Goal: Task Accomplishment & Management: Complete application form

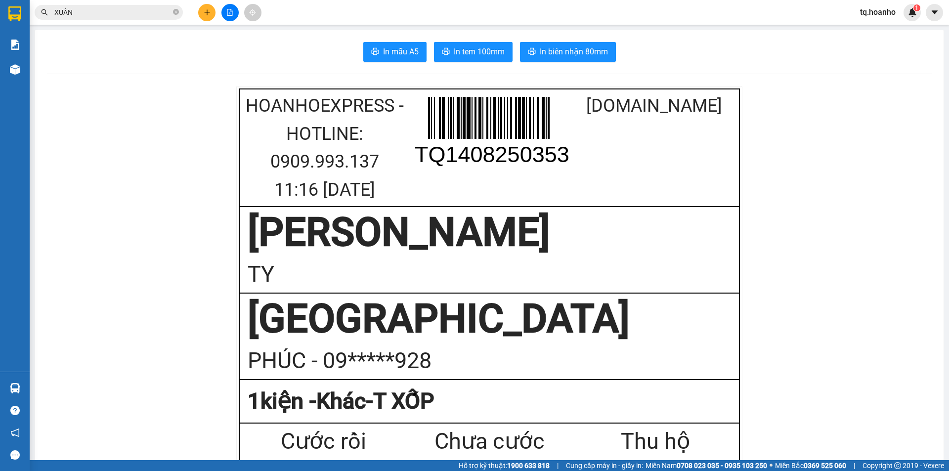
click at [198, 10] on button at bounding box center [206, 12] width 17 height 17
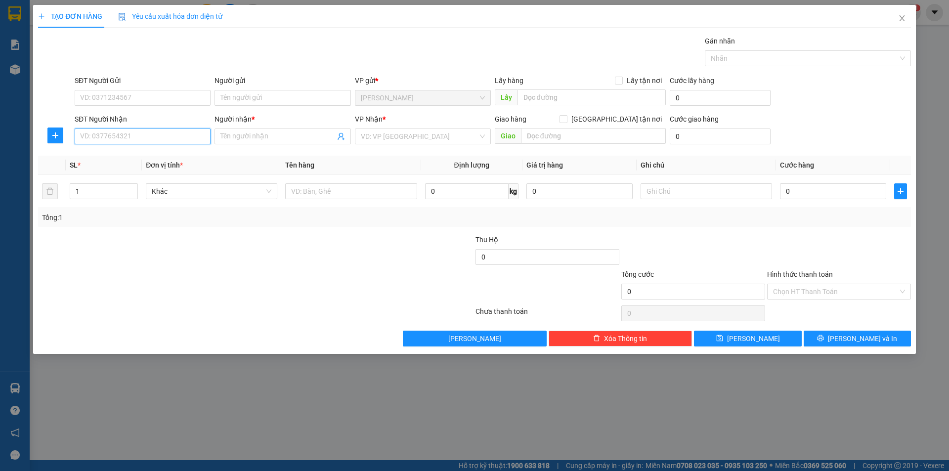
drag, startPoint x: 176, startPoint y: 136, endPoint x: 168, endPoint y: 131, distance: 10.0
click at [175, 136] on input "SĐT Người Nhận" at bounding box center [143, 136] width 136 height 16
drag, startPoint x: 136, startPoint y: 153, endPoint x: 260, endPoint y: 129, distance: 126.3
click at [155, 149] on div "0938115581 - THẮM" at bounding box center [143, 156] width 136 height 16
type input "0938115581"
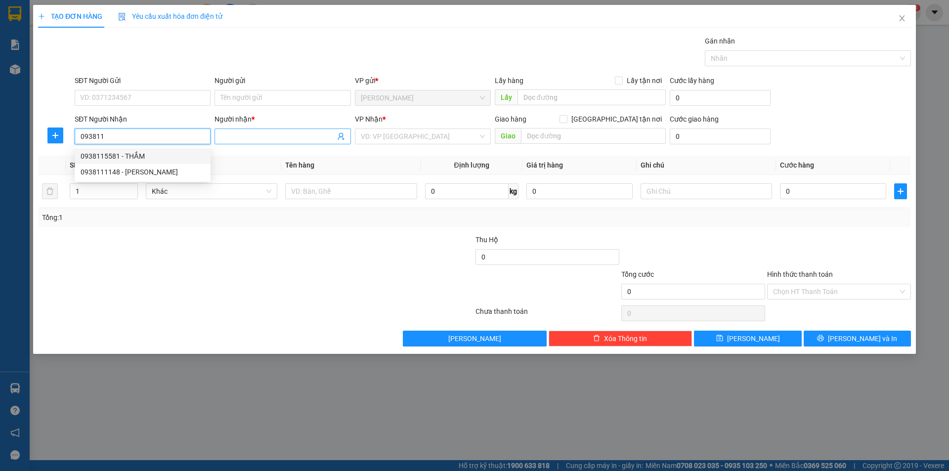
type input "THẮM"
type input "0938115581"
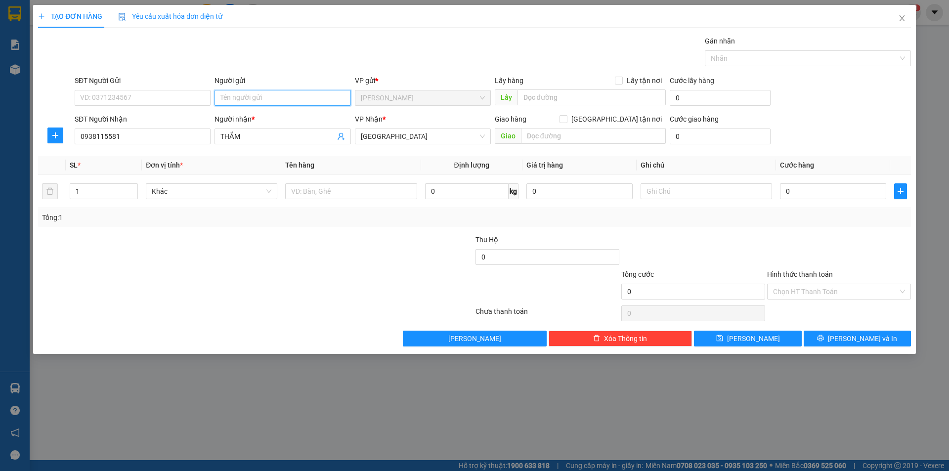
click at [256, 92] on input "Người gửi" at bounding box center [282, 98] width 136 height 16
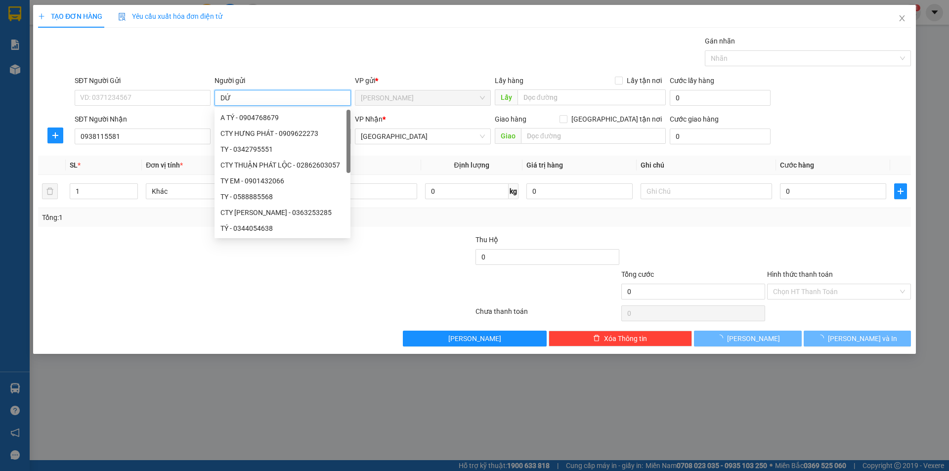
type input "D"
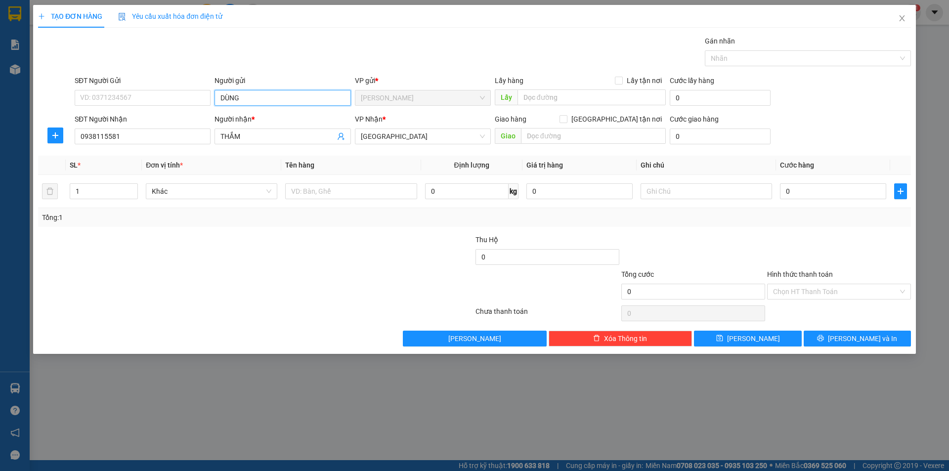
click at [245, 93] on input "DÙNG" at bounding box center [282, 98] width 136 height 16
type input "D"
type input "ĐÚNG"
drag, startPoint x: 43, startPoint y: 418, endPoint x: 164, endPoint y: 278, distance: 185.0
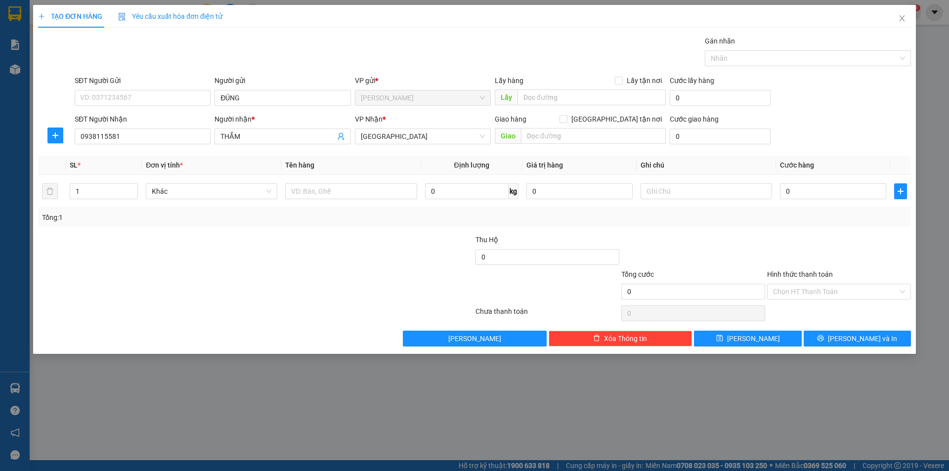
click at [101, 369] on div "TẠO ĐƠN HÀNG Yêu cầu xuất hóa đơn điện tử Transit Pickup Surcharge Ids Transit …" at bounding box center [474, 235] width 949 height 471
drag, startPoint x: 302, startPoint y: 189, endPoint x: 307, endPoint y: 167, distance: 23.3
click at [304, 185] on input "text" at bounding box center [350, 191] width 131 height 16
type input "T XỐP+BỊCH"
type input "2"
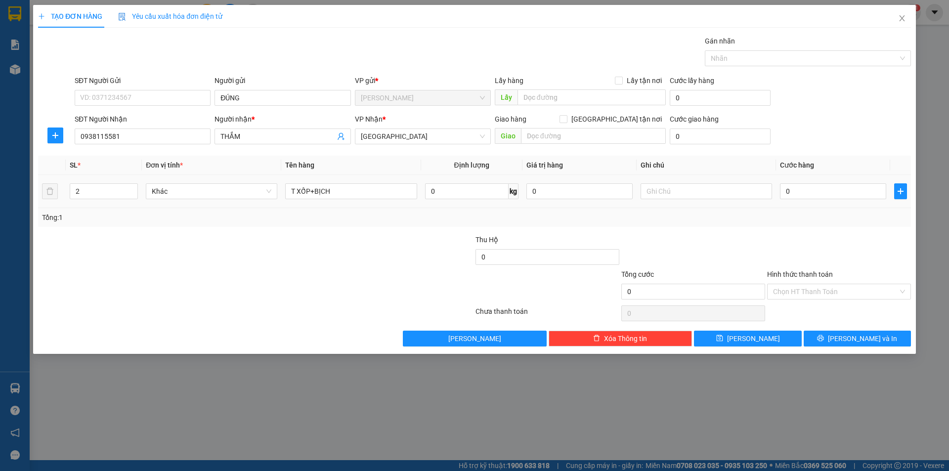
drag, startPoint x: 129, startPoint y: 187, endPoint x: 318, endPoint y: 173, distance: 188.7
click at [156, 184] on tr "2 Khác T XỐP+BỊCH 0 kg 0 0" at bounding box center [474, 191] width 873 height 33
click at [690, 185] on input "text" at bounding box center [705, 191] width 131 height 16
type input "R/70"
click at [783, 289] on input "Hình thức thanh toán" at bounding box center [835, 291] width 125 height 15
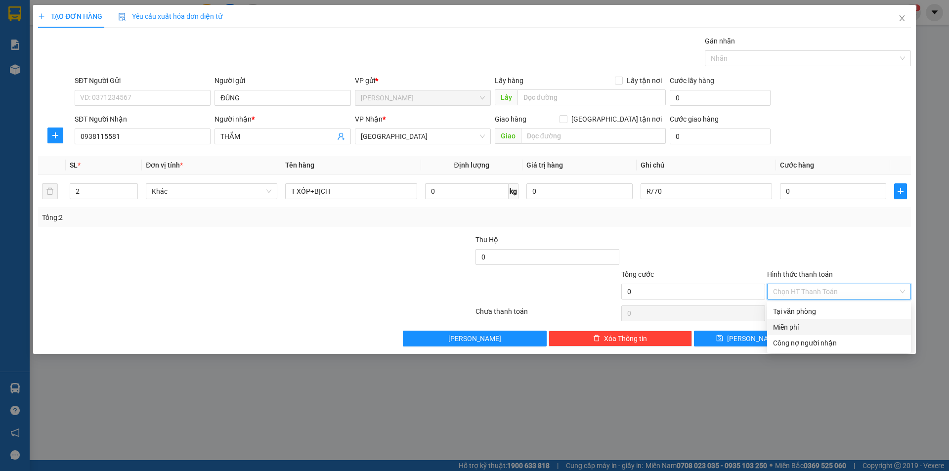
click at [792, 331] on div "Miễn phí" at bounding box center [839, 327] width 132 height 11
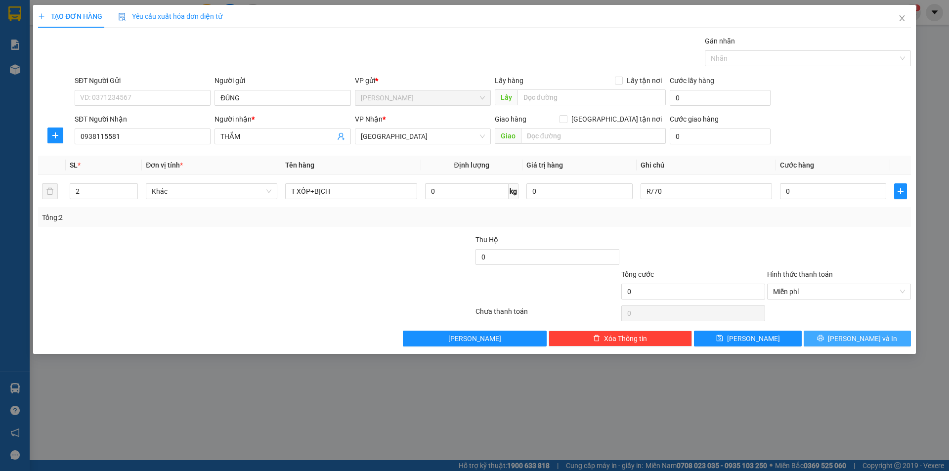
click at [820, 343] on button "[PERSON_NAME] và In" at bounding box center [856, 339] width 107 height 16
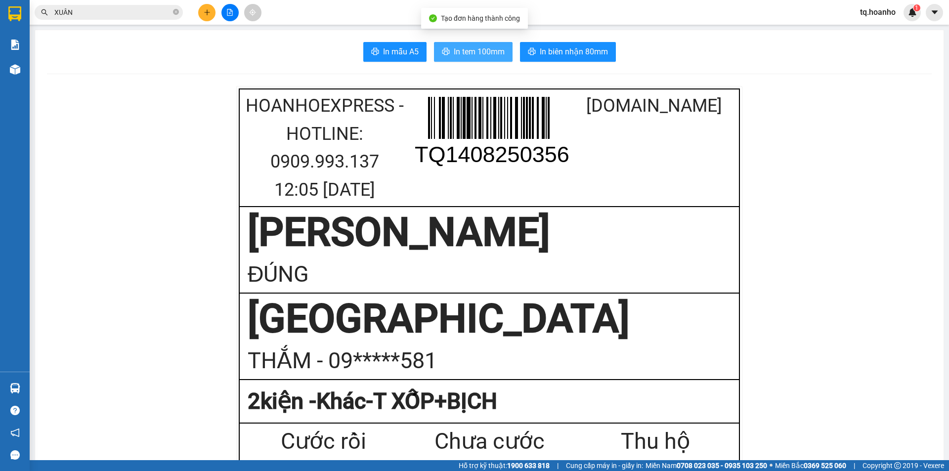
click at [457, 52] on span "In tem 100mm" at bounding box center [479, 51] width 51 height 12
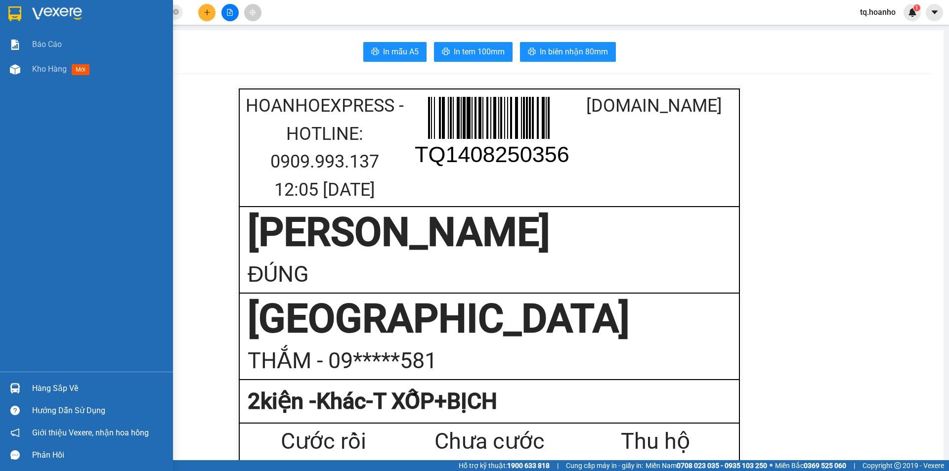
click at [57, 16] on img at bounding box center [57, 13] width 50 height 15
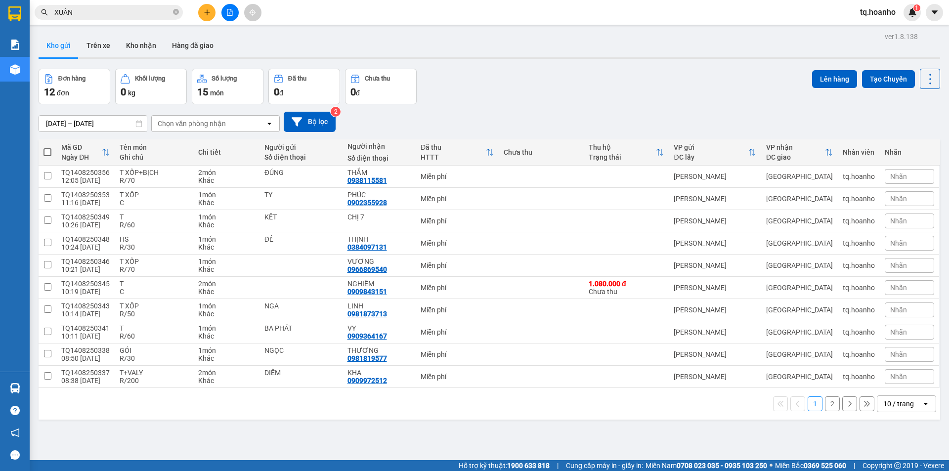
click at [679, 104] on div "[DATE] – [DATE] Press the down arrow key to interact with the calendar and sele…" at bounding box center [489, 121] width 901 height 35
click at [203, 14] on button at bounding box center [206, 12] width 17 height 17
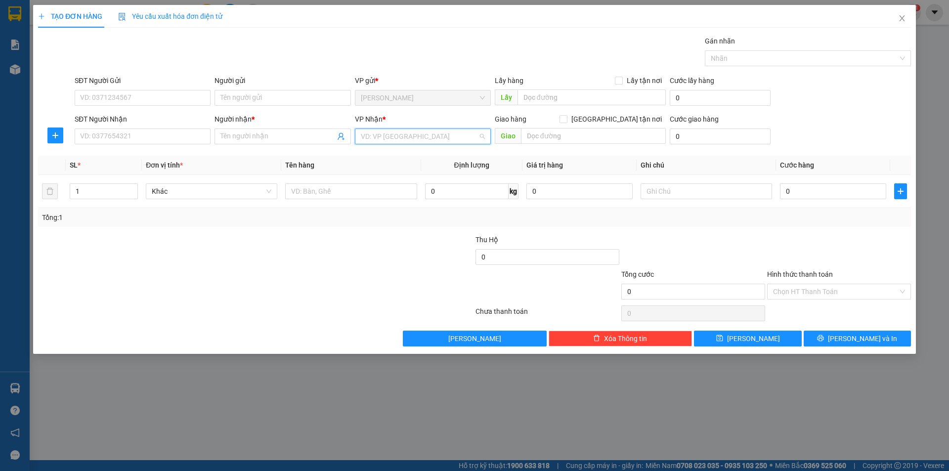
click at [373, 135] on input "search" at bounding box center [419, 136] width 117 height 15
click at [377, 195] on div "BỒNG SƠN" at bounding box center [423, 188] width 136 height 16
click at [378, 134] on span "BỒNG SƠN" at bounding box center [423, 136] width 124 height 15
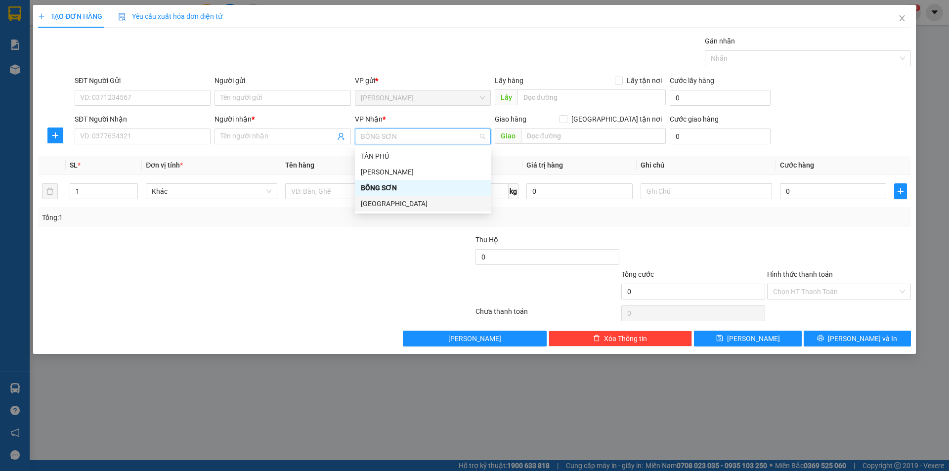
click at [358, 199] on div "[GEOGRAPHIC_DATA]" at bounding box center [423, 204] width 136 height 16
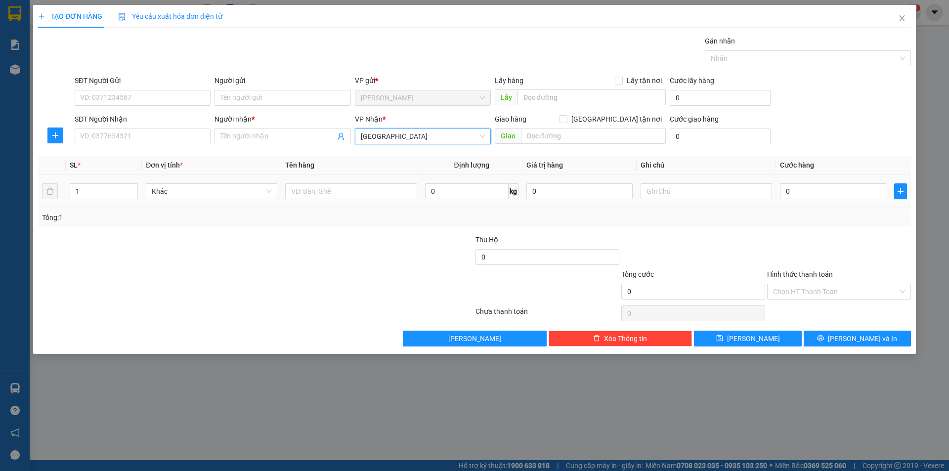
click at [315, 183] on div at bounding box center [350, 191] width 131 height 20
click at [314, 187] on input "text" at bounding box center [350, 191] width 131 height 16
type input "T XỐP"
click at [313, 103] on input "Người gửi" at bounding box center [282, 98] width 136 height 16
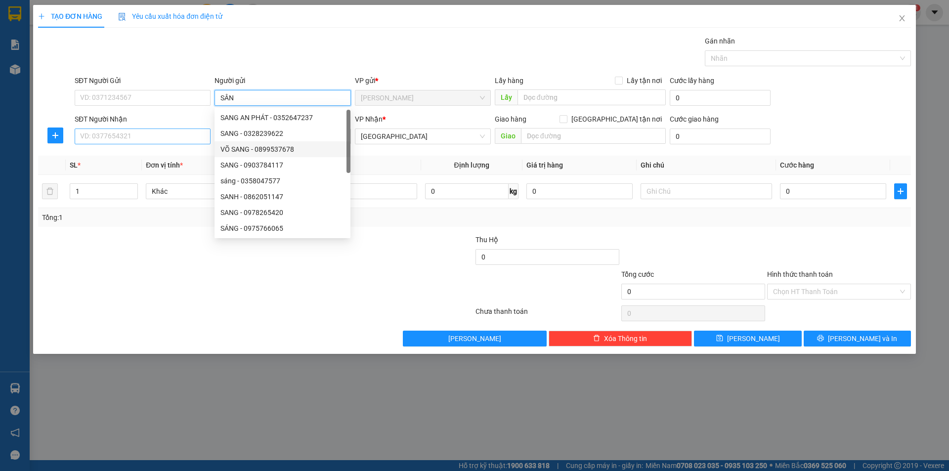
type input "SÂN"
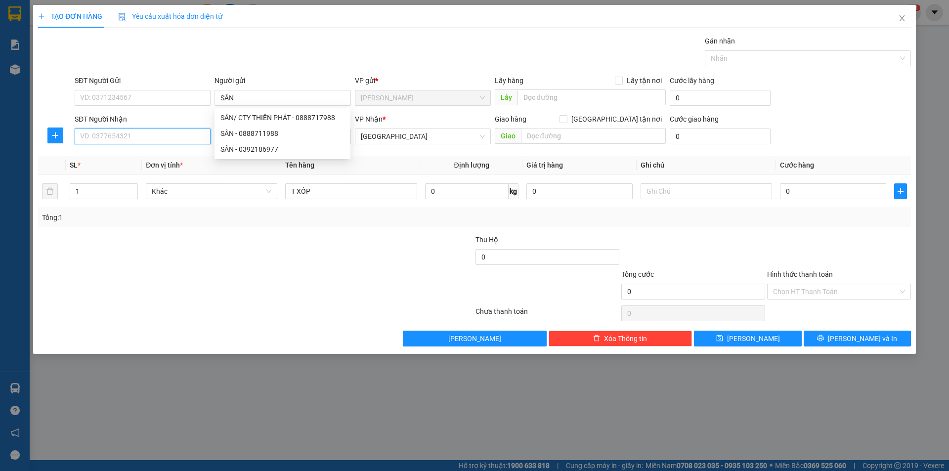
click at [192, 133] on input "SĐT Người Nhận" at bounding box center [143, 136] width 136 height 16
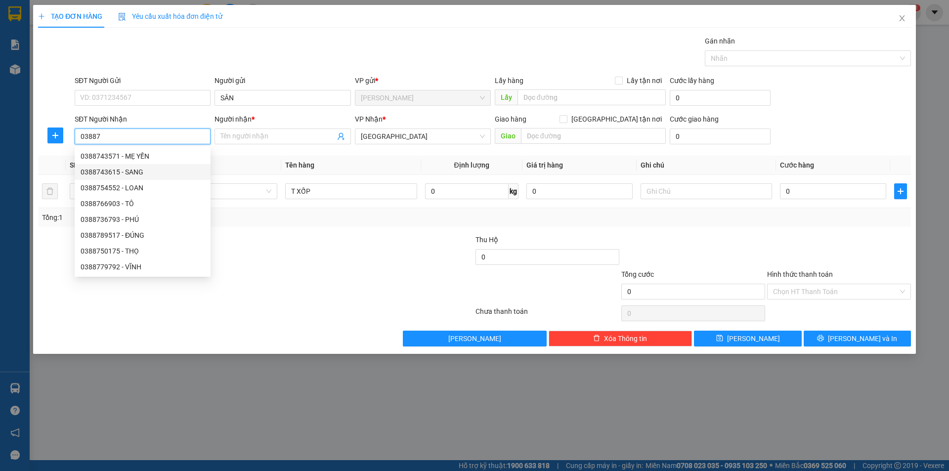
click at [133, 170] on div "0388743615 - SANG" at bounding box center [143, 172] width 124 height 11
type input "0388743615"
type input "SANG"
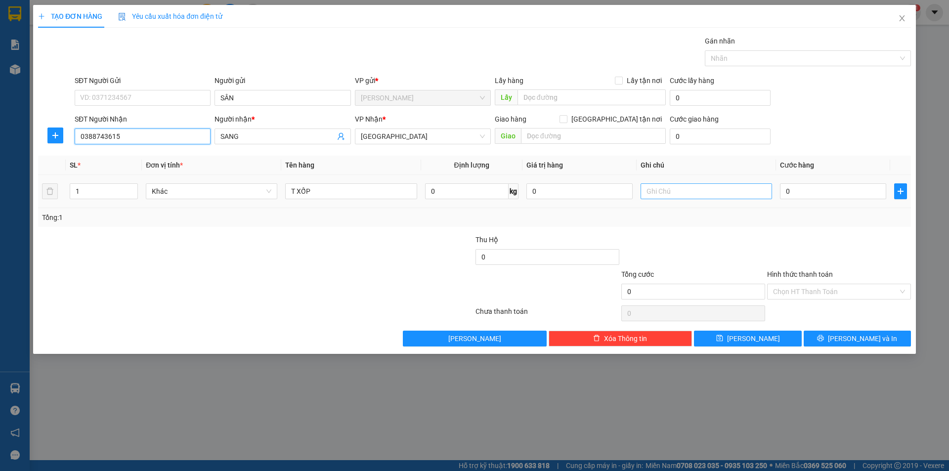
type input "0388743615"
click at [679, 195] on input "text" at bounding box center [705, 191] width 131 height 16
type input "R/80"
drag, startPoint x: 794, startPoint y: 290, endPoint x: 803, endPoint y: 299, distance: 13.3
click at [795, 290] on input "Hình thức thanh toán" at bounding box center [835, 291] width 125 height 15
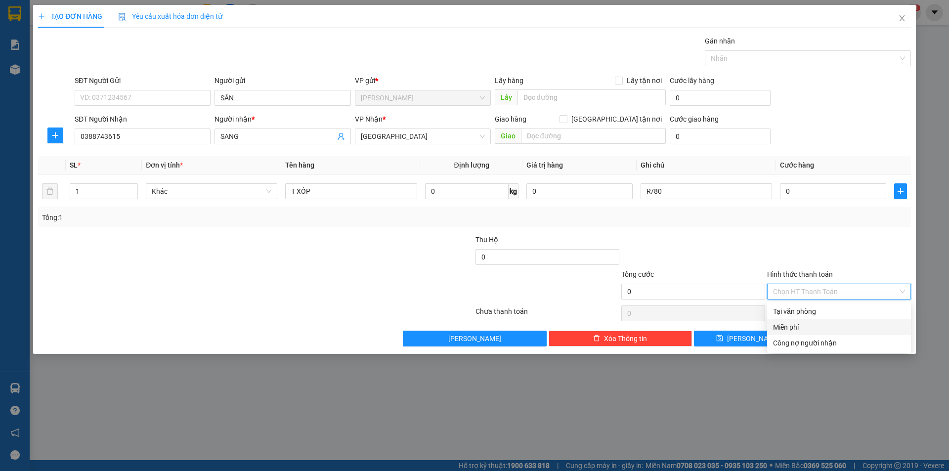
click at [802, 321] on div "Miễn phí" at bounding box center [839, 327] width 144 height 16
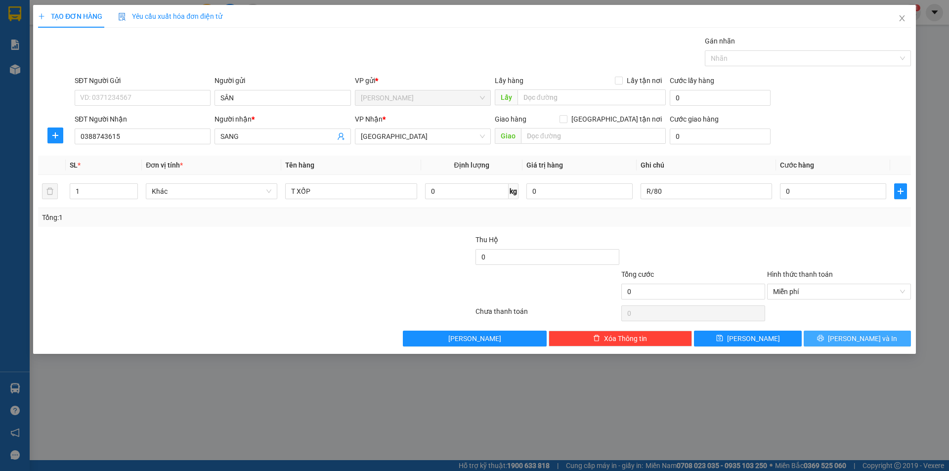
click at [809, 338] on button "[PERSON_NAME] và In" at bounding box center [856, 339] width 107 height 16
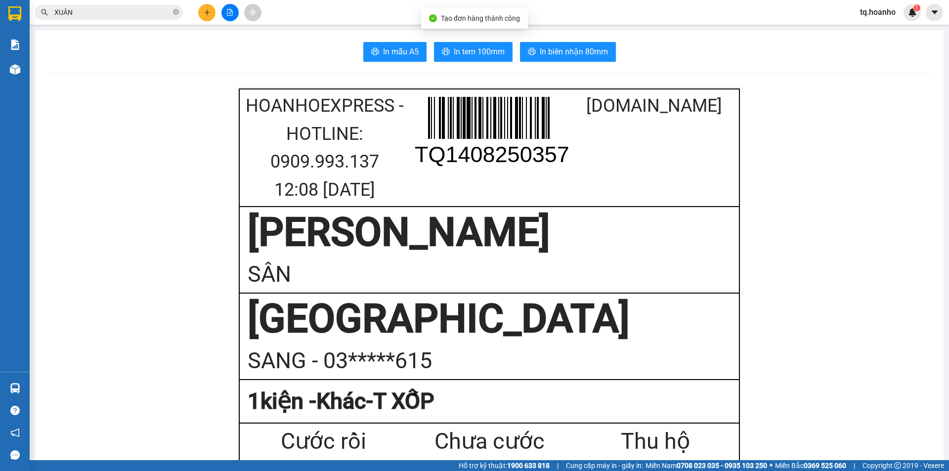
click at [472, 52] on span "In tem 100mm" at bounding box center [479, 51] width 51 height 12
click at [205, 17] on button at bounding box center [206, 12] width 17 height 17
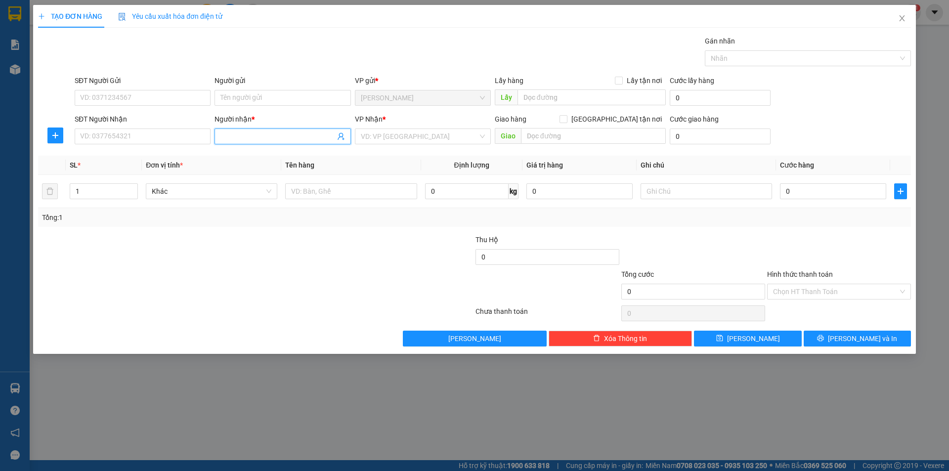
click at [273, 133] on input "Người nhận *" at bounding box center [277, 136] width 114 height 11
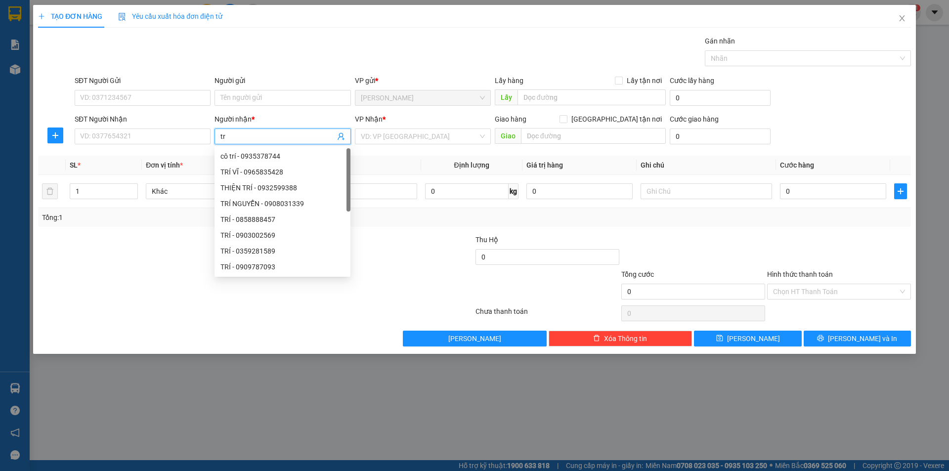
type input "t"
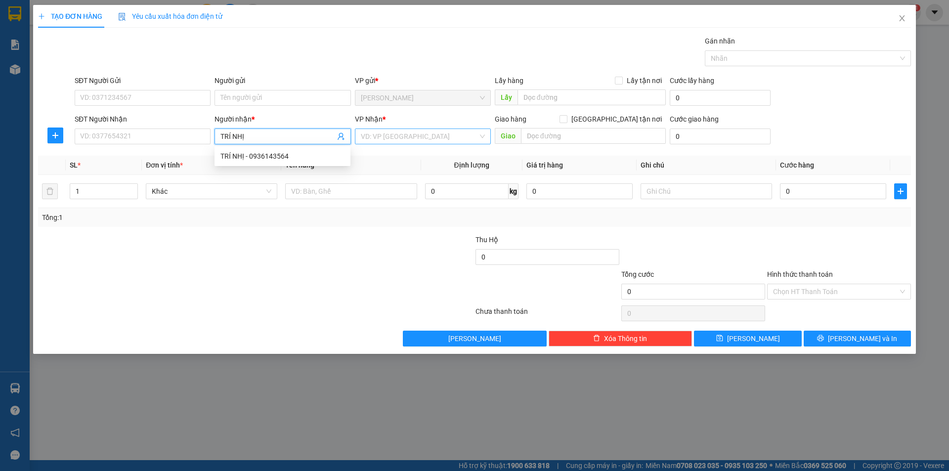
type input "TRÍ NHỊ"
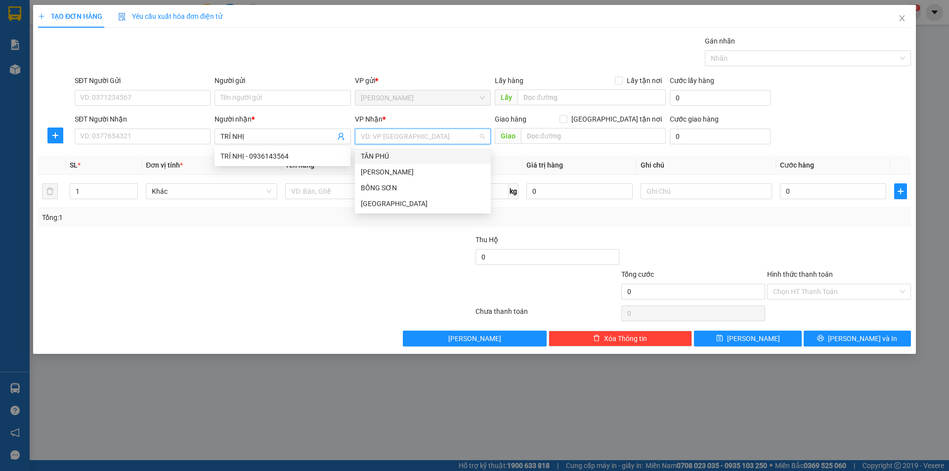
click at [372, 141] on input "search" at bounding box center [419, 136] width 117 height 15
drag, startPoint x: 378, startPoint y: 195, endPoint x: 360, endPoint y: 200, distance: 18.3
click at [366, 195] on div "BỒNG SƠN" at bounding box center [423, 188] width 136 height 16
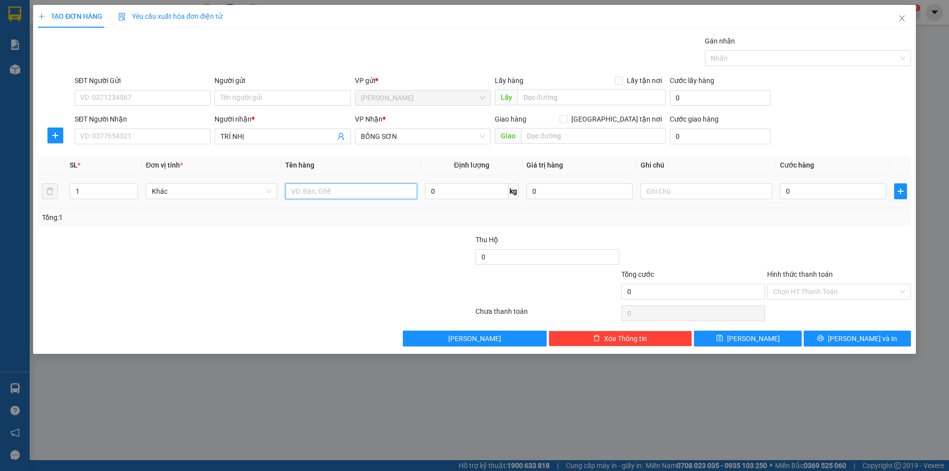
click at [331, 196] on input "text" at bounding box center [350, 191] width 131 height 16
click at [387, 144] on div "BỒNG SƠN" at bounding box center [423, 136] width 136 height 16
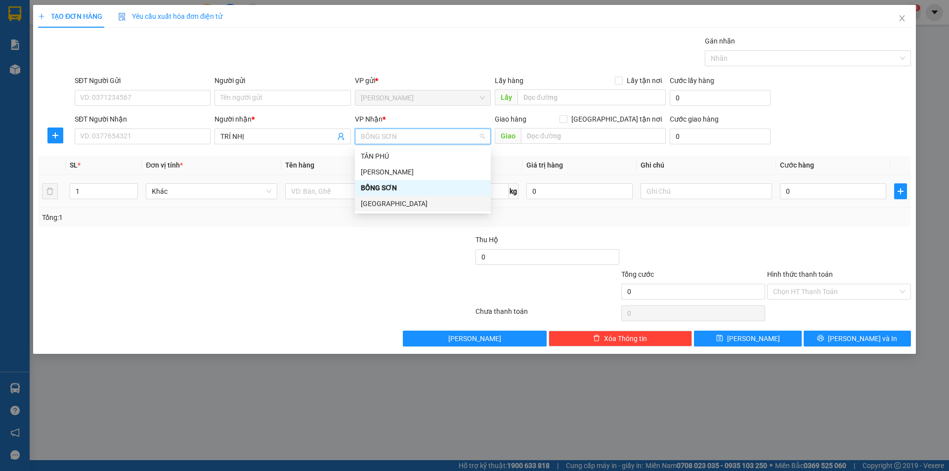
drag, startPoint x: 365, startPoint y: 197, endPoint x: 342, endPoint y: 202, distance: 23.2
click at [361, 202] on div "[GEOGRAPHIC_DATA]" at bounding box center [423, 204] width 136 height 16
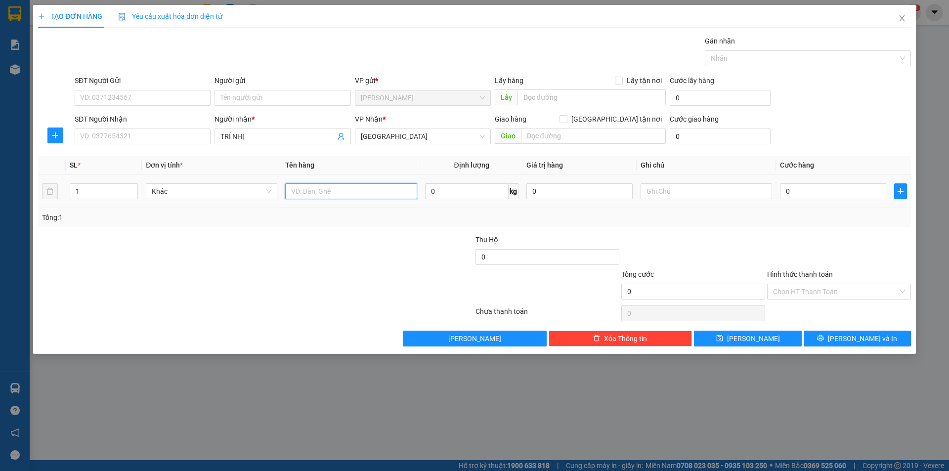
click at [315, 188] on input "text" at bounding box center [350, 191] width 131 height 16
type input "T XỐP"
click at [686, 195] on input "text" at bounding box center [705, 191] width 131 height 16
type input "C"
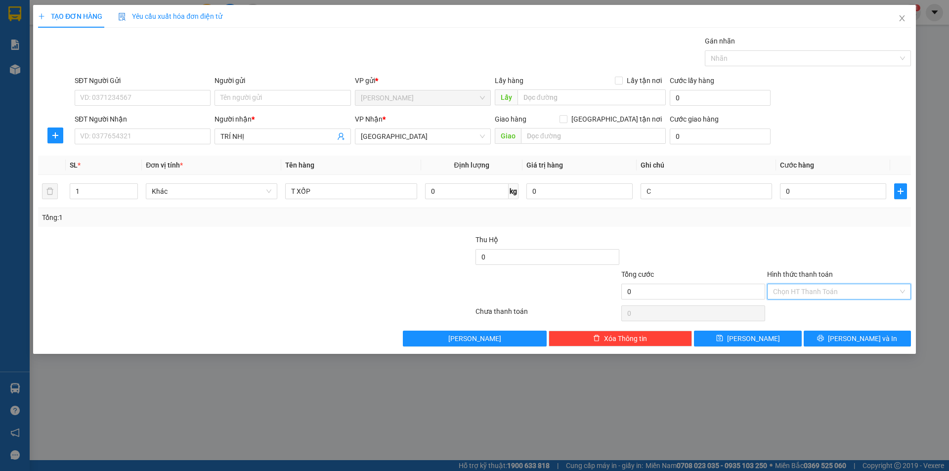
drag, startPoint x: 791, startPoint y: 293, endPoint x: 789, endPoint y: 298, distance: 6.3
click at [792, 292] on input "Hình thức thanh toán" at bounding box center [835, 291] width 125 height 15
click at [787, 323] on div "Miễn phí" at bounding box center [839, 327] width 132 height 11
click at [835, 345] on button "[PERSON_NAME] và In" at bounding box center [856, 339] width 107 height 16
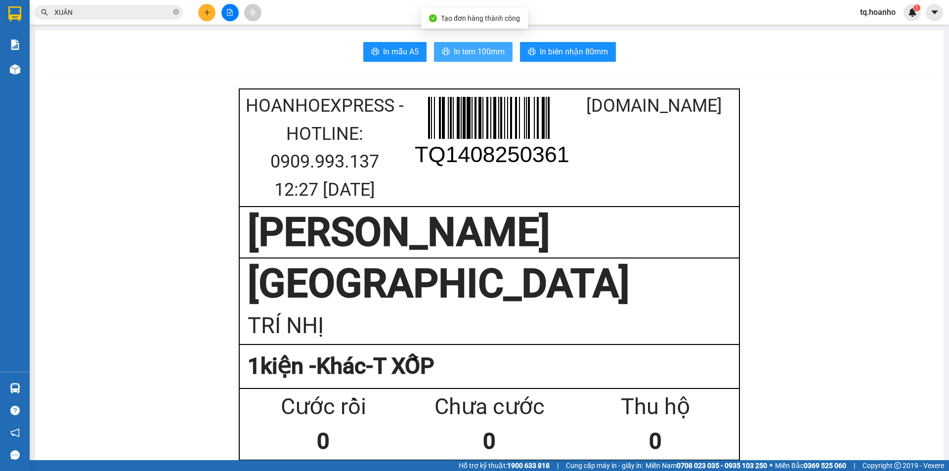
click at [495, 54] on span "In tem 100mm" at bounding box center [479, 51] width 51 height 12
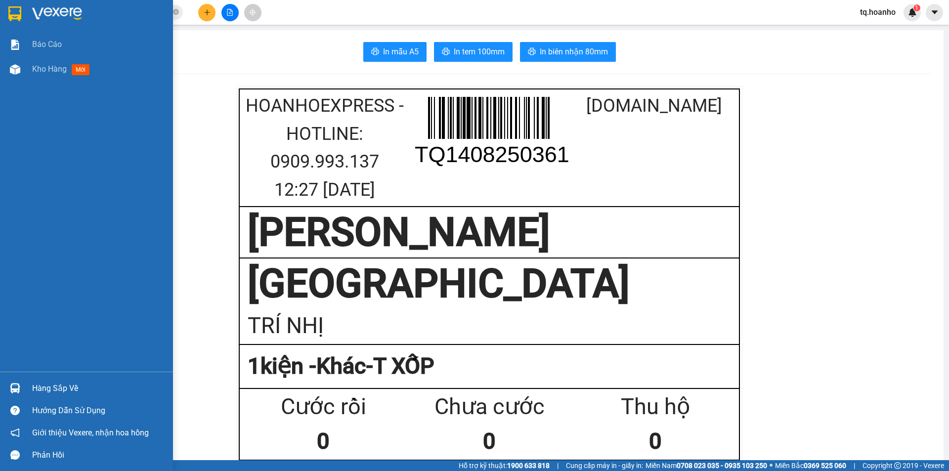
click at [74, 15] on img at bounding box center [57, 13] width 50 height 15
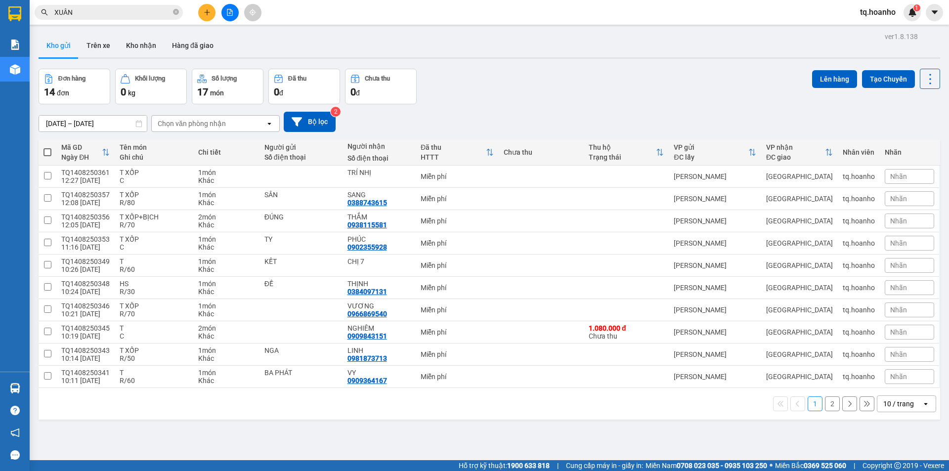
click at [196, 7] on div at bounding box center [230, 12] width 74 height 17
click at [217, 10] on div at bounding box center [230, 12] width 74 height 17
click at [215, 13] on button at bounding box center [206, 12] width 17 height 17
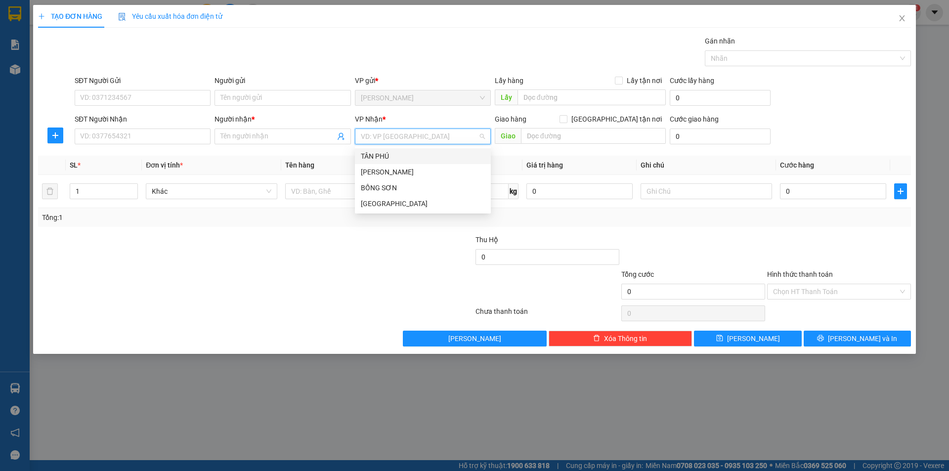
click at [384, 133] on input "search" at bounding box center [419, 136] width 117 height 15
drag, startPoint x: 394, startPoint y: 200, endPoint x: 295, endPoint y: 200, distance: 98.8
click at [389, 203] on div "[GEOGRAPHIC_DATA]" at bounding box center [423, 203] width 124 height 11
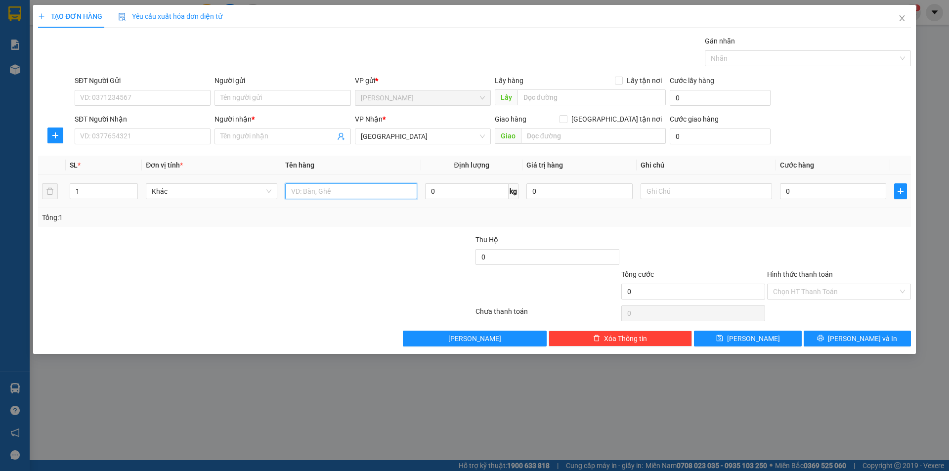
click at [301, 193] on input "text" at bounding box center [350, 191] width 131 height 16
type input "T XỐP+T"
click at [206, 131] on input "SĐT Người Nhận" at bounding box center [143, 136] width 136 height 16
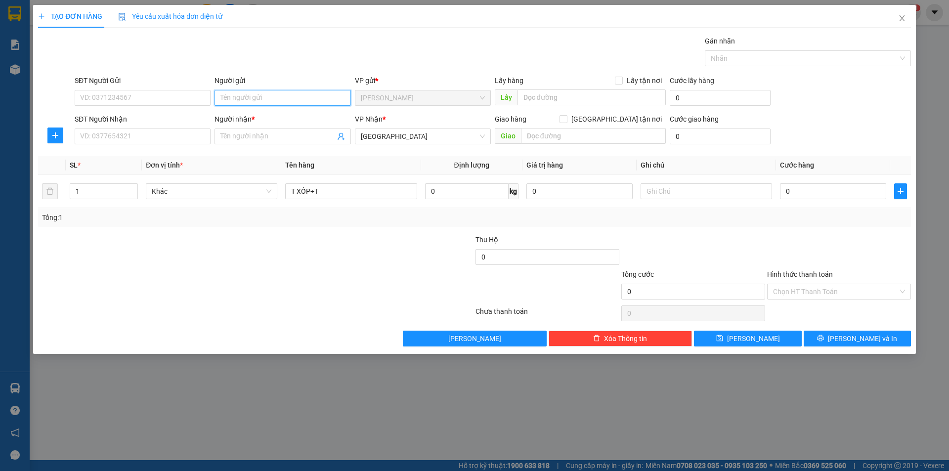
click at [264, 101] on input "Người gửi" at bounding box center [282, 98] width 136 height 16
type input "MẸ SÁU"
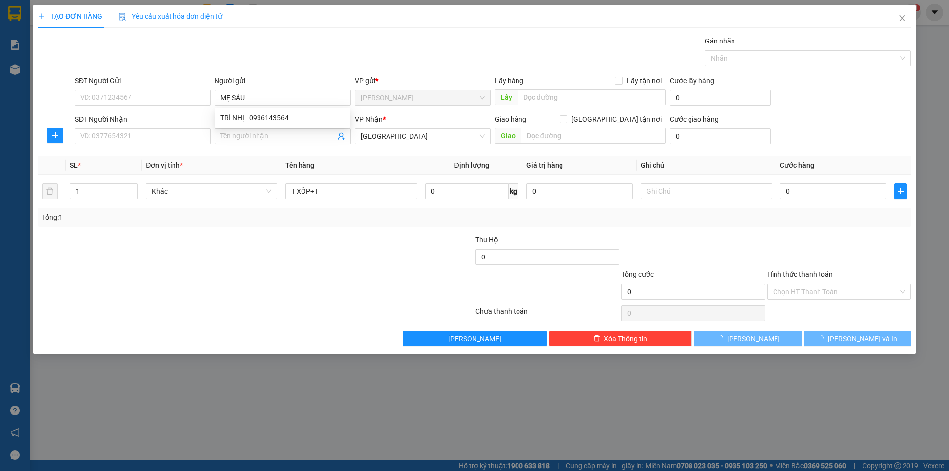
drag, startPoint x: 187, startPoint y: 391, endPoint x: 345, endPoint y: 271, distance: 198.9
click at [255, 352] on div "TẠO ĐƠN HÀNG Yêu cầu xuất hóa đơn điện tử Transit Pickup Surcharge Ids Transit …" at bounding box center [474, 235] width 949 height 471
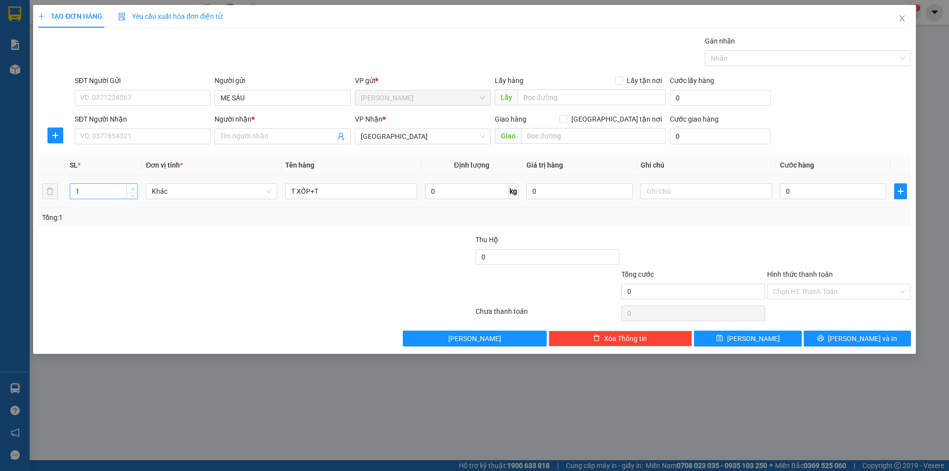
type input "2"
drag, startPoint x: 136, startPoint y: 187, endPoint x: 97, endPoint y: 156, distance: 49.2
click at [135, 185] on span "Increase Value" at bounding box center [132, 188] width 11 height 9
click at [95, 140] on input "SĐT Người Nhận" at bounding box center [143, 136] width 136 height 16
click at [154, 156] on div "0707844869 - DUY" at bounding box center [143, 156] width 124 height 11
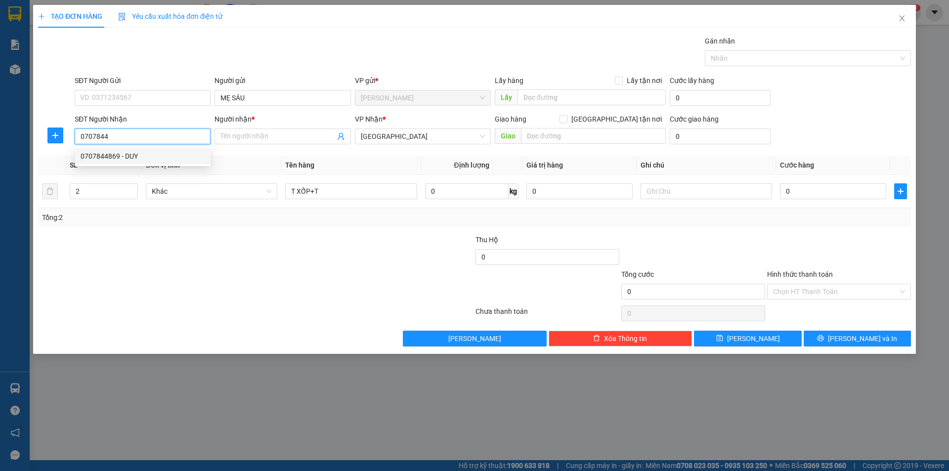
type input "0707844869"
type input "DUY"
type input "0707844869"
drag, startPoint x: 118, startPoint y: 304, endPoint x: 327, endPoint y: 217, distance: 225.9
click at [182, 275] on div "Transit Pickup Surcharge Ids Transit Deliver Surcharge Ids Transit Deliver Surc…" at bounding box center [474, 191] width 873 height 311
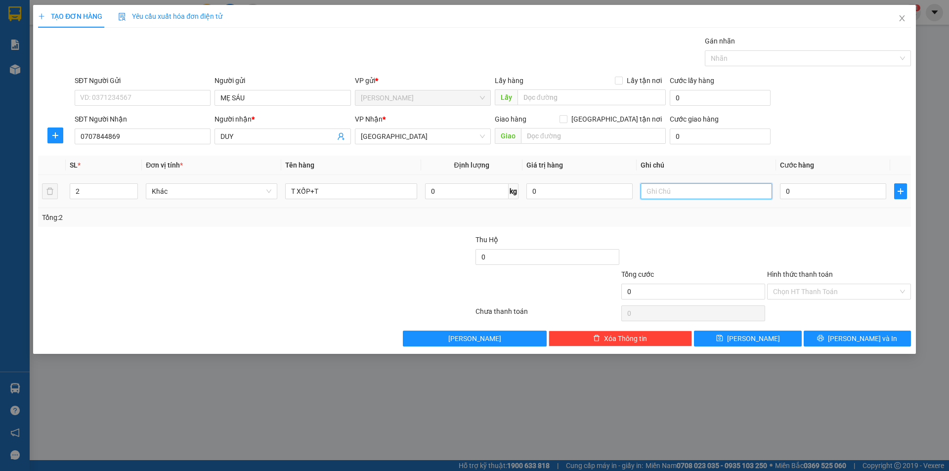
click at [668, 189] on input "text" at bounding box center [705, 191] width 131 height 16
type input "R/120"
click at [813, 295] on input "Hình thức thanh toán" at bounding box center [835, 291] width 125 height 15
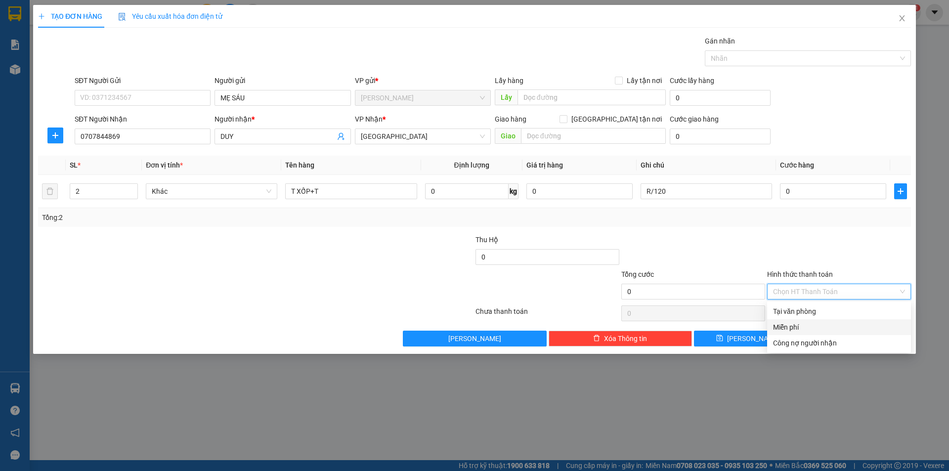
drag, startPoint x: 794, startPoint y: 326, endPoint x: 805, endPoint y: 330, distance: 12.0
click at [795, 326] on div "Miễn phí" at bounding box center [839, 327] width 132 height 11
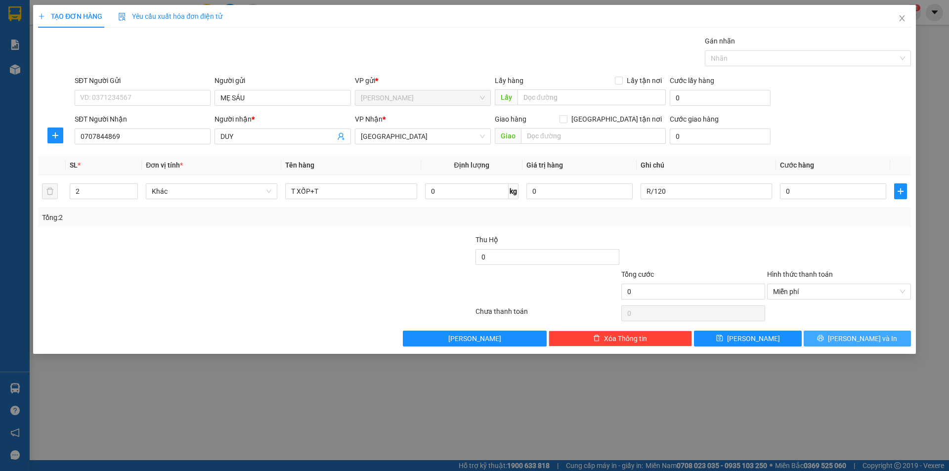
click at [809, 332] on button "[PERSON_NAME] và In" at bounding box center [856, 339] width 107 height 16
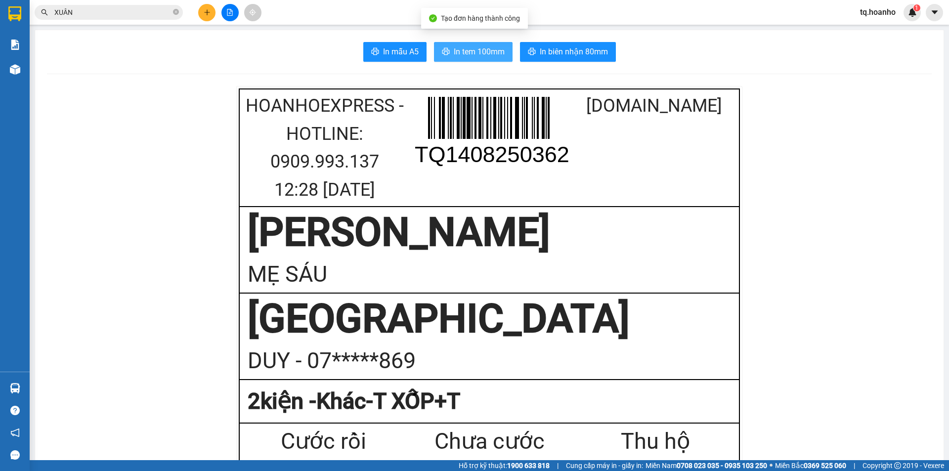
click at [462, 43] on button "In tem 100mm" at bounding box center [473, 52] width 79 height 20
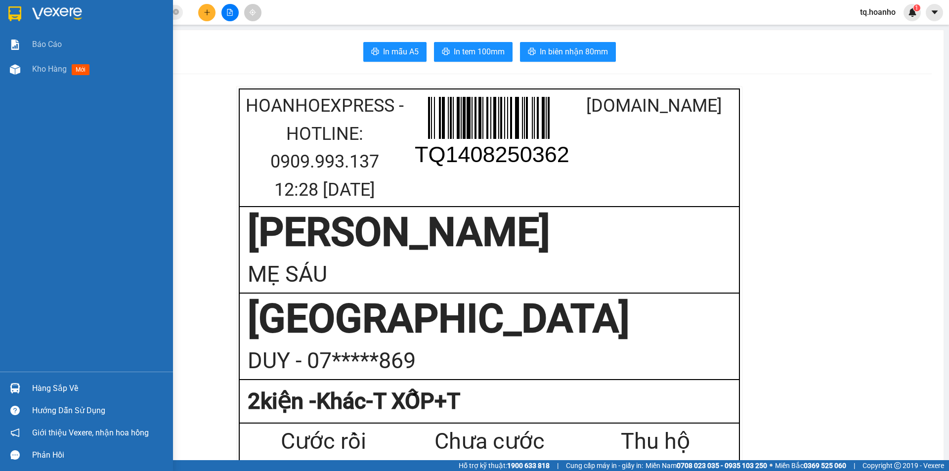
click at [60, 8] on img at bounding box center [57, 13] width 50 height 15
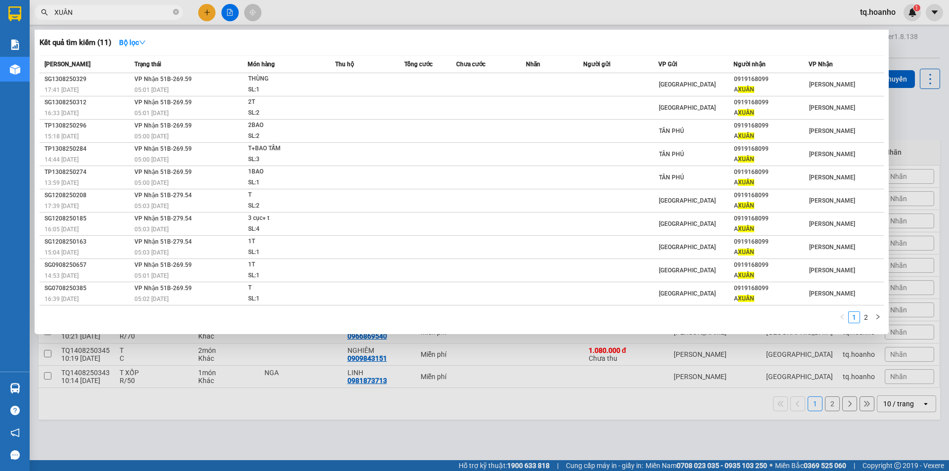
click at [154, 13] on input "XUÂN" at bounding box center [112, 12] width 117 height 11
type input "X"
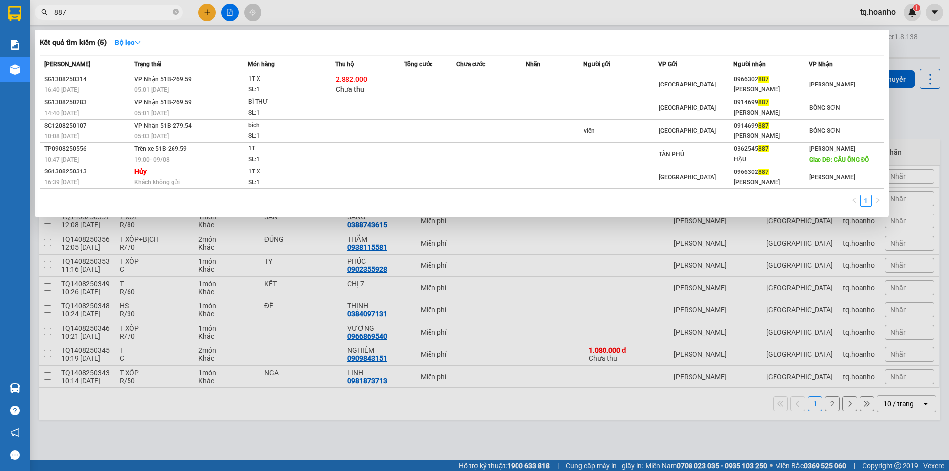
type input "887"
click at [907, 110] on div at bounding box center [474, 235] width 949 height 471
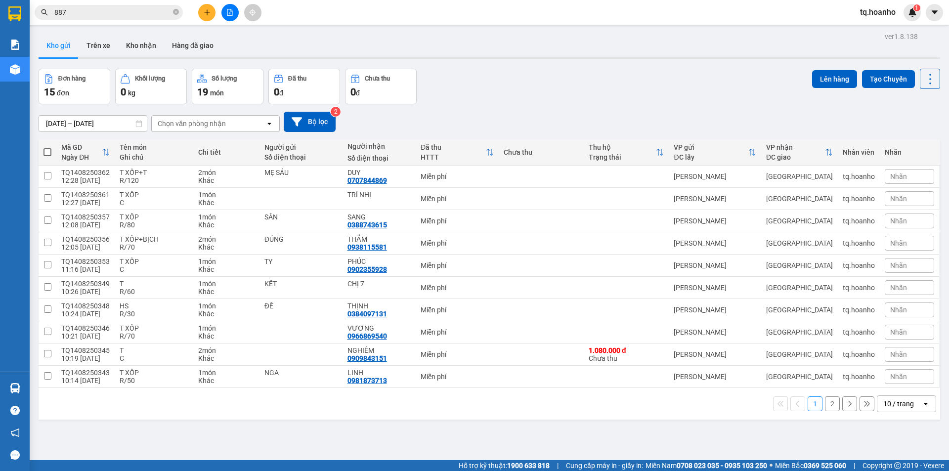
click at [203, 17] on button at bounding box center [206, 12] width 17 height 17
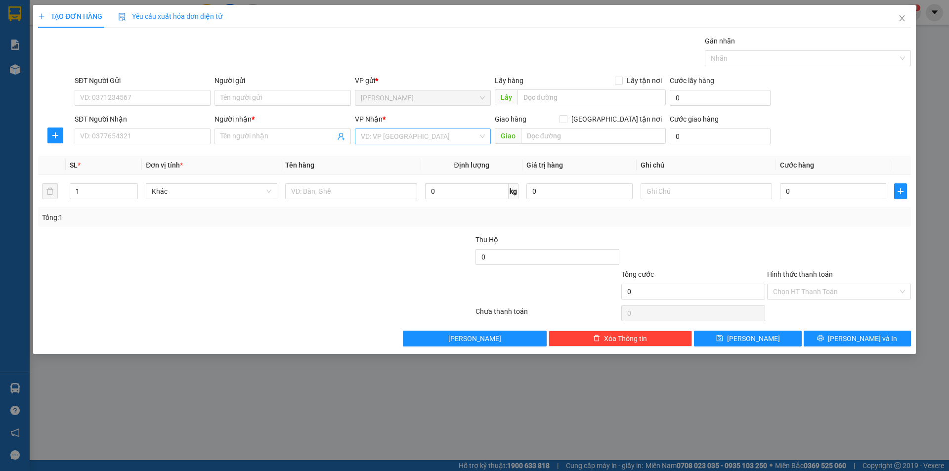
click at [383, 135] on input "search" at bounding box center [419, 136] width 117 height 15
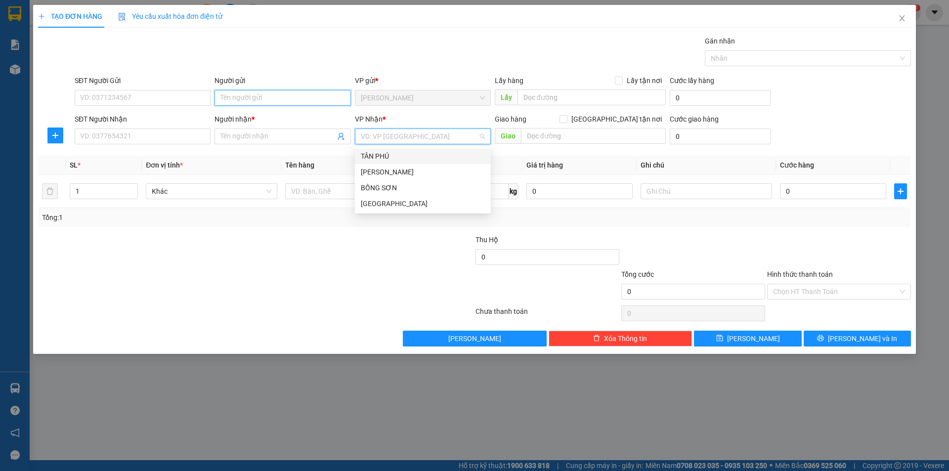
click at [268, 96] on input "Người gửi" at bounding box center [282, 98] width 136 height 16
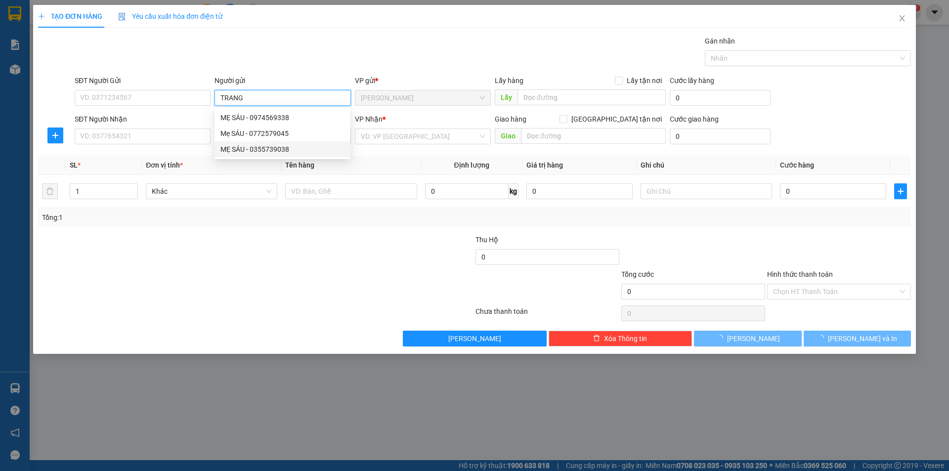
type input "TRANG"
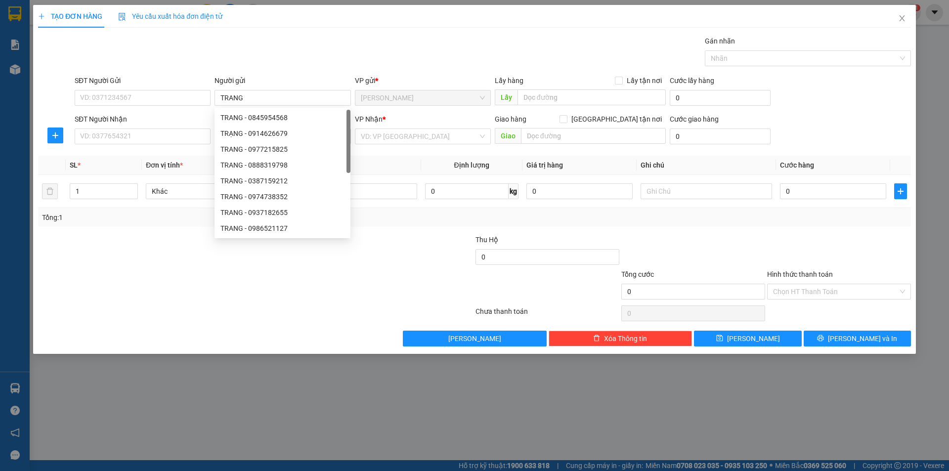
click at [190, 144] on div "SĐT Người Nhận VD: 0377654321" at bounding box center [143, 131] width 136 height 35
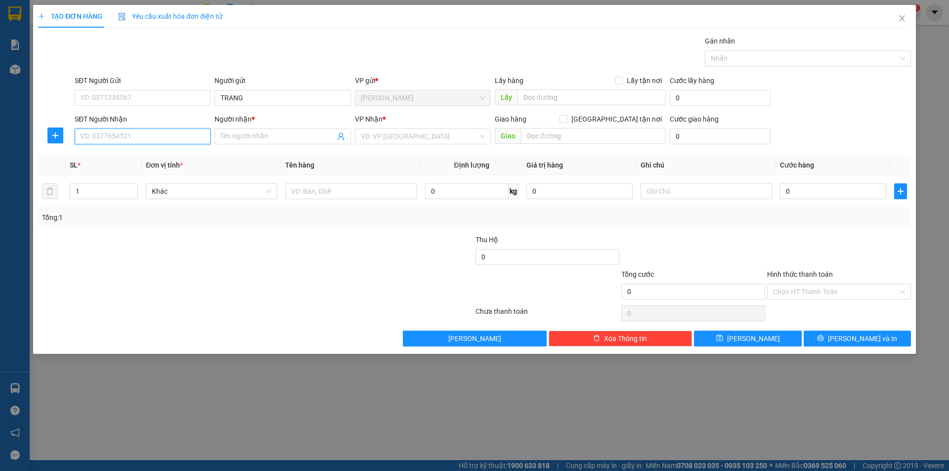
click at [186, 137] on input "SĐT Người Nhận" at bounding box center [143, 136] width 136 height 16
click at [172, 161] on div "0968999628 - KIỆT" at bounding box center [143, 156] width 124 height 11
type input "0968999628"
type input "KIỆT"
type input "0968999628"
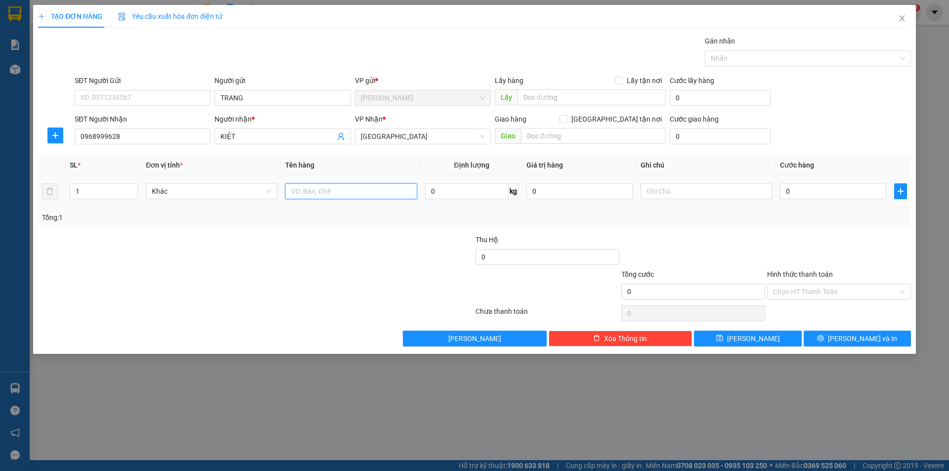
drag, startPoint x: 308, startPoint y: 189, endPoint x: 310, endPoint y: 158, distance: 31.2
click at [308, 188] on input "text" at bounding box center [350, 191] width 131 height 16
type input "T XỐP+TÚI"
type input "2"
click at [135, 188] on span "up" at bounding box center [132, 189] width 6 height 6
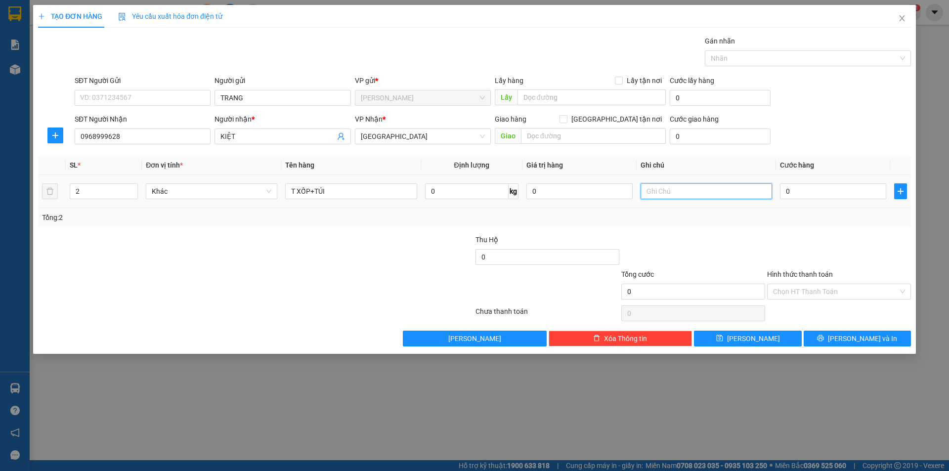
click at [707, 188] on input "text" at bounding box center [705, 191] width 131 height 16
type input "R/90"
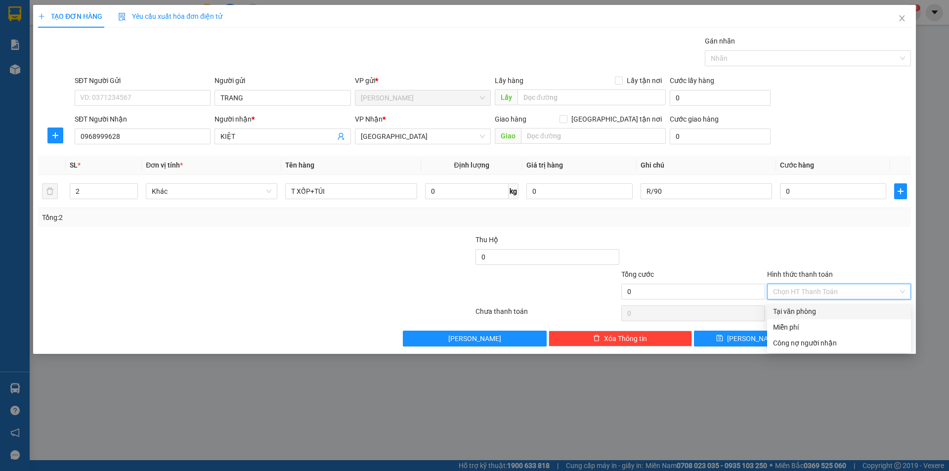
click at [816, 291] on input "Hình thức thanh toán" at bounding box center [835, 291] width 125 height 15
click at [790, 331] on div "Miễn phí" at bounding box center [839, 327] width 132 height 11
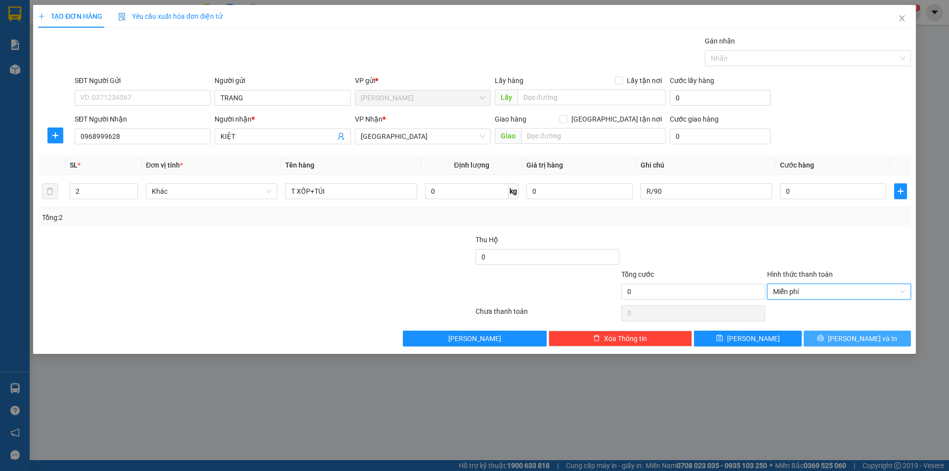
click at [824, 336] on button "[PERSON_NAME] và In" at bounding box center [856, 339] width 107 height 16
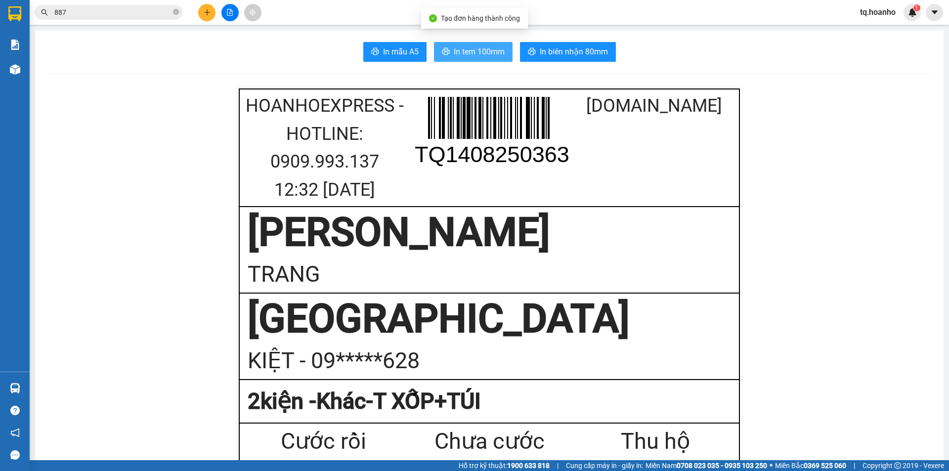
click at [454, 46] on span "In tem 100mm" at bounding box center [479, 51] width 51 height 12
click at [211, 24] on div "Kết quả tìm kiếm ( 5 ) Bộ lọc Mã ĐH Trạng thái Món hàng Thu hộ Tổng cước Chưa c…" at bounding box center [474, 12] width 949 height 25
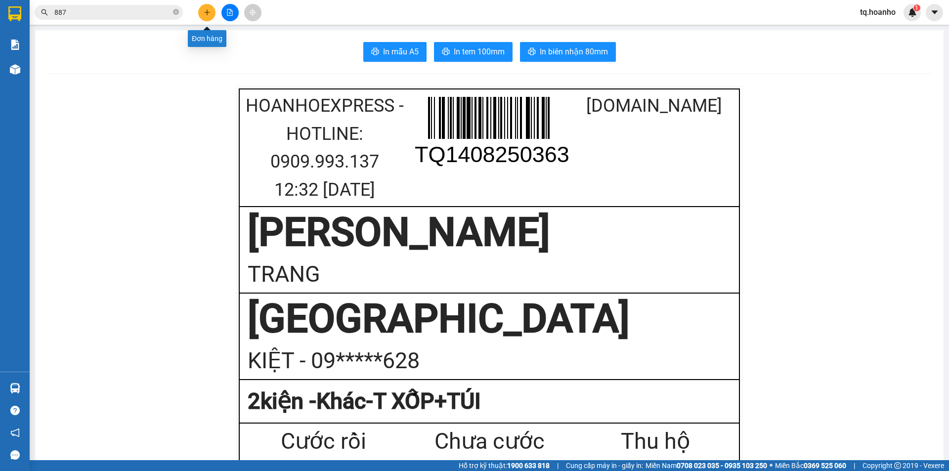
click at [212, 12] on button at bounding box center [206, 12] width 17 height 17
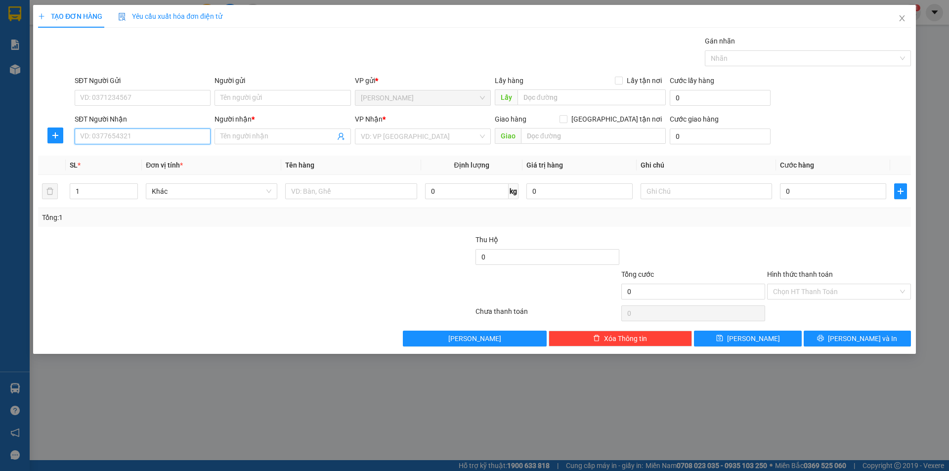
click at [167, 136] on input "SĐT Người Nhận" at bounding box center [143, 136] width 136 height 16
drag, startPoint x: 156, startPoint y: 155, endPoint x: 211, endPoint y: 179, distance: 60.0
click at [162, 155] on div "0989176769 - LOAN" at bounding box center [143, 156] width 124 height 11
type input "0989176769"
type input "LOAN"
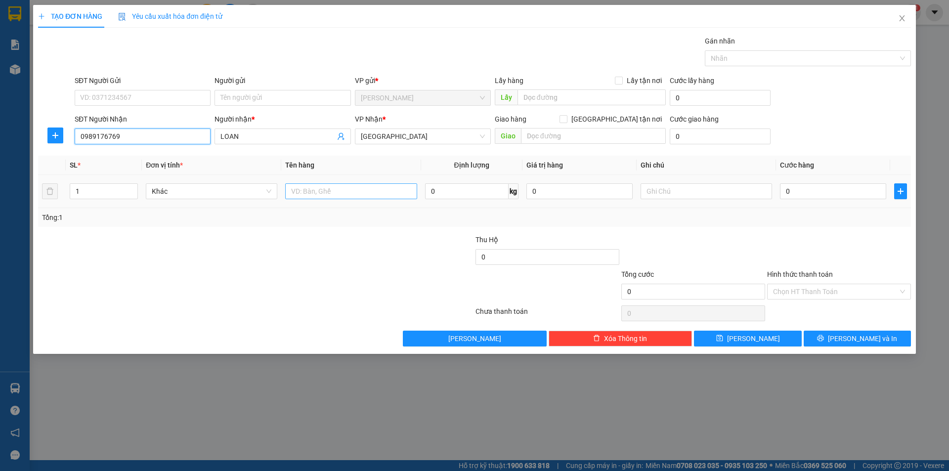
type input "0989176769"
drag, startPoint x: 308, startPoint y: 193, endPoint x: 326, endPoint y: 150, distance: 47.0
click at [314, 182] on div at bounding box center [350, 191] width 131 height 20
type input "T XỐP"
click at [662, 192] on input "text" at bounding box center [705, 191] width 131 height 16
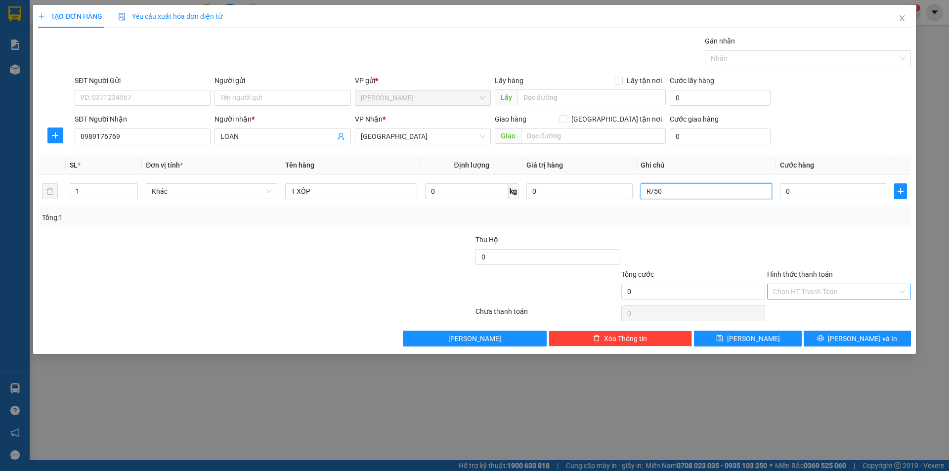
click at [803, 295] on div "Chọn HT Thanh Toán" at bounding box center [839, 292] width 144 height 16
type input "R/50"
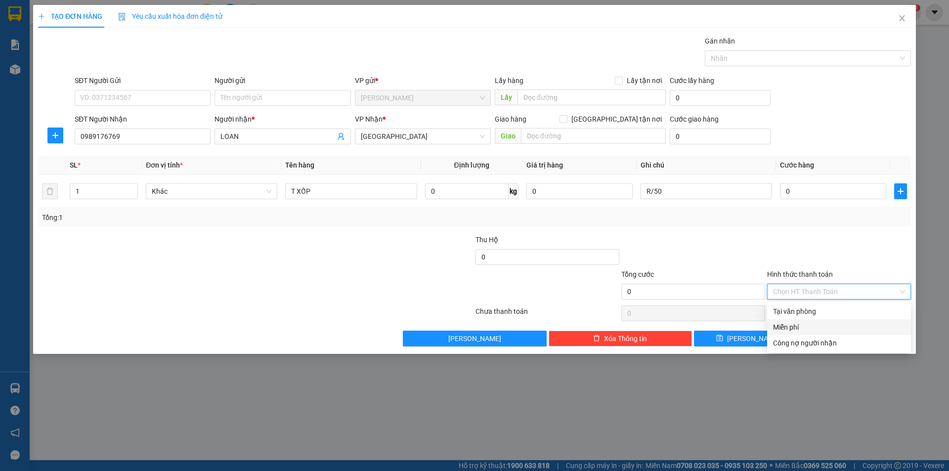
click at [793, 325] on div "Miễn phí" at bounding box center [839, 327] width 132 height 11
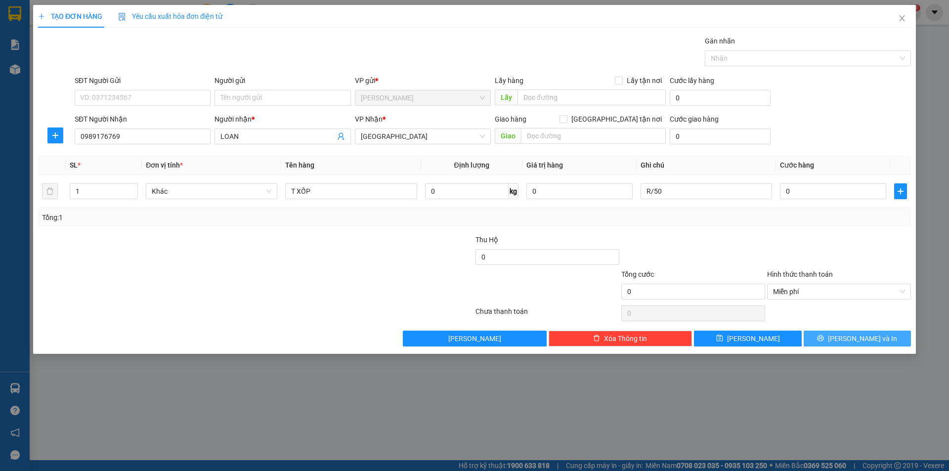
click at [809, 337] on button "[PERSON_NAME] và In" at bounding box center [856, 339] width 107 height 16
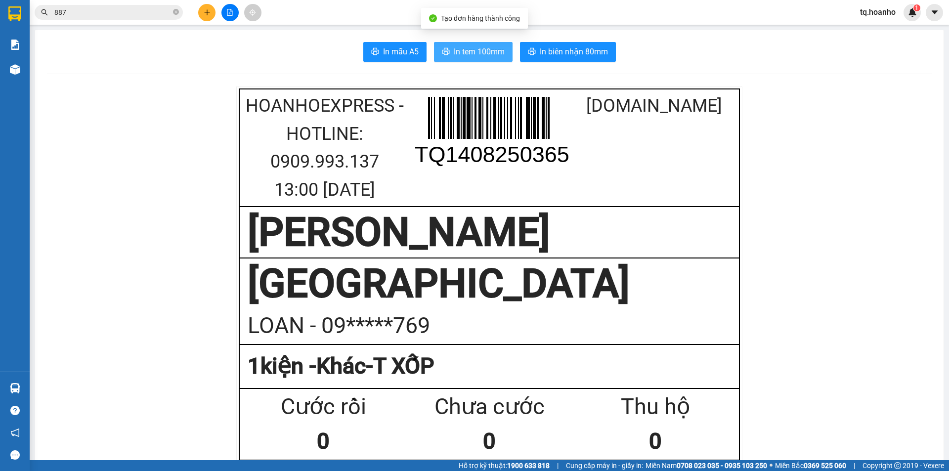
click at [455, 50] on span "In tem 100mm" at bounding box center [479, 51] width 51 height 12
click at [700, 409] on div "Thu hộ" at bounding box center [655, 406] width 166 height 35
click at [210, 11] on icon "plus" at bounding box center [207, 12] width 7 height 7
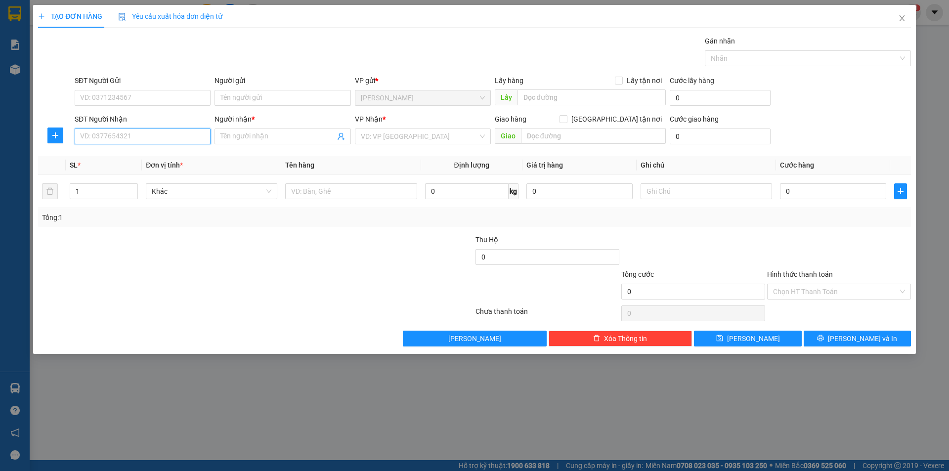
click at [156, 137] on input "SĐT Người Nhận" at bounding box center [143, 136] width 136 height 16
click at [156, 158] on div "0764841525 - TRANG" at bounding box center [143, 156] width 124 height 11
type input "0764841525"
type input "TRANG"
type input "0764841525"
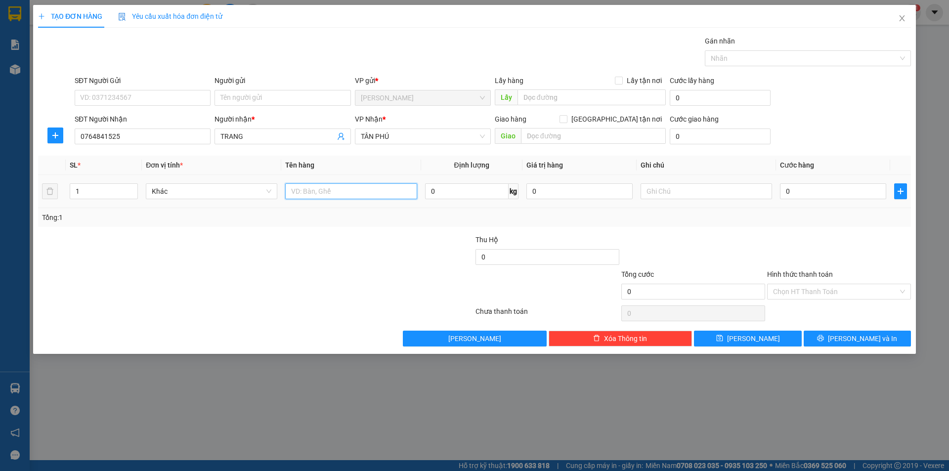
click at [317, 196] on input "text" at bounding box center [350, 191] width 131 height 16
type input "T XỐP+BỊCH"
type input "2"
click at [130, 184] on span "Increase Value" at bounding box center [132, 188] width 11 height 9
drag, startPoint x: 286, startPoint y: 261, endPoint x: 566, endPoint y: 169, distance: 295.5
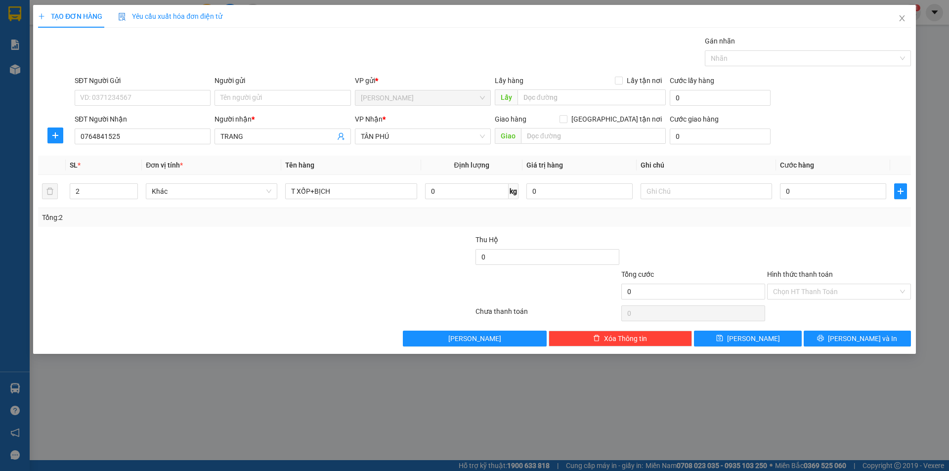
click at [367, 232] on div "Transit Pickup Surcharge Ids Transit Deliver Surcharge Ids Transit Deliver Surc…" at bounding box center [474, 191] width 873 height 311
click at [702, 197] on input "text" at bounding box center [705, 191] width 131 height 16
click at [777, 289] on input "Hình thức thanh toán" at bounding box center [835, 291] width 125 height 15
click at [699, 187] on input "R/100" at bounding box center [705, 191] width 131 height 16
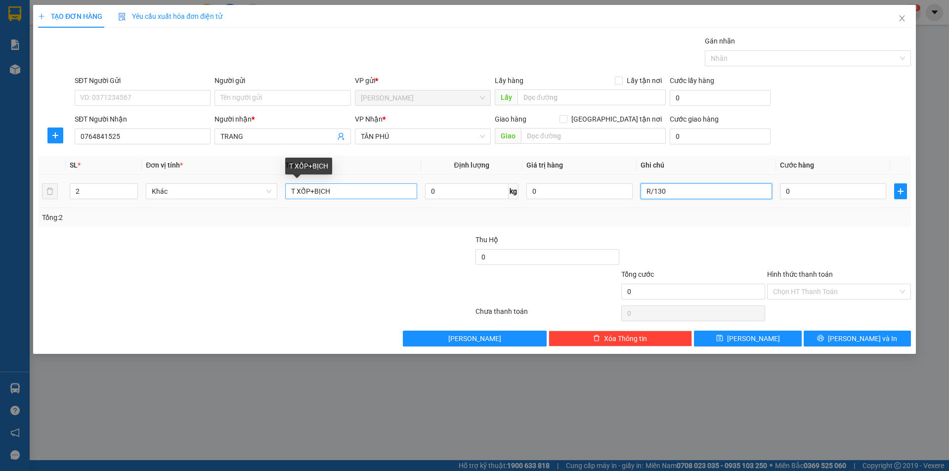
type input "R/130"
click at [312, 192] on input "T XỐP+BỊCH" at bounding box center [350, 191] width 131 height 16
type input "T XỐP+2BỊCH"
click at [138, 188] on div "2" at bounding box center [104, 191] width 68 height 16
type input "3"
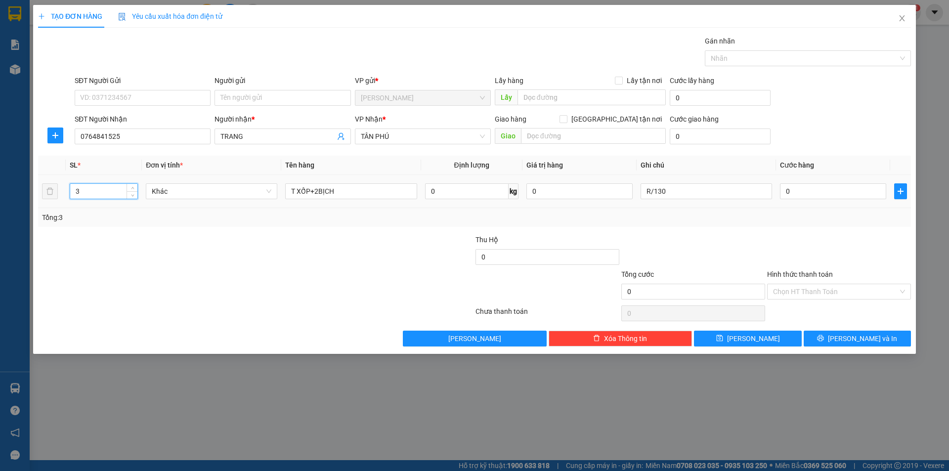
drag, startPoint x: 131, startPoint y: 187, endPoint x: 652, endPoint y: 259, distance: 525.4
click at [139, 189] on td "3" at bounding box center [104, 191] width 76 height 33
click at [804, 291] on input "Hình thức thanh toán" at bounding box center [835, 291] width 125 height 15
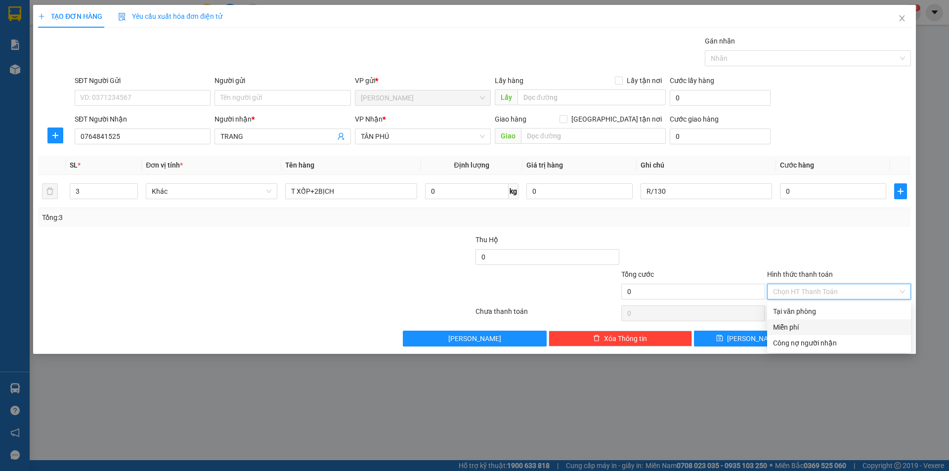
click at [799, 329] on div "Miễn phí" at bounding box center [839, 327] width 132 height 11
click at [847, 347] on div "TẠO ĐƠN HÀNG Yêu cầu xuất hóa đơn điện tử Transit Pickup Surcharge Ids Transit …" at bounding box center [474, 179] width 883 height 349
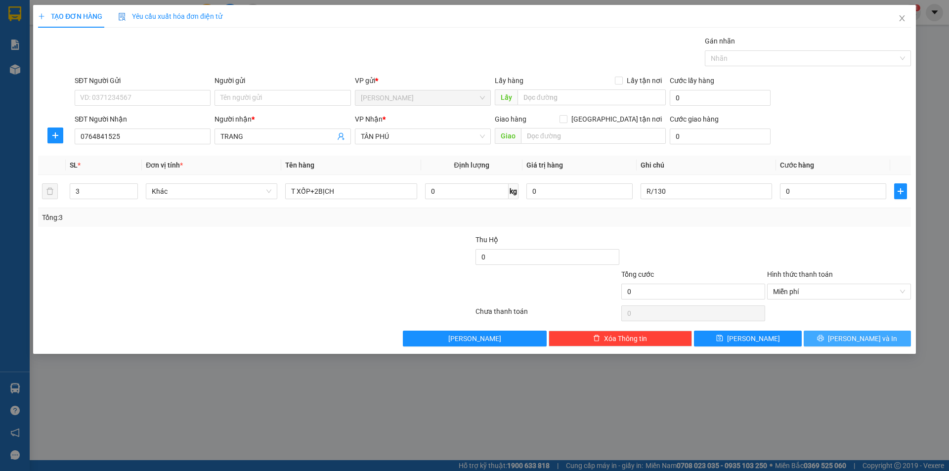
click at [847, 337] on button "[PERSON_NAME] và In" at bounding box center [856, 339] width 107 height 16
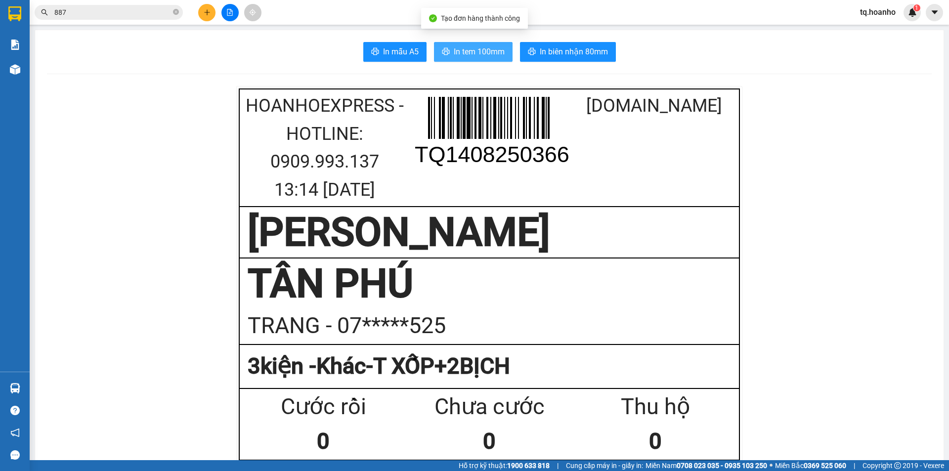
click at [477, 53] on span "In tem 100mm" at bounding box center [479, 51] width 51 height 12
click at [720, 397] on div "Thu hộ" at bounding box center [655, 406] width 166 height 35
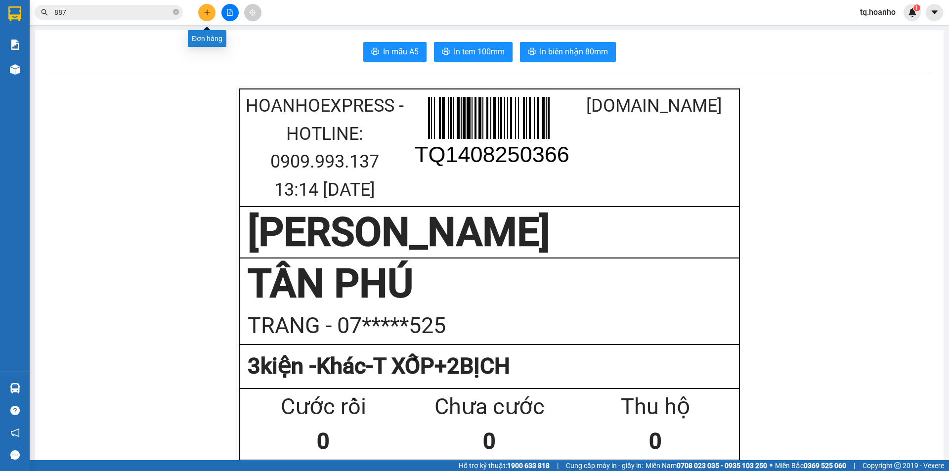
click at [199, 16] on button at bounding box center [206, 12] width 17 height 17
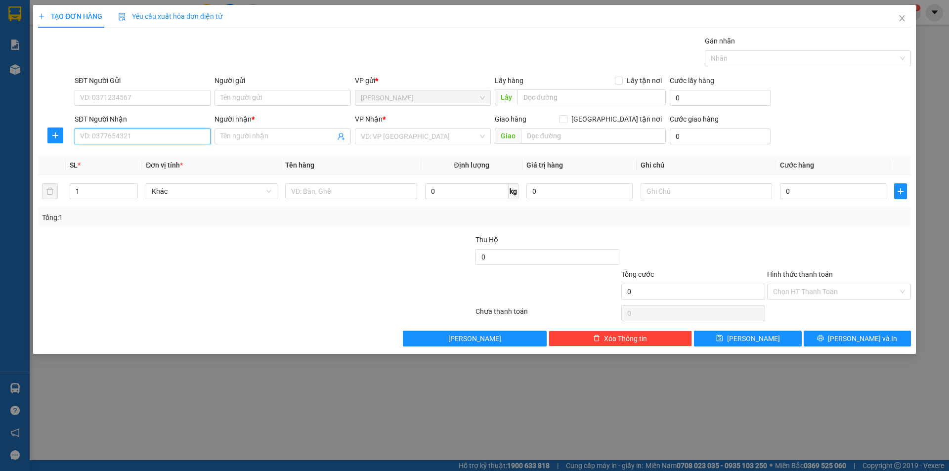
click at [170, 139] on input "SĐT Người Nhận" at bounding box center [143, 136] width 136 height 16
click at [376, 145] on div "VP Nhận * VD: VP [GEOGRAPHIC_DATA]" at bounding box center [423, 131] width 136 height 35
click at [131, 139] on input "0" at bounding box center [143, 136] width 136 height 16
click at [158, 154] on div "0933229233 - HỢP" at bounding box center [143, 156] width 124 height 11
type input "0933229233"
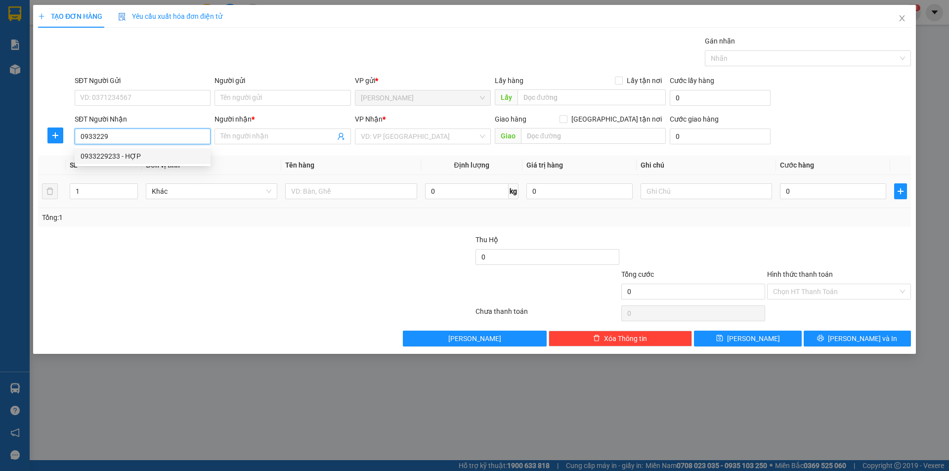
type input "HỢP"
type input "0933229233"
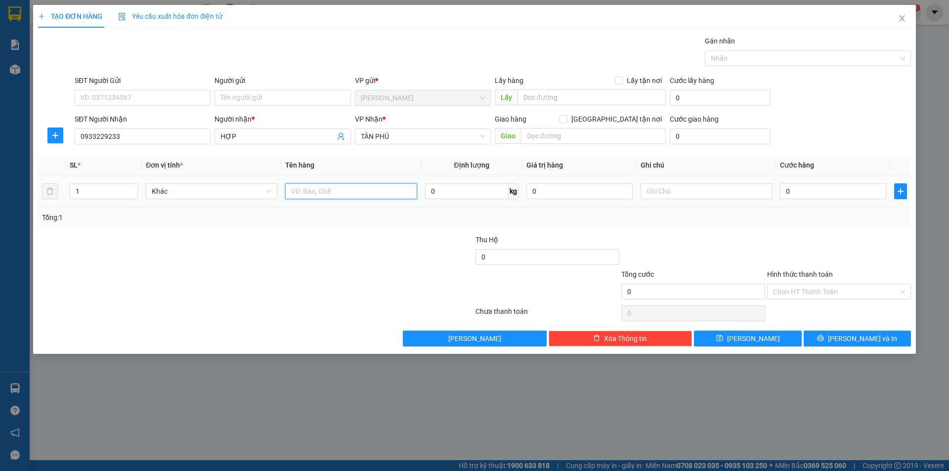
click at [308, 190] on input "text" at bounding box center [350, 191] width 131 height 16
click at [312, 196] on input "text" at bounding box center [350, 191] width 131 height 16
type input "T"
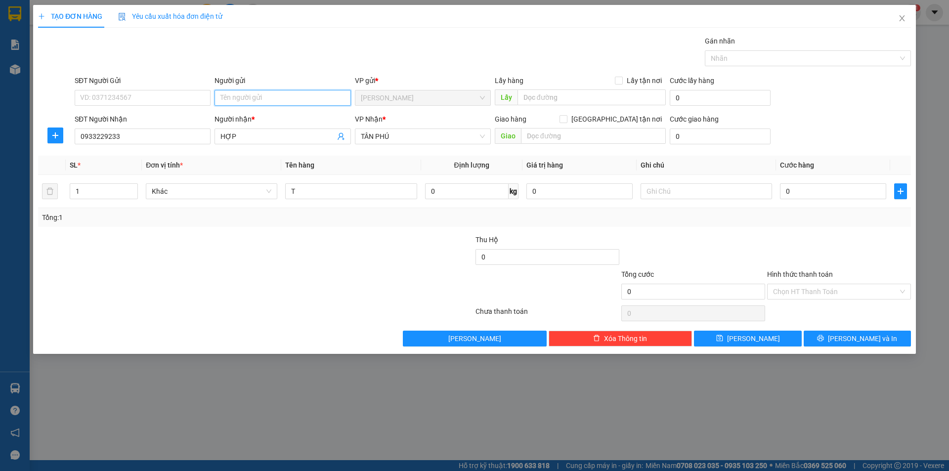
click at [304, 93] on input "Người gửi" at bounding box center [282, 98] width 136 height 16
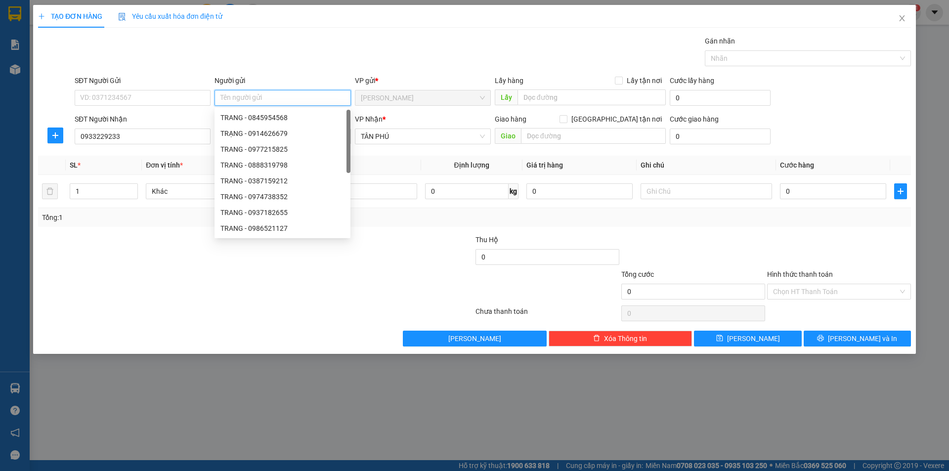
click at [304, 93] on input "Người gửi" at bounding box center [282, 98] width 136 height 16
type input "V"
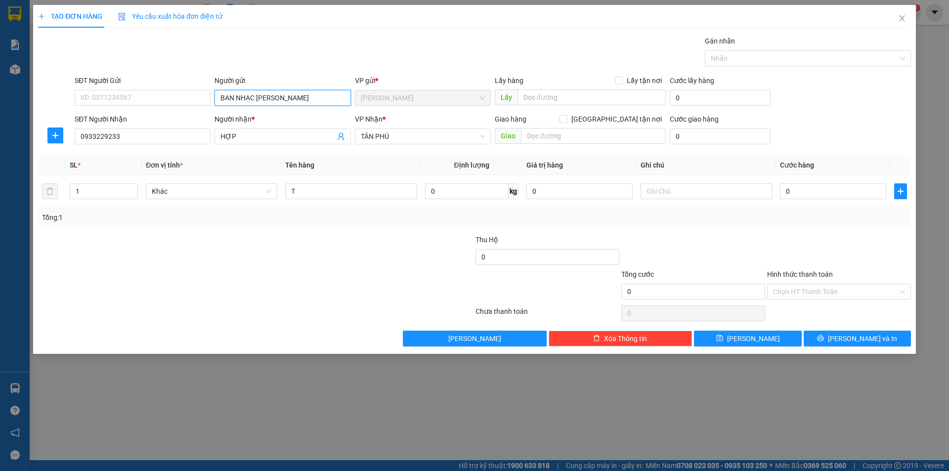
type input "BAN NHẠC [PERSON_NAME]"
click at [271, 327] on div "Transit Pickup Surcharge Ids Transit Deliver Surcharge Ids Transit Deliver Surc…" at bounding box center [474, 191] width 873 height 311
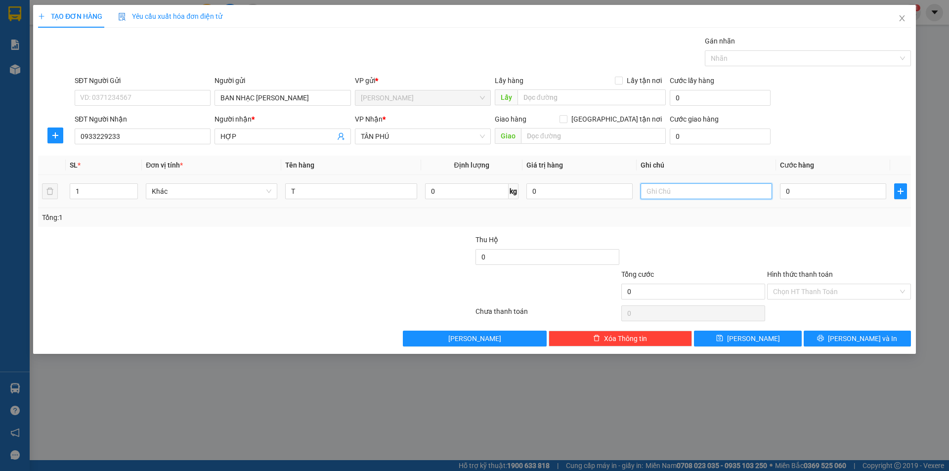
click at [706, 194] on input "text" at bounding box center [705, 191] width 131 height 16
click at [663, 197] on input "TR" at bounding box center [705, 191] width 131 height 16
type input "T"
type input "R/50"
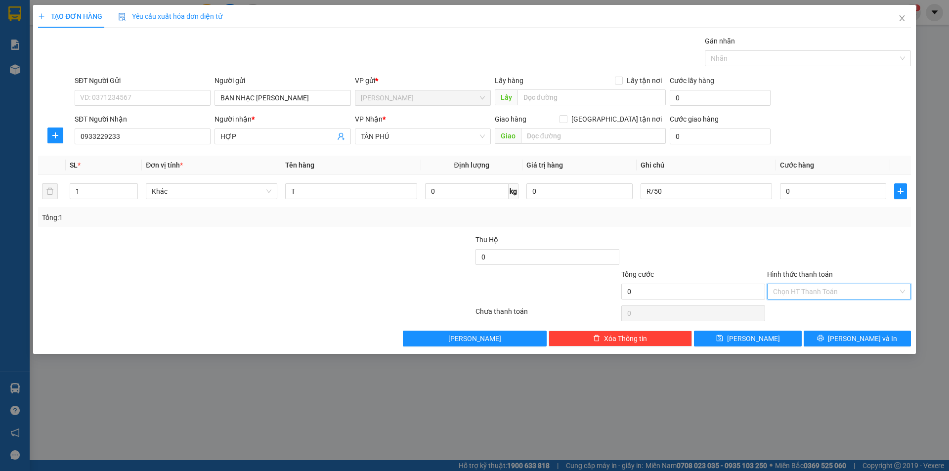
click at [781, 291] on input "Hình thức thanh toán" at bounding box center [835, 291] width 125 height 15
click at [798, 329] on div "Miễn phí" at bounding box center [839, 327] width 132 height 11
click at [809, 333] on button "[PERSON_NAME] và In" at bounding box center [856, 339] width 107 height 16
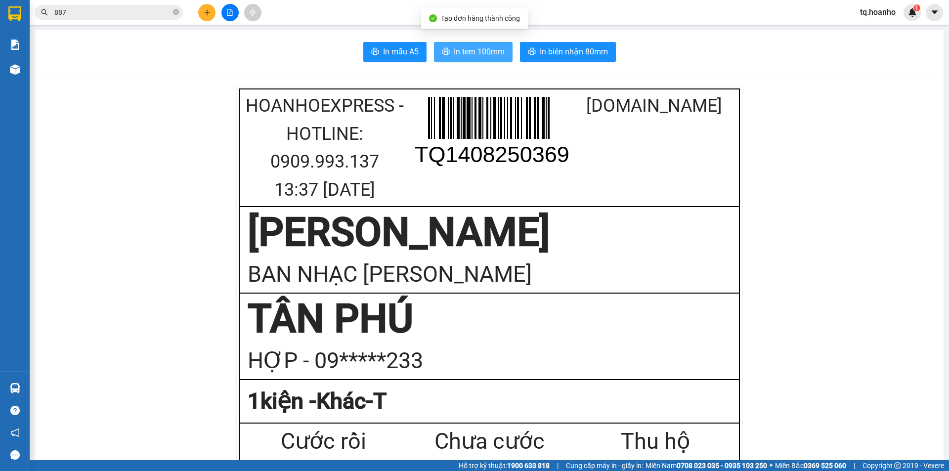
click at [474, 58] on button "In tem 100mm" at bounding box center [473, 52] width 79 height 20
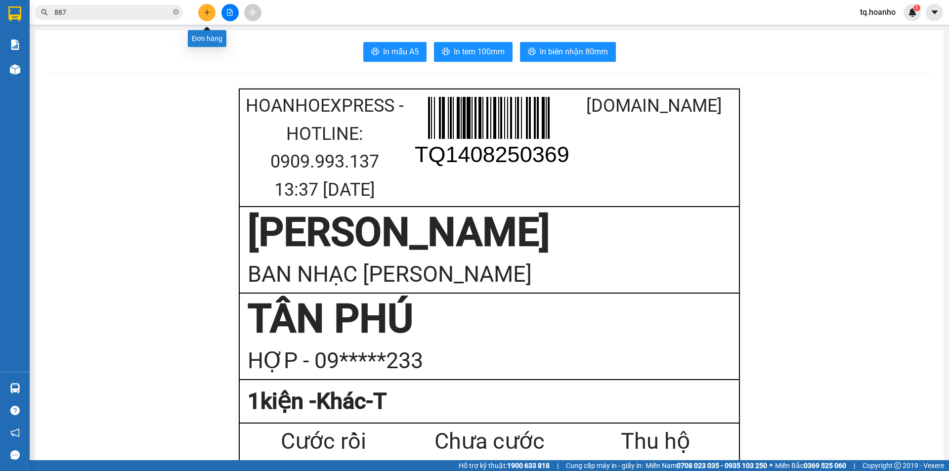
click at [199, 8] on button at bounding box center [206, 12] width 17 height 17
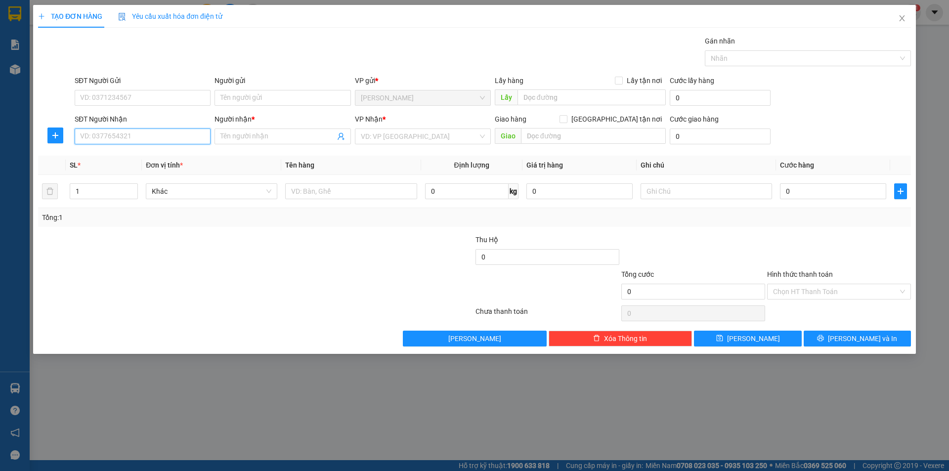
click at [174, 140] on input "SĐT Người Nhận" at bounding box center [143, 136] width 136 height 16
click at [149, 134] on input "0919299" at bounding box center [143, 136] width 136 height 16
click at [147, 155] on div "0919299788 - HỒNG" at bounding box center [143, 156] width 124 height 11
type input "0919299788"
type input "HỒNG"
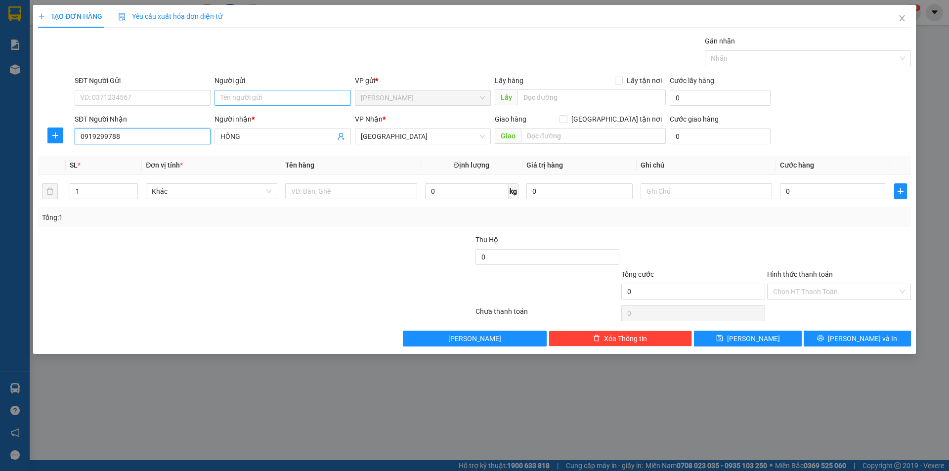
type input "0919299788"
click at [277, 99] on input "Người gửi" at bounding box center [282, 98] width 136 height 16
type input "THÚY"
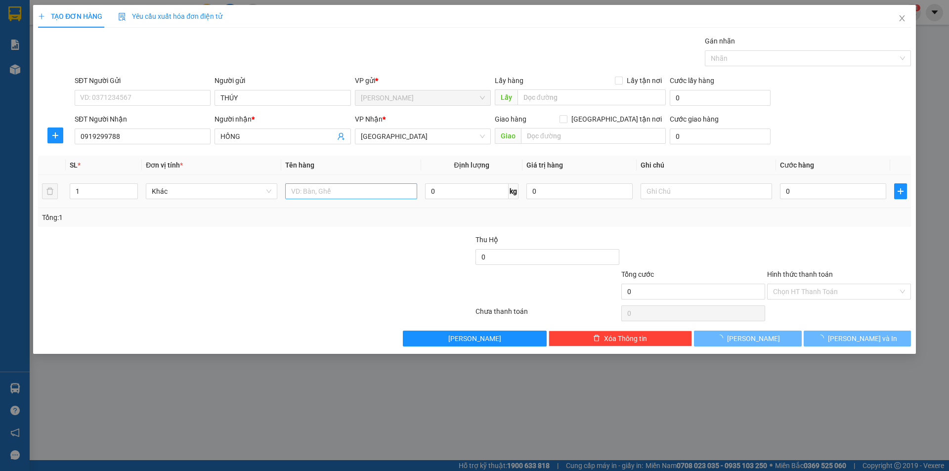
drag, startPoint x: 188, startPoint y: 361, endPoint x: 292, endPoint y: 196, distance: 195.0
click at [219, 331] on div "TẠO ĐƠN HÀNG Yêu cầu xuất hóa đơn điện tử Transit Pickup Surcharge Ids Transit …" at bounding box center [474, 235] width 949 height 471
click at [297, 183] on div at bounding box center [350, 191] width 131 height 20
drag, startPoint x: 300, startPoint y: 186, endPoint x: 294, endPoint y: 59, distance: 127.2
click at [300, 186] on input "text" at bounding box center [350, 191] width 131 height 16
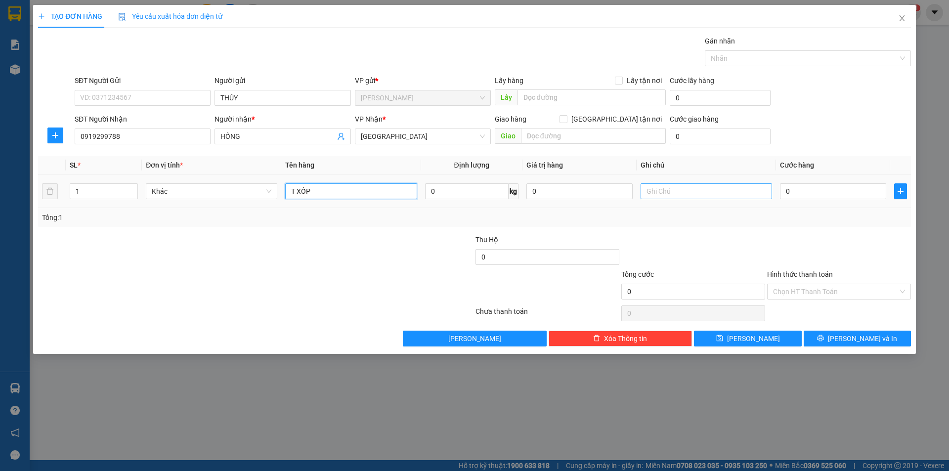
type input "T XỐP"
click at [657, 190] on input "text" at bounding box center [705, 191] width 131 height 16
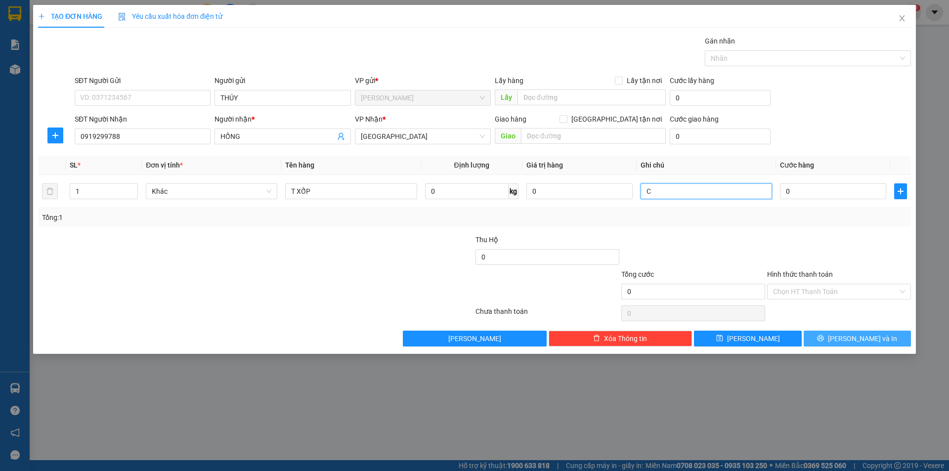
type input "C"
drag, startPoint x: 847, startPoint y: 338, endPoint x: 657, endPoint y: 206, distance: 232.2
click at [835, 332] on button "[PERSON_NAME] và In" at bounding box center [856, 339] width 107 height 16
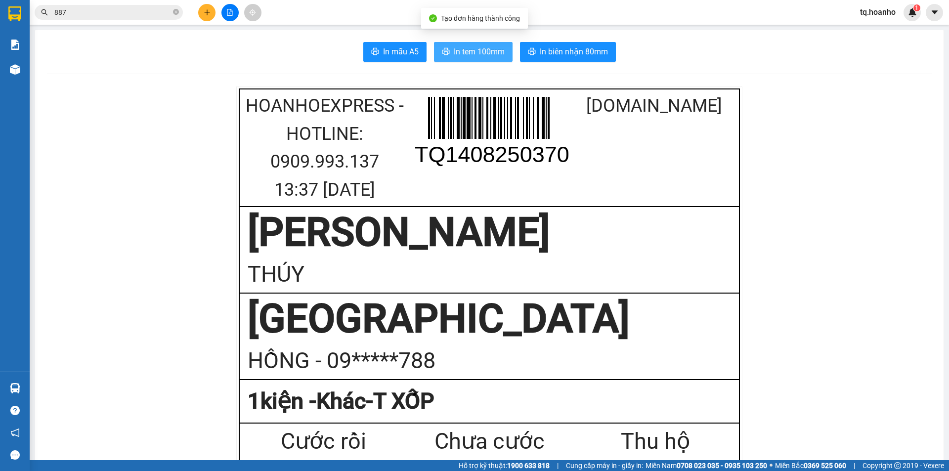
click at [490, 48] on span "In tem 100mm" at bounding box center [479, 51] width 51 height 12
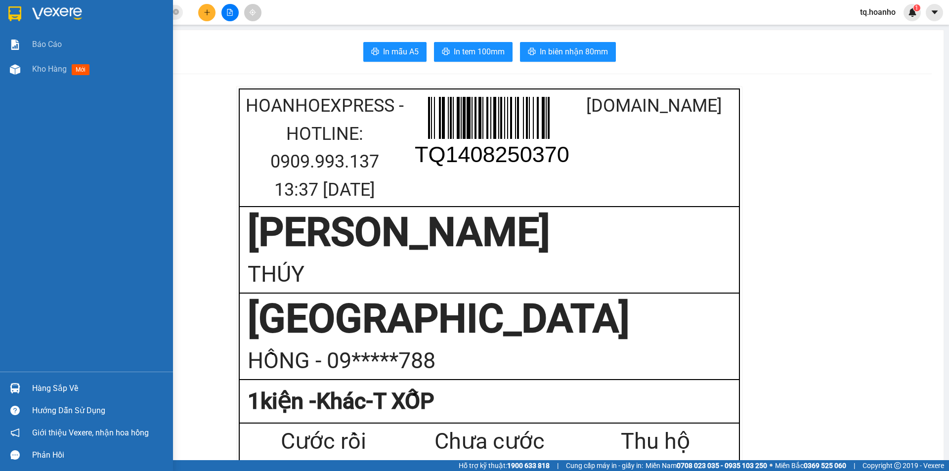
click at [63, 12] on img at bounding box center [57, 13] width 50 height 15
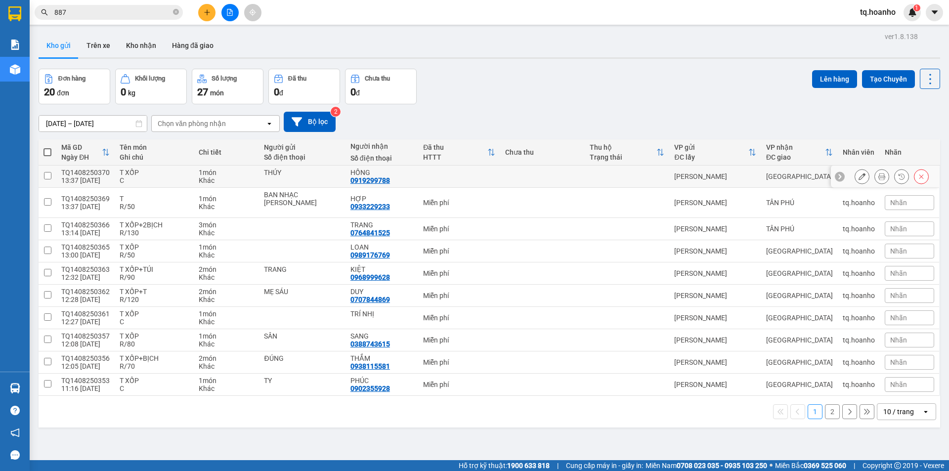
click at [639, 173] on td at bounding box center [627, 177] width 84 height 22
checkbox input "true"
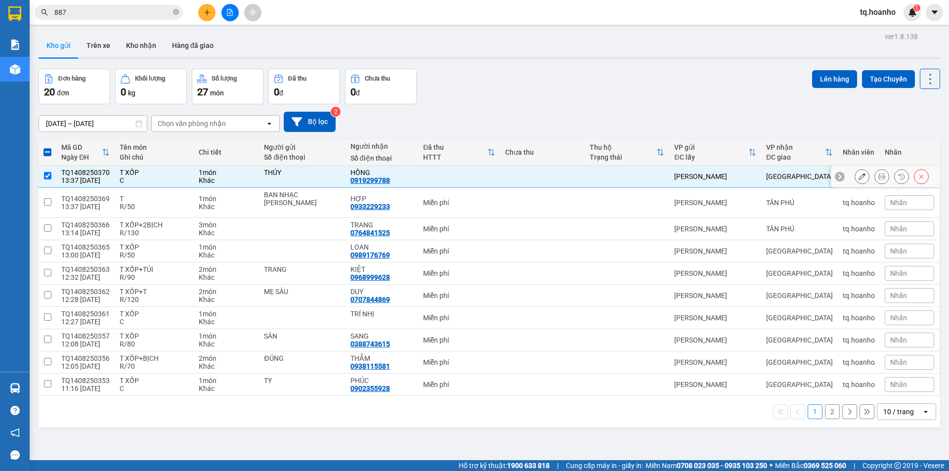
click at [860, 176] on button at bounding box center [862, 176] width 14 height 17
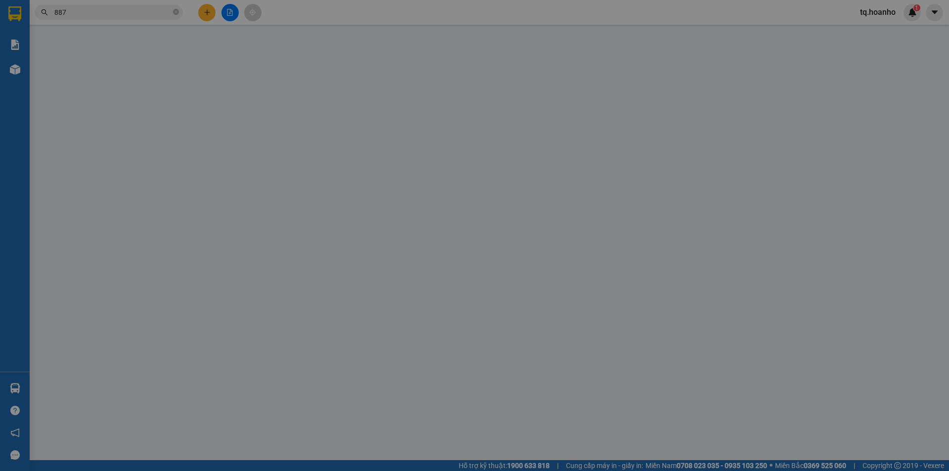
type input "THÚY"
type input "0919299788"
type input "HỒNG"
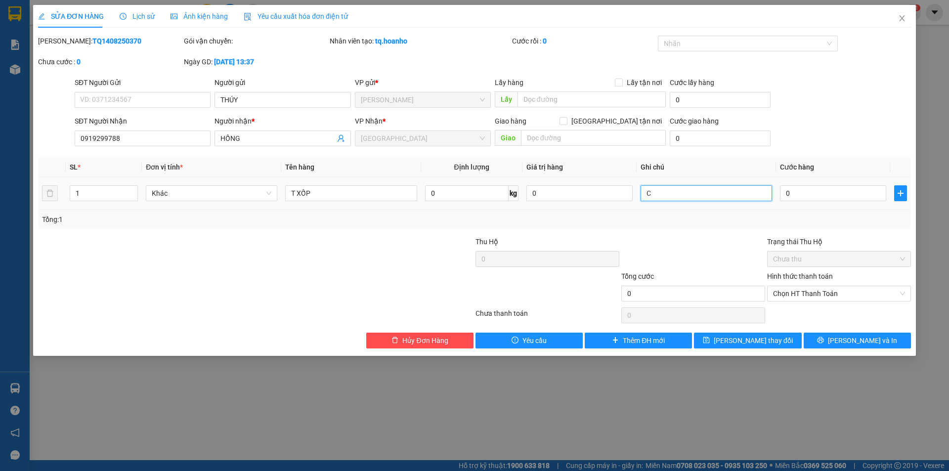
click at [682, 195] on input "C" at bounding box center [705, 193] width 131 height 16
click at [807, 289] on span "Chọn HT Thanh Toán" at bounding box center [839, 293] width 132 height 15
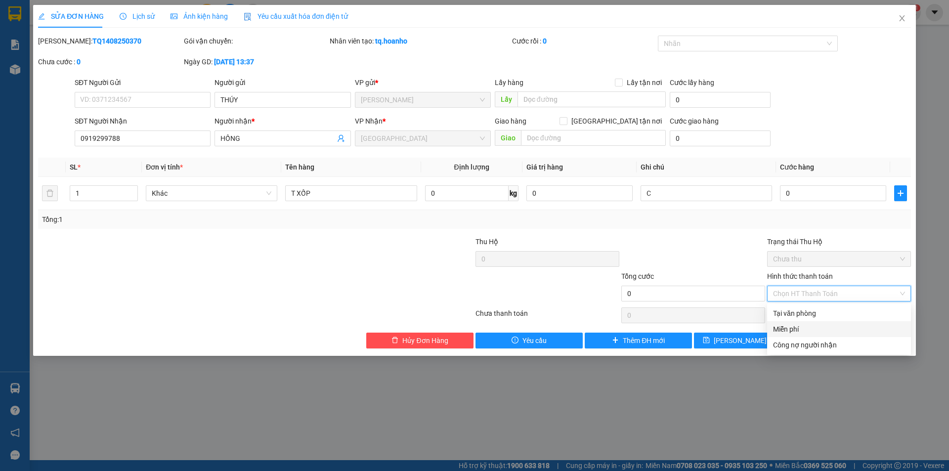
drag, startPoint x: 787, startPoint y: 326, endPoint x: 794, endPoint y: 338, distance: 13.7
click at [787, 327] on div "Miễn phí" at bounding box center [839, 329] width 132 height 11
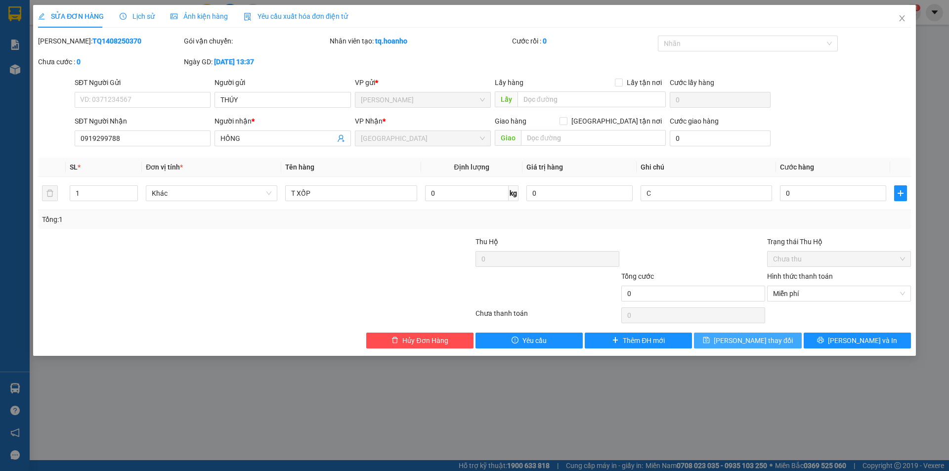
drag, startPoint x: 765, startPoint y: 346, endPoint x: 34, endPoint y: 383, distance: 731.8
click at [760, 346] on button "[PERSON_NAME] thay đổi" at bounding box center [747, 341] width 107 height 16
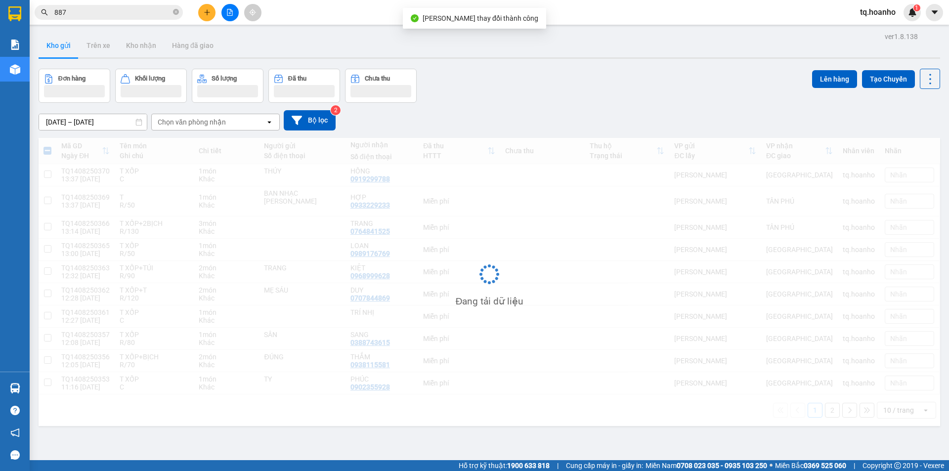
click at [343, 406] on div "Đang tải dữ liệu" at bounding box center [489, 282] width 901 height 288
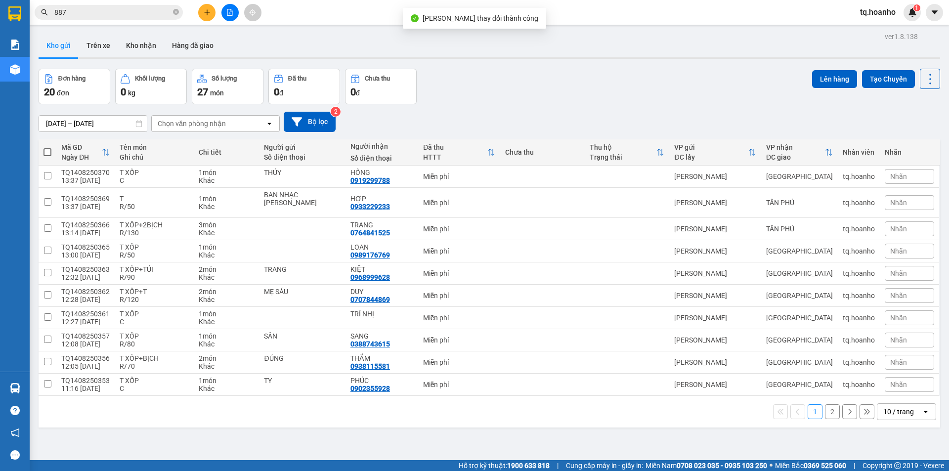
click at [525, 124] on div "[DATE] – [DATE] Press the down arrow key to interact with the calendar and sele…" at bounding box center [489, 122] width 901 height 20
click at [495, 88] on div "Đơn hàng 20 đơn Khối lượng 0 kg Số lượng 27 món Đã thu 0 đ Chưa thu 0 đ Lên hàn…" at bounding box center [489, 87] width 901 height 36
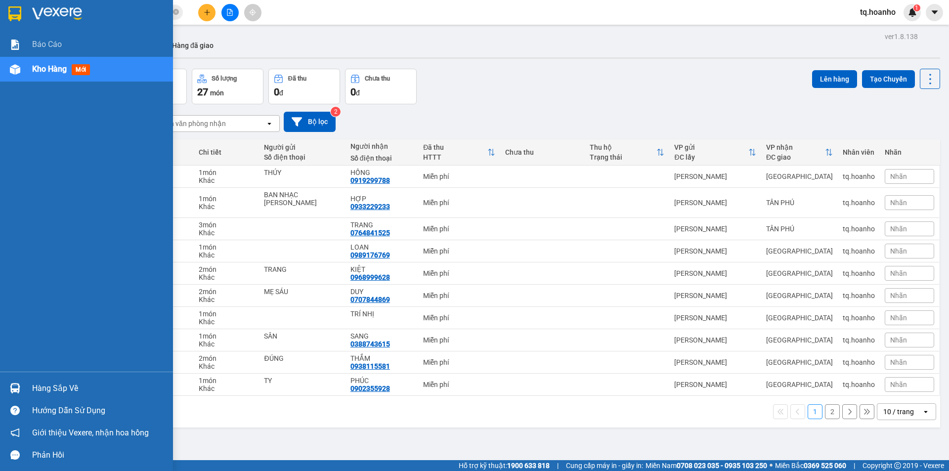
click at [50, 14] on img at bounding box center [57, 13] width 50 height 15
click at [60, 4] on div at bounding box center [86, 16] width 173 height 32
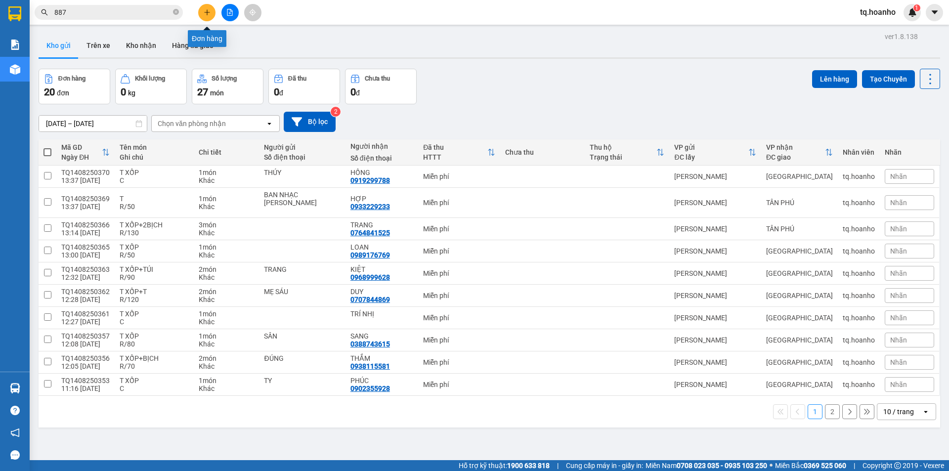
click at [207, 14] on icon "plus" at bounding box center [207, 11] width 0 height 5
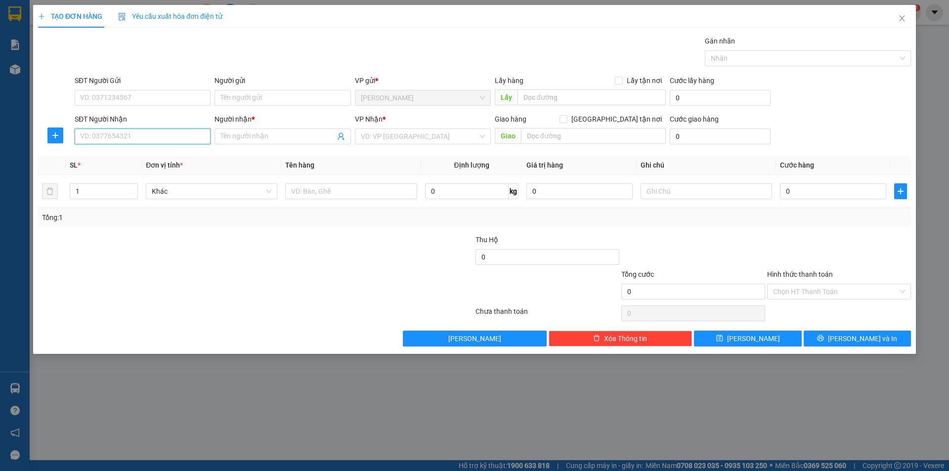
click at [188, 135] on input "SĐT Người Nhận" at bounding box center [143, 136] width 136 height 16
click at [141, 155] on div "0931995586 - [PERSON_NAME]" at bounding box center [143, 156] width 124 height 11
type input "0931995586"
type input "[PERSON_NAME]"
type input "0931995586"
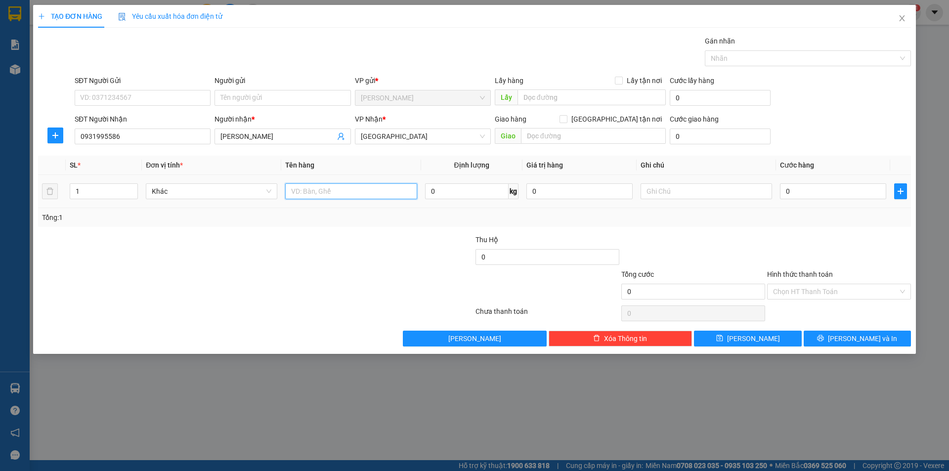
click at [373, 195] on input "text" at bounding box center [350, 191] width 131 height 16
type input "T XỐP"
click at [697, 186] on input "text" at bounding box center [705, 191] width 131 height 16
type input "C GIAO"
click at [810, 289] on input "Hình thức thanh toán" at bounding box center [835, 291] width 125 height 15
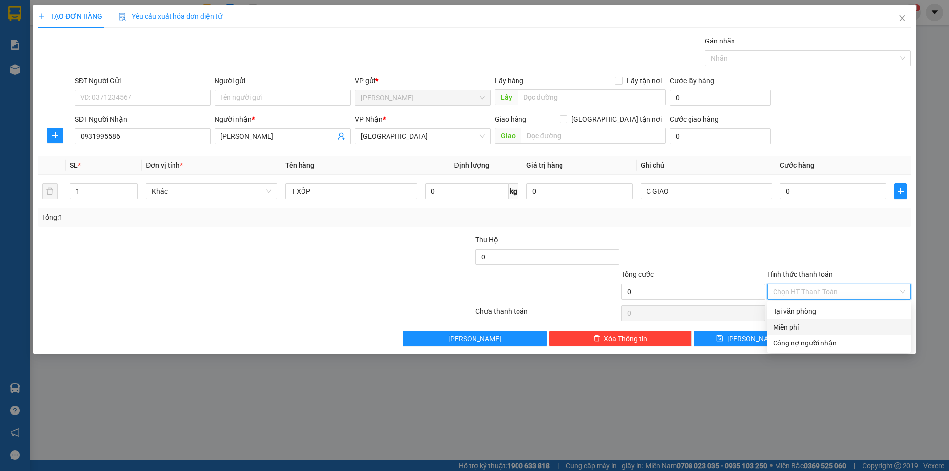
click at [801, 324] on div "Miễn phí" at bounding box center [839, 327] width 132 height 11
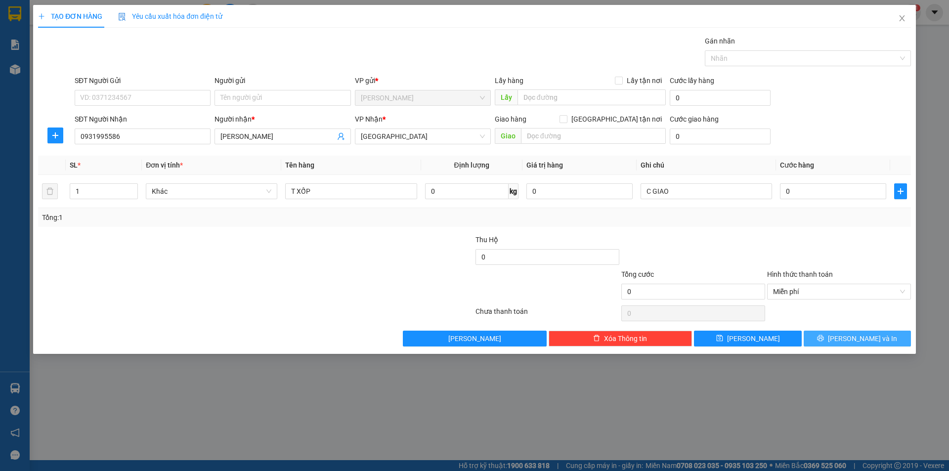
click at [834, 341] on button "[PERSON_NAME] và In" at bounding box center [856, 339] width 107 height 16
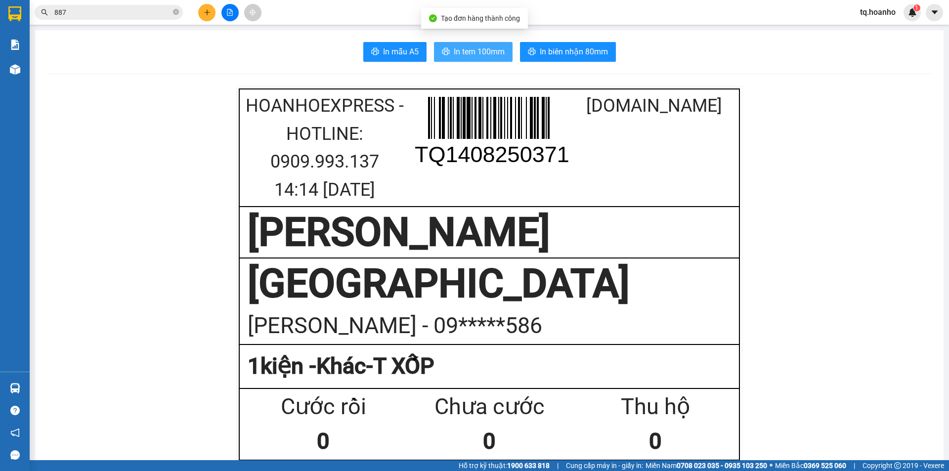
click at [487, 52] on span "In tem 100mm" at bounding box center [479, 51] width 51 height 12
click at [207, 9] on icon "plus" at bounding box center [207, 12] width 7 height 7
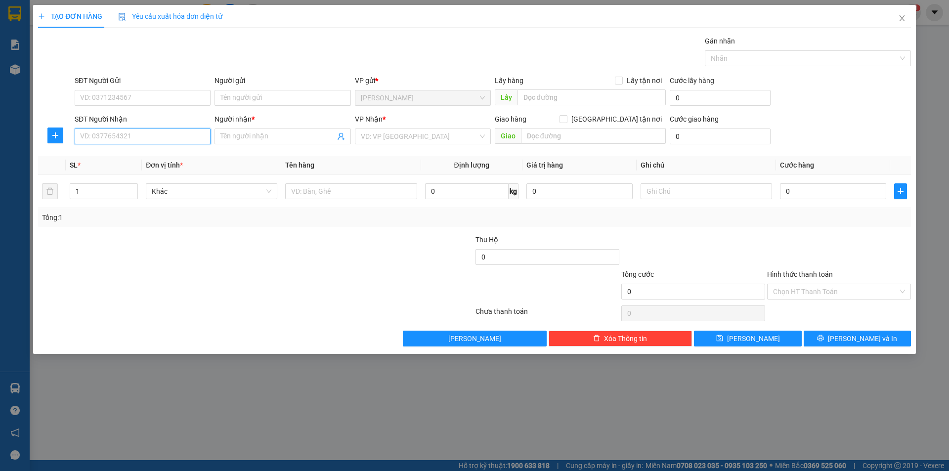
click at [170, 135] on input "SĐT Người Nhận" at bounding box center [143, 136] width 136 height 16
click at [143, 163] on div "0908210635 - [GEOGRAPHIC_DATA]" at bounding box center [143, 156] width 136 height 16
type input "0908210635"
type input "HÀ"
type input "0908210635"
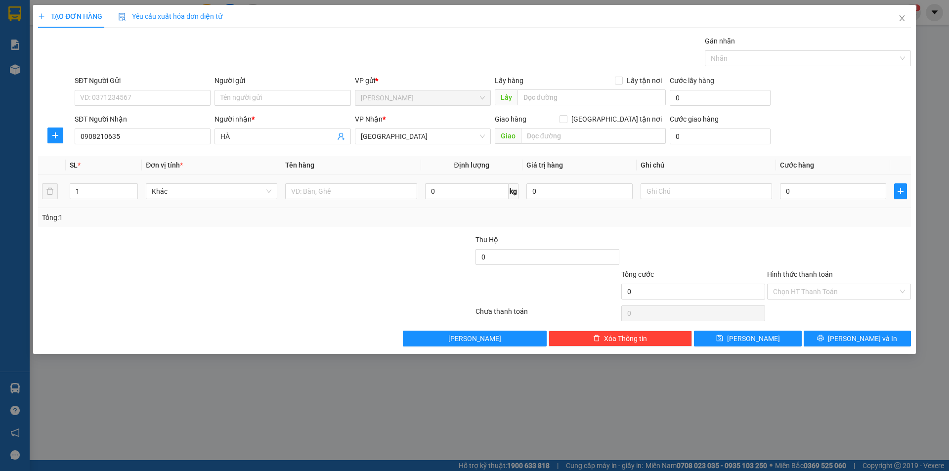
click at [332, 199] on div at bounding box center [350, 191] width 131 height 20
click at [320, 194] on input "text" at bounding box center [350, 191] width 131 height 16
type input "T XỐP"
click at [666, 193] on input "text" at bounding box center [705, 191] width 131 height 16
type input "C GIAO"
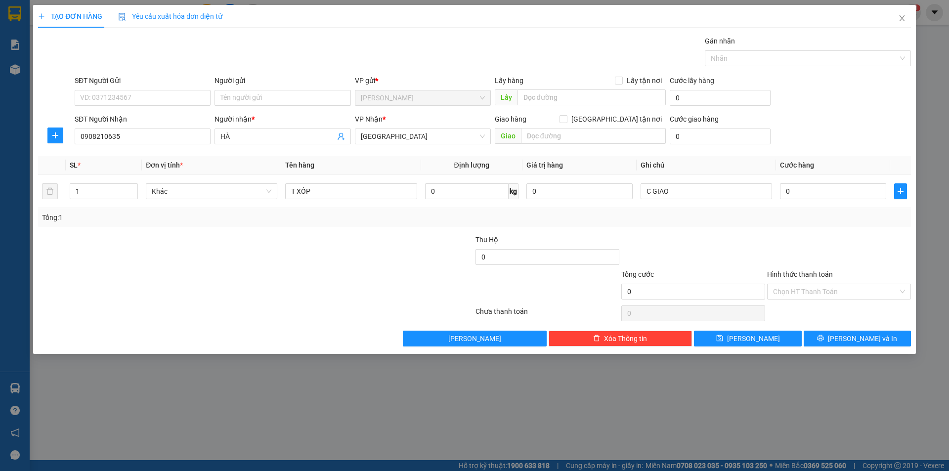
click at [809, 282] on div "Hình thức thanh toán" at bounding box center [839, 276] width 144 height 15
click at [809, 289] on input "Hình thức thanh toán" at bounding box center [835, 291] width 125 height 15
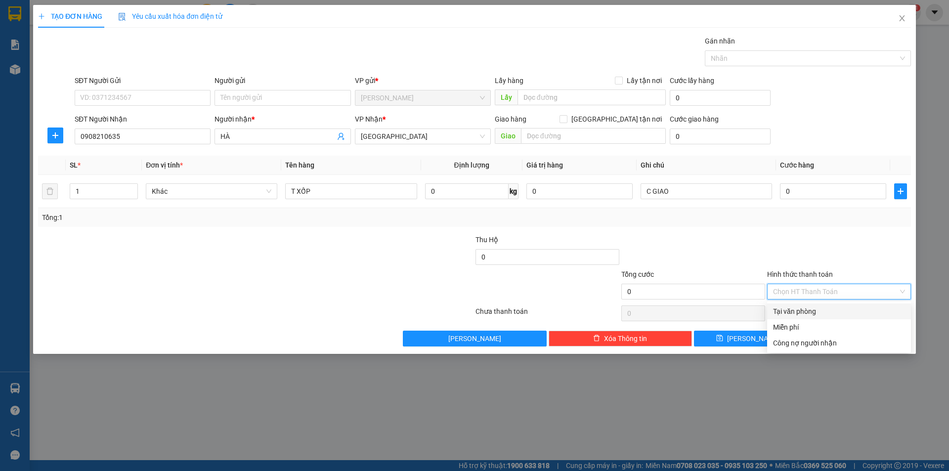
click at [800, 323] on div "Miễn phí" at bounding box center [839, 327] width 132 height 11
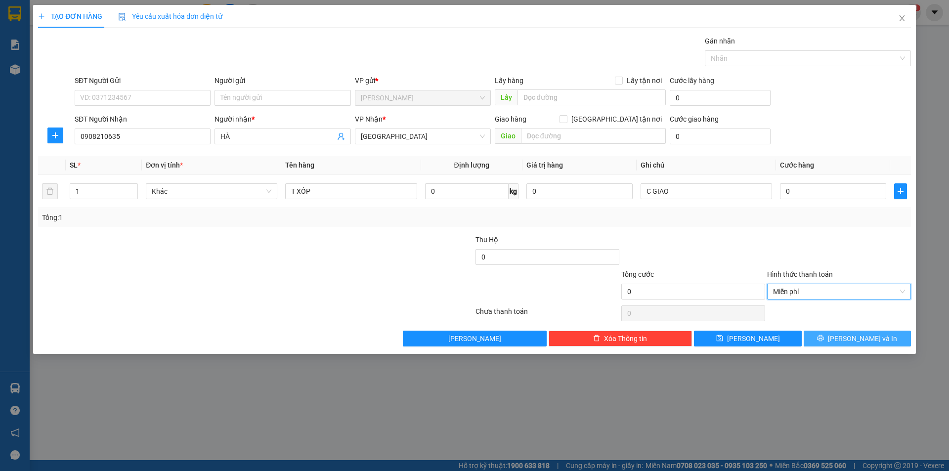
click at [831, 338] on button "[PERSON_NAME] và In" at bounding box center [856, 339] width 107 height 16
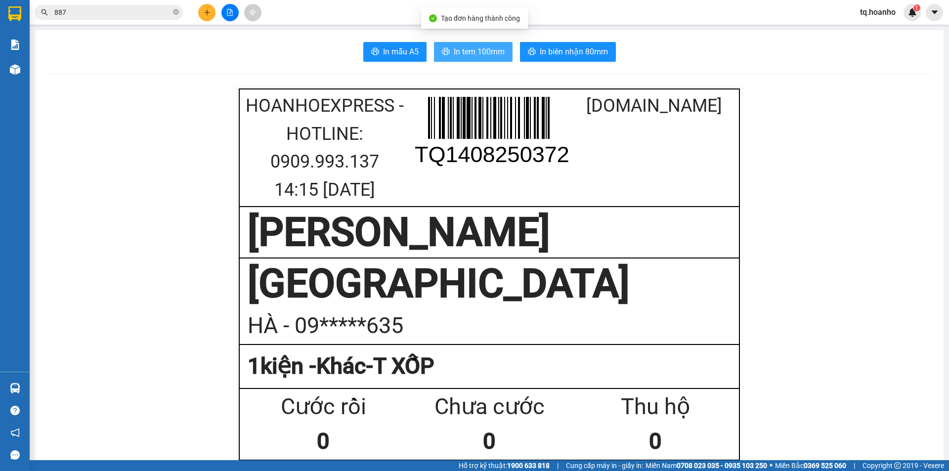
click at [470, 59] on button "In tem 100mm" at bounding box center [473, 52] width 79 height 20
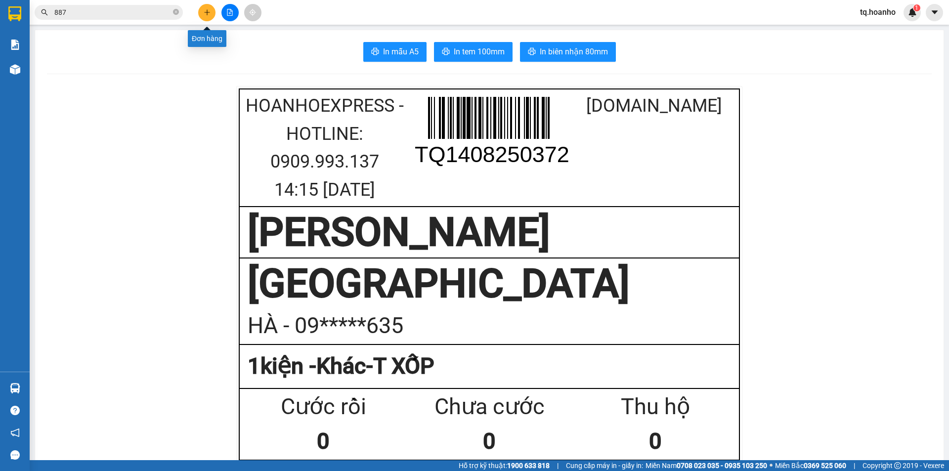
click at [208, 12] on icon "plus" at bounding box center [207, 12] width 7 height 7
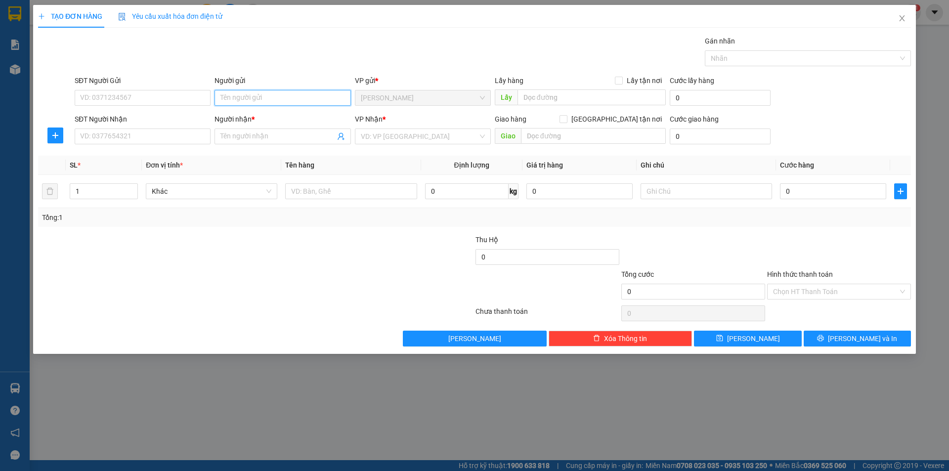
click at [304, 101] on input "Người gửi" at bounding box center [282, 98] width 136 height 16
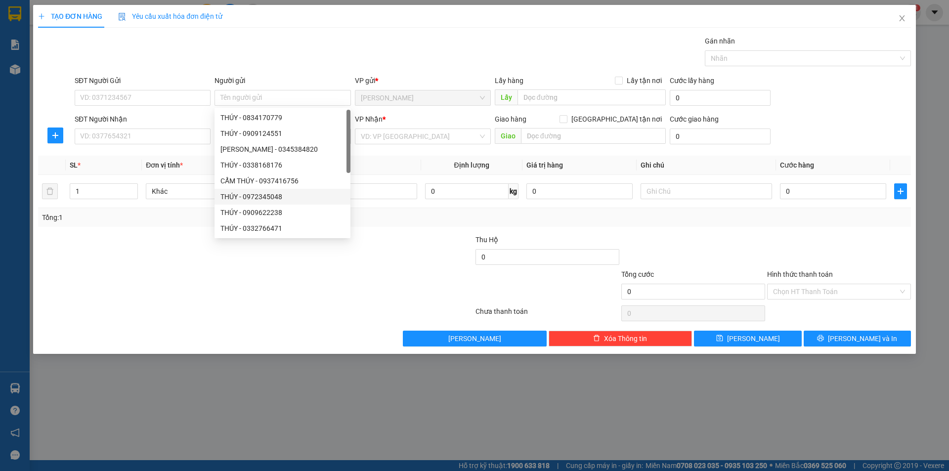
click at [239, 292] on div "Transit Pickup Surcharge Ids Transit Deliver Surcharge Ids Transit Deliver Surc…" at bounding box center [474, 191] width 873 height 311
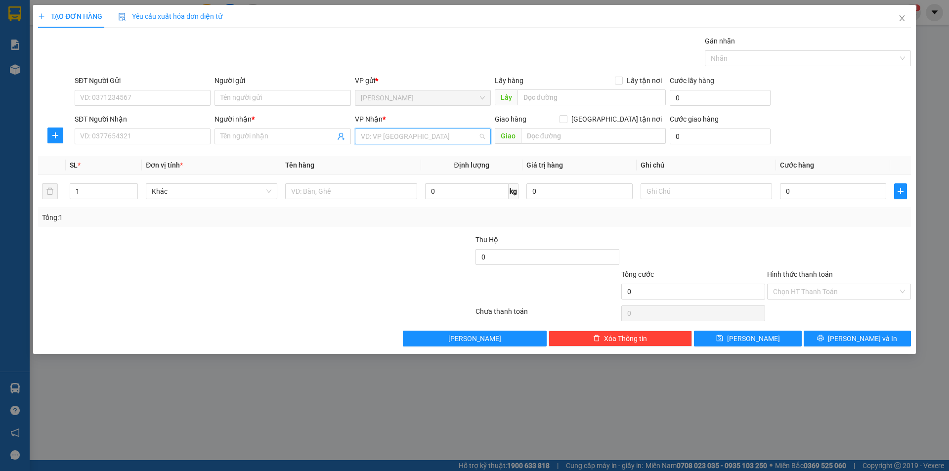
click at [368, 141] on input "search" at bounding box center [419, 136] width 117 height 15
click at [298, 139] on input "Người nhận *" at bounding box center [277, 136] width 114 height 11
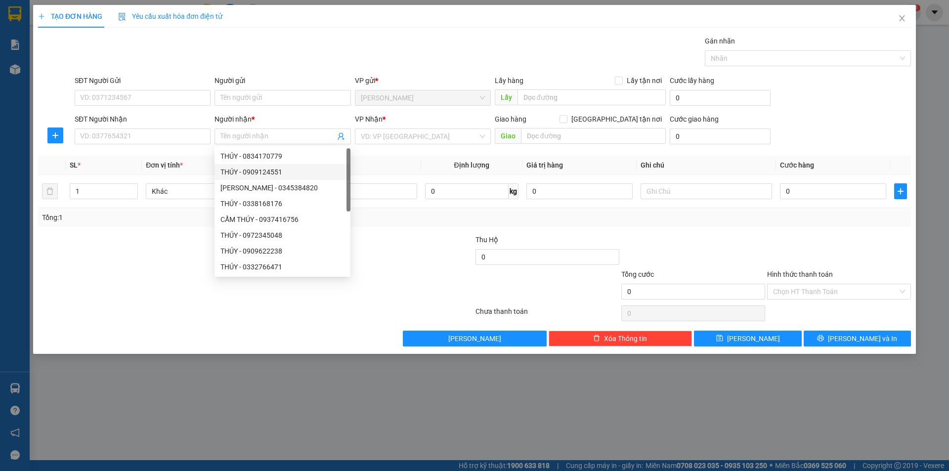
drag, startPoint x: 132, startPoint y: 320, endPoint x: 370, endPoint y: 208, distance: 262.2
click at [133, 320] on div at bounding box center [255, 313] width 437 height 20
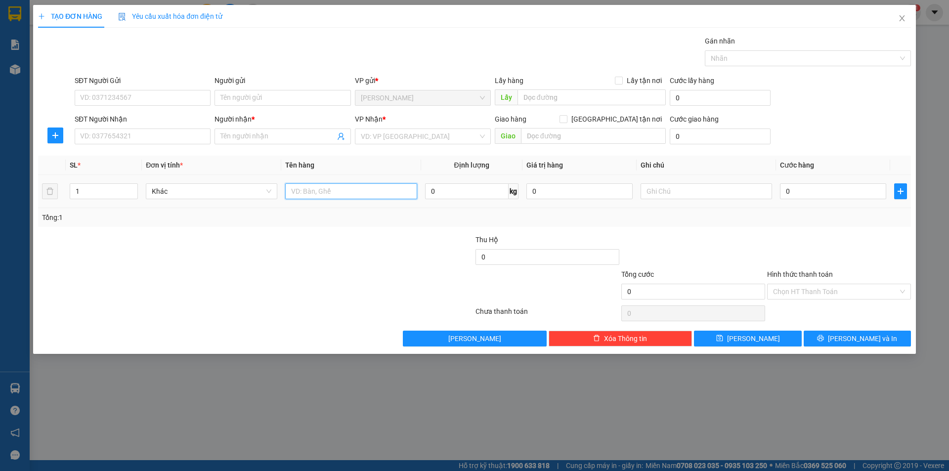
click at [377, 194] on input "text" at bounding box center [350, 191] width 131 height 16
type input "BỊCH"
click at [386, 148] on div "VP Nhận * VD: VP [GEOGRAPHIC_DATA]" at bounding box center [423, 131] width 136 height 35
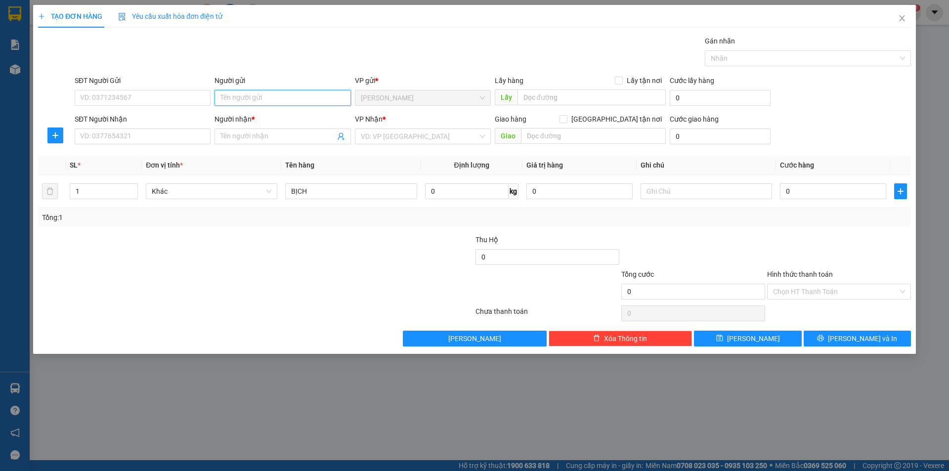
click at [219, 102] on input "Người gửi" at bounding box center [282, 98] width 136 height 16
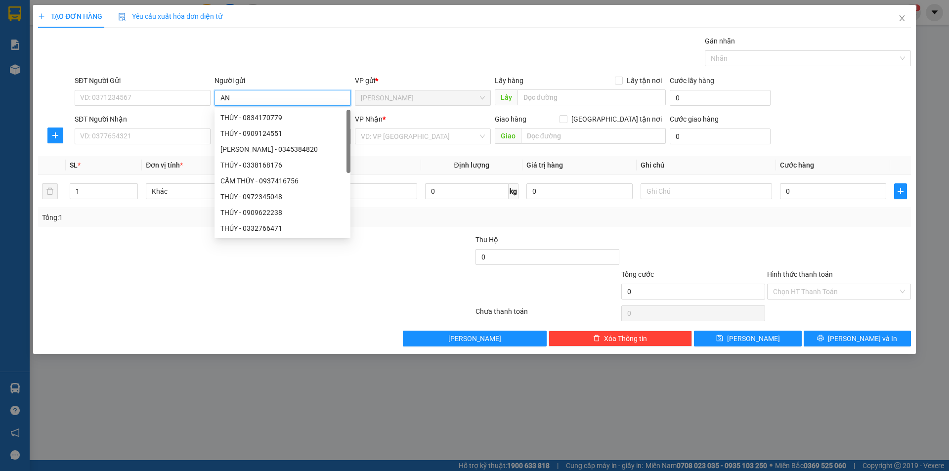
type input "A"
type input "ÁNH"
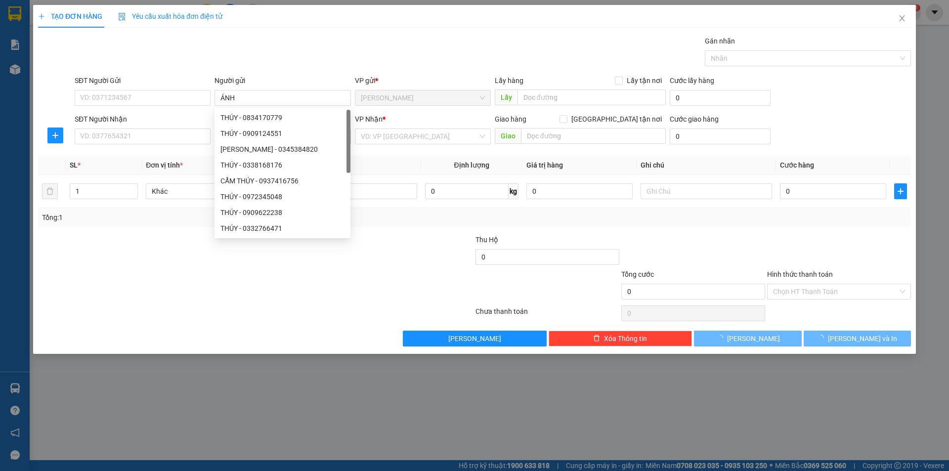
drag, startPoint x: 34, startPoint y: 309, endPoint x: 108, endPoint y: 211, distance: 123.0
click at [45, 282] on div "TẠO ĐƠN HÀNG Yêu cầu xuất hóa đơn điện tử Transit Pickup Surcharge Ids Transit …" at bounding box center [474, 179] width 883 height 349
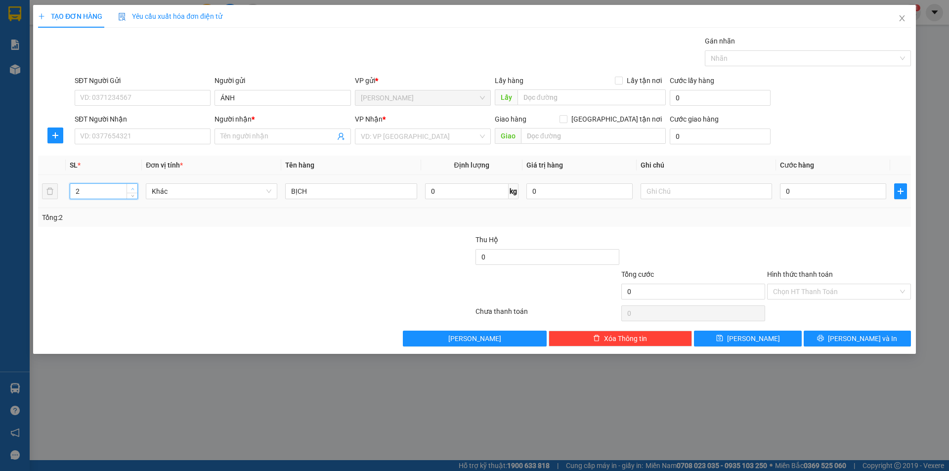
click at [135, 188] on span "up" at bounding box center [132, 189] width 6 height 6
type input "3"
click at [135, 188] on span "up" at bounding box center [132, 189] width 6 height 6
click at [137, 128] on div "SĐT Người Nhận" at bounding box center [143, 121] width 136 height 15
click at [139, 134] on input "SĐT Người Nhận" at bounding box center [143, 136] width 136 height 16
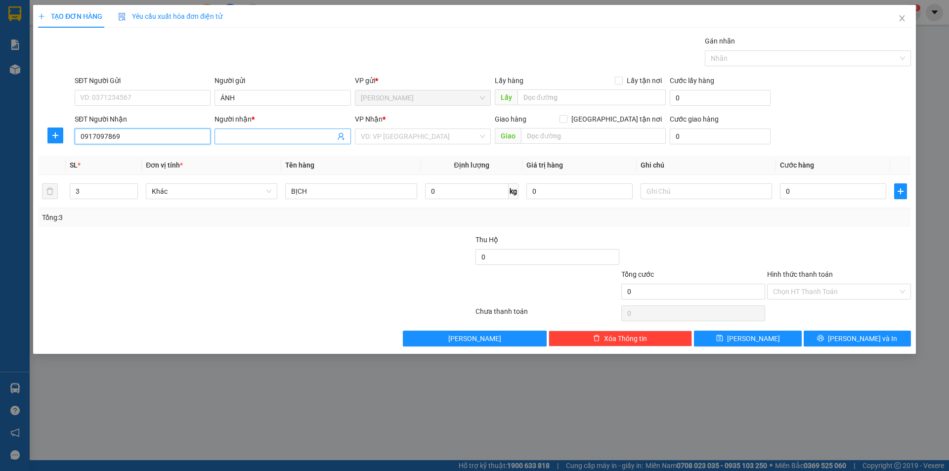
type input "0917097869"
click at [226, 139] on input "Người nhận *" at bounding box center [277, 136] width 114 height 11
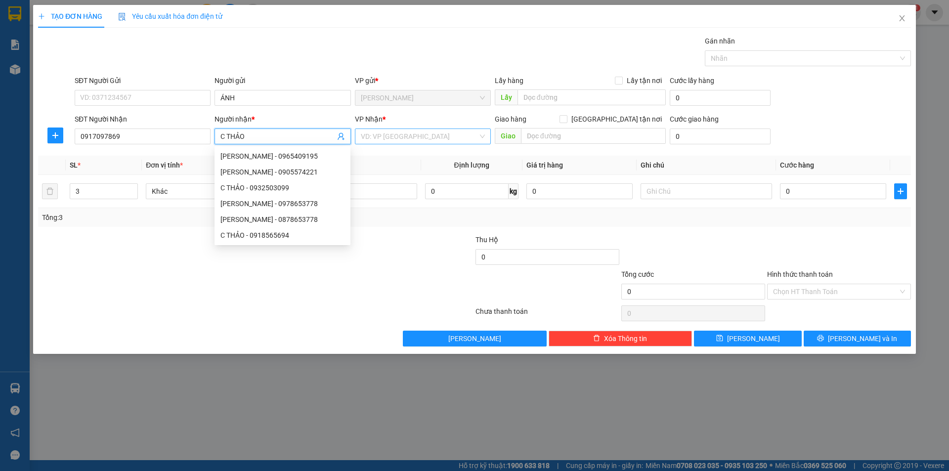
type input "C THẢO"
click at [380, 140] on input "search" at bounding box center [419, 136] width 117 height 15
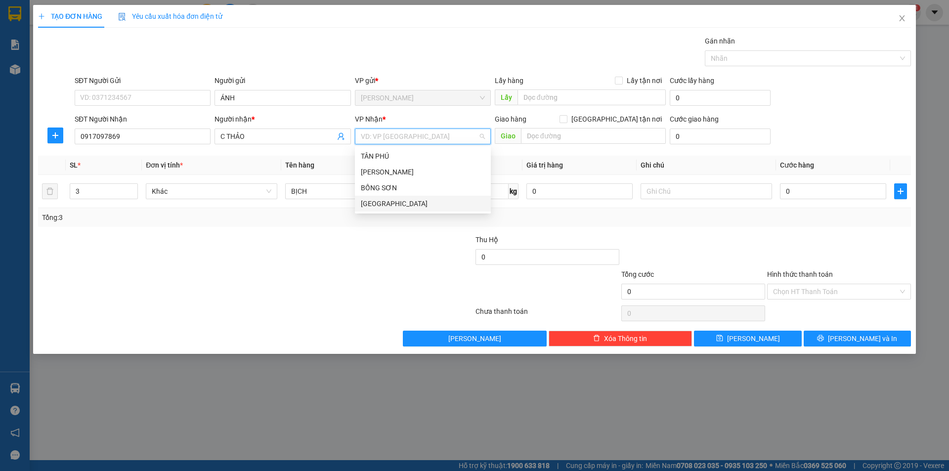
click at [374, 208] on div "[GEOGRAPHIC_DATA]" at bounding box center [423, 203] width 124 height 11
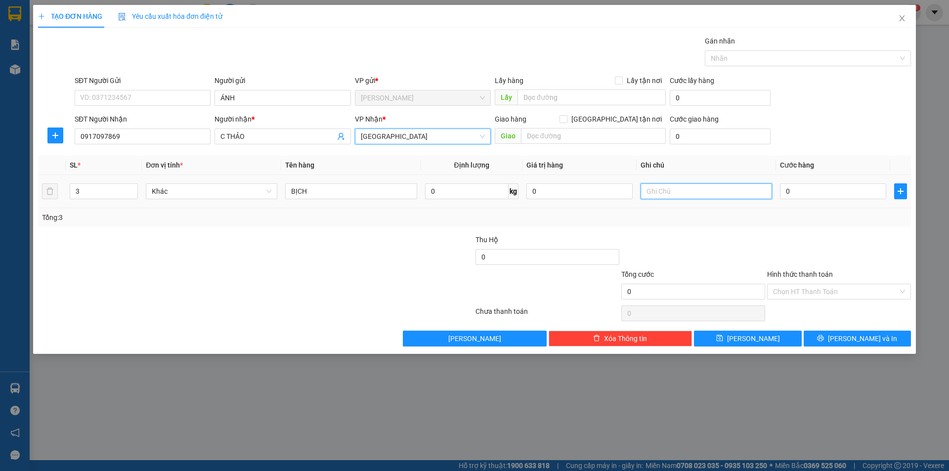
click at [655, 195] on input "text" at bounding box center [705, 191] width 131 height 16
type input "C"
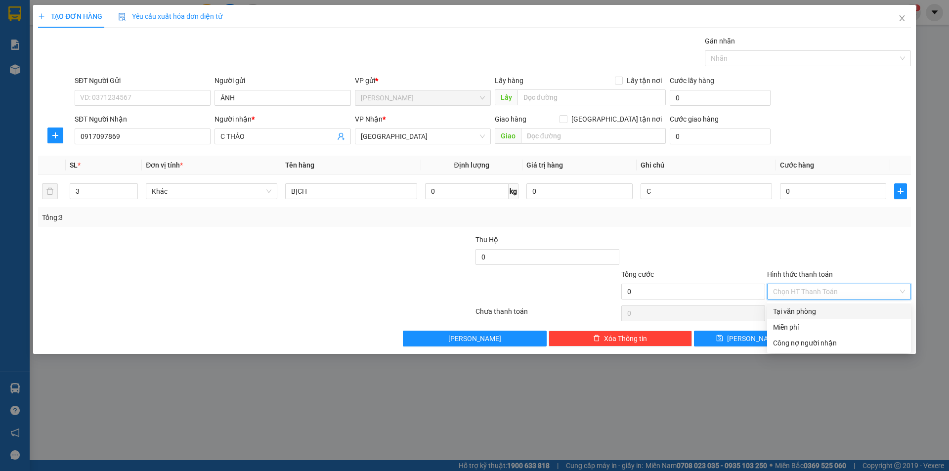
click at [807, 298] on input "Hình thức thanh toán" at bounding box center [835, 291] width 125 height 15
drag, startPoint x: 794, startPoint y: 325, endPoint x: 828, endPoint y: 355, distance: 45.1
click at [794, 327] on div "Miễn phí" at bounding box center [839, 327] width 132 height 11
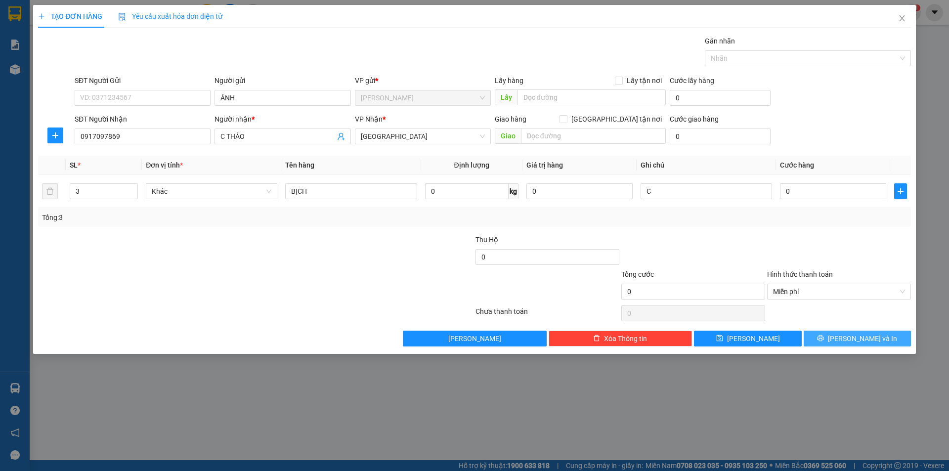
click at [822, 333] on button "[PERSON_NAME] và In" at bounding box center [856, 339] width 107 height 16
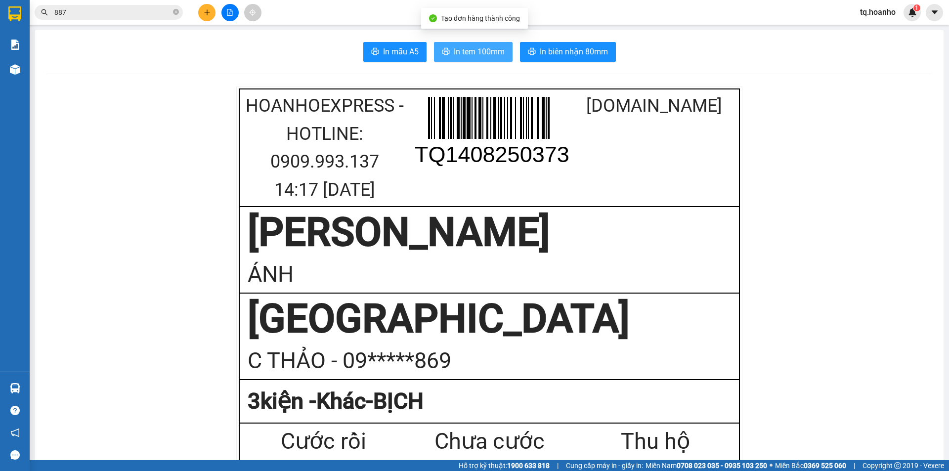
click at [470, 48] on span "In tem 100mm" at bounding box center [479, 51] width 51 height 12
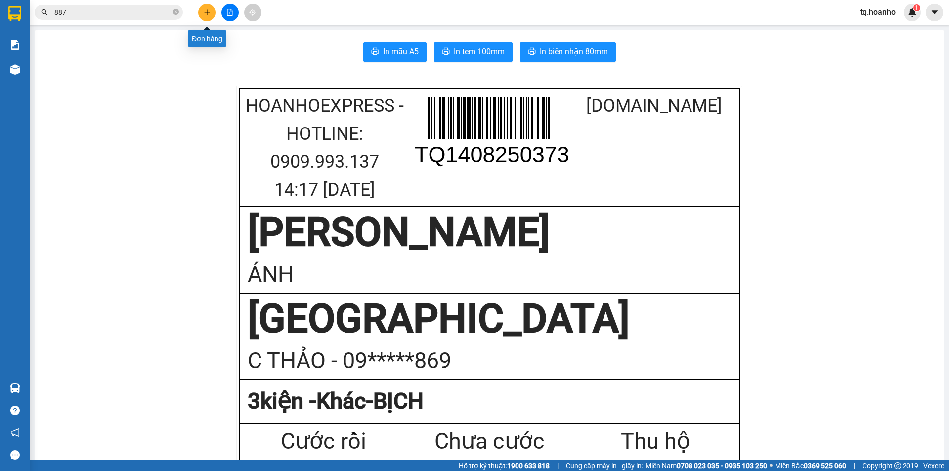
click at [210, 7] on button at bounding box center [206, 12] width 17 height 17
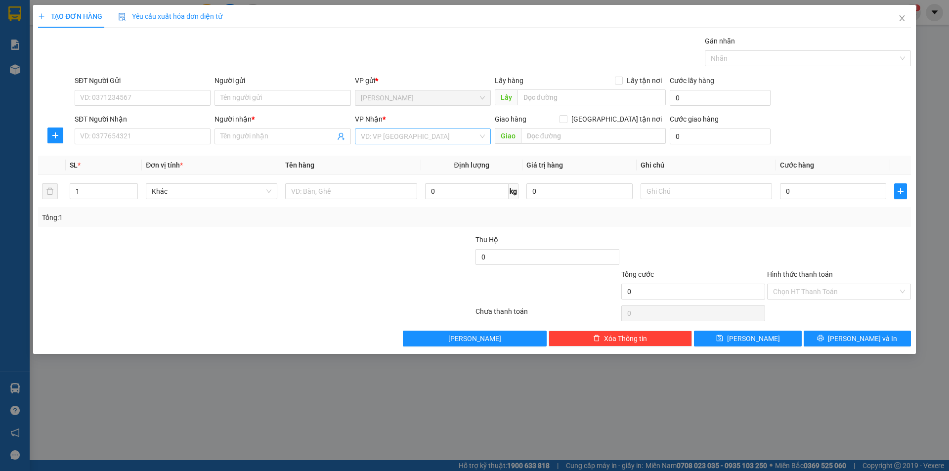
click at [378, 140] on input "search" at bounding box center [419, 136] width 117 height 15
drag, startPoint x: 384, startPoint y: 201, endPoint x: 365, endPoint y: 198, distance: 19.5
click at [378, 201] on div "[GEOGRAPHIC_DATA]" at bounding box center [423, 203] width 124 height 11
click at [327, 193] on input "text" at bounding box center [350, 191] width 131 height 16
type input "T XỐP"
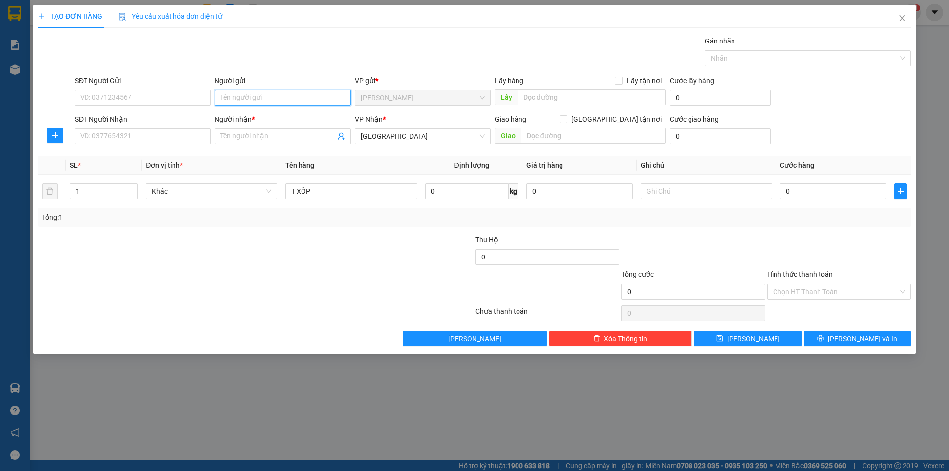
click at [267, 99] on input "Người gửi" at bounding box center [282, 98] width 136 height 16
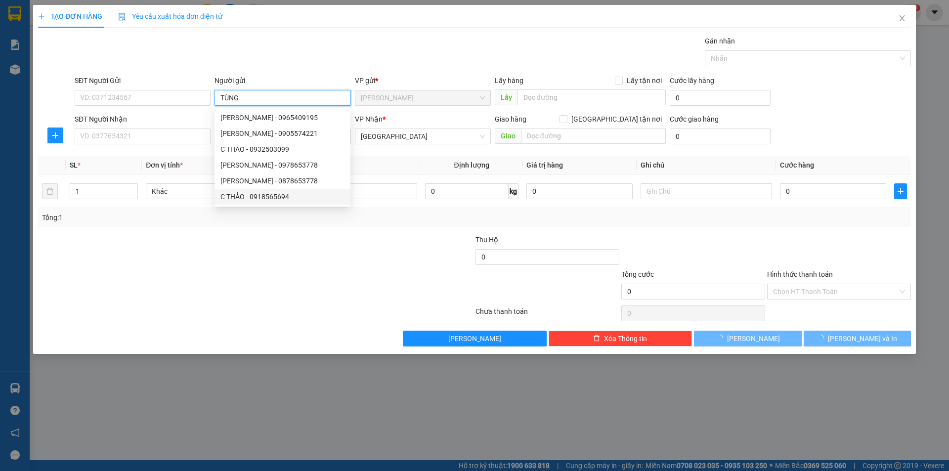
type input "TÙNG"
drag, startPoint x: 214, startPoint y: 269, endPoint x: 277, endPoint y: 228, distance: 75.0
click at [235, 251] on form "Thu Hộ 0 Tổng cước 0 Hình thức thanh toán Chọn HT Thanh Toán" at bounding box center [474, 268] width 873 height 69
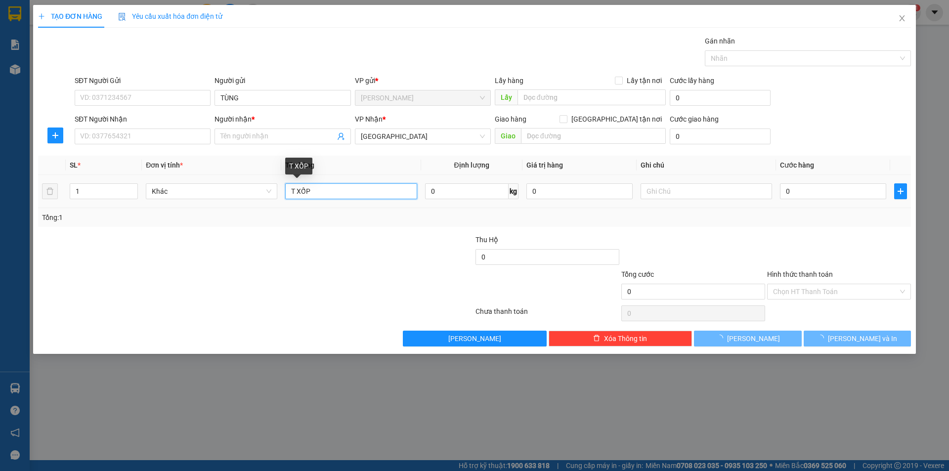
click at [378, 193] on input "T XỐP" at bounding box center [350, 191] width 131 height 16
type input "2"
click at [128, 187] on span "Increase Value" at bounding box center [132, 188] width 11 height 9
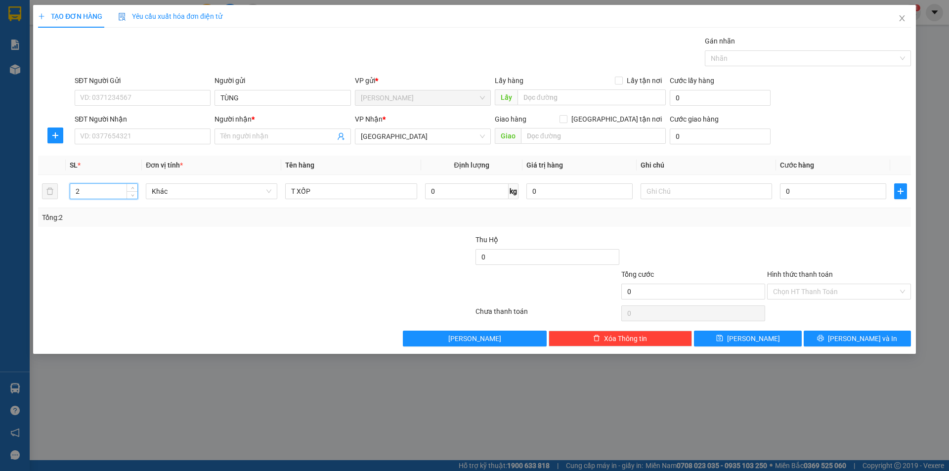
drag, startPoint x: 138, startPoint y: 239, endPoint x: 220, endPoint y: 155, distance: 117.1
click at [187, 193] on div "Transit Pickup Surcharge Ids Transit Deliver Surcharge Ids Transit Deliver Surc…" at bounding box center [474, 191] width 873 height 311
click at [205, 137] on input "SĐT Người Nhận" at bounding box center [143, 136] width 136 height 16
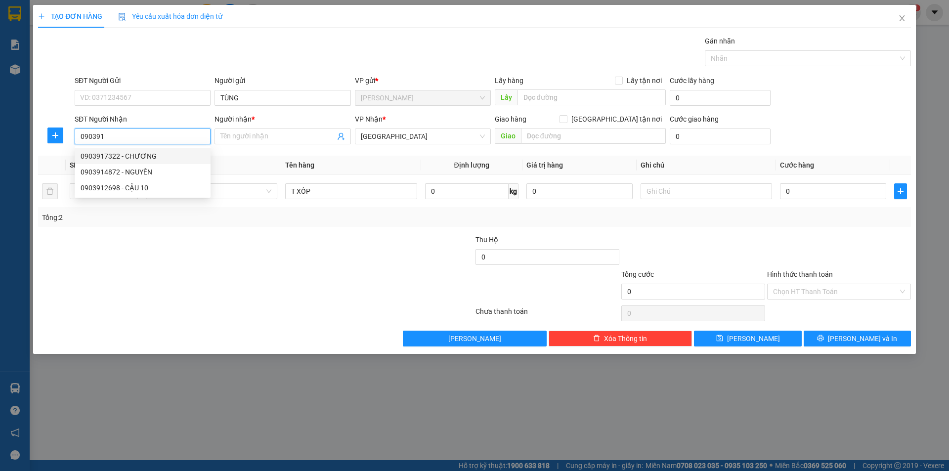
click at [153, 154] on div "0903917322 - CHƯƠNG" at bounding box center [143, 156] width 124 height 11
type input "0903917322"
type input "CHƯƠNG"
type input "0903917322"
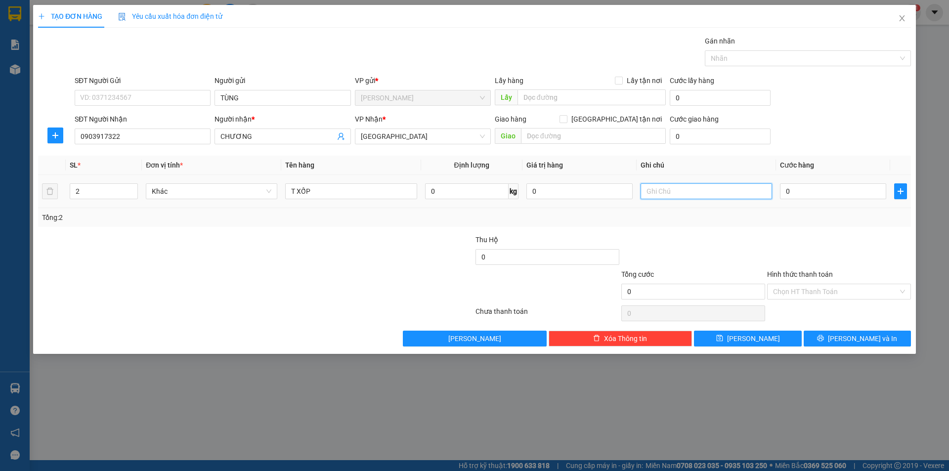
click at [671, 187] on input "text" at bounding box center [705, 191] width 131 height 16
type input "R"
type input "C"
click at [808, 294] on input "Hình thức thanh toán" at bounding box center [835, 291] width 125 height 15
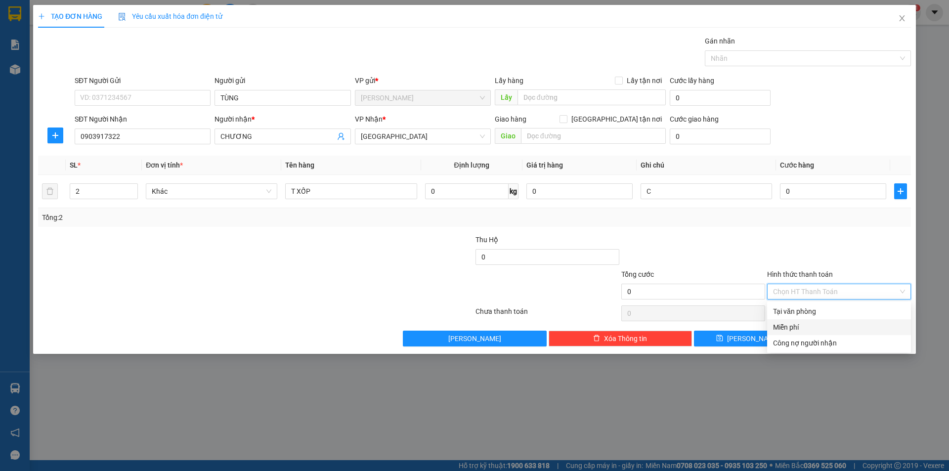
drag, startPoint x: 790, startPoint y: 335, endPoint x: 797, endPoint y: 325, distance: 12.4
click at [797, 325] on div "Tại văn phòng Miễn phí Công nợ người nhận" at bounding box center [839, 326] width 144 height 47
click at [797, 325] on div "Miễn phí" at bounding box center [839, 327] width 132 height 11
click at [821, 336] on button "[PERSON_NAME] và In" at bounding box center [856, 339] width 107 height 16
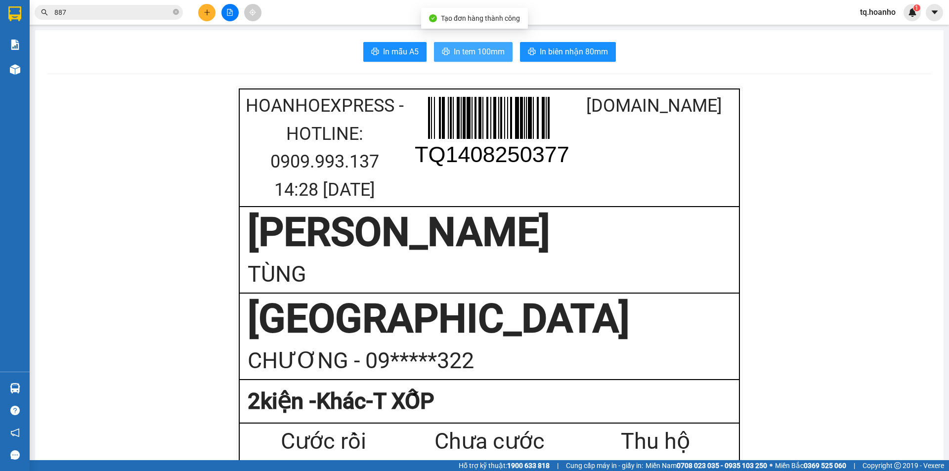
click at [442, 50] on icon "printer" at bounding box center [446, 51] width 8 height 8
click at [205, 12] on icon "plus" at bounding box center [207, 12] width 7 height 7
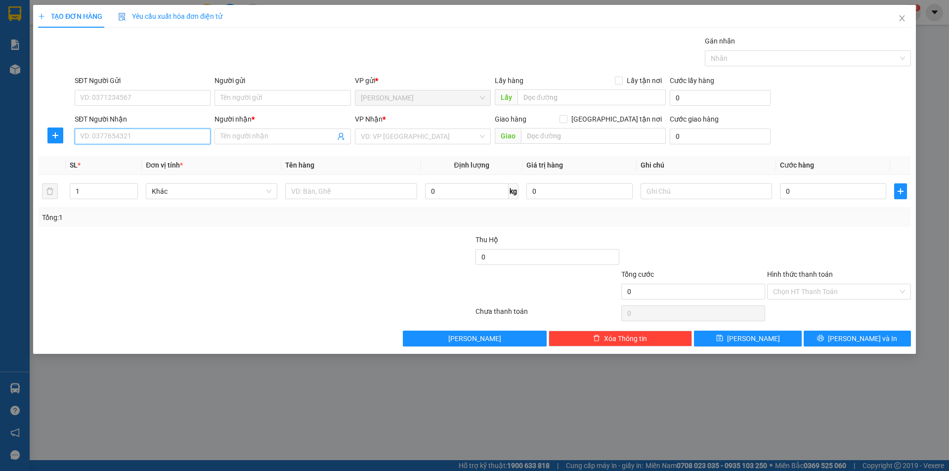
click at [176, 141] on input "SĐT Người Nhận" at bounding box center [143, 136] width 136 height 16
type input "0941999"
click at [240, 104] on input "Người gửi" at bounding box center [282, 98] width 136 height 16
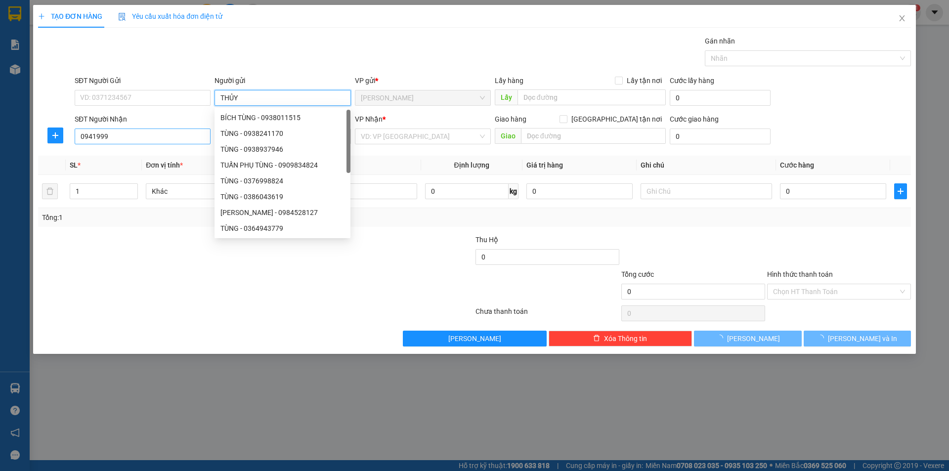
type input "THỦY"
click at [147, 142] on input "0941999" at bounding box center [143, 136] width 136 height 16
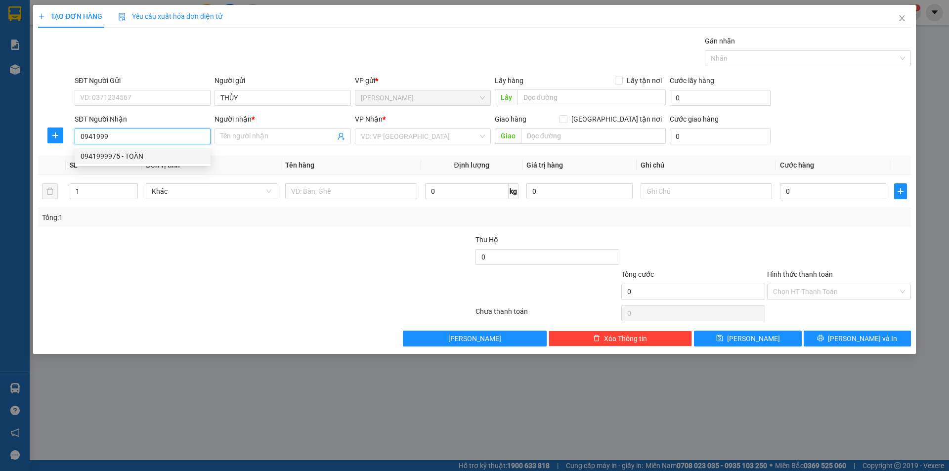
click at [132, 156] on div "0941999975 - TOÀN" at bounding box center [143, 156] width 124 height 11
type input "0941999975"
type input "TOÀN"
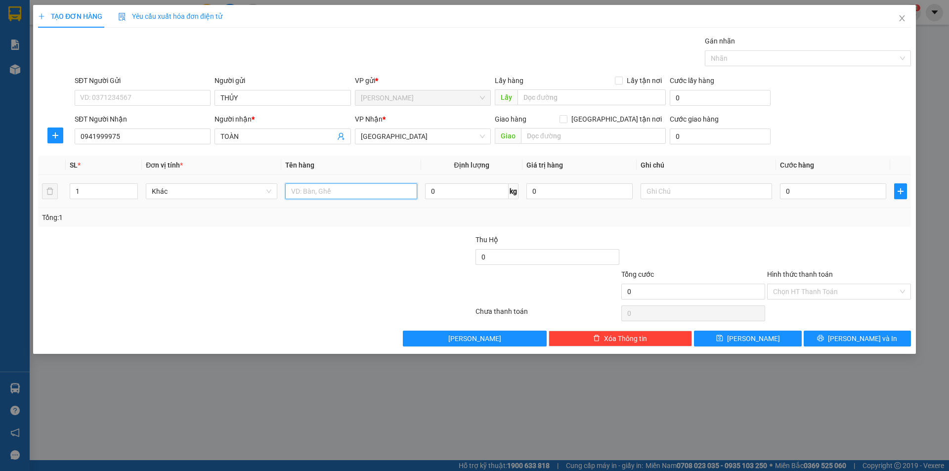
click at [333, 194] on input "text" at bounding box center [350, 191] width 131 height 16
type input "T XỐP+XÔ"
type input "2"
click at [133, 186] on span "up" at bounding box center [132, 189] width 6 height 6
click at [653, 194] on input "text" at bounding box center [705, 191] width 131 height 16
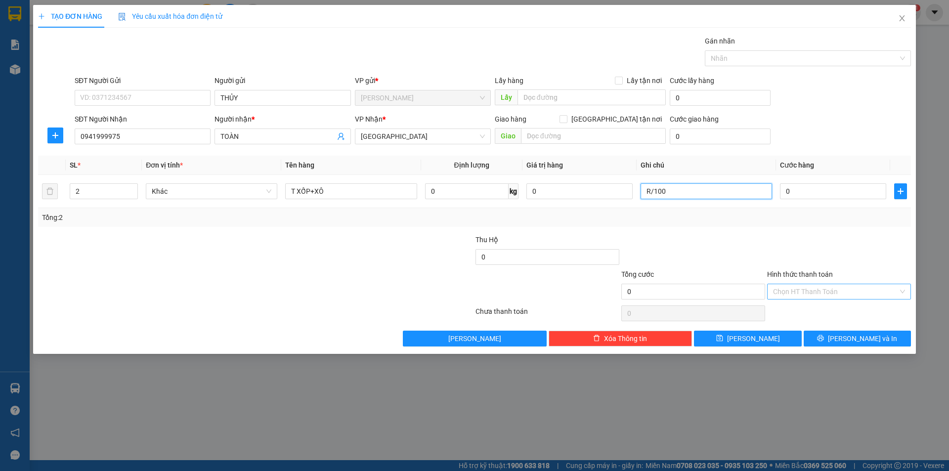
type input "R/100"
click at [777, 287] on input "Hình thức thanh toán" at bounding box center [835, 291] width 125 height 15
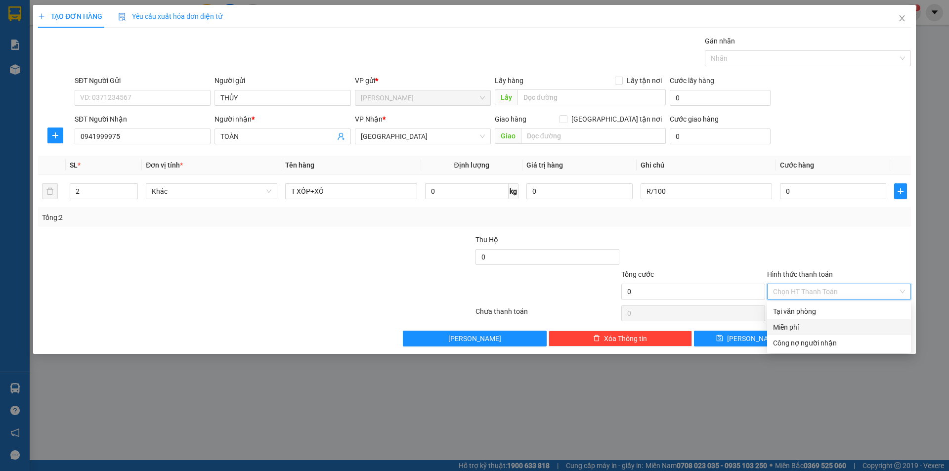
drag, startPoint x: 782, startPoint y: 321, endPoint x: 791, endPoint y: 334, distance: 15.6
click at [782, 321] on div "Miễn phí" at bounding box center [839, 327] width 144 height 16
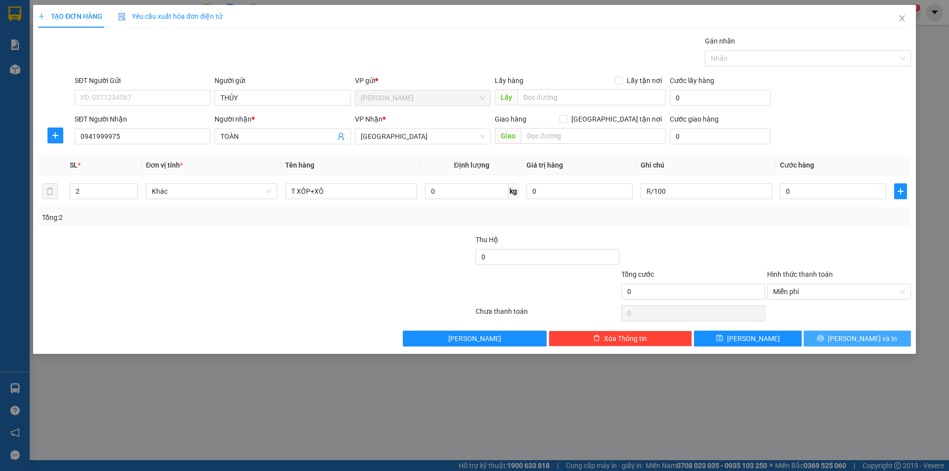
click at [816, 342] on button "[PERSON_NAME] và In" at bounding box center [856, 339] width 107 height 16
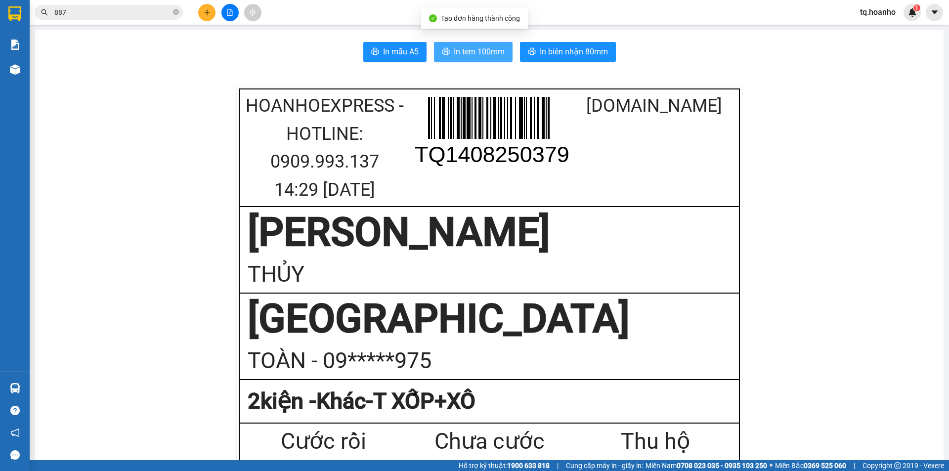
click at [475, 50] on span "In tem 100mm" at bounding box center [479, 51] width 51 height 12
click at [239, 287] on td "TAM QUAN THỦY" at bounding box center [489, 250] width 500 height 86
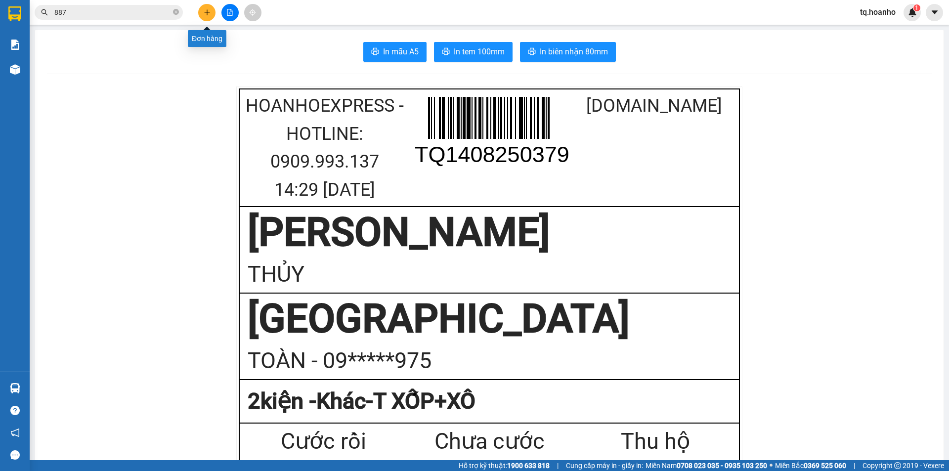
click at [209, 6] on button at bounding box center [206, 12] width 17 height 17
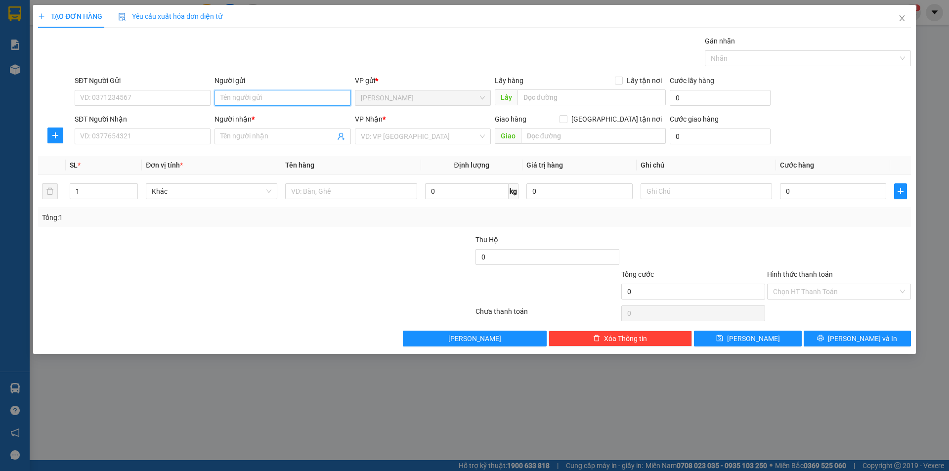
click at [273, 101] on input "Người gửi" at bounding box center [282, 98] width 136 height 16
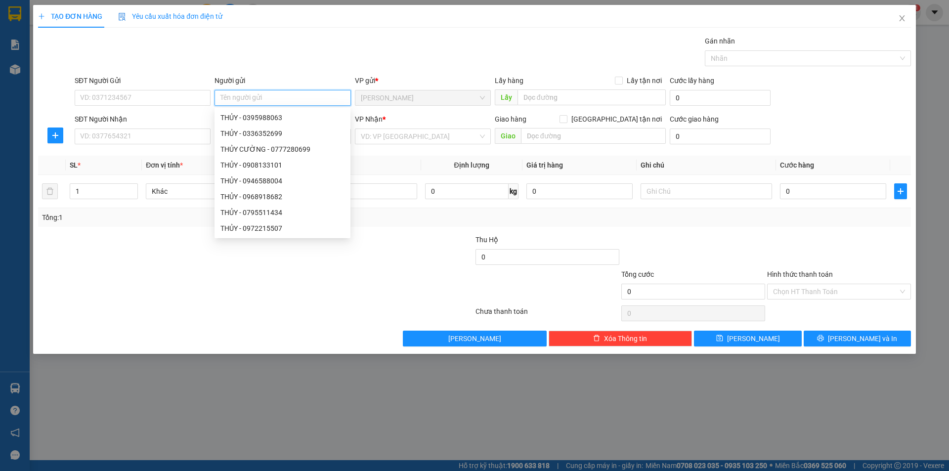
click at [314, 92] on input "Người gửi" at bounding box center [282, 98] width 136 height 16
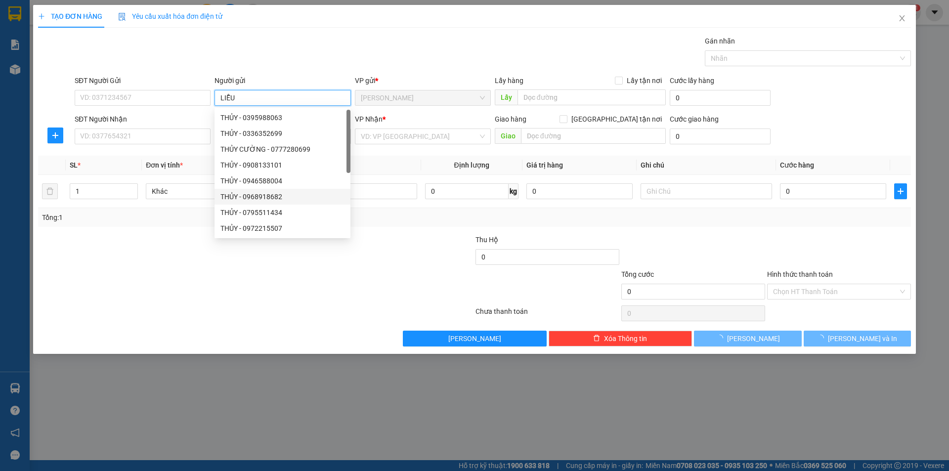
type input "LIỄU"
drag, startPoint x: 195, startPoint y: 299, endPoint x: 160, endPoint y: 232, distance: 76.0
click at [194, 294] on div at bounding box center [183, 286] width 292 height 35
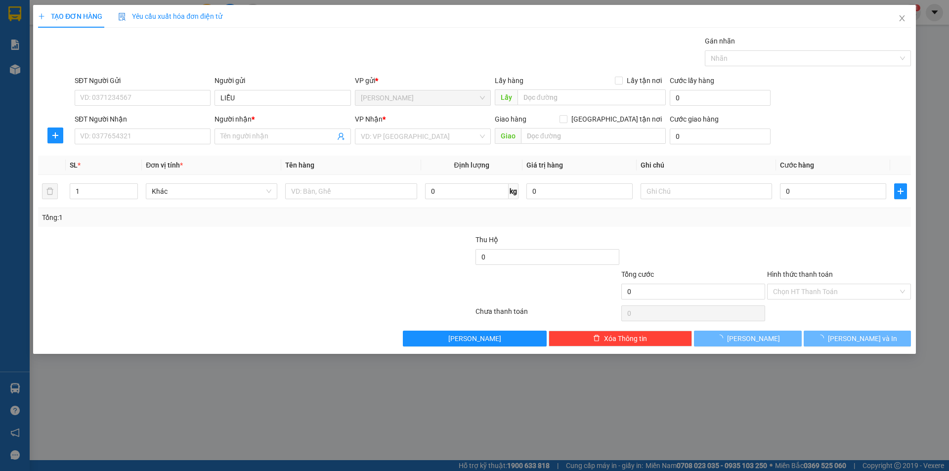
click at [132, 145] on div "SĐT Người Nhận VD: 0377654321" at bounding box center [143, 131] width 136 height 35
click at [132, 142] on input "SĐT Người Nhận" at bounding box center [143, 136] width 136 height 16
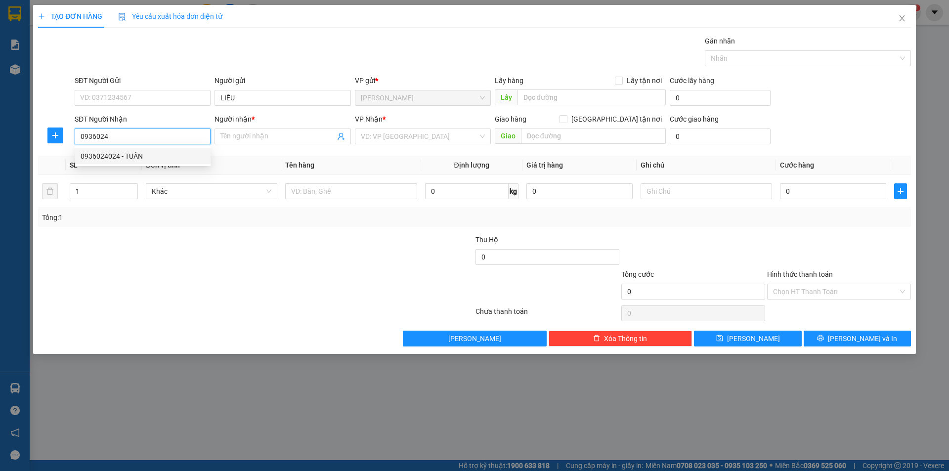
click at [142, 158] on div "0936024024 - TUẤN" at bounding box center [143, 156] width 124 height 11
type input "0936024024"
type input "TUẤN"
type input "0936024024"
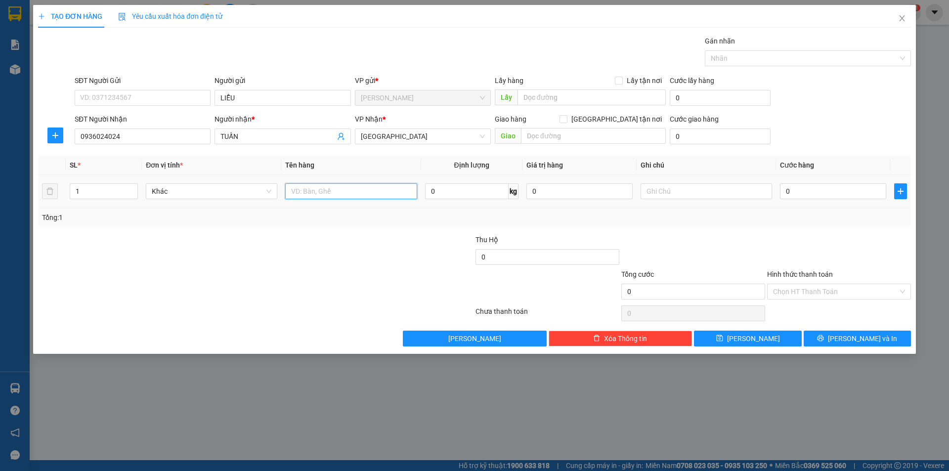
click at [308, 194] on input "text" at bounding box center [350, 191] width 131 height 16
type input "HỘP"
click at [703, 190] on input "text" at bounding box center [705, 191] width 131 height 16
type input "R/40"
click at [785, 286] on input "Hình thức thanh toán" at bounding box center [835, 291] width 125 height 15
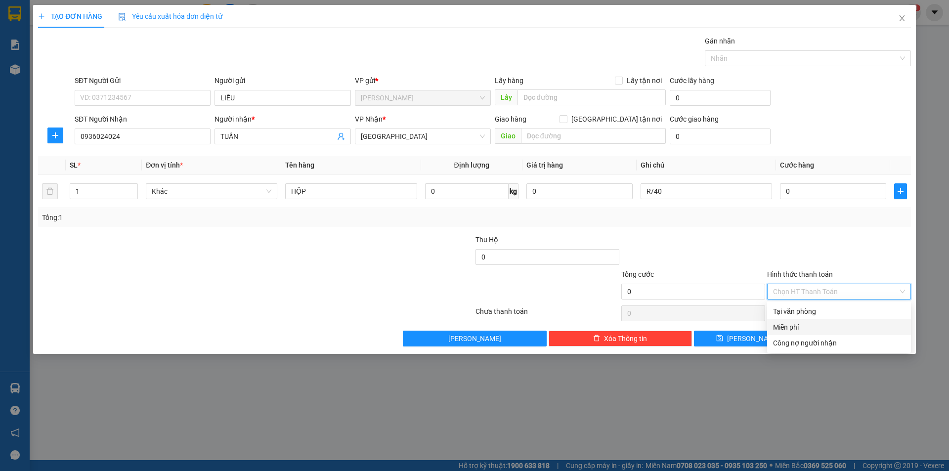
drag, startPoint x: 787, startPoint y: 320, endPoint x: 791, endPoint y: 328, distance: 9.5
click at [790, 325] on div "Miễn phí" at bounding box center [839, 327] width 144 height 16
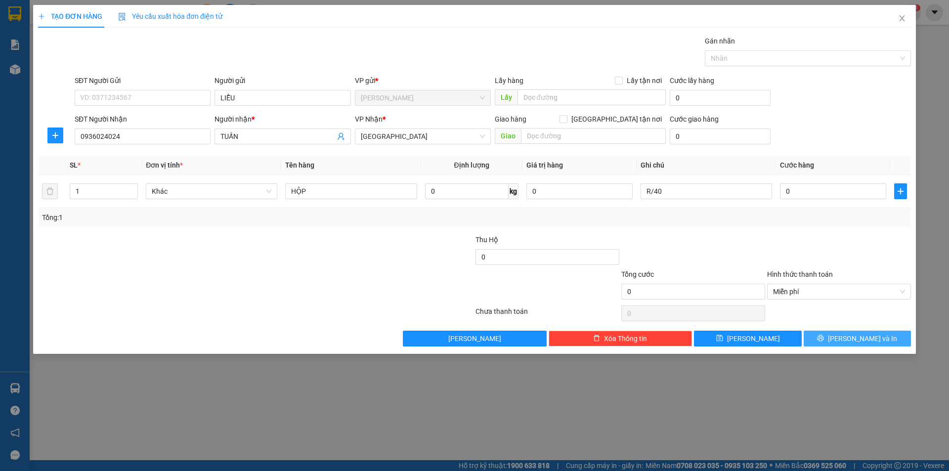
click at [820, 333] on button "[PERSON_NAME] và In" at bounding box center [856, 339] width 107 height 16
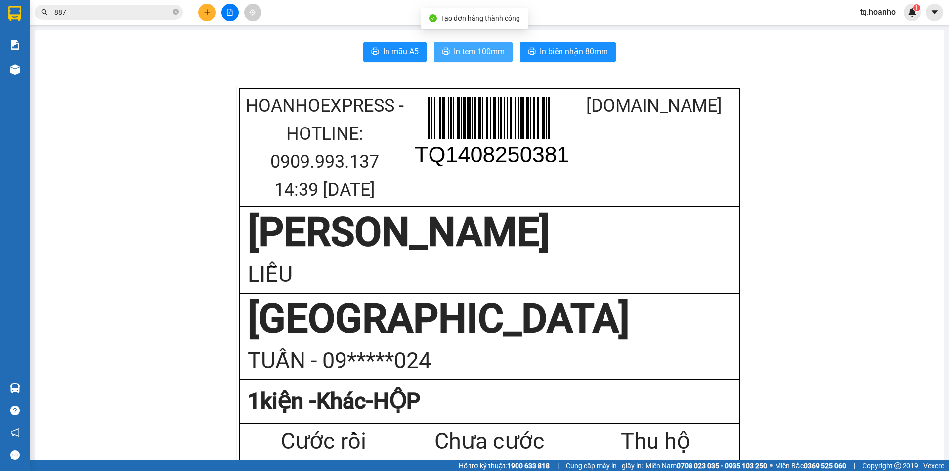
click at [494, 54] on span "In tem 100mm" at bounding box center [479, 51] width 51 height 12
click at [201, 16] on button at bounding box center [206, 12] width 17 height 17
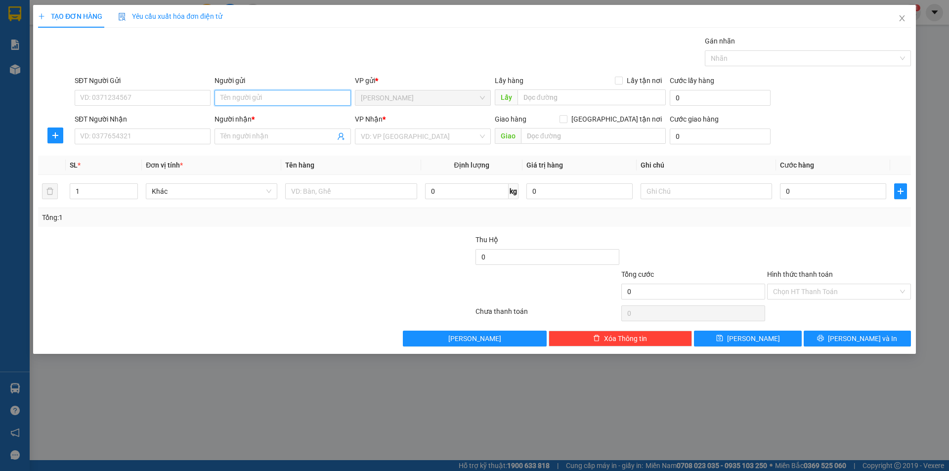
click at [236, 104] on input "Người gửi" at bounding box center [282, 98] width 136 height 16
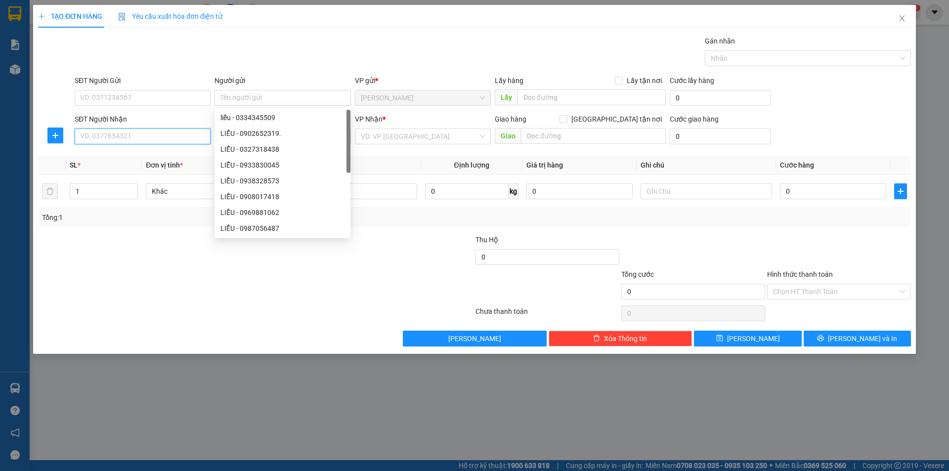
click at [171, 139] on input "SĐT Người Nhận" at bounding box center [143, 136] width 136 height 16
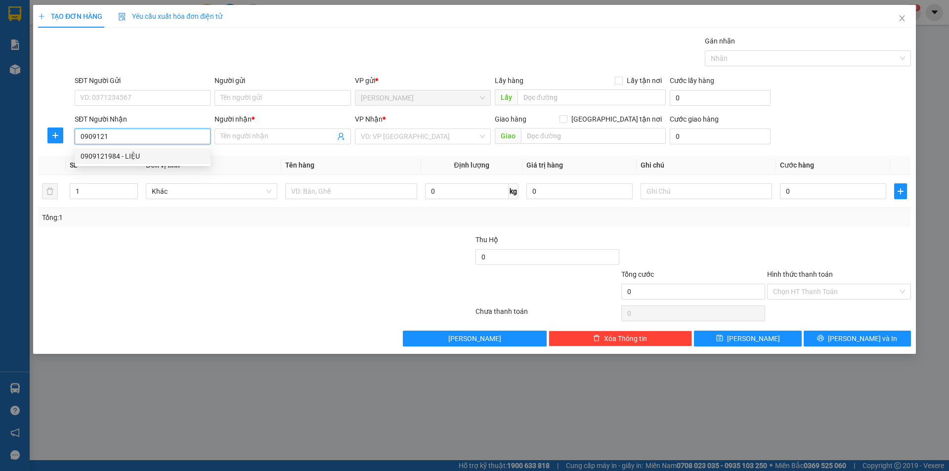
click at [165, 152] on div "0909121984 - LIỆU" at bounding box center [143, 156] width 124 height 11
type input "0909121984"
type input "LIỆU"
type input "0909121984"
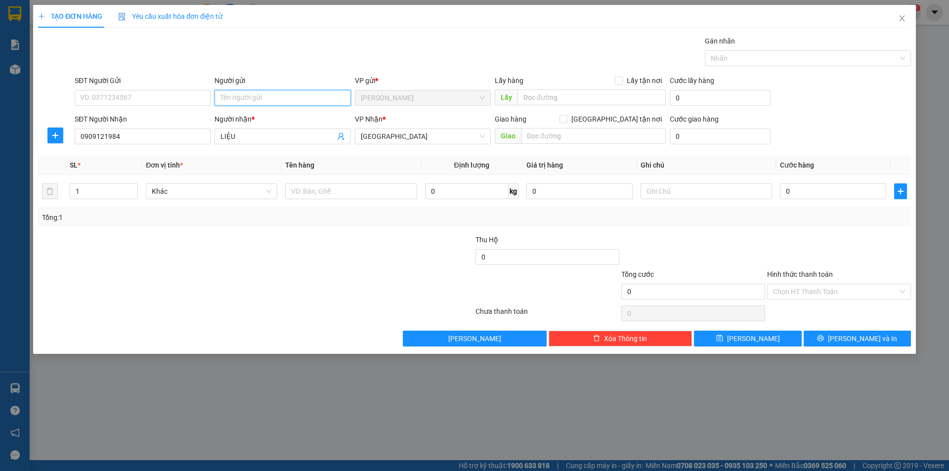
click at [254, 101] on input "Người gửi" at bounding box center [282, 98] width 136 height 16
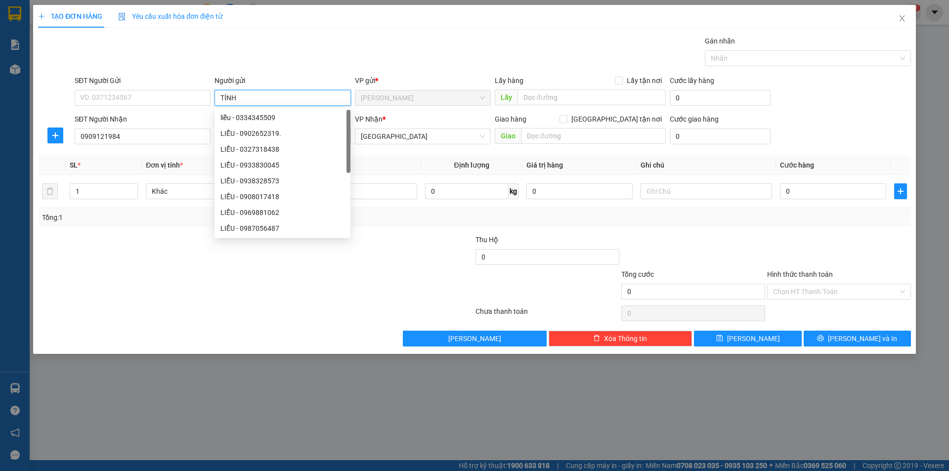
type input "TÍNH"
drag, startPoint x: 77, startPoint y: 344, endPoint x: 243, endPoint y: 221, distance: 206.7
click at [128, 289] on div "Transit Pickup Surcharge Ids Transit Deliver Surcharge Ids Transit Deliver Surc…" at bounding box center [474, 191] width 873 height 311
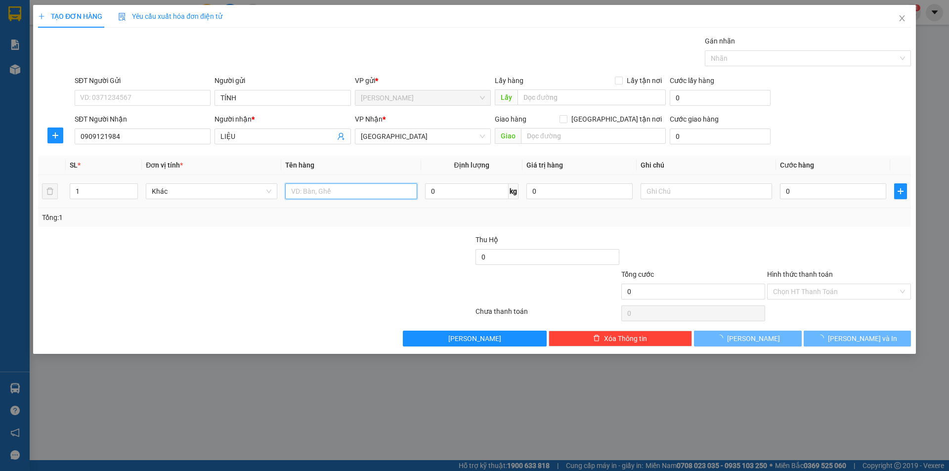
click at [353, 190] on input "text" at bounding box center [350, 191] width 131 height 16
type input "T"
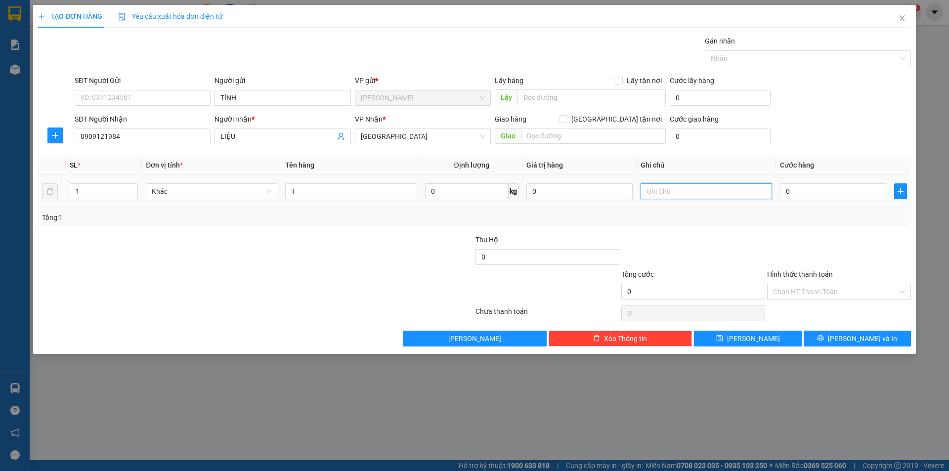
click at [676, 191] on input "text" at bounding box center [705, 191] width 131 height 16
type input "C"
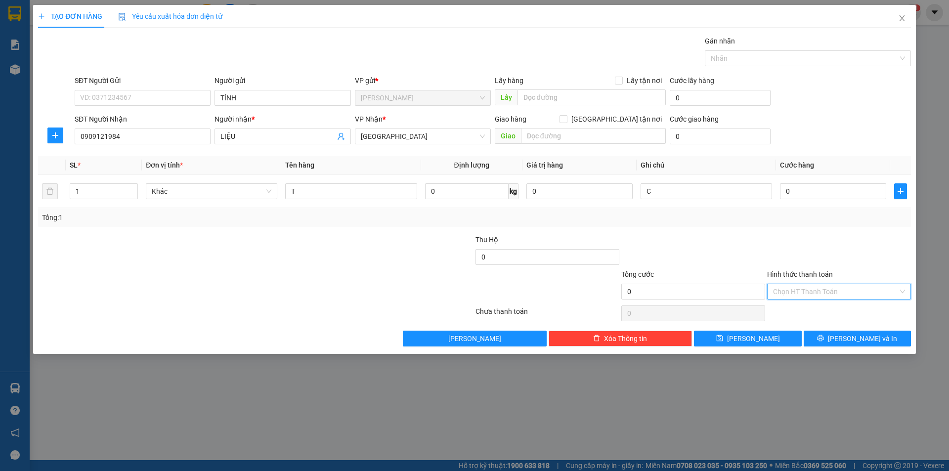
click at [800, 287] on input "Hình thức thanh toán" at bounding box center [835, 291] width 125 height 15
click at [800, 323] on div "Miễn phí" at bounding box center [839, 327] width 132 height 11
click at [830, 343] on button "[PERSON_NAME] và In" at bounding box center [856, 339] width 107 height 16
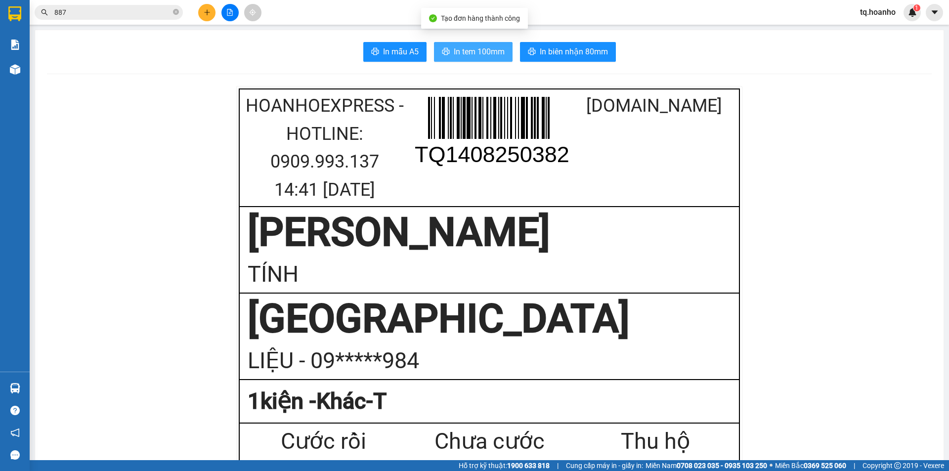
click at [467, 53] on span "In tem 100mm" at bounding box center [479, 51] width 51 height 12
click at [207, 16] on button at bounding box center [206, 12] width 17 height 17
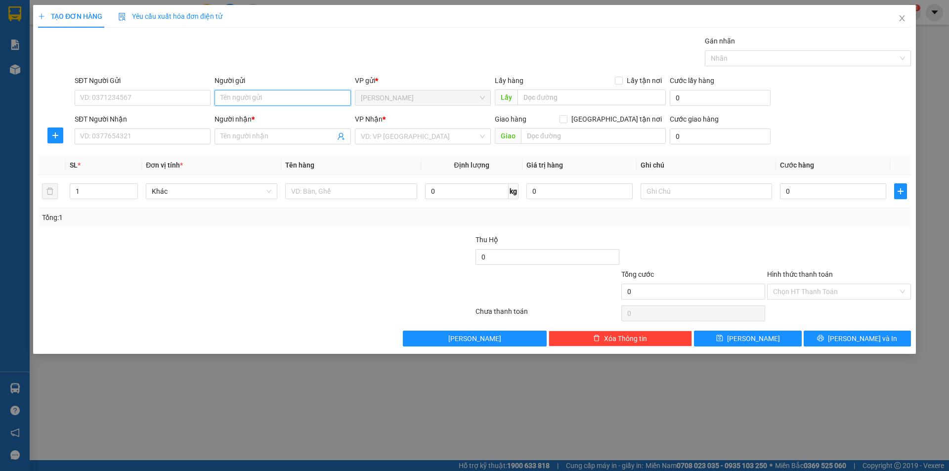
click at [280, 93] on input "Người gửi" at bounding box center [282, 98] width 136 height 16
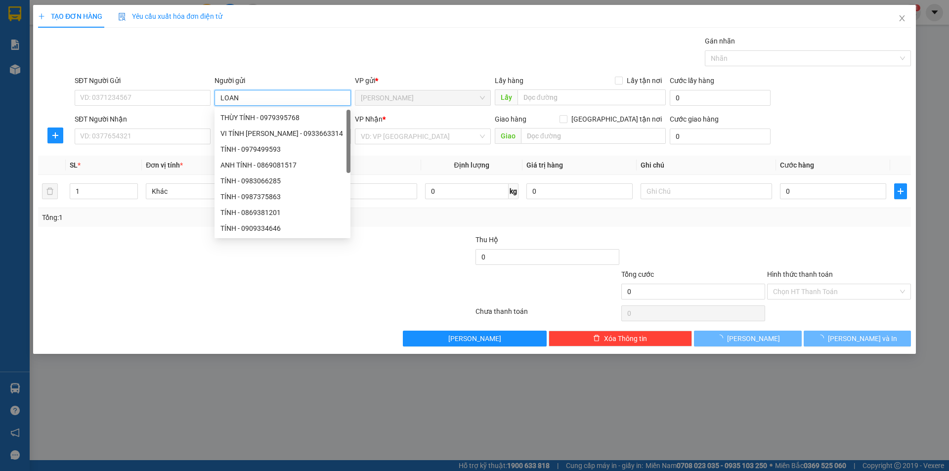
type input "LOAN"
drag, startPoint x: 97, startPoint y: 323, endPoint x: 167, endPoint y: 224, distance: 120.9
click at [107, 304] on div "Transit Pickup Surcharge Ids Transit Deliver Surcharge Ids Transit Deliver Surc…" at bounding box center [474, 191] width 873 height 311
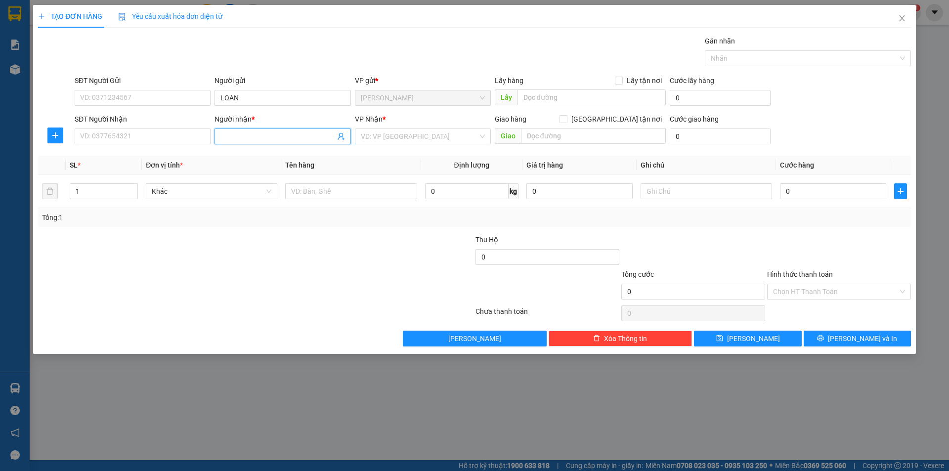
click at [240, 135] on input "Người nhận *" at bounding box center [277, 136] width 114 height 11
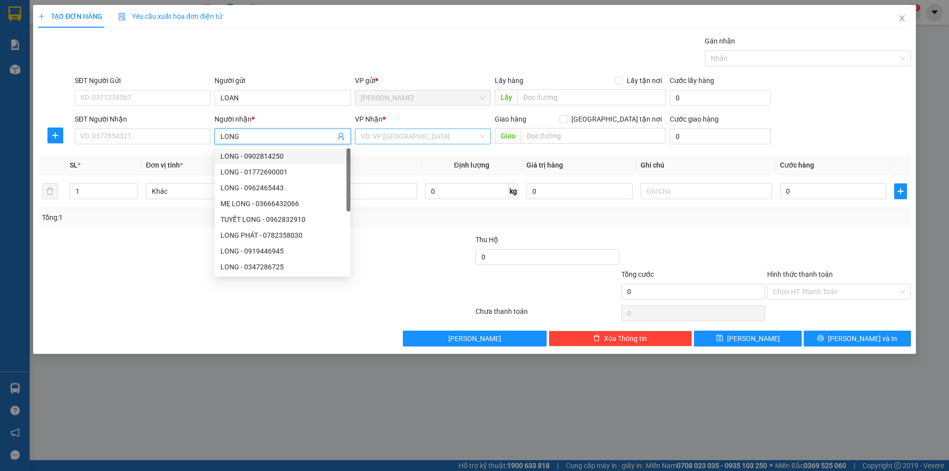
type input "LONG"
click at [379, 138] on input "search" at bounding box center [419, 136] width 117 height 15
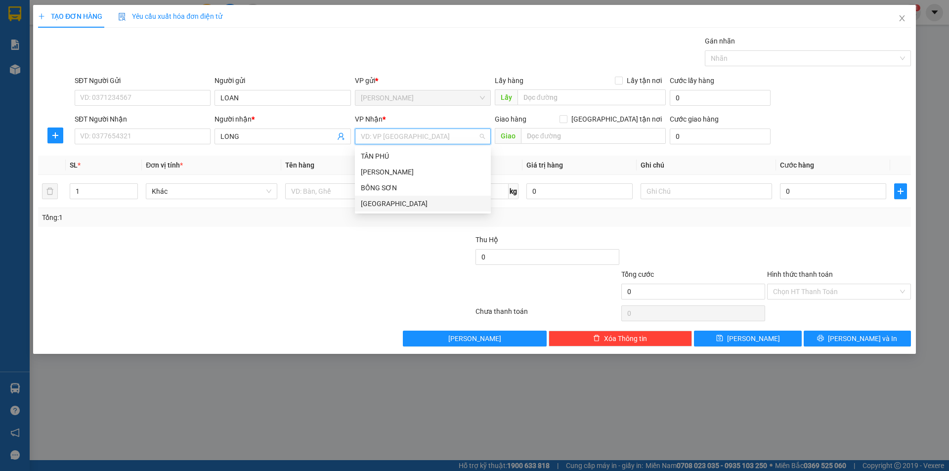
drag, startPoint x: 380, startPoint y: 210, endPoint x: 371, endPoint y: 206, distance: 10.6
click at [380, 208] on div "[GEOGRAPHIC_DATA]" at bounding box center [423, 204] width 136 height 16
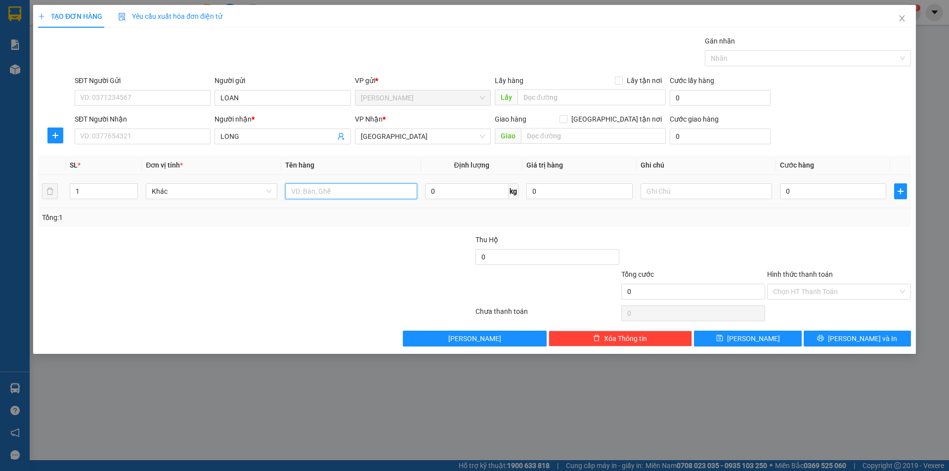
click at [355, 194] on input "text" at bounding box center [350, 191] width 131 height 16
type input "T XỐP"
click at [709, 195] on input "text" at bounding box center [705, 191] width 131 height 16
type input "C"
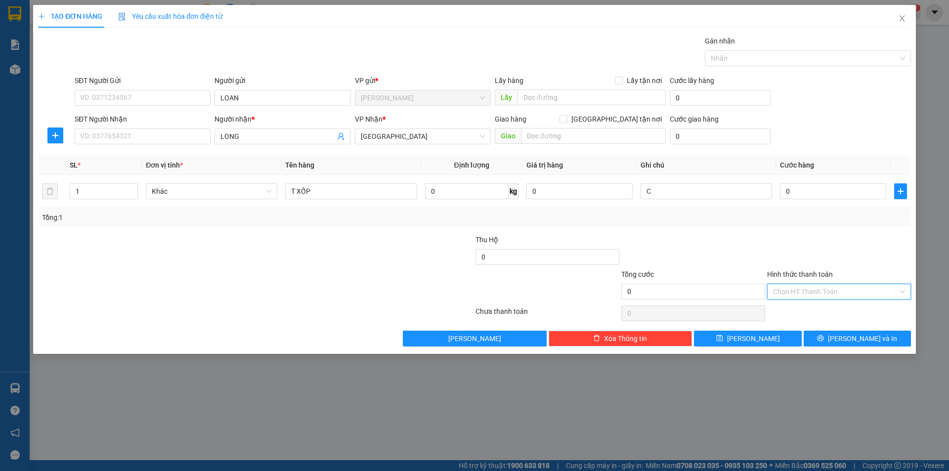
click at [789, 292] on input "Hình thức thanh toán" at bounding box center [835, 291] width 125 height 15
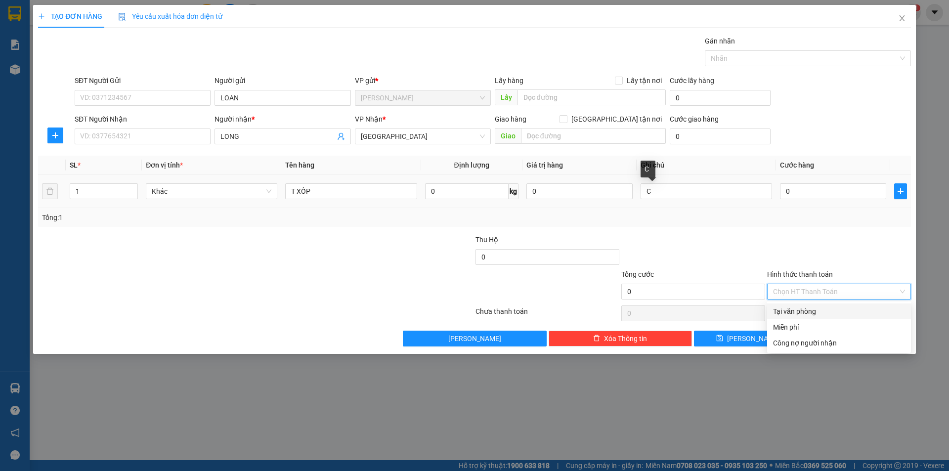
click at [663, 181] on div "C" at bounding box center [705, 191] width 131 height 20
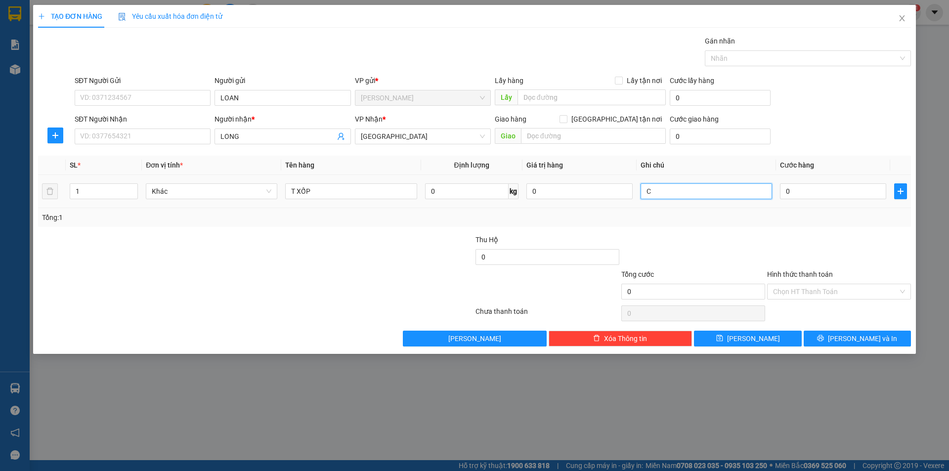
click at [663, 187] on input "C" at bounding box center [705, 191] width 131 height 16
type input "R/70"
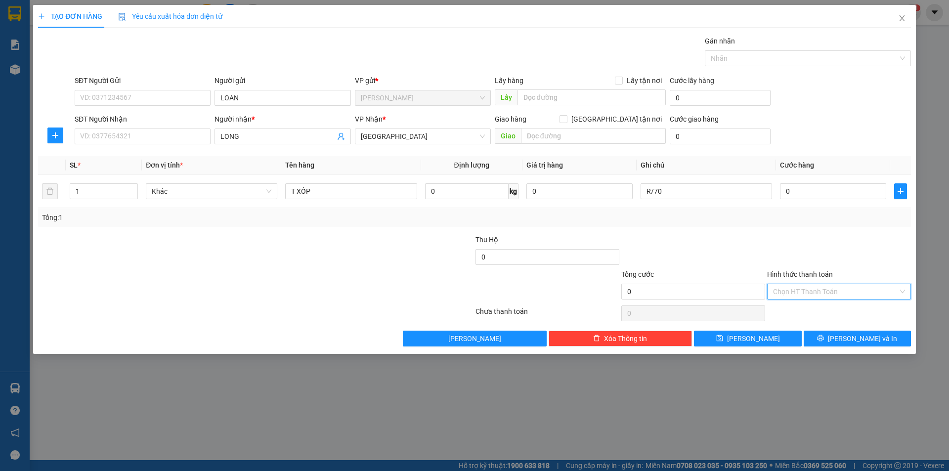
click at [782, 289] on input "Hình thức thanh toán" at bounding box center [835, 291] width 125 height 15
drag, startPoint x: 782, startPoint y: 328, endPoint x: 827, endPoint y: 341, distance: 47.4
click at [783, 328] on div "Miễn phí" at bounding box center [839, 327] width 132 height 11
click at [835, 339] on button "[PERSON_NAME] và In" at bounding box center [856, 339] width 107 height 16
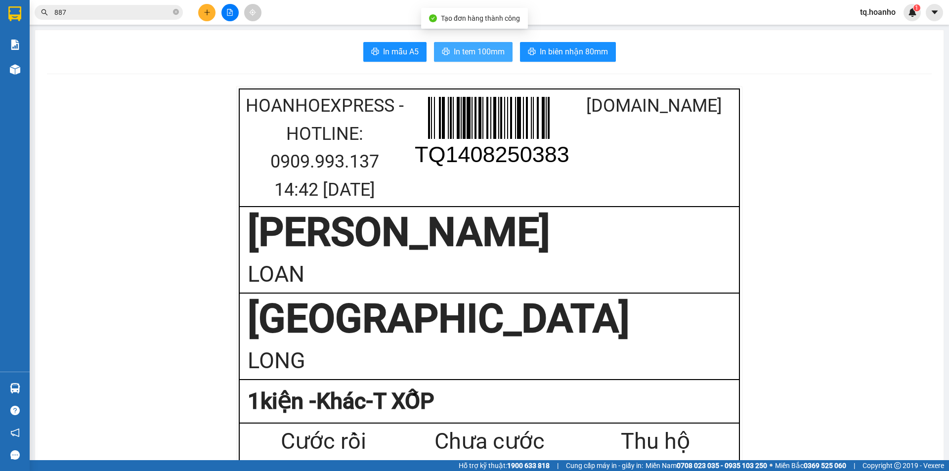
click at [473, 55] on span "In tem 100mm" at bounding box center [479, 51] width 51 height 12
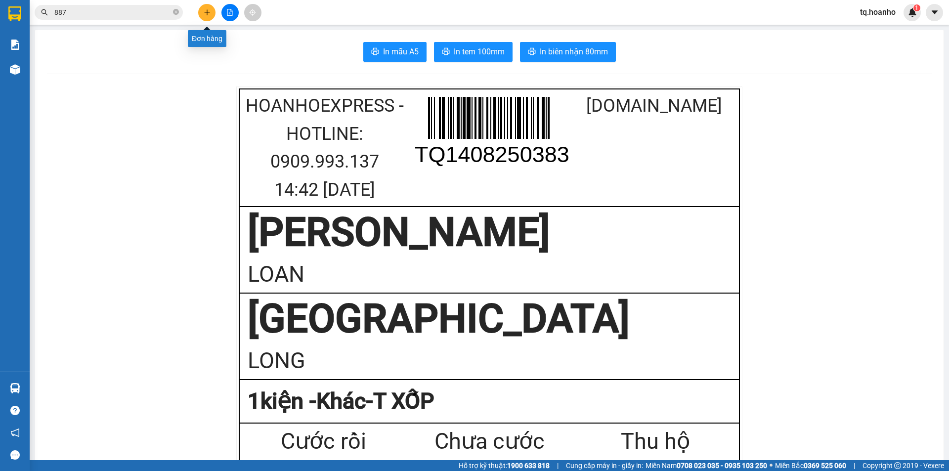
click at [210, 9] on icon "plus" at bounding box center [207, 12] width 7 height 7
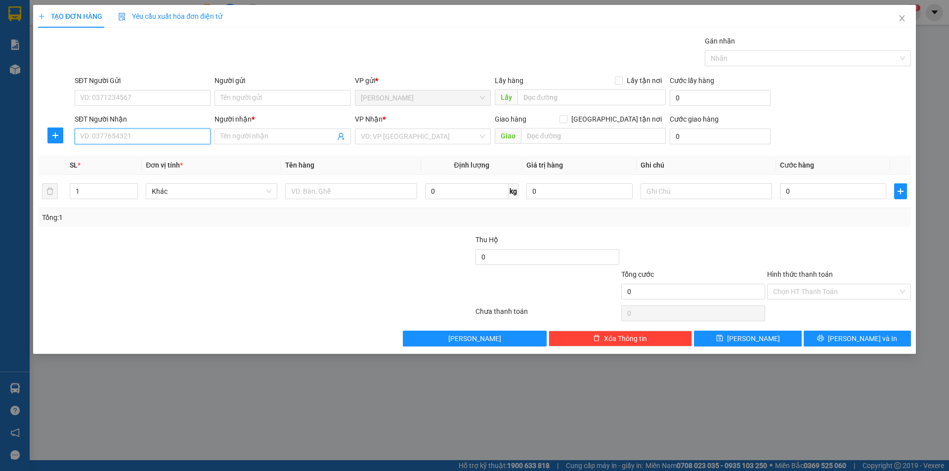
click at [169, 135] on input "SĐT Người Nhận" at bounding box center [143, 136] width 136 height 16
click at [148, 155] on div "0763678039 - HIẾU" at bounding box center [143, 156] width 124 height 11
type input "0763678039"
type input "HIẾU"
type input "0763678039"
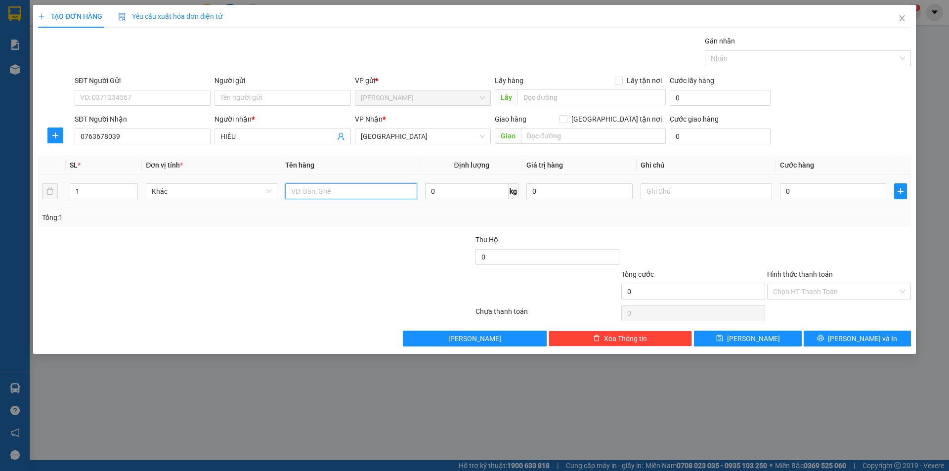
click at [306, 197] on input "text" at bounding box center [350, 191] width 131 height 16
type input "T XỐP"
click at [662, 188] on input "text" at bounding box center [705, 191] width 131 height 16
type input "R/50"
click at [819, 293] on input "Hình thức thanh toán" at bounding box center [835, 291] width 125 height 15
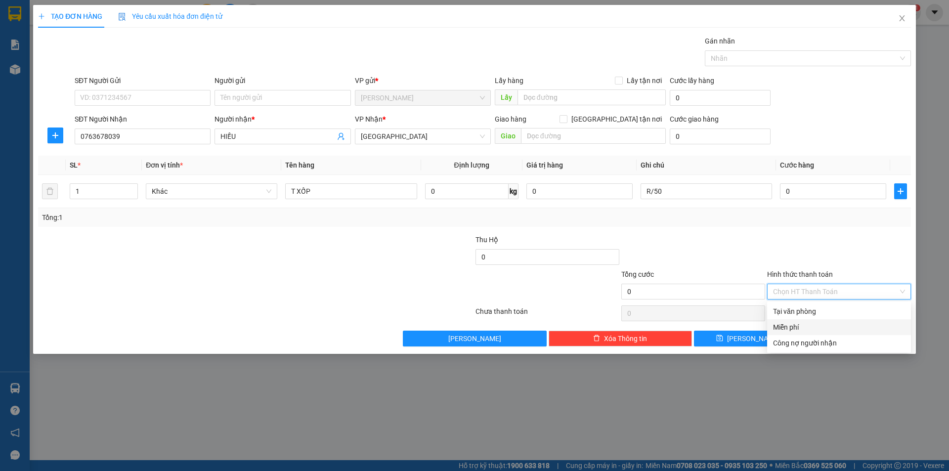
drag, startPoint x: 789, startPoint y: 322, endPoint x: 822, endPoint y: 335, distance: 35.3
click at [789, 323] on div "Miễn phí" at bounding box center [839, 327] width 132 height 11
click at [823, 335] on button "[PERSON_NAME] và In" at bounding box center [856, 339] width 107 height 16
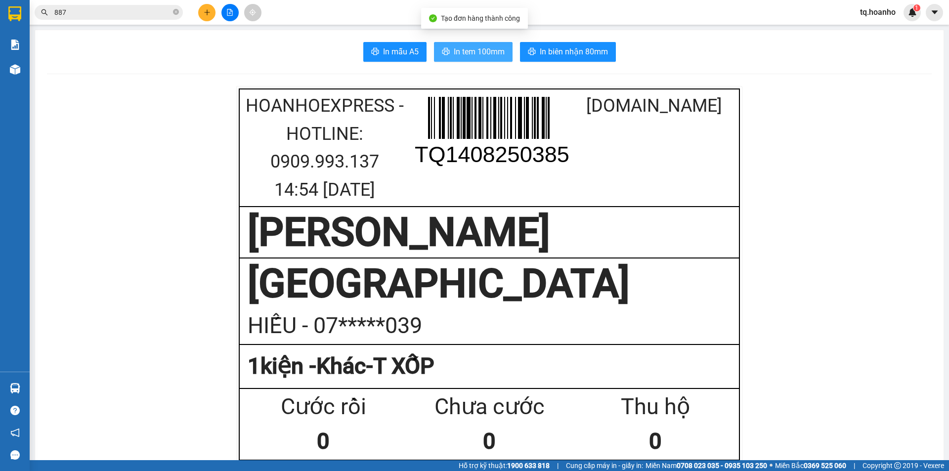
click at [479, 56] on span "In tem 100mm" at bounding box center [479, 51] width 51 height 12
click at [205, 3] on div "Kết quả tìm kiếm ( 5 ) Bộ lọc Mã ĐH Trạng thái Món hàng Thu hộ Tổng cước Chưa c…" at bounding box center [474, 12] width 949 height 25
click at [205, 10] on icon "plus" at bounding box center [207, 12] width 7 height 7
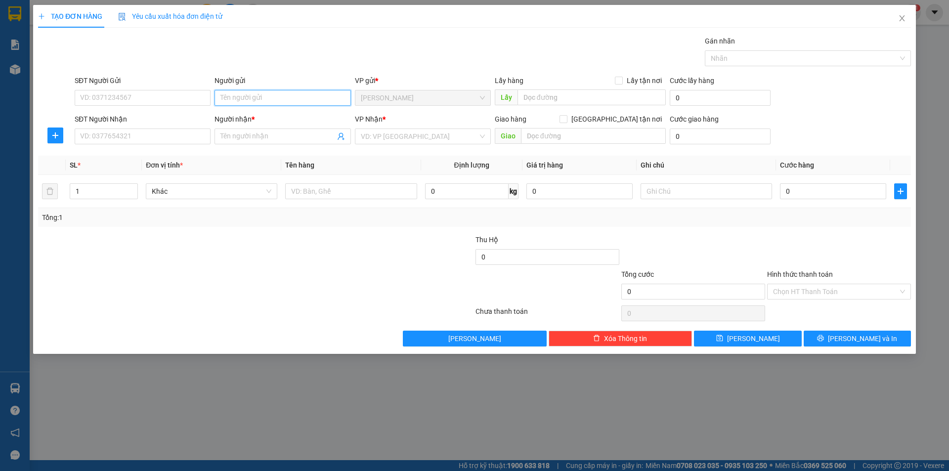
click at [278, 97] on input "Người gửi" at bounding box center [282, 98] width 136 height 16
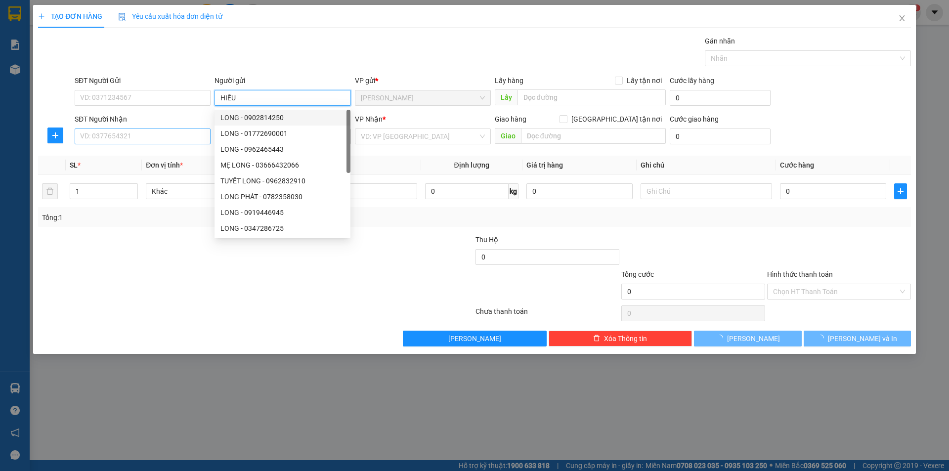
type input "HIẾU"
click at [173, 134] on input "SĐT Người Nhận" at bounding box center [143, 136] width 136 height 16
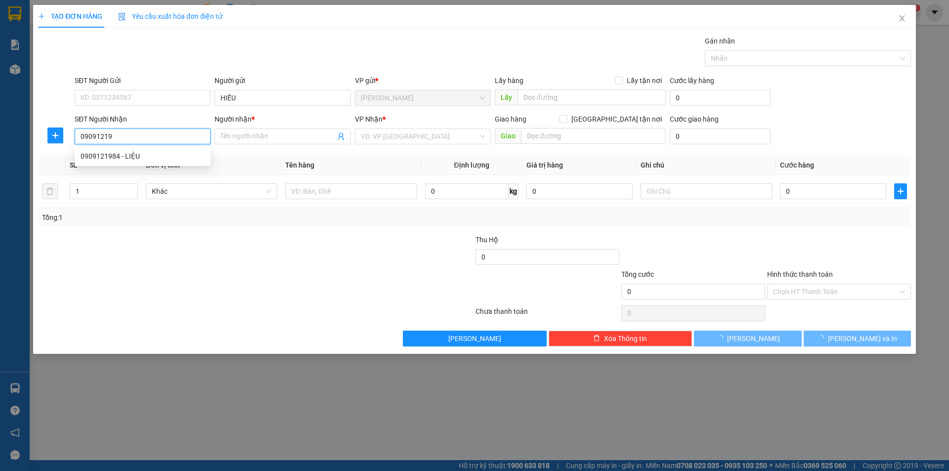
click at [150, 162] on div "0909121984 - LIỆU" at bounding box center [143, 156] width 136 height 16
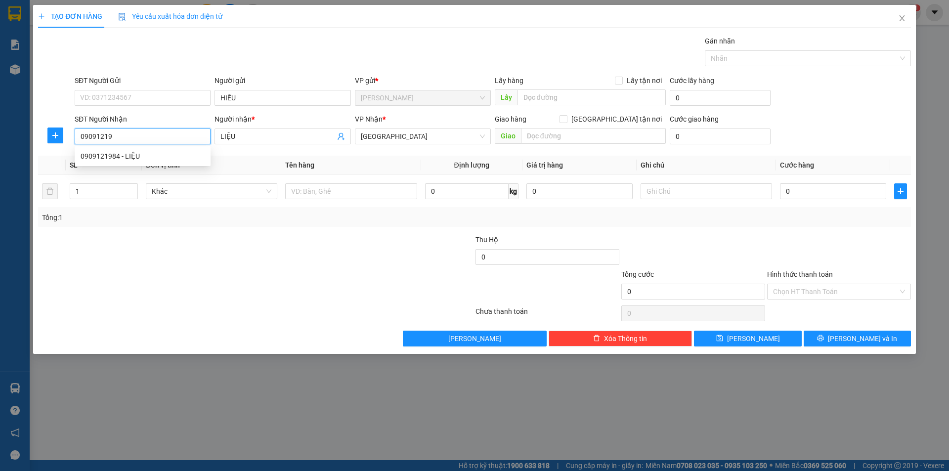
type input "0909121984"
type input "LIỆU"
type input "0909121984"
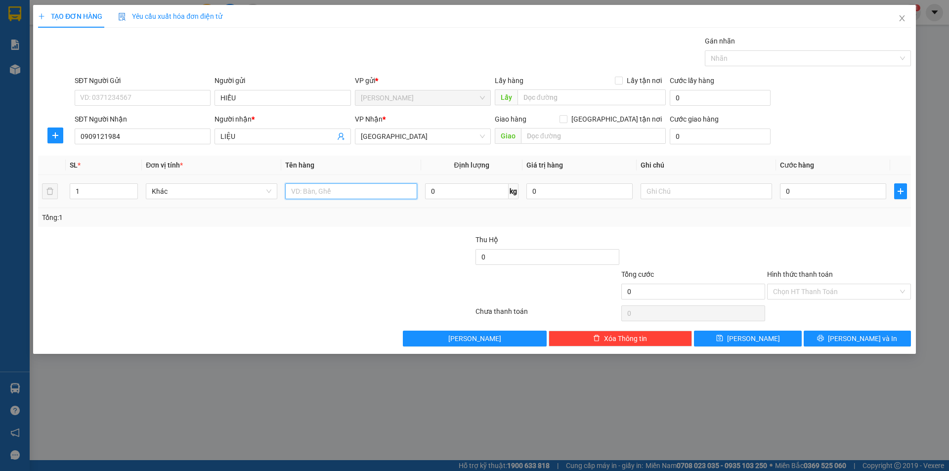
click at [371, 191] on input "text" at bounding box center [350, 191] width 131 height 16
type input "T"
click at [713, 194] on input "text" at bounding box center [705, 191] width 131 height 16
type input "C"
click at [793, 291] on input "Hình thức thanh toán" at bounding box center [835, 291] width 125 height 15
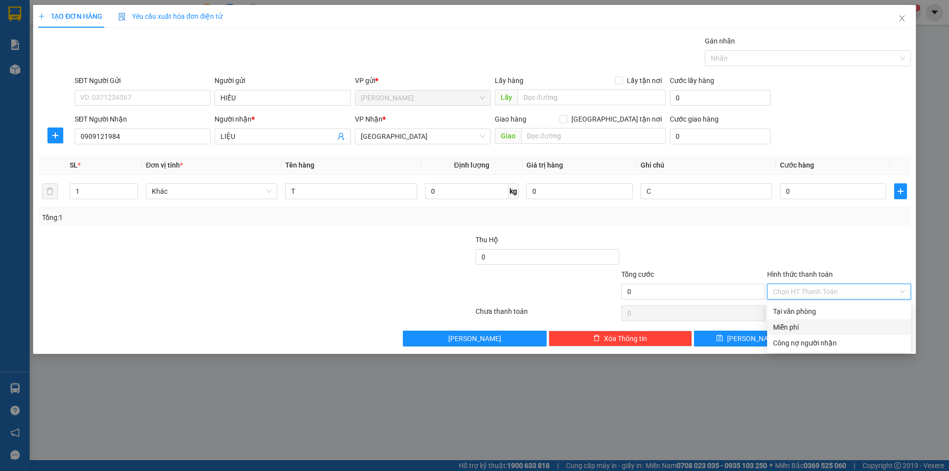
drag, startPoint x: 792, startPoint y: 325, endPoint x: 816, endPoint y: 345, distance: 31.2
click at [794, 327] on div "Miễn phí" at bounding box center [839, 327] width 132 height 11
click at [827, 340] on button "[PERSON_NAME] và In" at bounding box center [856, 339] width 107 height 16
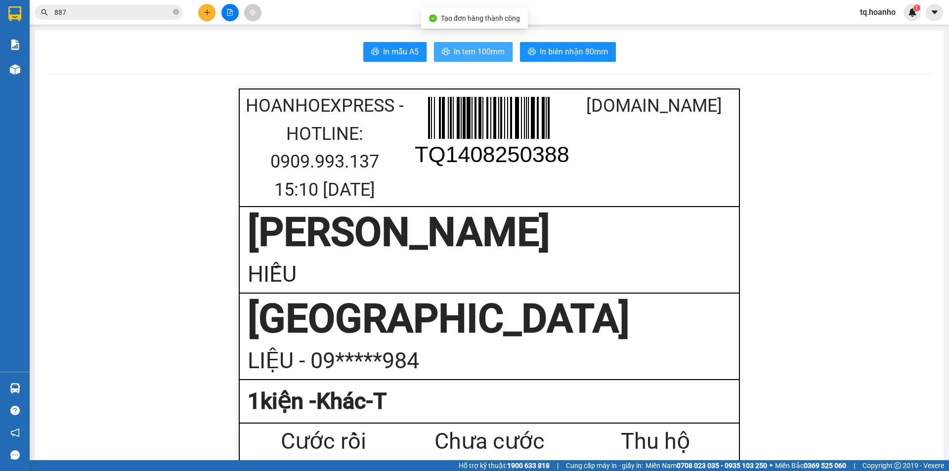
click at [467, 42] on button "In tem 100mm" at bounding box center [473, 52] width 79 height 20
click at [466, 44] on button "In tem 100mm" at bounding box center [473, 52] width 79 height 20
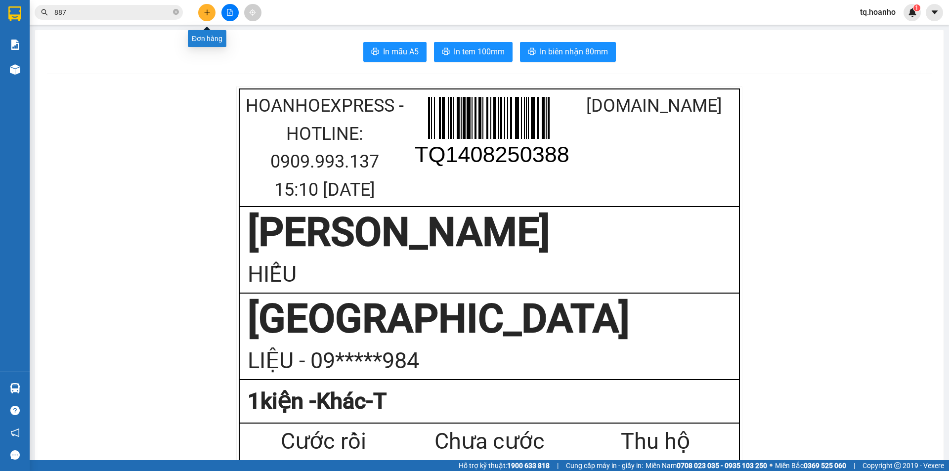
click at [208, 8] on button at bounding box center [206, 12] width 17 height 17
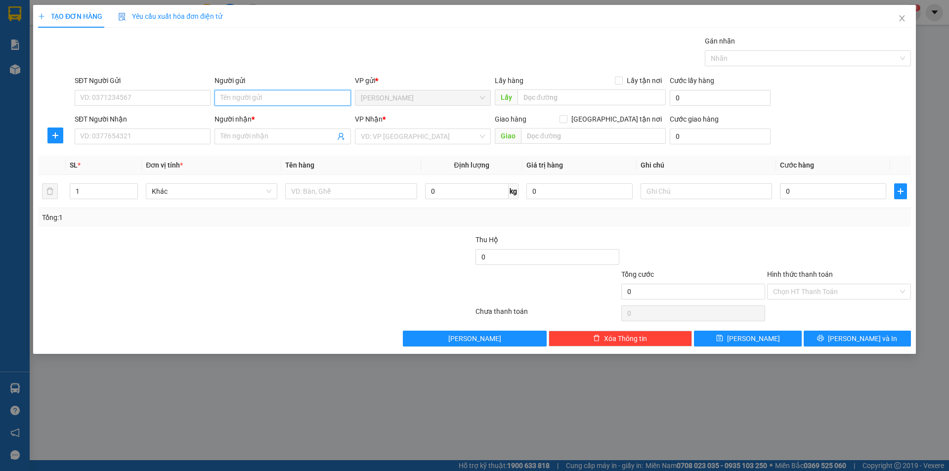
click at [245, 100] on input "Người gửi" at bounding box center [282, 98] width 136 height 16
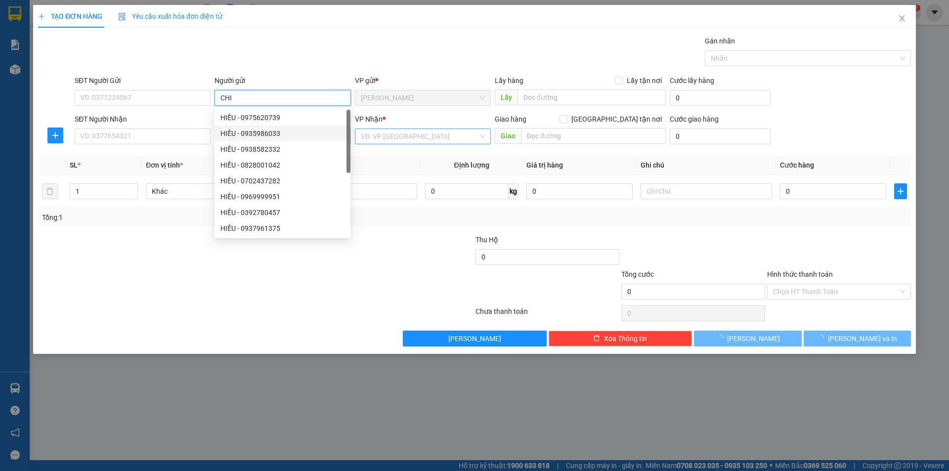
type input "CHI"
click at [375, 139] on input "search" at bounding box center [419, 136] width 117 height 15
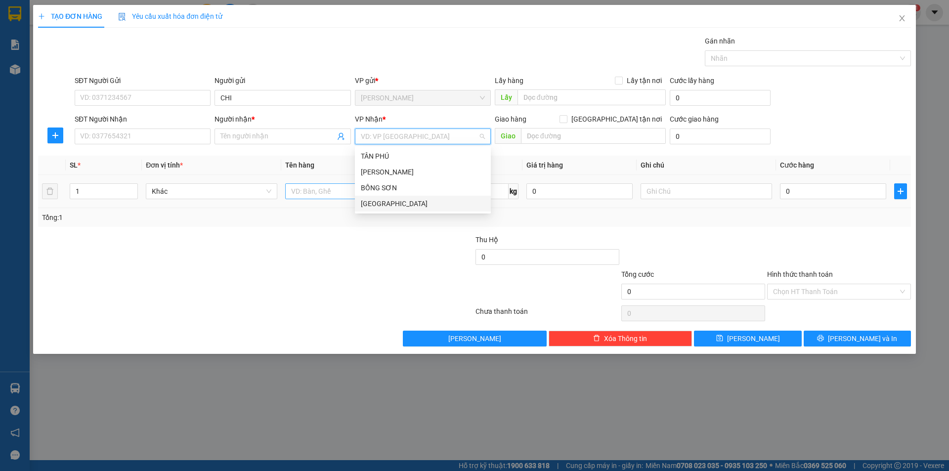
drag, startPoint x: 373, startPoint y: 200, endPoint x: 330, endPoint y: 198, distance: 42.5
click at [372, 201] on div "[GEOGRAPHIC_DATA]" at bounding box center [423, 203] width 124 height 11
click at [324, 203] on td at bounding box center [350, 191] width 139 height 33
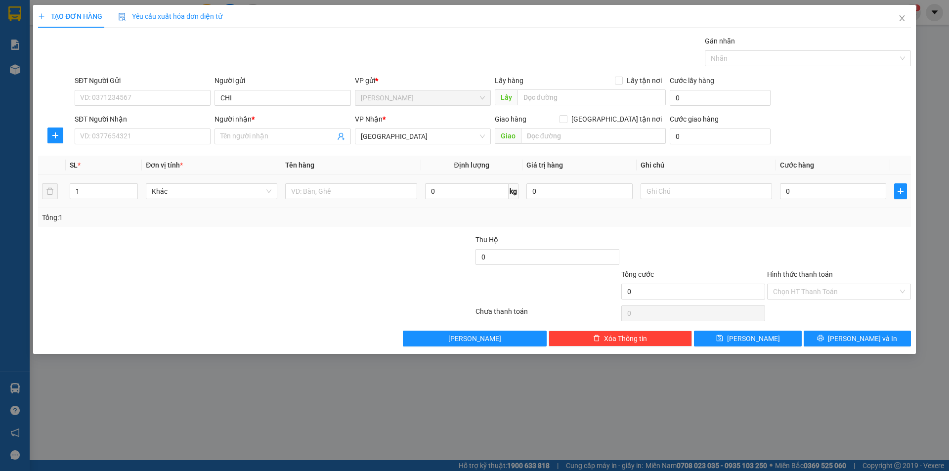
click at [324, 200] on div at bounding box center [350, 191] width 131 height 20
click at [323, 191] on input "text" at bounding box center [350, 191] width 131 height 16
type input "T"
drag, startPoint x: 279, startPoint y: 143, endPoint x: 275, endPoint y: 150, distance: 7.7
click at [279, 142] on span at bounding box center [282, 136] width 136 height 16
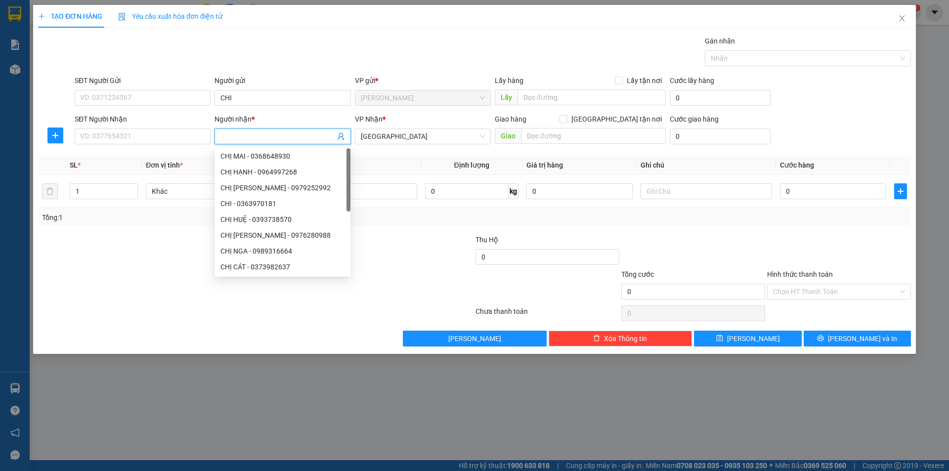
drag, startPoint x: 81, startPoint y: 272, endPoint x: 132, endPoint y: 211, distance: 79.6
click at [84, 270] on div at bounding box center [183, 286] width 292 height 35
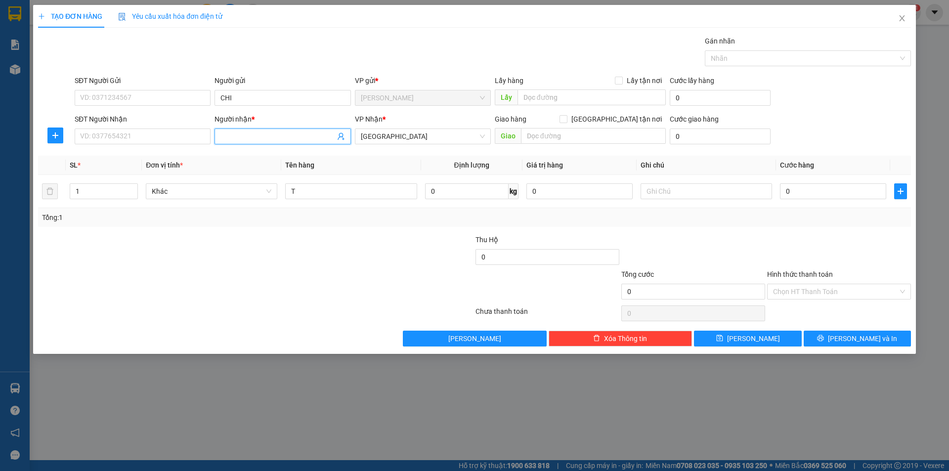
click at [231, 143] on span at bounding box center [282, 136] width 136 height 16
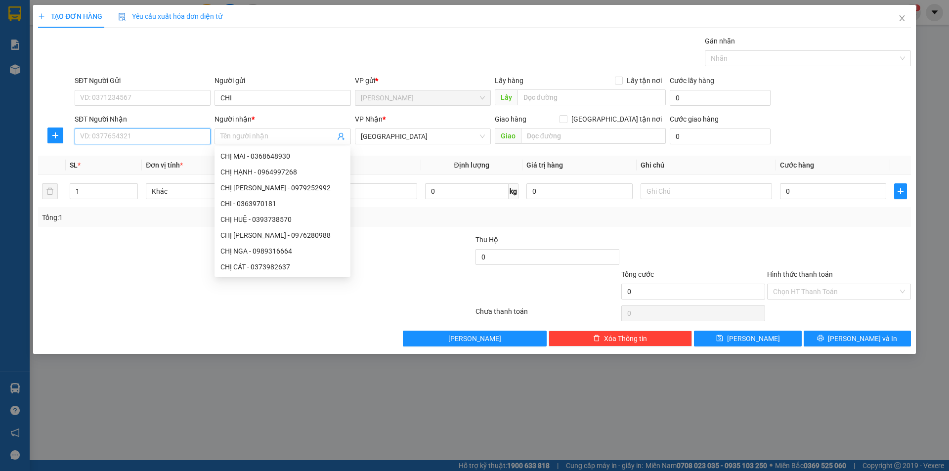
click at [115, 132] on input "SĐT Người Nhận" at bounding box center [143, 136] width 136 height 16
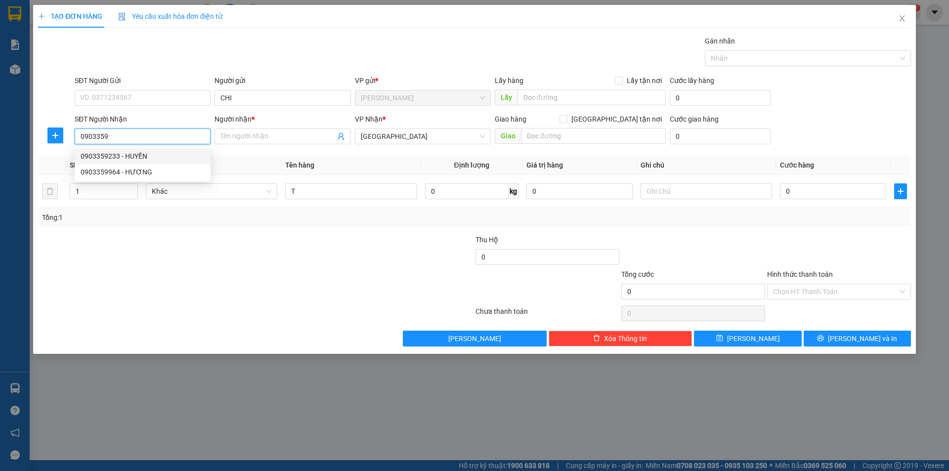
click at [100, 154] on div "0903359233 - HUYỀN" at bounding box center [143, 156] width 124 height 11
type input "0903359233"
type input "HUYỀN"
type input "0903359233"
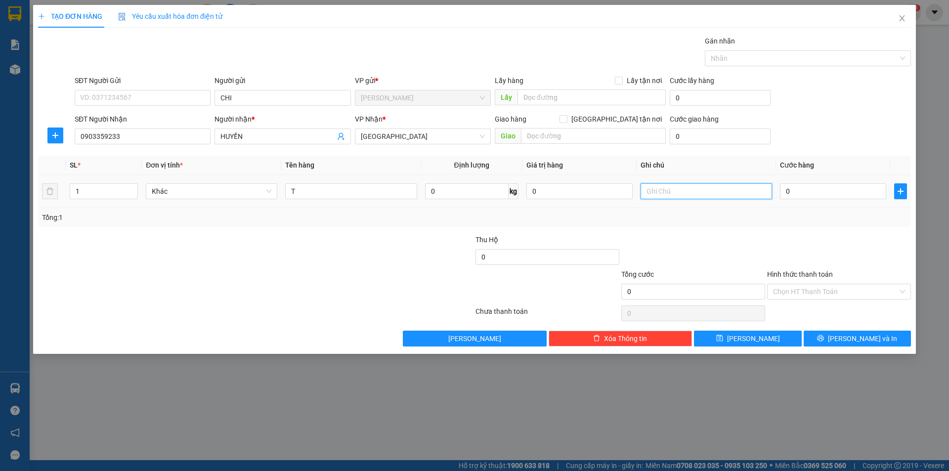
click at [655, 196] on input "text" at bounding box center [705, 191] width 131 height 16
type input "R/40"
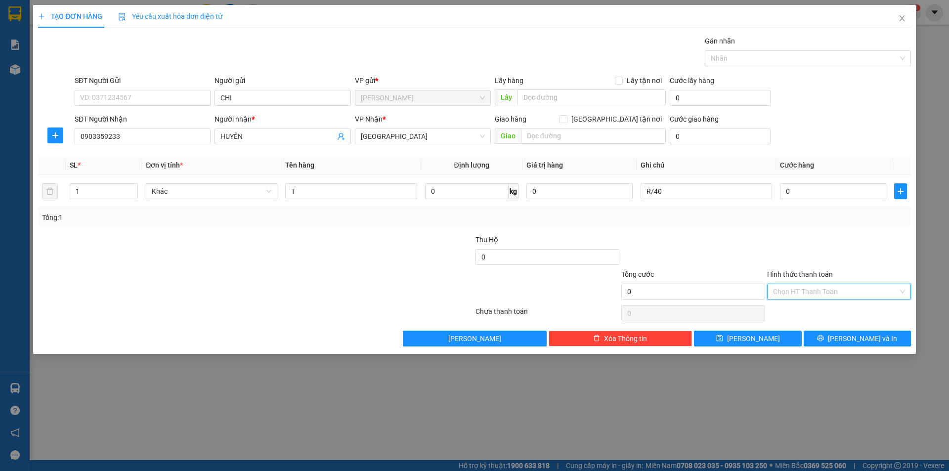
click at [787, 292] on input "Hình thức thanh toán" at bounding box center [835, 291] width 125 height 15
click at [784, 323] on div "Miễn phí" at bounding box center [839, 327] width 132 height 11
click at [810, 340] on button "[PERSON_NAME] và In" at bounding box center [856, 339] width 107 height 16
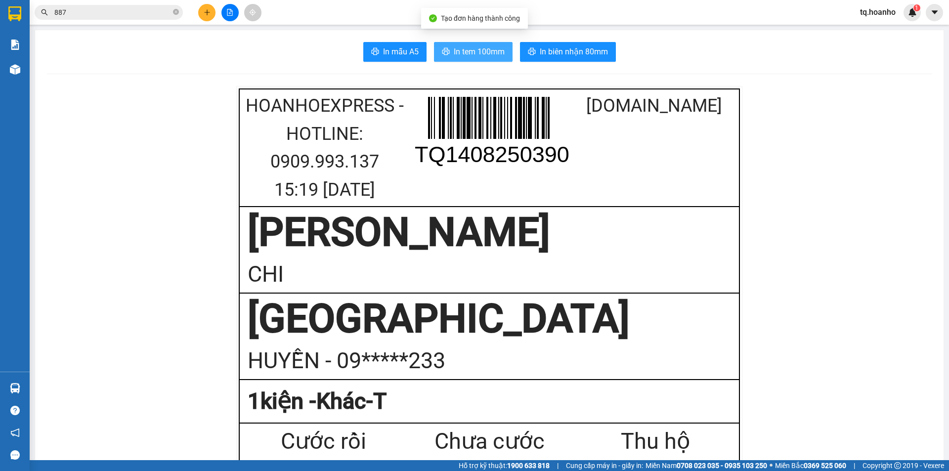
click at [455, 47] on span "In tem 100mm" at bounding box center [479, 51] width 51 height 12
click at [209, 7] on button at bounding box center [206, 12] width 17 height 17
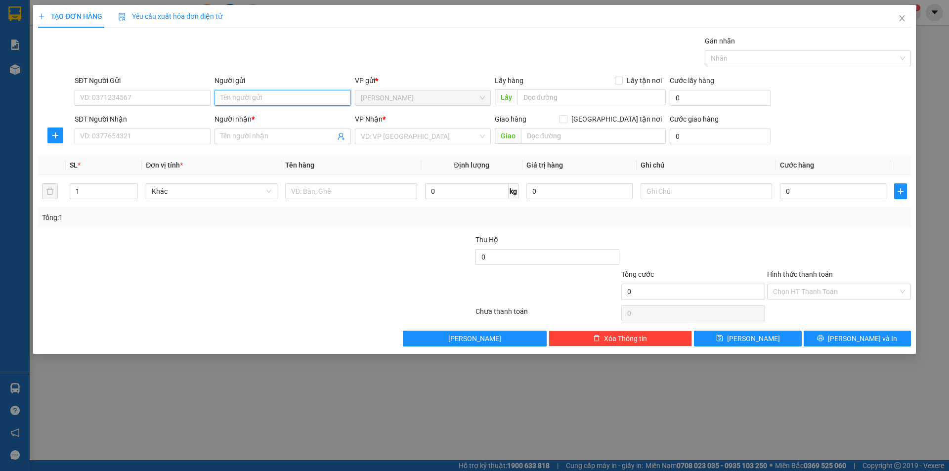
click at [246, 102] on input "Người gửi" at bounding box center [282, 98] width 136 height 16
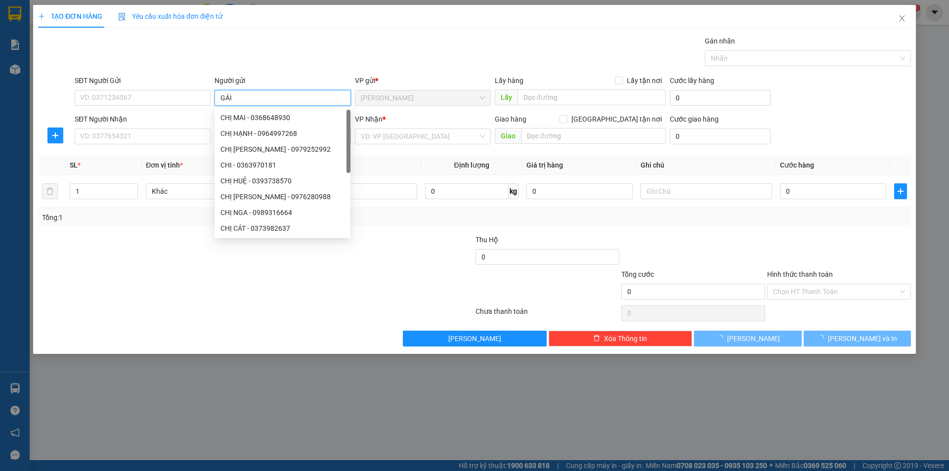
type input "GÁI"
drag, startPoint x: 151, startPoint y: 292, endPoint x: 130, endPoint y: 178, distance: 115.4
click at [149, 292] on div at bounding box center [183, 286] width 292 height 35
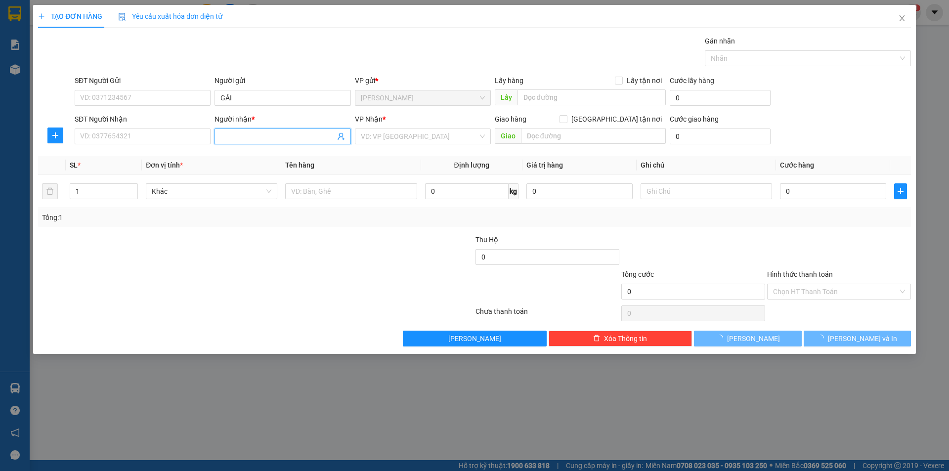
click at [236, 137] on input "Người nhận *" at bounding box center [277, 136] width 114 height 11
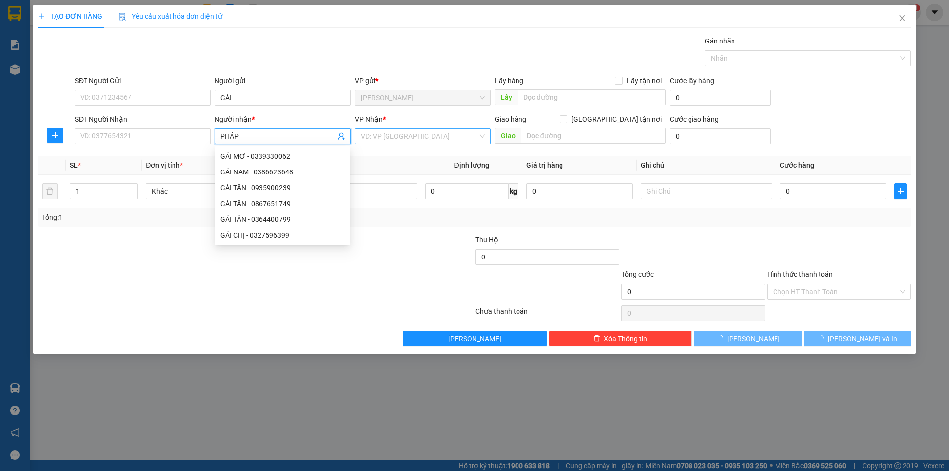
type input "PHÁP"
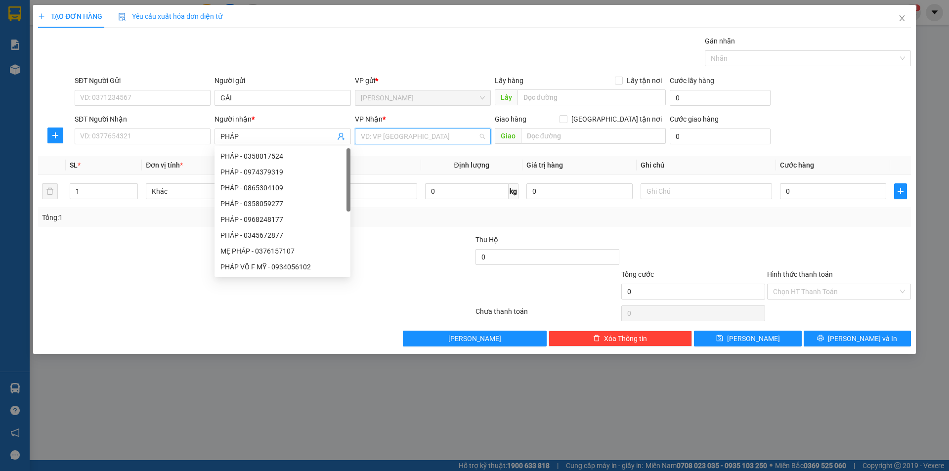
click at [389, 142] on input "search" at bounding box center [419, 136] width 117 height 15
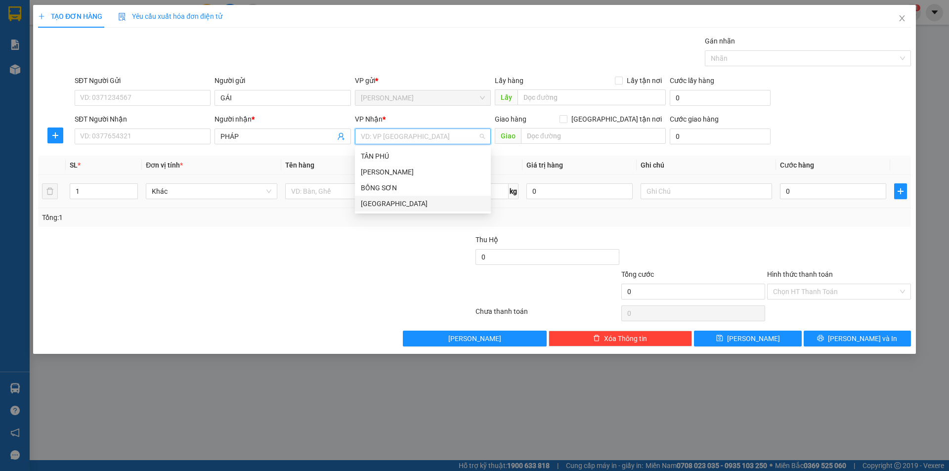
drag, startPoint x: 380, startPoint y: 200, endPoint x: 326, endPoint y: 204, distance: 53.5
click at [367, 204] on div "[GEOGRAPHIC_DATA]" at bounding box center [423, 203] width 124 height 11
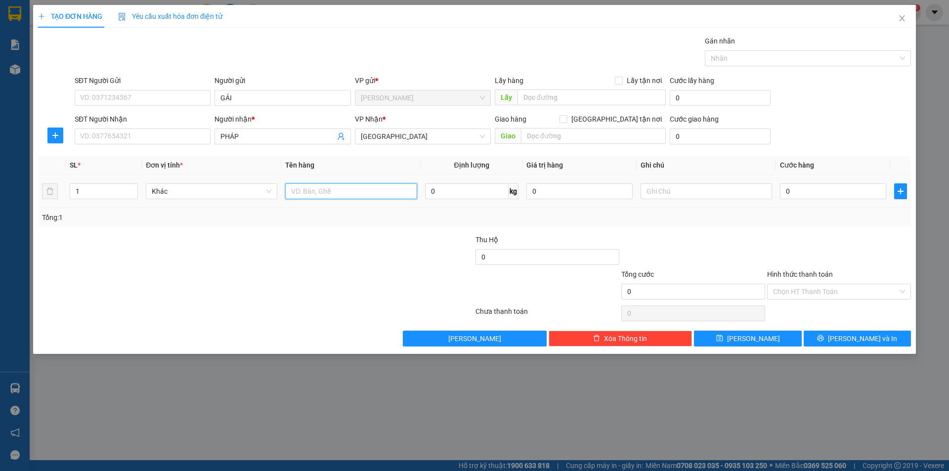
drag, startPoint x: 289, startPoint y: 189, endPoint x: 294, endPoint y: 190, distance: 5.0
click at [291, 189] on input "text" at bounding box center [350, 191] width 131 height 16
type input "BAO"
type input "2"
click at [131, 187] on icon "up" at bounding box center [132, 188] width 3 height 3
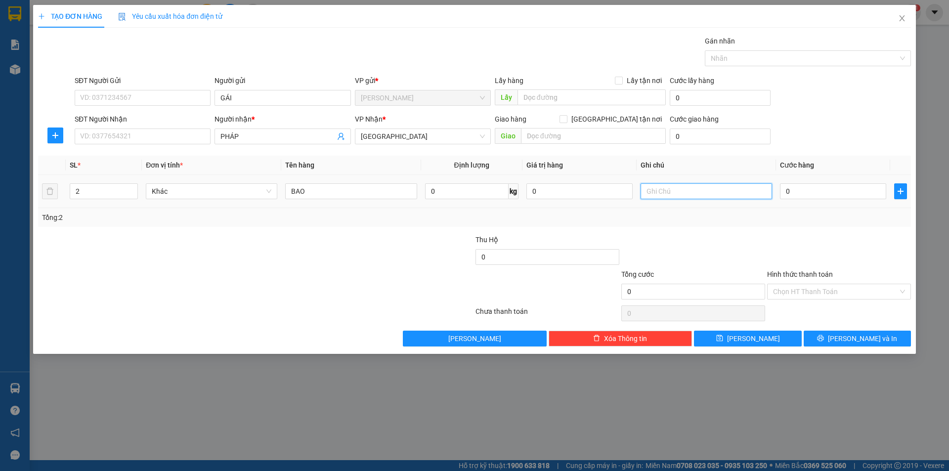
click at [707, 195] on input "text" at bounding box center [705, 191] width 131 height 16
type input "C"
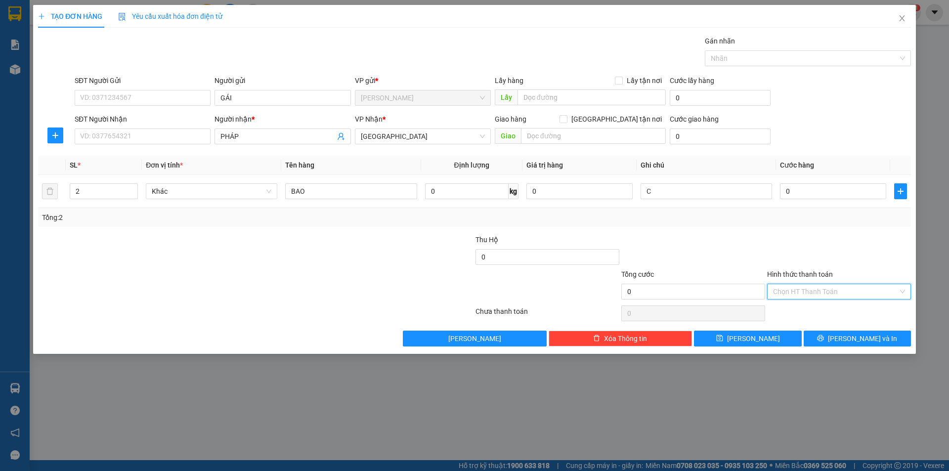
click at [812, 288] on input "Hình thức thanh toán" at bounding box center [835, 291] width 125 height 15
click at [794, 325] on div "Miễn phí" at bounding box center [839, 327] width 132 height 11
click at [812, 333] on button "[PERSON_NAME] và In" at bounding box center [856, 339] width 107 height 16
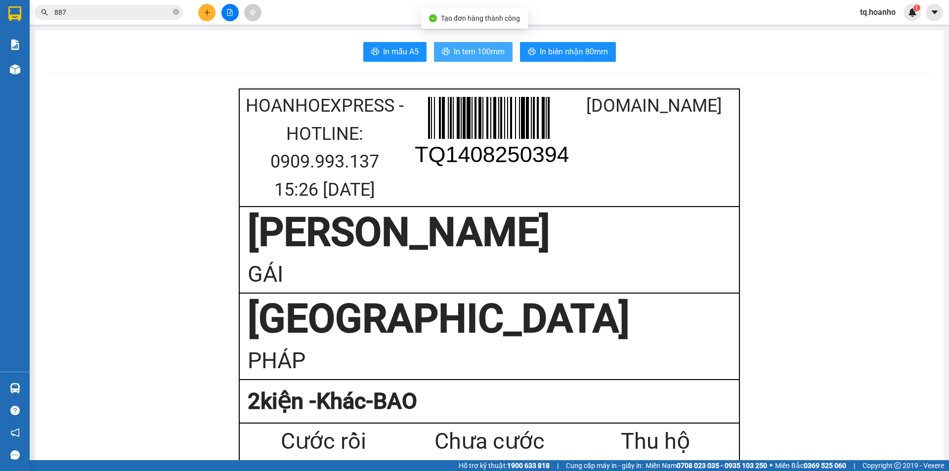
click at [477, 47] on span "In tem 100mm" at bounding box center [479, 51] width 51 height 12
click at [211, 8] on button at bounding box center [206, 12] width 17 height 17
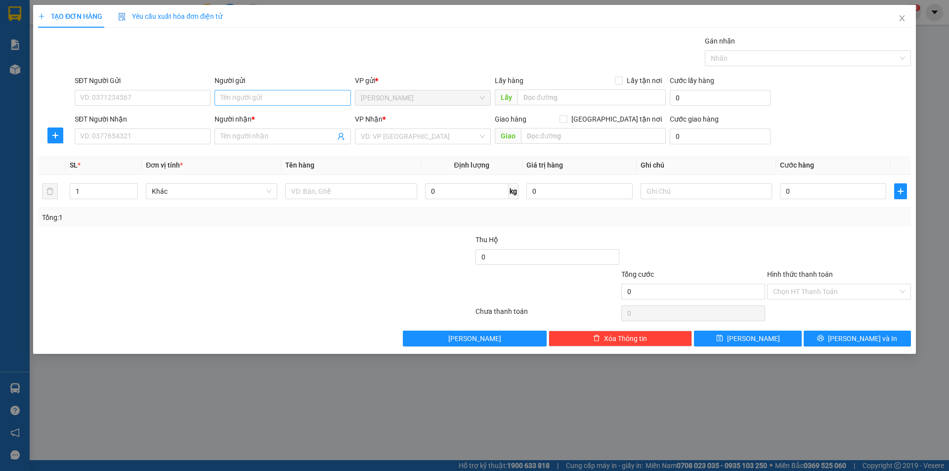
drag, startPoint x: 288, startPoint y: 85, endPoint x: 289, endPoint y: 105, distance: 19.3
click at [288, 93] on div "Người gửi Tên người gửi" at bounding box center [282, 92] width 136 height 35
click at [291, 105] on div "Người gửi Tên người gửi" at bounding box center [282, 92] width 136 height 35
click at [293, 96] on input "Người gửi" at bounding box center [282, 98] width 136 height 16
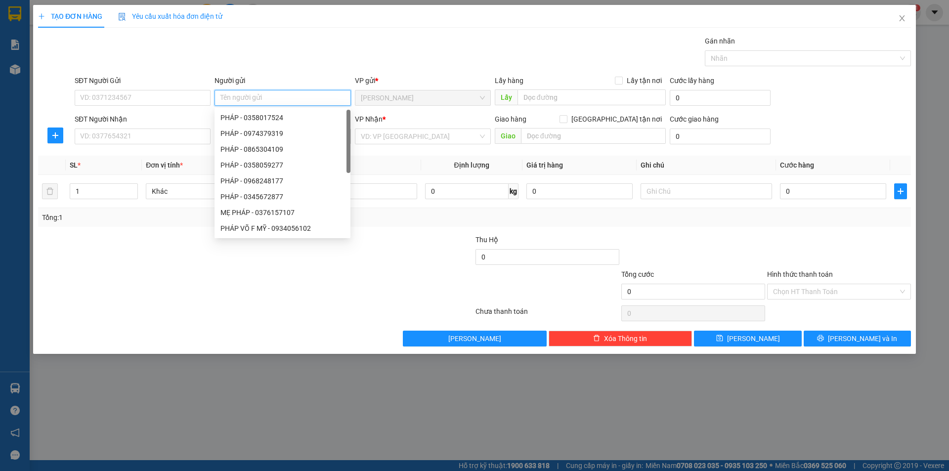
click at [293, 96] on input "Người gửi" at bounding box center [282, 98] width 136 height 16
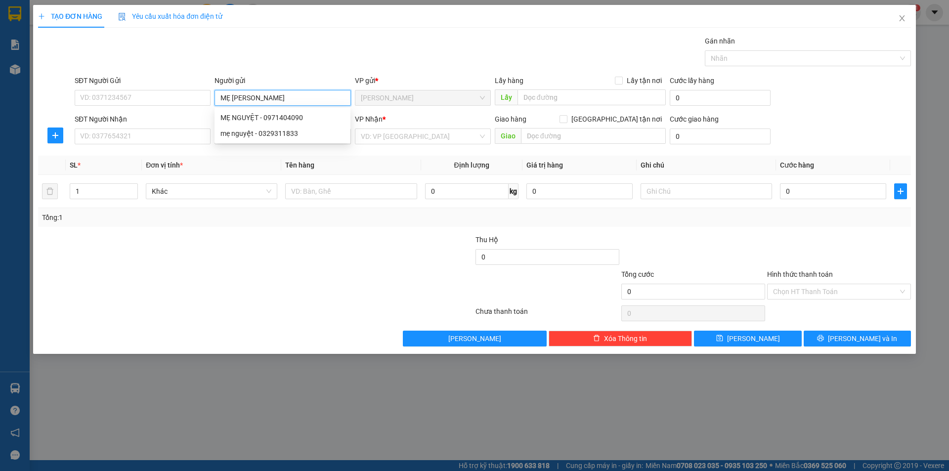
type input "MẸ [PERSON_NAME]"
drag, startPoint x: 275, startPoint y: 291, endPoint x: 436, endPoint y: 146, distance: 216.3
click at [431, 170] on div "Transit Pickup Surcharge Ids Transit Deliver Surcharge Ids Transit Deliver Surc…" at bounding box center [474, 191] width 873 height 311
click at [420, 138] on input "search" at bounding box center [419, 136] width 117 height 15
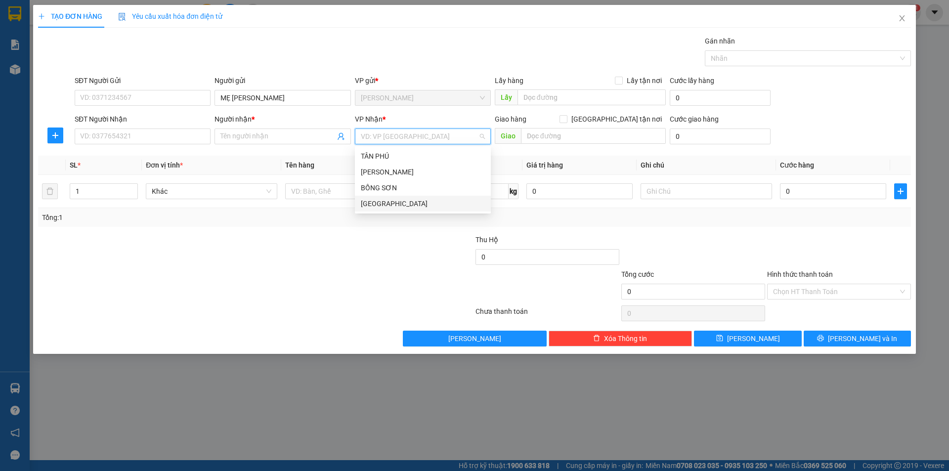
click at [381, 207] on div "[GEOGRAPHIC_DATA]" at bounding box center [423, 203] width 124 height 11
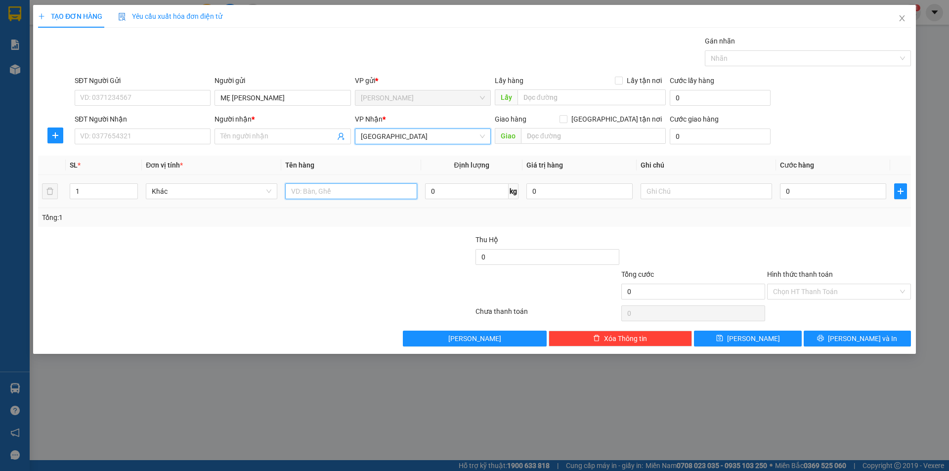
drag, startPoint x: 359, startPoint y: 195, endPoint x: 367, endPoint y: 189, distance: 9.9
click at [366, 189] on input "text" at bounding box center [350, 191] width 131 height 16
click at [367, 189] on input "text" at bounding box center [350, 191] width 131 height 16
type input "T XỐP"
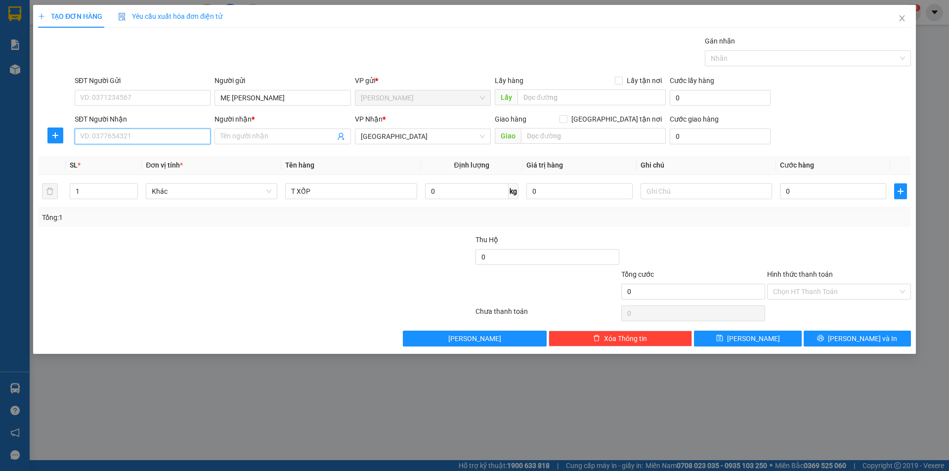
click at [183, 133] on input "SĐT Người Nhận" at bounding box center [143, 136] width 136 height 16
type input "0777920199"
click at [253, 127] on div "Người nhận *" at bounding box center [282, 121] width 136 height 15
click at [133, 158] on th "SL *" at bounding box center [104, 165] width 76 height 19
click at [136, 139] on input "0777920199" at bounding box center [143, 136] width 136 height 16
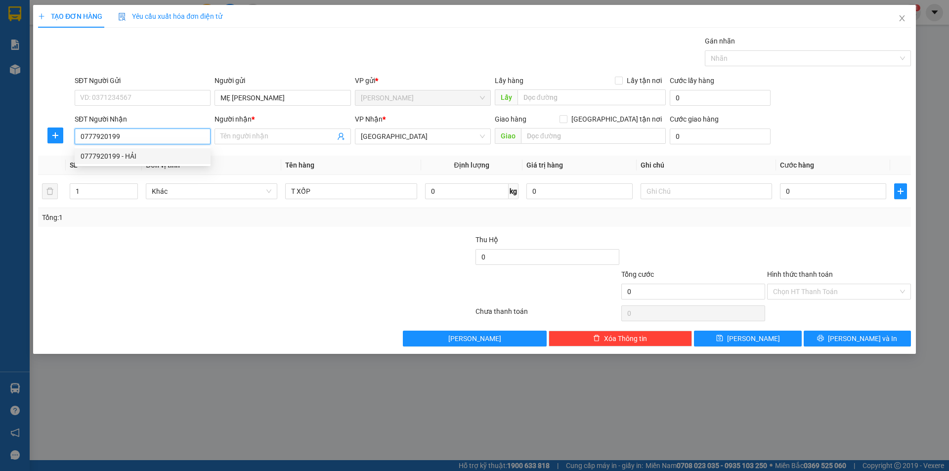
click at [145, 154] on div "0777920199 - HẢI" at bounding box center [143, 156] width 124 height 11
type input "HẢI"
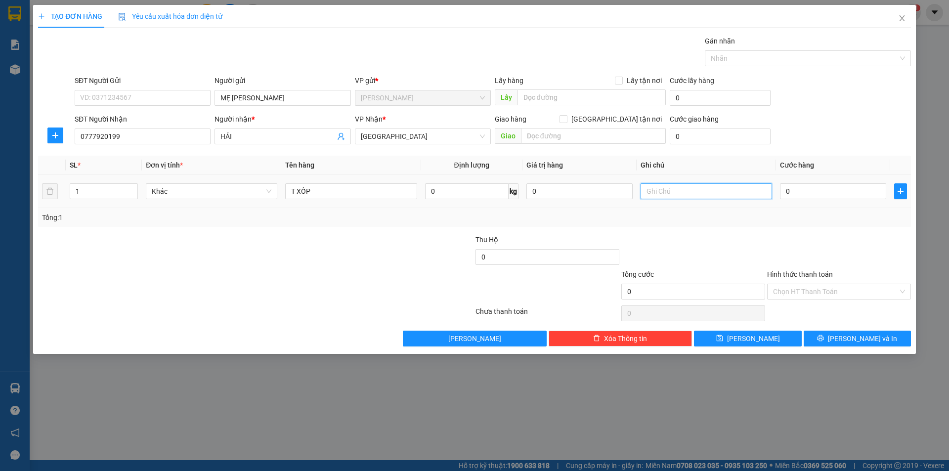
click at [701, 198] on input "text" at bounding box center [705, 191] width 131 height 16
type input "C"
click at [788, 287] on input "Hình thức thanh toán" at bounding box center [835, 291] width 125 height 15
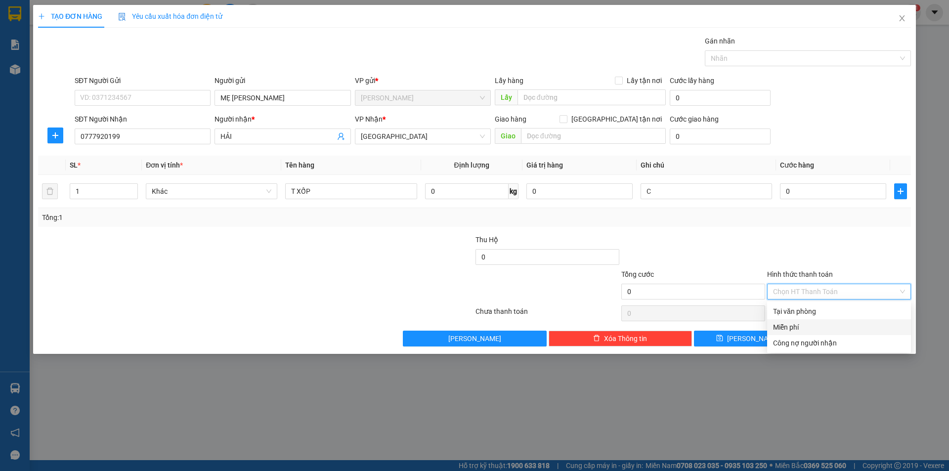
click at [807, 328] on div "Miễn phí" at bounding box center [839, 327] width 132 height 11
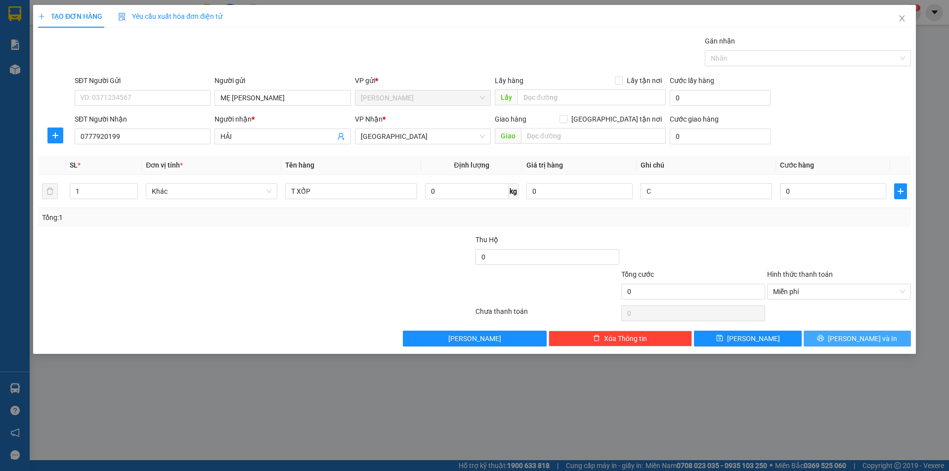
click at [823, 339] on button "[PERSON_NAME] và In" at bounding box center [856, 339] width 107 height 16
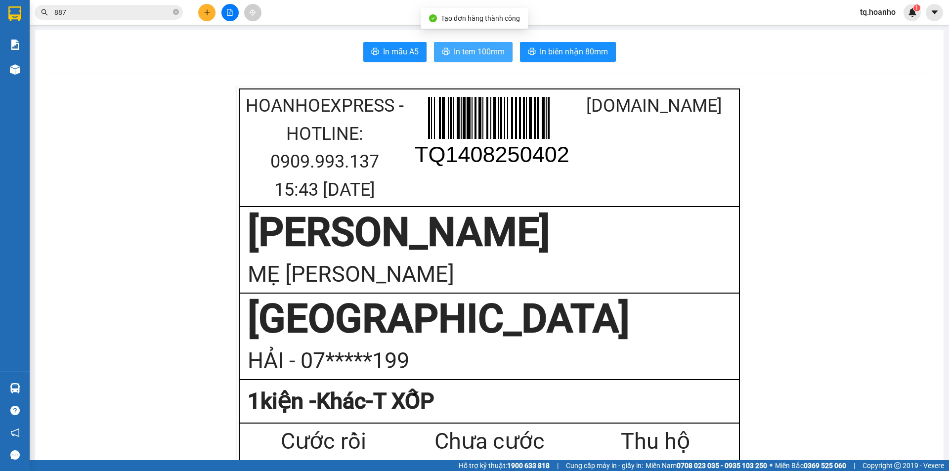
click at [475, 50] on span "In tem 100mm" at bounding box center [479, 51] width 51 height 12
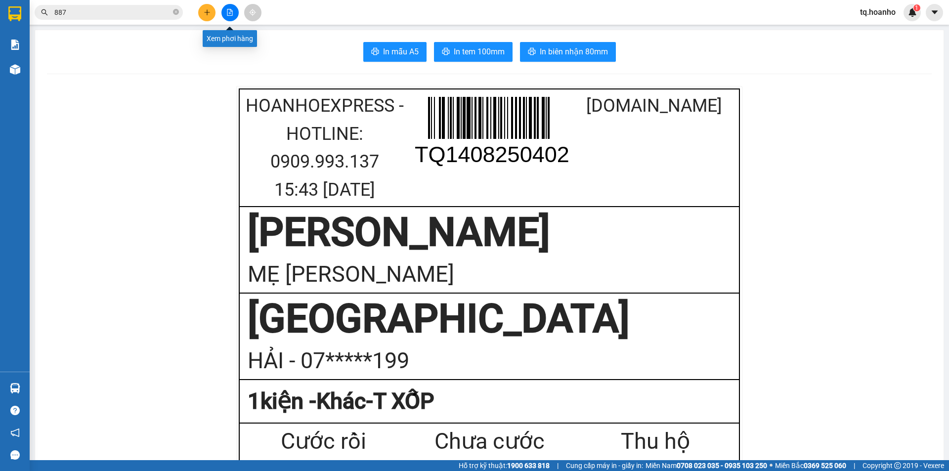
click at [204, 14] on icon "plus" at bounding box center [207, 12] width 7 height 7
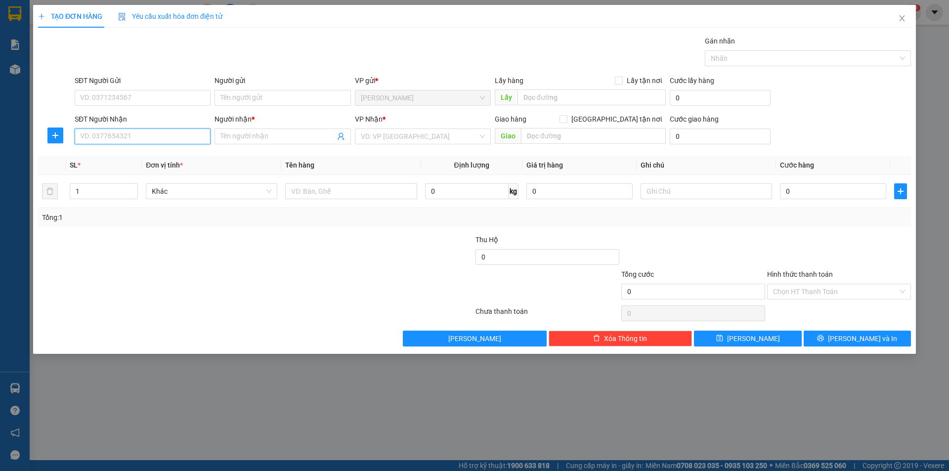
click at [179, 135] on input "SĐT Người Nhận" at bounding box center [143, 136] width 136 height 16
type input "0908995416"
click at [257, 139] on input "Người nhận *" at bounding box center [277, 136] width 114 height 11
type input "DŨNG"
drag, startPoint x: 185, startPoint y: 317, endPoint x: 369, endPoint y: 179, distance: 230.1
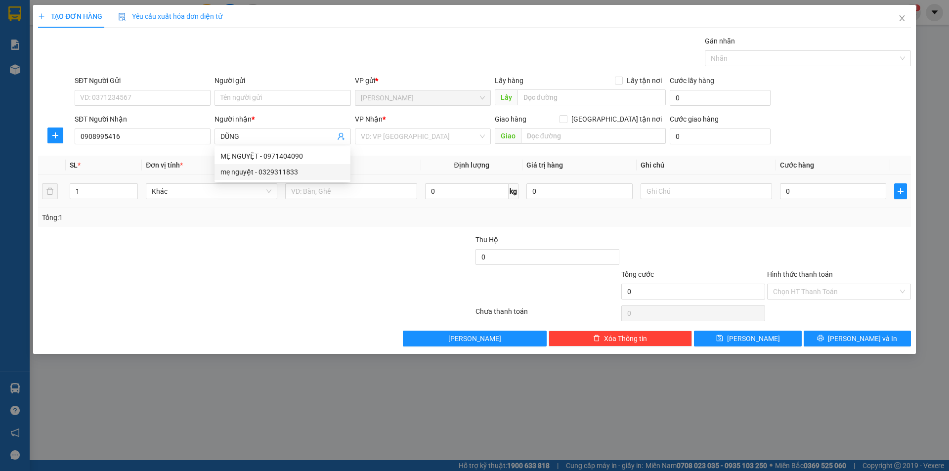
click at [311, 223] on div "Transit Pickup Surcharge Ids Transit Deliver Surcharge Ids Transit Deliver Surc…" at bounding box center [474, 191] width 873 height 311
click at [381, 139] on input "search" at bounding box center [419, 136] width 117 height 15
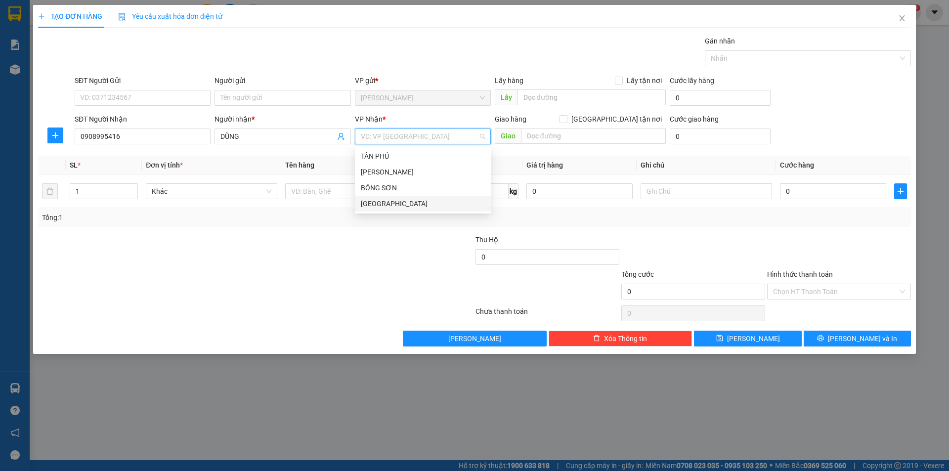
drag, startPoint x: 374, startPoint y: 201, endPoint x: 292, endPoint y: 211, distance: 82.1
click at [358, 206] on div "[GEOGRAPHIC_DATA]" at bounding box center [423, 204] width 136 height 16
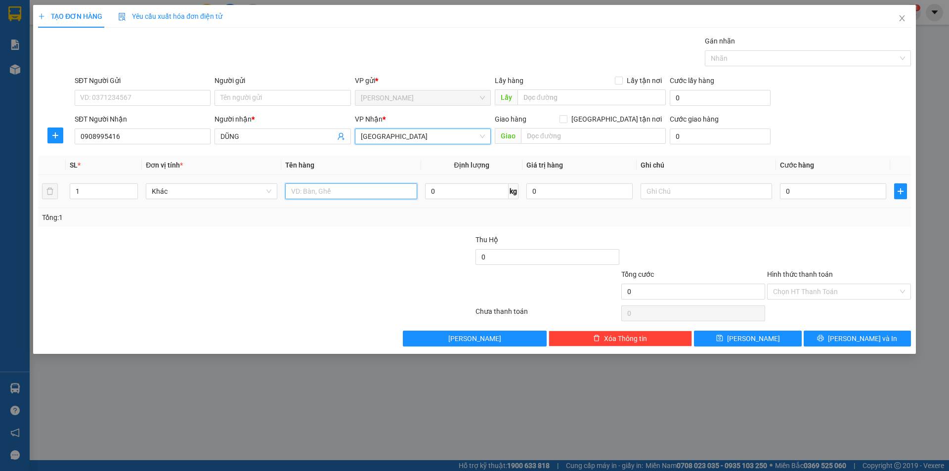
drag, startPoint x: 309, startPoint y: 192, endPoint x: 314, endPoint y: 156, distance: 36.5
click at [309, 190] on input "text" at bounding box center [350, 191] width 131 height 16
type input "T"
click at [659, 188] on input "text" at bounding box center [705, 191] width 131 height 16
type input "R/40"
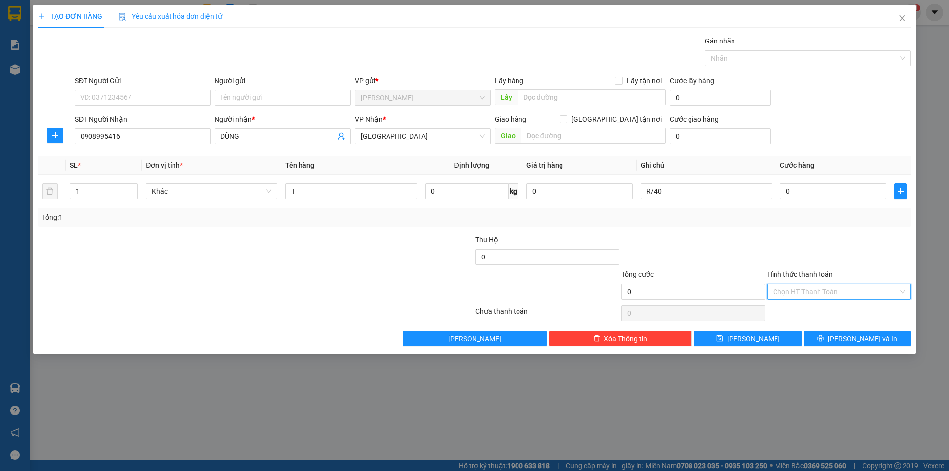
click at [795, 287] on input "Hình thức thanh toán" at bounding box center [835, 291] width 125 height 15
click at [798, 326] on div "Miễn phí" at bounding box center [839, 327] width 132 height 11
click at [822, 335] on button "[PERSON_NAME] và In" at bounding box center [856, 339] width 107 height 16
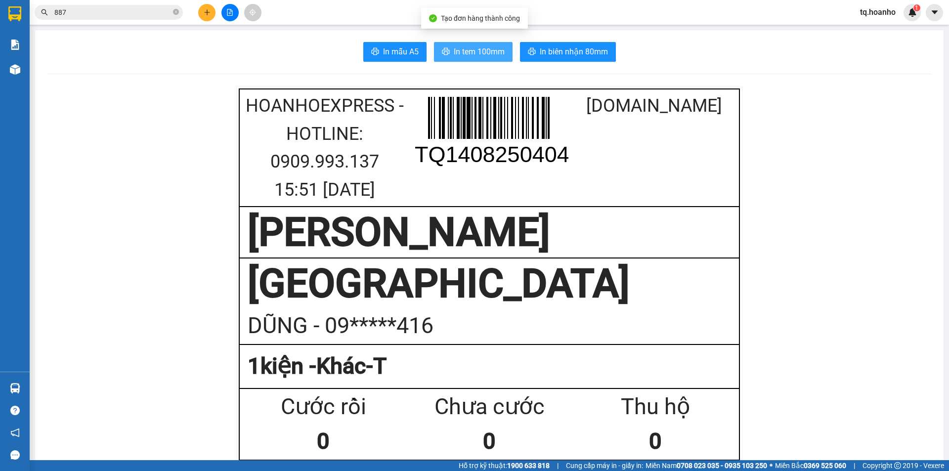
click at [448, 52] on button "In tem 100mm" at bounding box center [473, 52] width 79 height 20
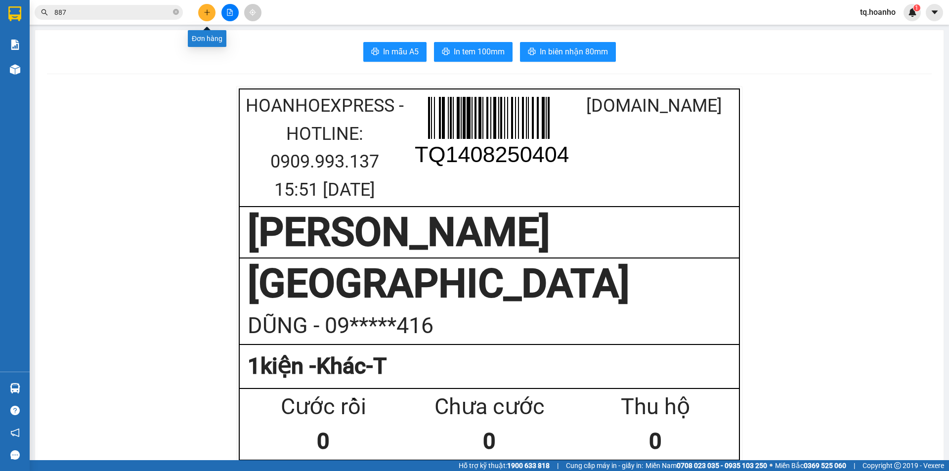
click at [207, 11] on icon "plus" at bounding box center [207, 12] width 7 height 7
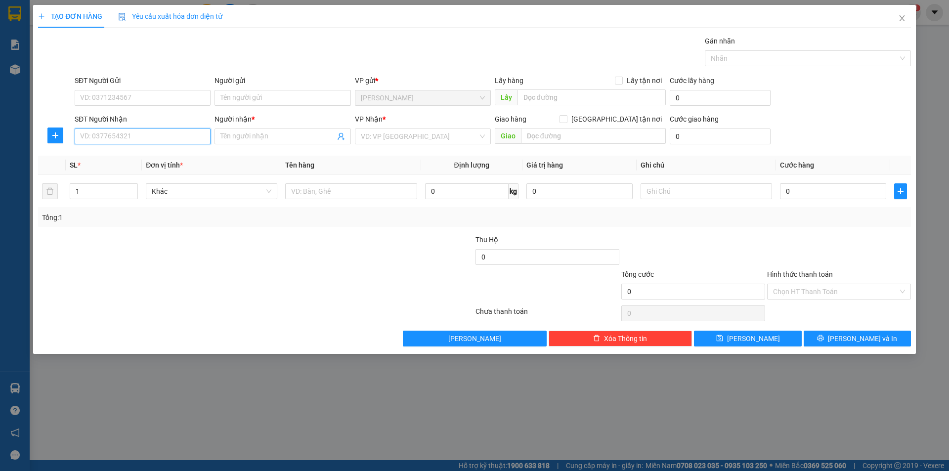
click at [188, 141] on input "SĐT Người Nhận" at bounding box center [143, 136] width 136 height 16
click at [166, 161] on div "0362395276 - NHÂN" at bounding box center [143, 156] width 124 height 11
type input "0362395276"
type input "NHÂN"
type input "0362395276"
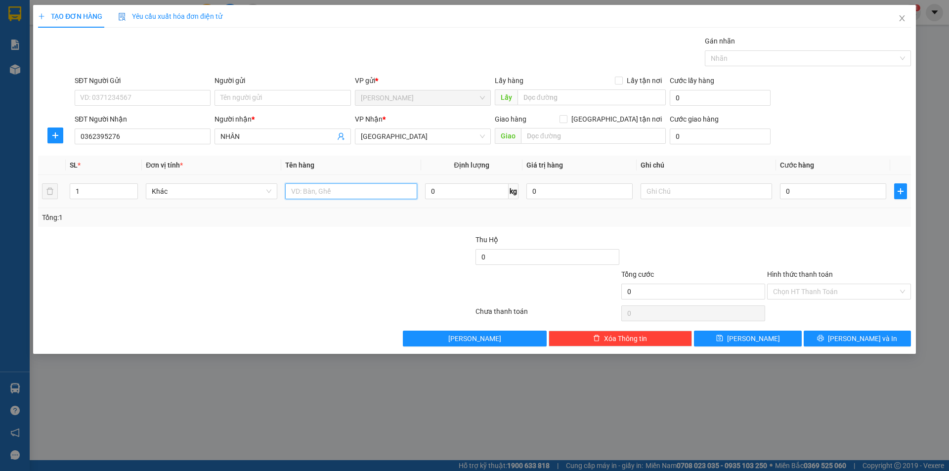
click at [305, 197] on input "text" at bounding box center [350, 191] width 131 height 16
type input "T XỐP+T"
type input "2"
drag, startPoint x: 129, startPoint y: 188, endPoint x: 255, endPoint y: 182, distance: 126.1
click at [132, 189] on span "Increase Value" at bounding box center [132, 187] width 11 height 7
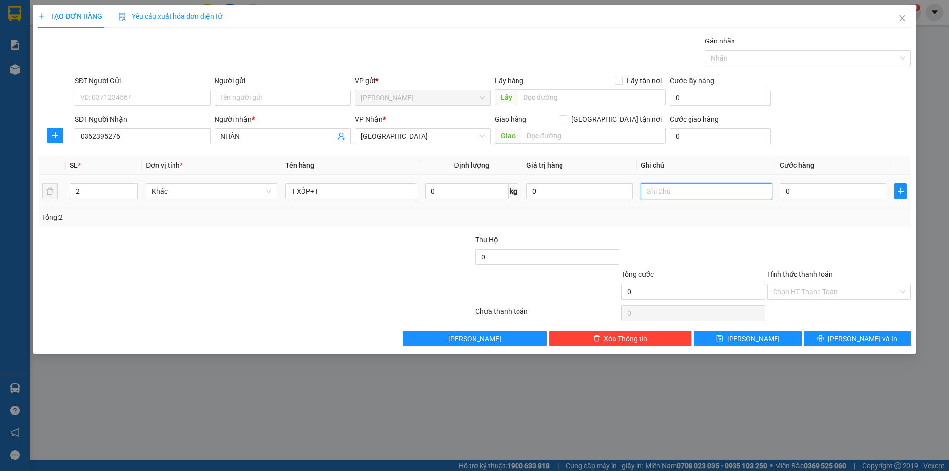
click at [650, 192] on input "text" at bounding box center [705, 191] width 131 height 16
type input "R/120 CÁT LÁI+130K GIAO"
click at [782, 291] on input "Hình thức thanh toán" at bounding box center [835, 291] width 125 height 15
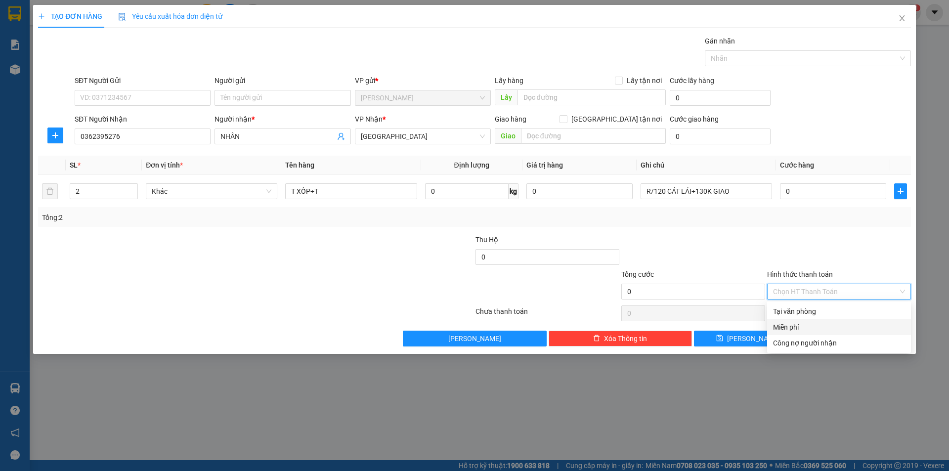
drag, startPoint x: 800, startPoint y: 312, endPoint x: 800, endPoint y: 322, distance: 9.9
click at [800, 322] on div "Tại văn phòng Miễn phí Công nợ người nhận" at bounding box center [839, 326] width 144 height 47
click at [800, 322] on div "Miễn phí" at bounding box center [839, 327] width 132 height 11
click at [828, 332] on button "[PERSON_NAME] và In" at bounding box center [856, 339] width 107 height 16
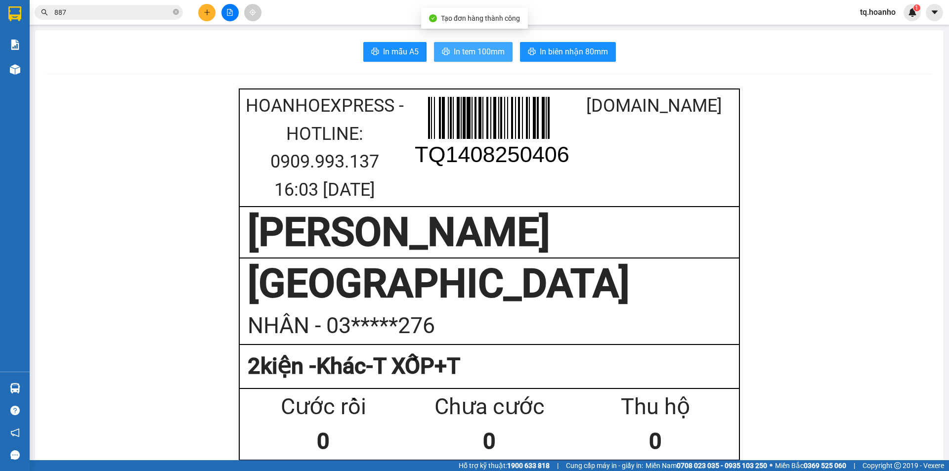
click at [472, 55] on span "In tem 100mm" at bounding box center [479, 51] width 51 height 12
click at [209, 7] on button at bounding box center [206, 12] width 17 height 17
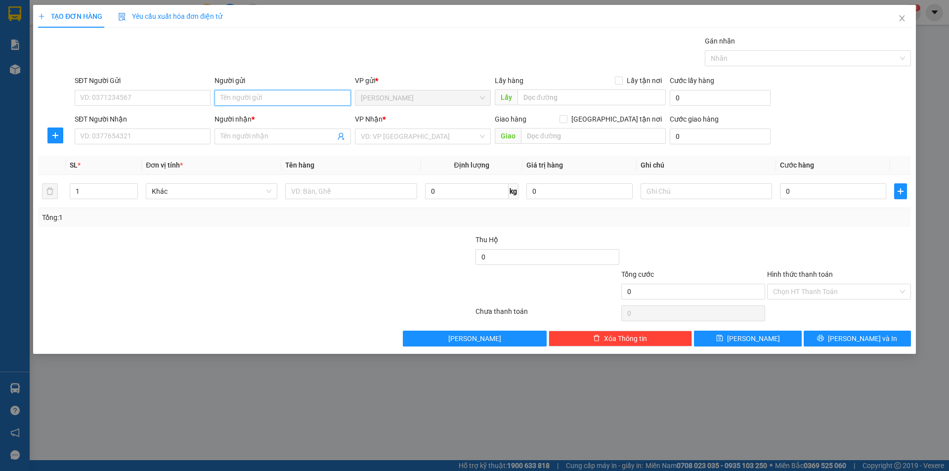
click at [253, 98] on input "Người gửi" at bounding box center [282, 98] width 136 height 16
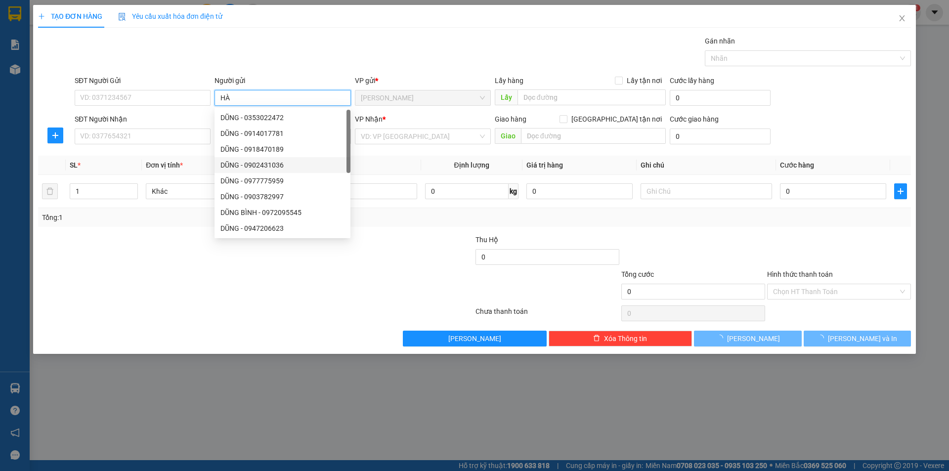
type input "HÀ"
drag, startPoint x: 169, startPoint y: 260, endPoint x: 164, endPoint y: 249, distance: 12.7
click at [164, 249] on div at bounding box center [183, 251] width 292 height 35
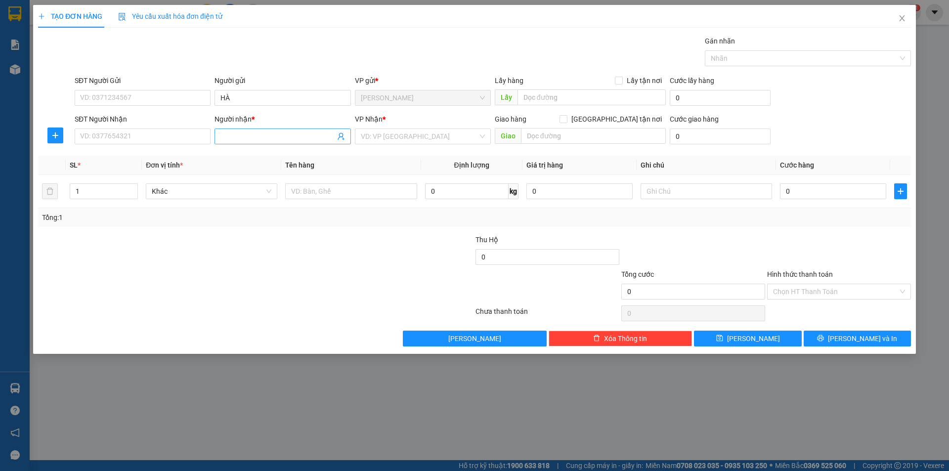
click at [251, 136] on input "Người nhận *" at bounding box center [277, 136] width 114 height 11
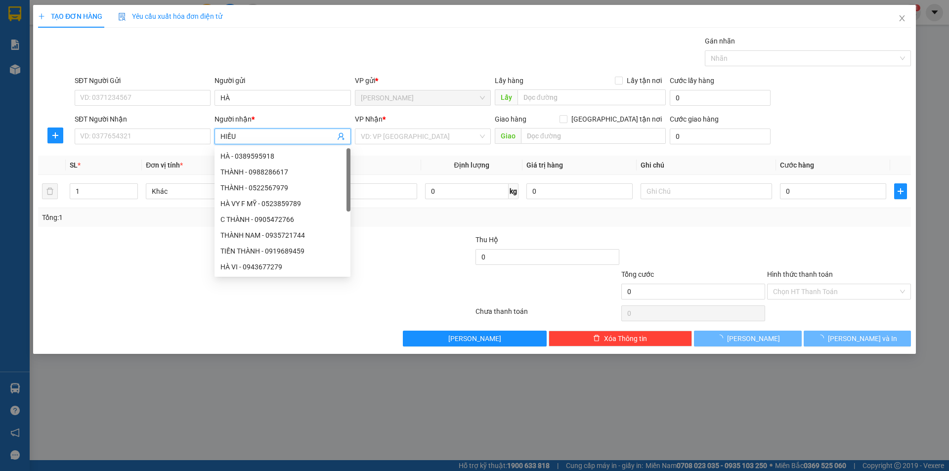
type input "HIẾU"
click at [432, 127] on div "VP Nhận *" at bounding box center [423, 121] width 136 height 15
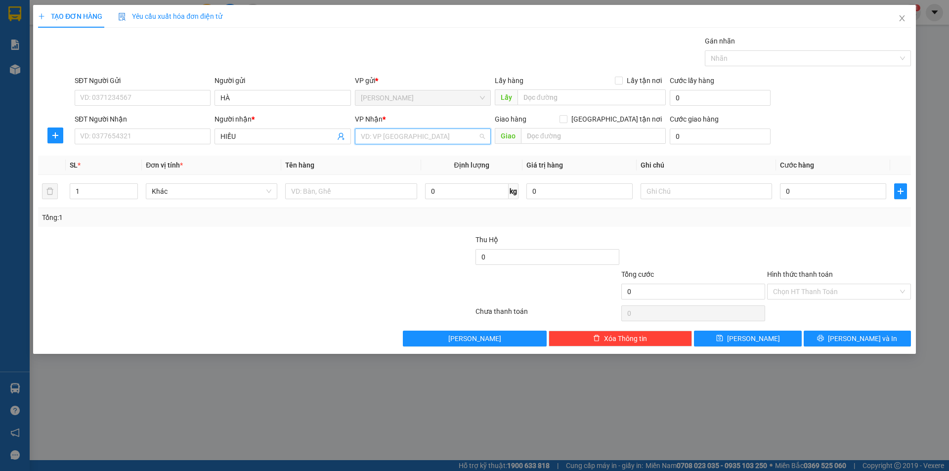
click at [424, 142] on input "search" at bounding box center [419, 136] width 117 height 15
click at [379, 206] on div "[GEOGRAPHIC_DATA]" at bounding box center [423, 203] width 124 height 11
click at [325, 188] on input "text" at bounding box center [350, 191] width 131 height 16
type input "T"
click at [719, 187] on input "text" at bounding box center [705, 191] width 131 height 16
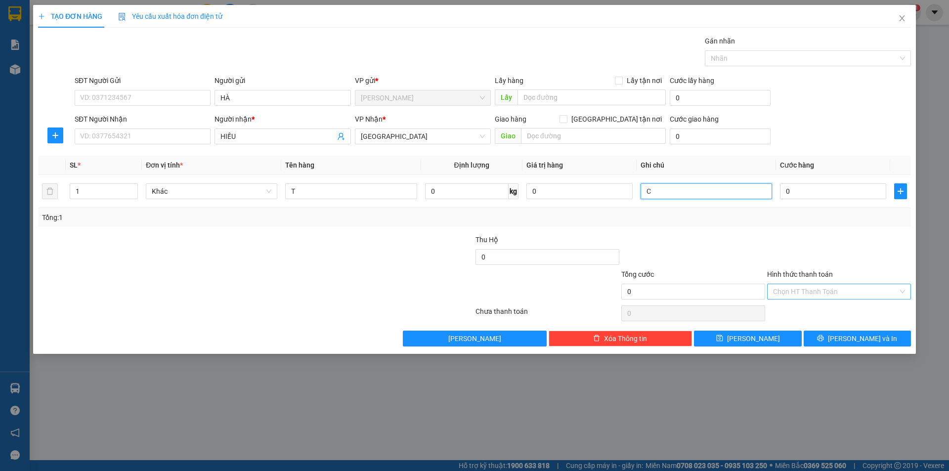
type input "C"
click at [804, 295] on input "Hình thức thanh toán" at bounding box center [835, 291] width 125 height 15
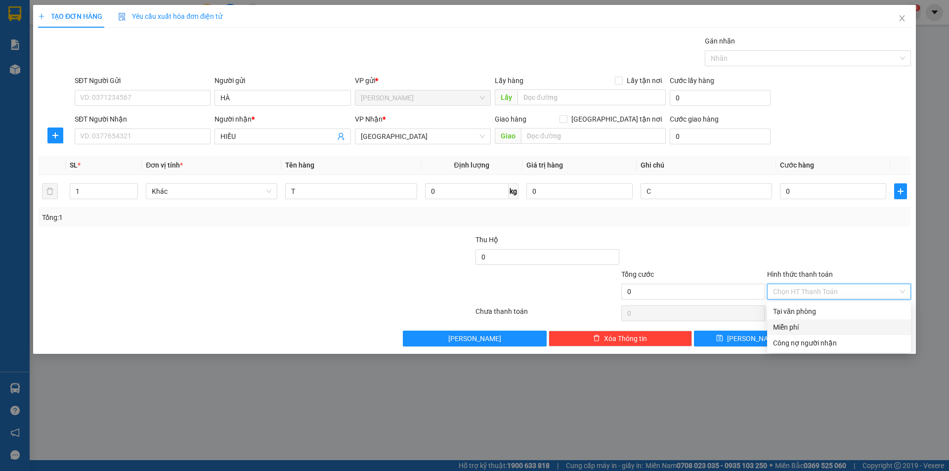
drag, startPoint x: 791, startPoint y: 321, endPoint x: 815, endPoint y: 334, distance: 27.8
click at [794, 322] on div "Miễn phí" at bounding box center [839, 327] width 144 height 16
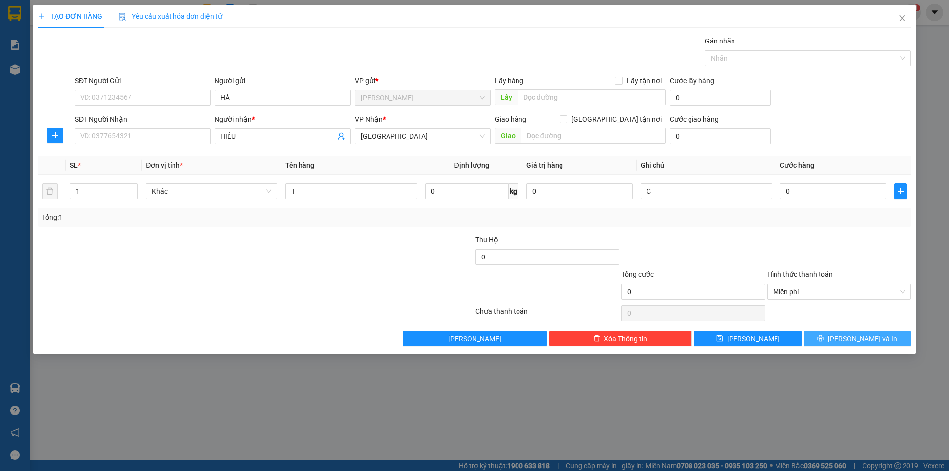
click at [821, 334] on button "[PERSON_NAME] và In" at bounding box center [856, 339] width 107 height 16
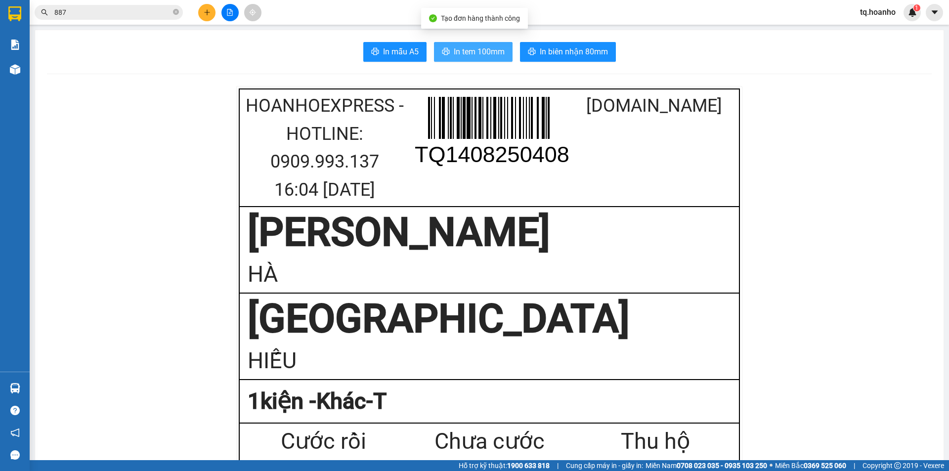
click at [456, 53] on span "In tem 100mm" at bounding box center [479, 51] width 51 height 12
click at [212, 11] on button at bounding box center [206, 12] width 17 height 17
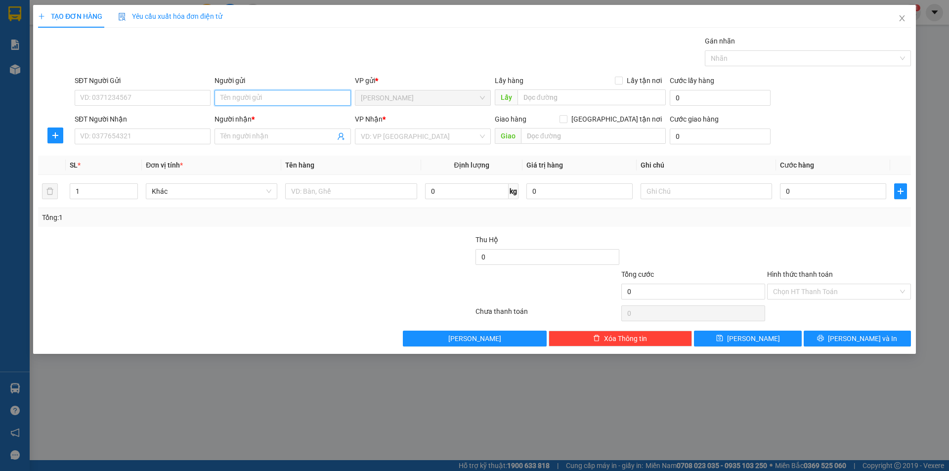
click at [253, 101] on input "Người gửi" at bounding box center [282, 98] width 136 height 16
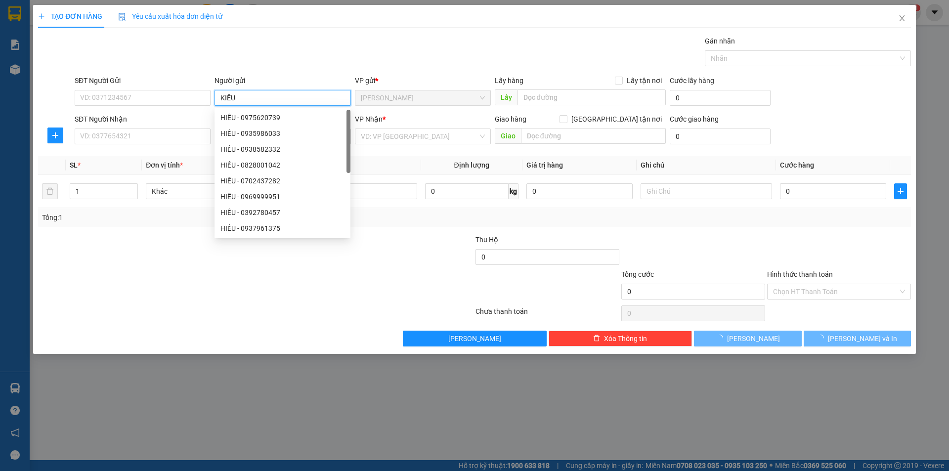
type input "KIỀU"
drag, startPoint x: 84, startPoint y: 284, endPoint x: 168, endPoint y: 175, distance: 137.4
click at [152, 236] on form "Thu Hộ 0 Tổng cước 0 Hình thức thanh toán Chọn HT Thanh Toán" at bounding box center [474, 268] width 873 height 69
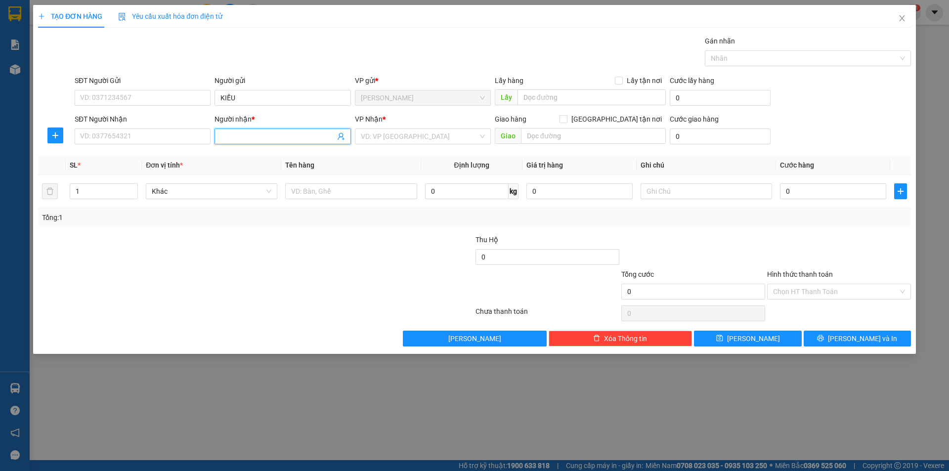
click at [234, 131] on input "Người nhận *" at bounding box center [277, 136] width 114 height 11
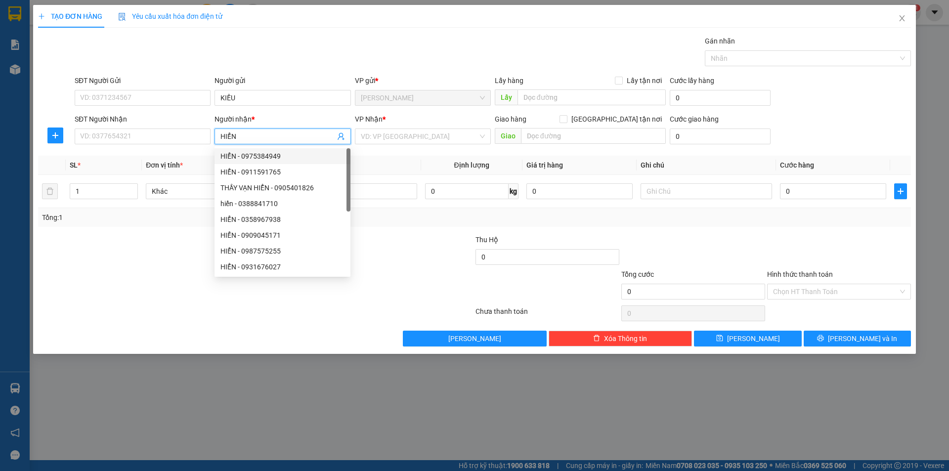
type input "HIỂN"
drag, startPoint x: 365, startPoint y: 128, endPoint x: 371, endPoint y: 138, distance: 11.3
click at [367, 129] on div "VP Nhận * VD: VP [GEOGRAPHIC_DATA]" at bounding box center [423, 131] width 136 height 35
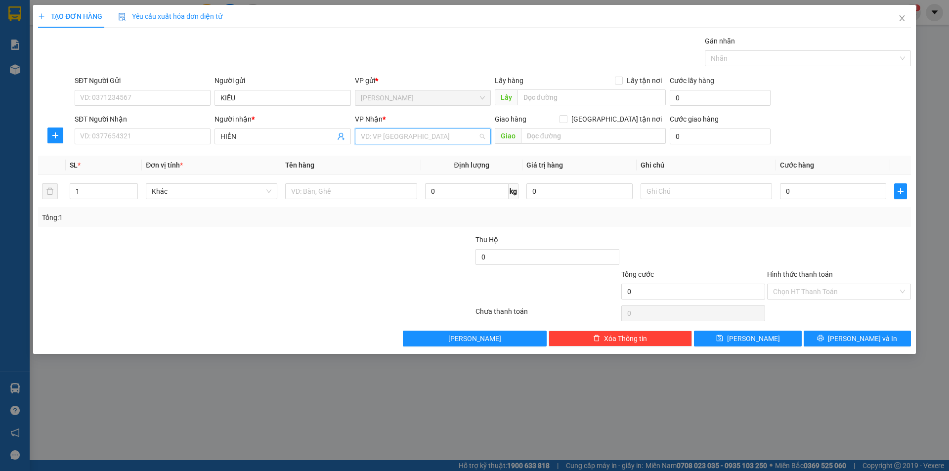
drag, startPoint x: 377, startPoint y: 136, endPoint x: 384, endPoint y: 175, distance: 39.8
click at [377, 136] on input "search" at bounding box center [419, 136] width 117 height 15
drag, startPoint x: 375, startPoint y: 197, endPoint x: 320, endPoint y: 193, distance: 55.0
click at [374, 198] on div "[GEOGRAPHIC_DATA]" at bounding box center [423, 204] width 136 height 16
click at [320, 191] on input "text" at bounding box center [350, 191] width 131 height 16
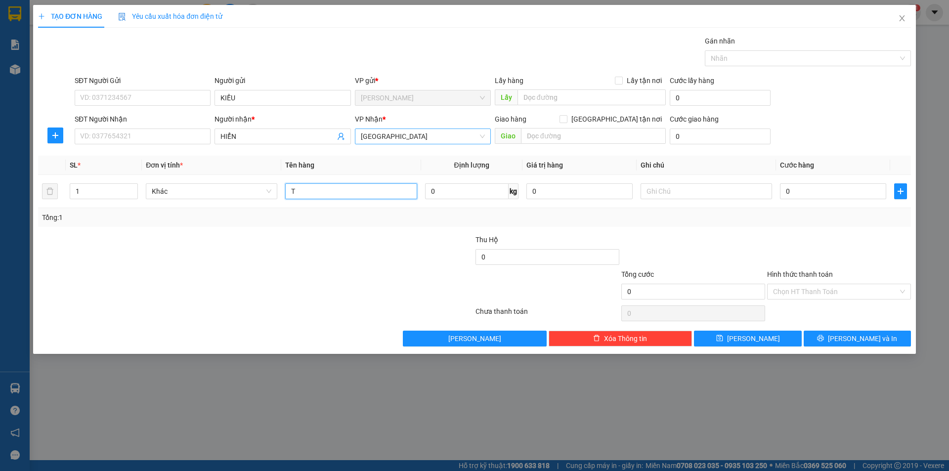
click at [405, 140] on span "[GEOGRAPHIC_DATA]" at bounding box center [423, 136] width 124 height 15
type input "T"
click at [405, 140] on span "[GEOGRAPHIC_DATA]" at bounding box center [423, 136] width 124 height 15
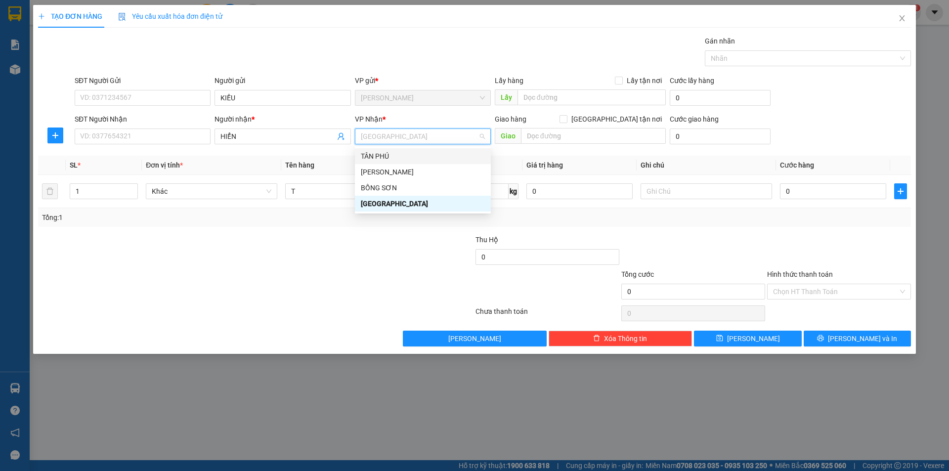
click at [390, 154] on div "TÂN PHÚ" at bounding box center [423, 156] width 124 height 11
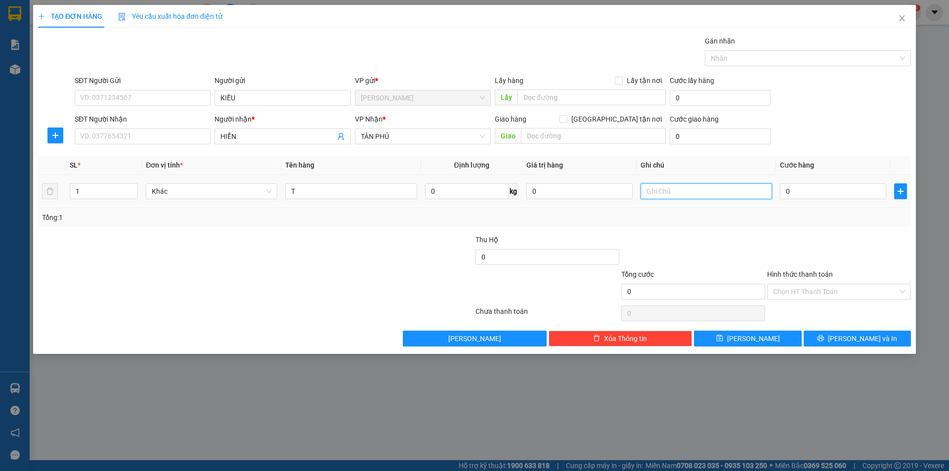
click at [708, 196] on input "text" at bounding box center [705, 191] width 131 height 16
type input "C"
drag, startPoint x: 781, startPoint y: 284, endPoint x: 793, endPoint y: 298, distance: 17.9
click at [782, 285] on input "Hình thức thanh toán" at bounding box center [835, 291] width 125 height 15
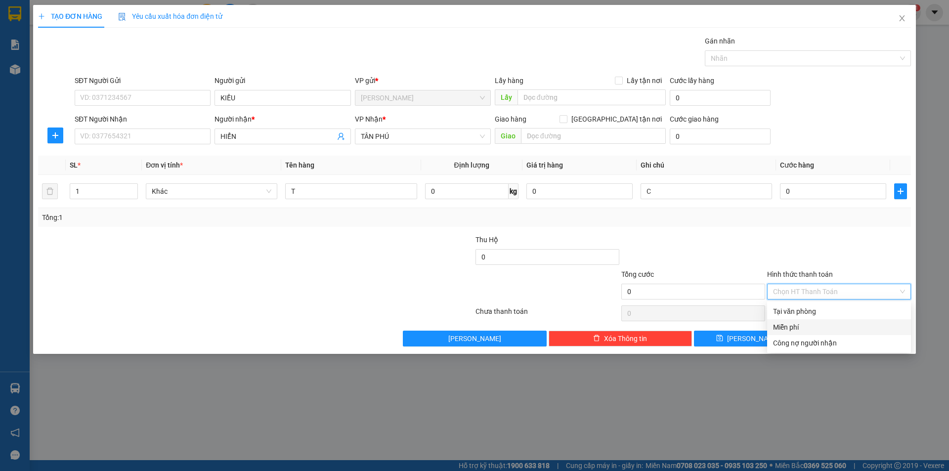
click at [801, 320] on div "Miễn phí" at bounding box center [839, 327] width 144 height 16
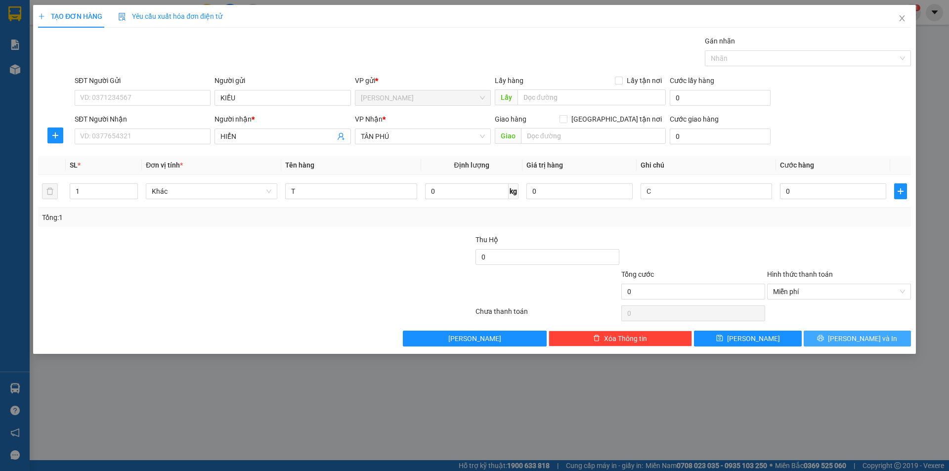
click at [821, 336] on button "[PERSON_NAME] và In" at bounding box center [856, 339] width 107 height 16
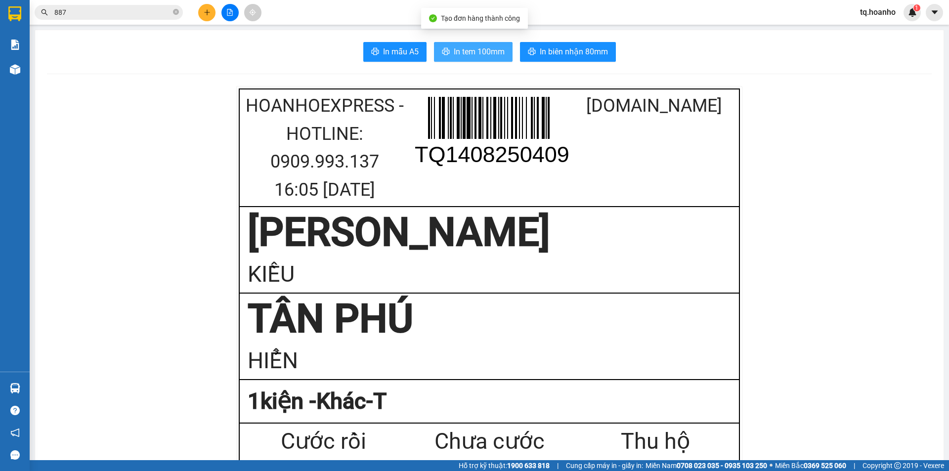
click at [467, 49] on span "In tem 100mm" at bounding box center [479, 51] width 51 height 12
click at [216, 4] on div at bounding box center [230, 12] width 74 height 17
click at [215, 10] on div at bounding box center [230, 12] width 74 height 17
click at [202, 16] on button at bounding box center [206, 12] width 17 height 17
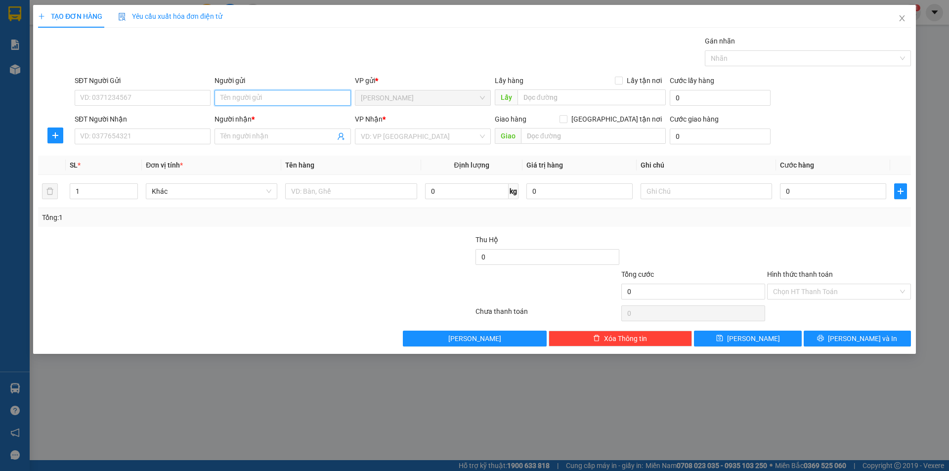
click at [309, 90] on input "Người gửi" at bounding box center [282, 98] width 136 height 16
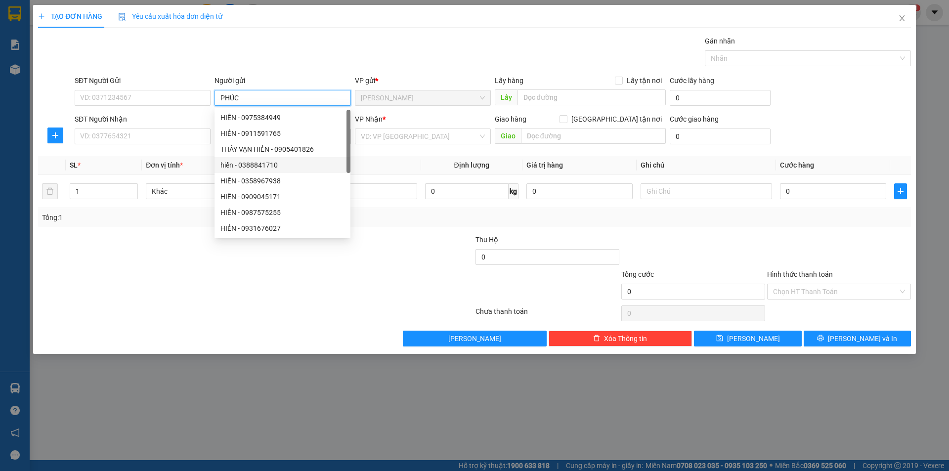
type input "PHÚC"
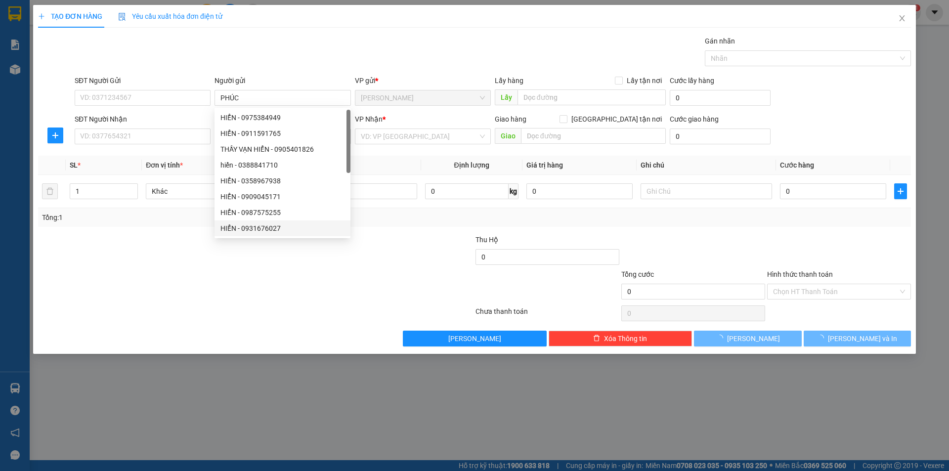
drag, startPoint x: 167, startPoint y: 341, endPoint x: 299, endPoint y: 201, distance: 193.3
click at [199, 304] on div "Transit Pickup Surcharge Ids Transit Deliver Surcharge Ids Transit Deliver Surc…" at bounding box center [474, 191] width 873 height 311
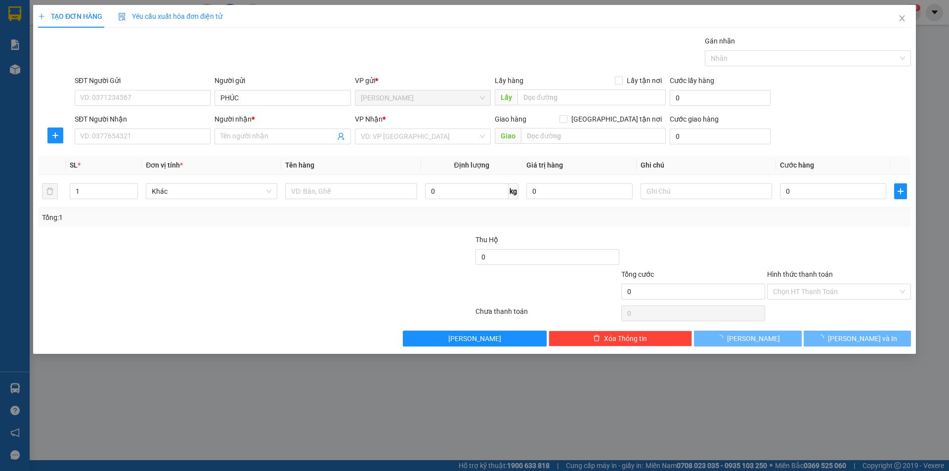
click at [355, 145] on div "VP Nhận * VD: VP [GEOGRAPHIC_DATA]" at bounding box center [423, 131] width 136 height 35
click at [364, 139] on input "search" at bounding box center [419, 136] width 117 height 15
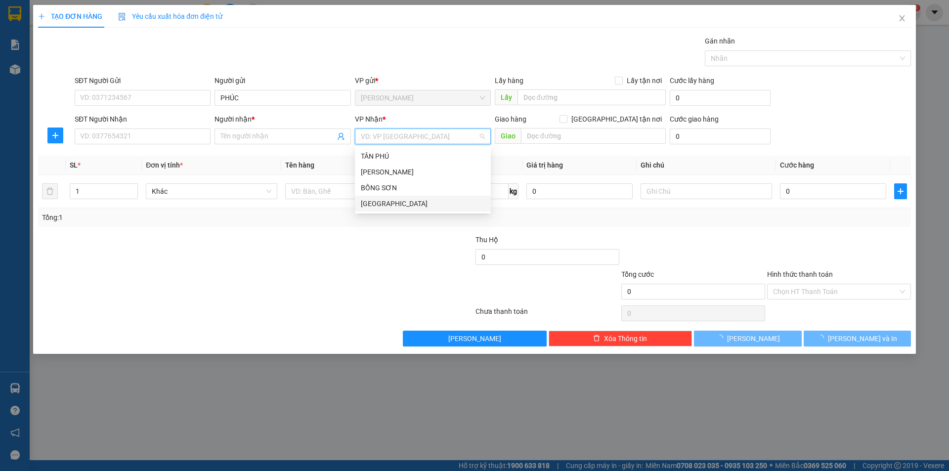
click at [373, 203] on div "[GEOGRAPHIC_DATA]" at bounding box center [423, 203] width 124 height 11
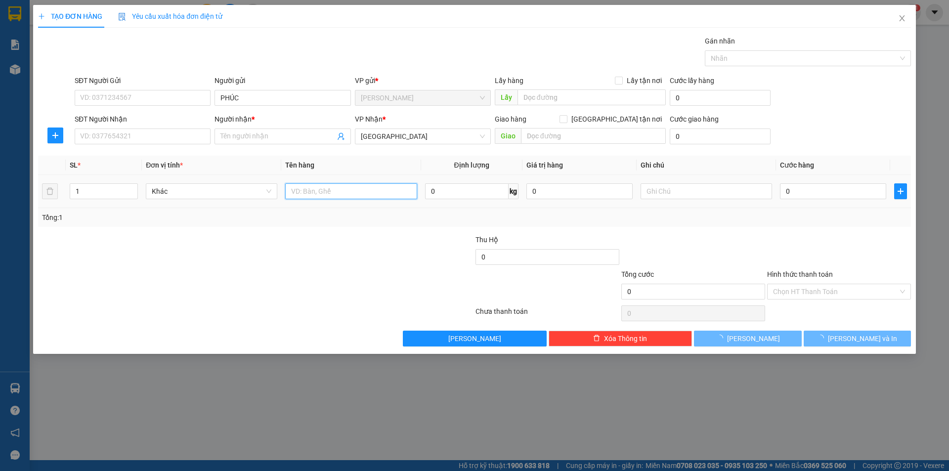
click at [334, 199] on input "text" at bounding box center [350, 191] width 131 height 16
type input "T XỐP"
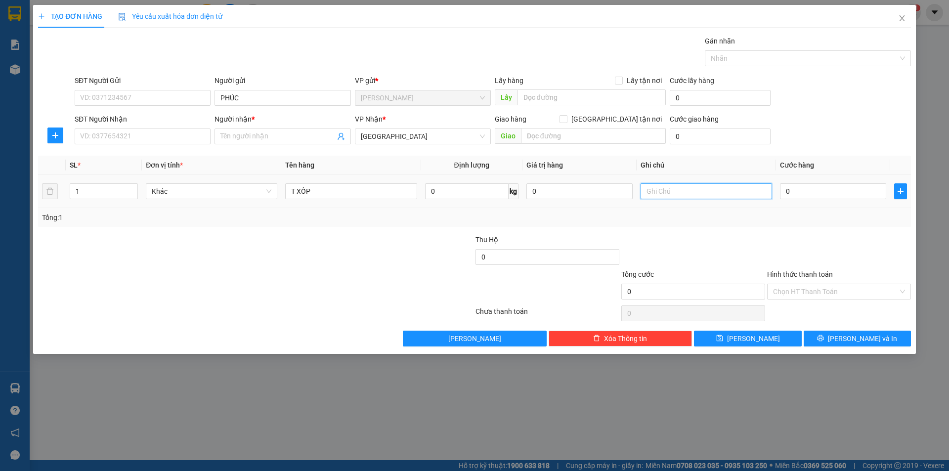
click at [655, 190] on input "text" at bounding box center [705, 191] width 131 height 16
type input "R/50"
click at [136, 134] on input "SĐT Người Nhận" at bounding box center [143, 136] width 136 height 16
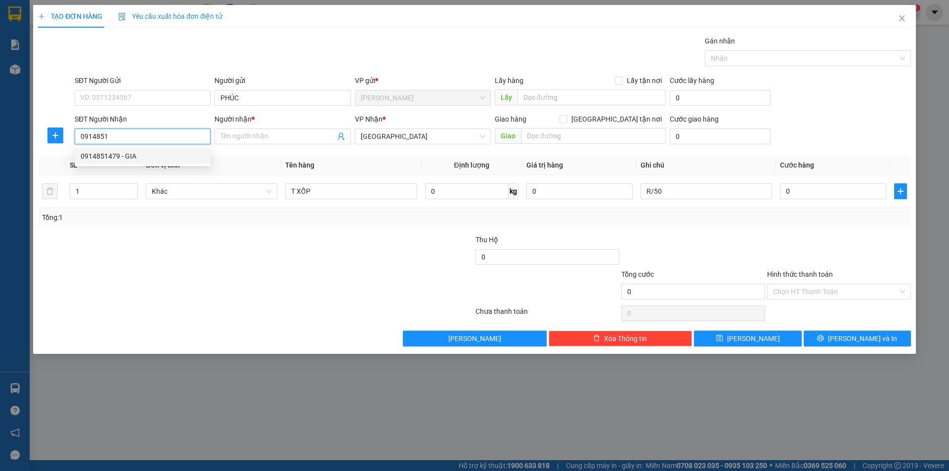
click at [151, 156] on div "0914851479 - GIA" at bounding box center [143, 156] width 124 height 11
type input "0914851479"
type input "GIA"
type input "0914851479"
click at [231, 257] on div at bounding box center [183, 251] width 292 height 35
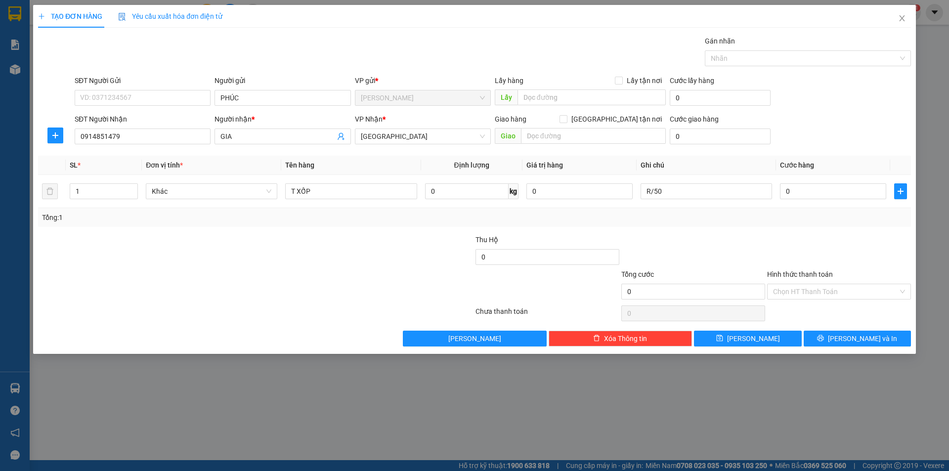
click at [811, 301] on div "Hình thức thanh toán Chọn HT Thanh Toán" at bounding box center [839, 286] width 144 height 35
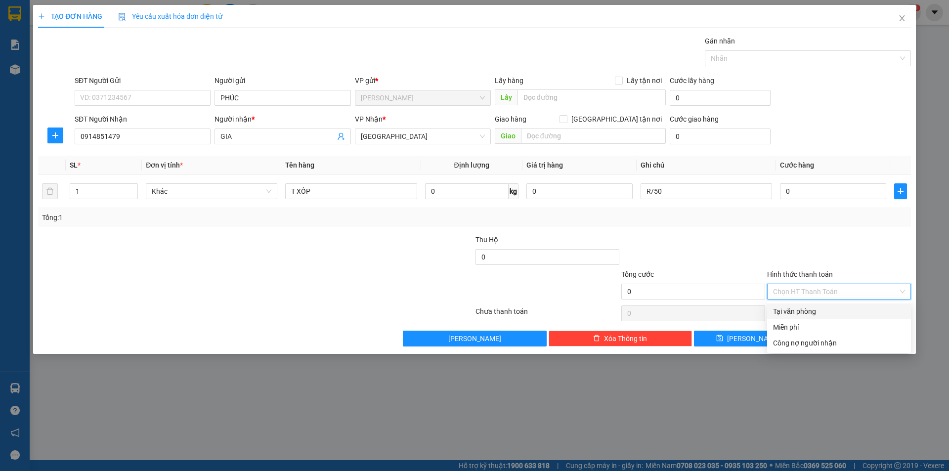
click at [814, 294] on input "Hình thức thanh toán" at bounding box center [835, 291] width 125 height 15
drag, startPoint x: 804, startPoint y: 324, endPoint x: 849, endPoint y: 356, distance: 55.5
click at [812, 329] on div "Miễn phí" at bounding box center [839, 327] width 132 height 11
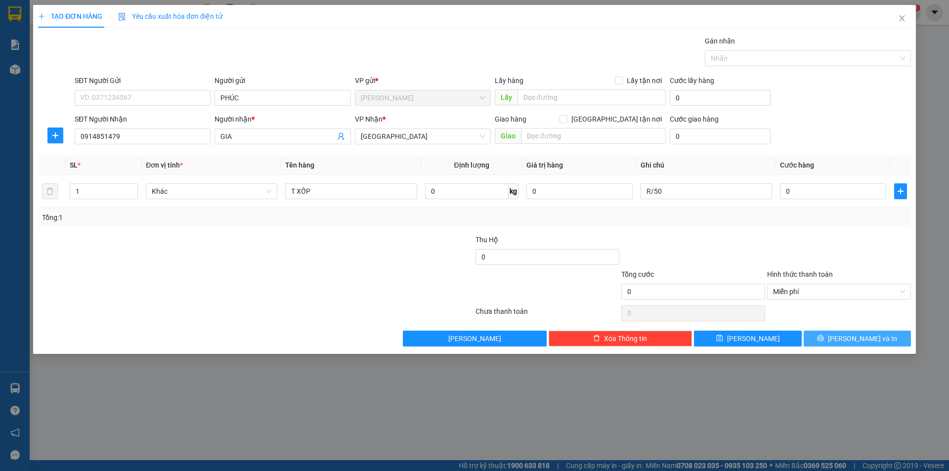
click at [824, 341] on icon "printer" at bounding box center [820, 338] width 7 height 7
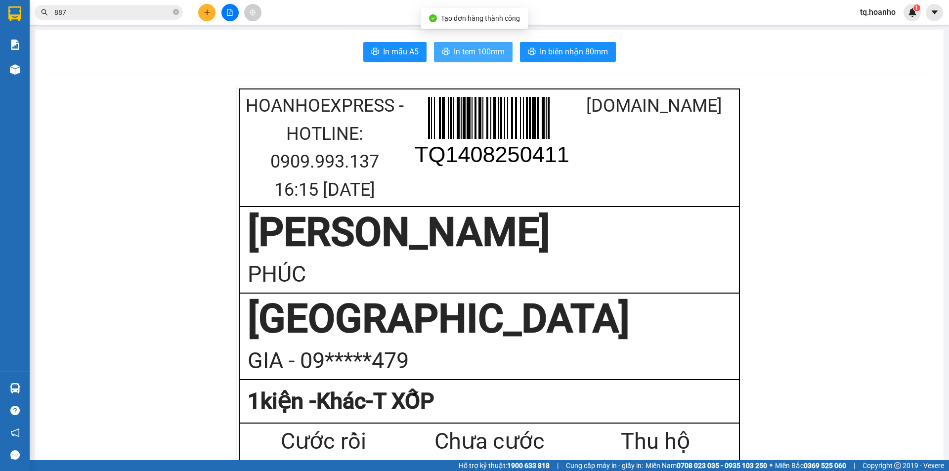
click at [480, 58] on span "In tem 100mm" at bounding box center [479, 51] width 51 height 12
click at [464, 51] on span "In tem 100mm" at bounding box center [479, 51] width 51 height 12
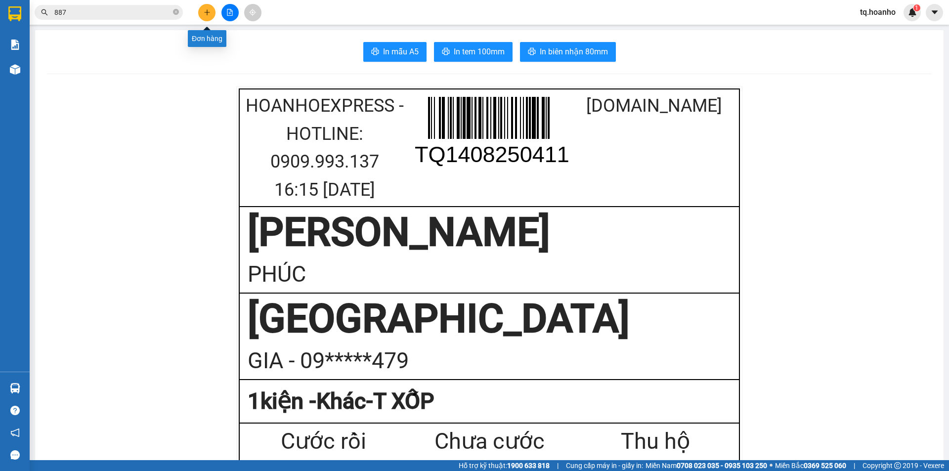
click at [200, 14] on button at bounding box center [206, 12] width 17 height 17
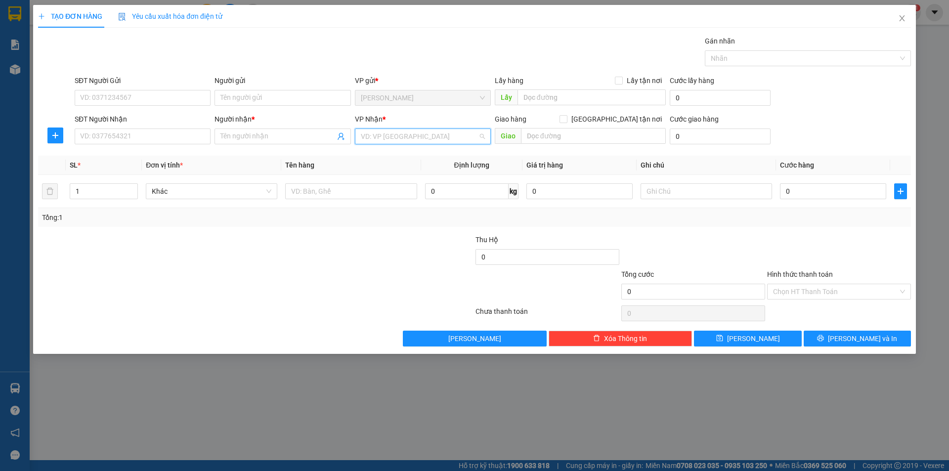
click at [395, 137] on input "search" at bounding box center [419, 136] width 117 height 15
click at [388, 200] on div "[GEOGRAPHIC_DATA]" at bounding box center [423, 203] width 124 height 11
click at [290, 107] on div "Người gửi Tên người gửi" at bounding box center [282, 92] width 136 height 35
click at [328, 97] on input "Người gửi" at bounding box center [282, 98] width 136 height 16
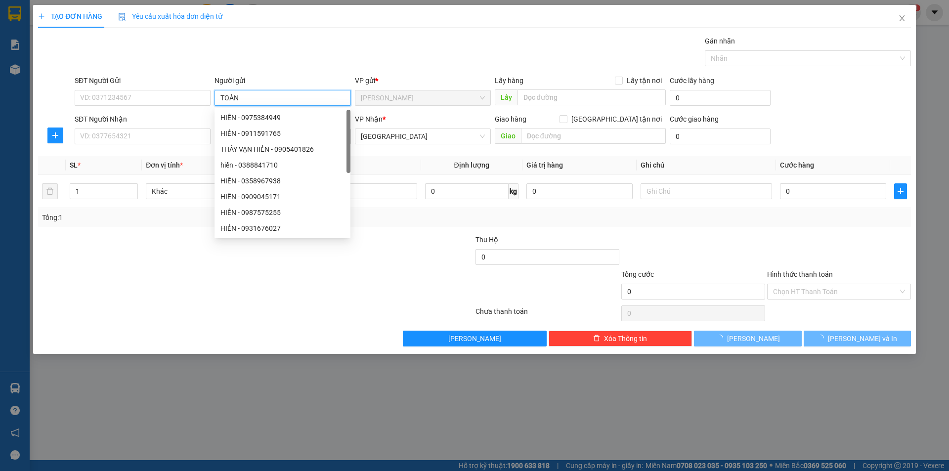
type input "TOÀN"
drag, startPoint x: 227, startPoint y: 307, endPoint x: 209, endPoint y: 295, distance: 21.5
click at [222, 304] on div at bounding box center [255, 313] width 437 height 20
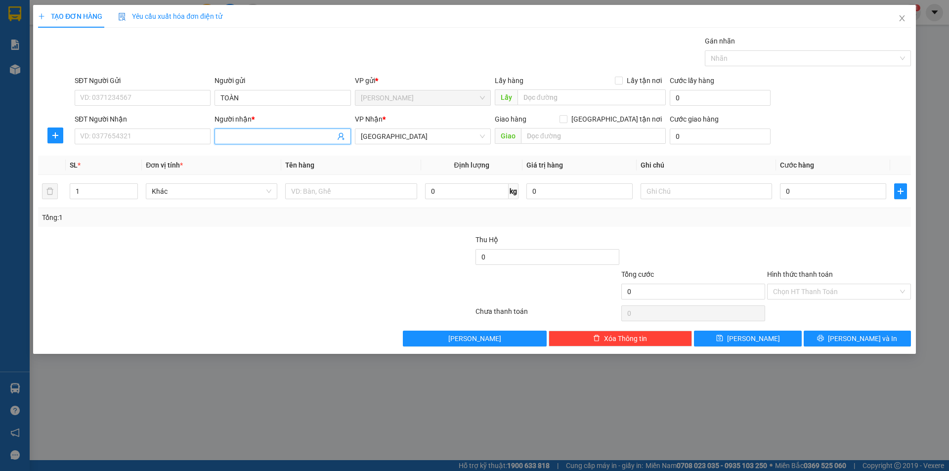
click at [232, 138] on input "Người nhận *" at bounding box center [277, 136] width 114 height 11
click at [293, 141] on input "NHẦN" at bounding box center [277, 136] width 114 height 11
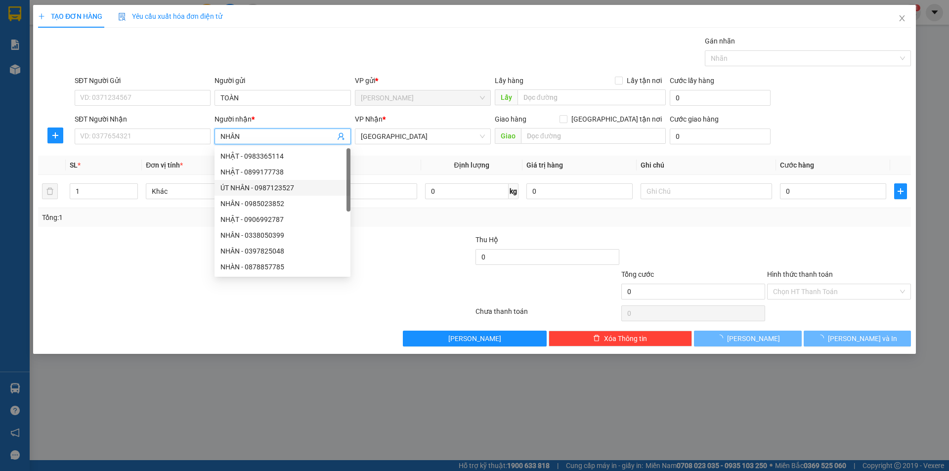
type input "NHÂN"
drag, startPoint x: 84, startPoint y: 329, endPoint x: 169, endPoint y: 200, distance: 153.5
click at [89, 323] on div "Transit Pickup Surcharge Ids Transit Deliver Surcharge Ids Transit Deliver Surc…" at bounding box center [474, 191] width 873 height 311
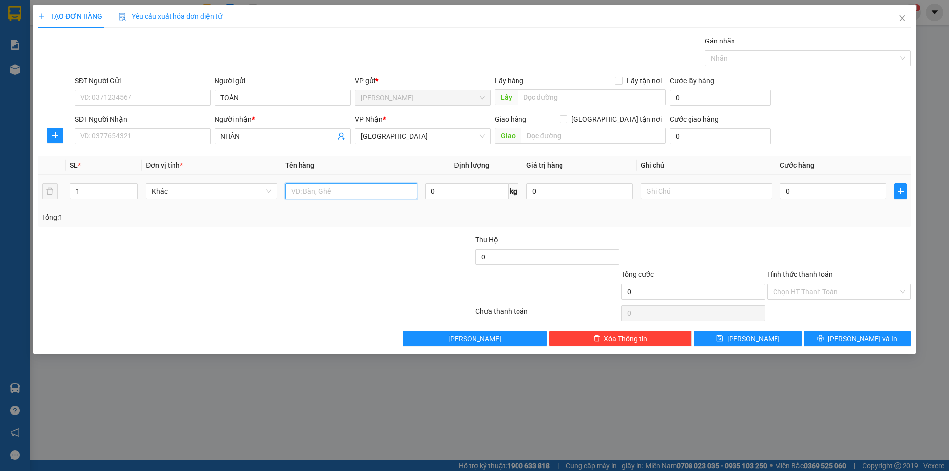
click at [343, 195] on input "text" at bounding box center [350, 191] width 131 height 16
type input "BAO"
click at [648, 194] on input "text" at bounding box center [705, 191] width 131 height 16
type input "C"
click at [803, 289] on input "Hình thức thanh toán" at bounding box center [835, 291] width 125 height 15
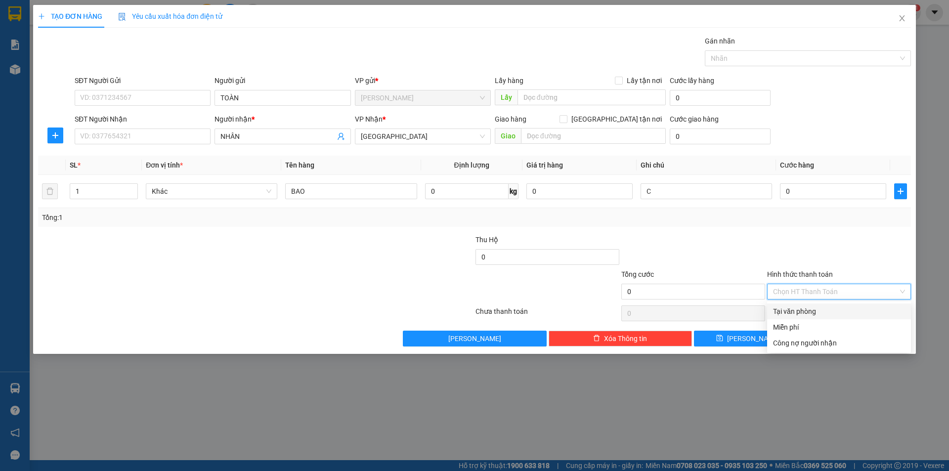
click at [793, 319] on div "Tại văn phòng" at bounding box center [839, 311] width 144 height 16
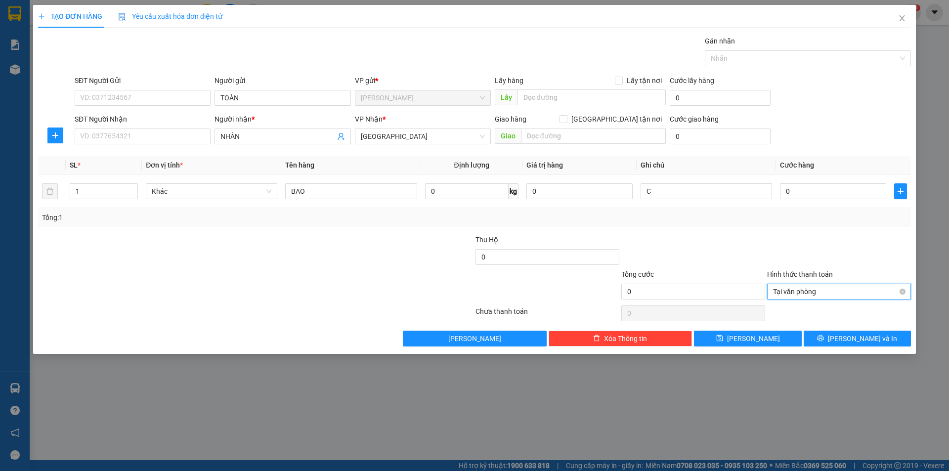
click at [803, 294] on span "Tại văn phòng" at bounding box center [839, 291] width 132 height 15
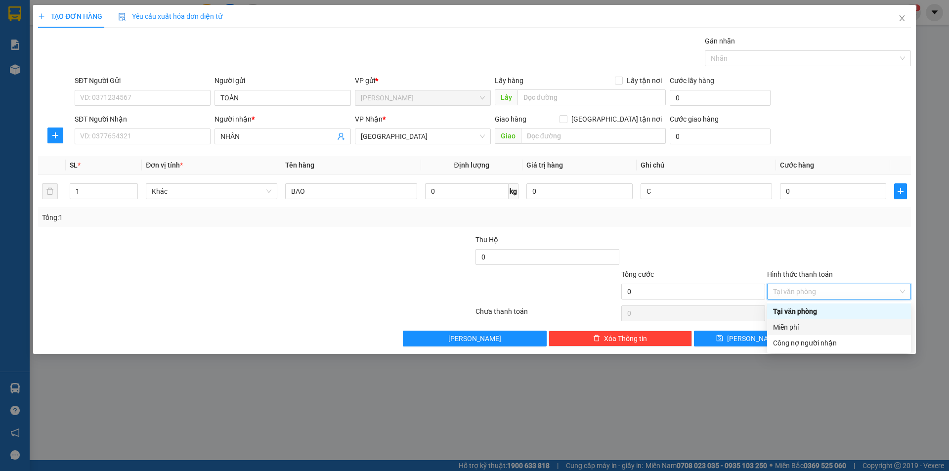
click at [794, 324] on div "Miễn phí" at bounding box center [839, 327] width 132 height 11
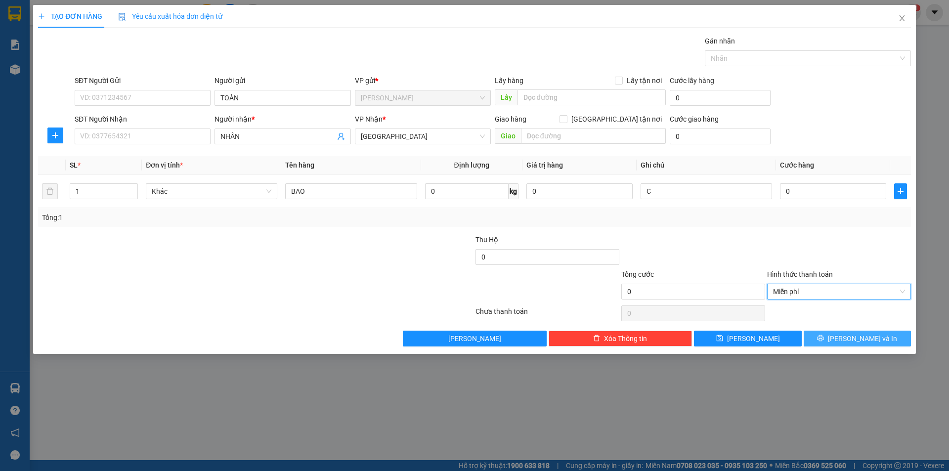
drag, startPoint x: 831, startPoint y: 349, endPoint x: 832, endPoint y: 343, distance: 6.0
click at [832, 346] on div "TẠO ĐƠN HÀNG Yêu cầu xuất hóa đơn điện tử Transit Pickup Surcharge Ids Transit …" at bounding box center [474, 179] width 883 height 349
click at [833, 338] on button "[PERSON_NAME] và In" at bounding box center [856, 339] width 107 height 16
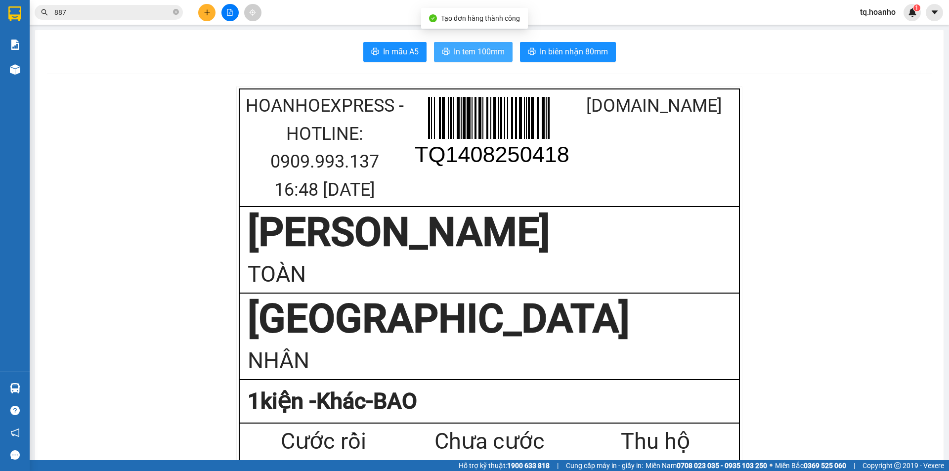
click at [465, 43] on button "In tem 100mm" at bounding box center [473, 52] width 79 height 20
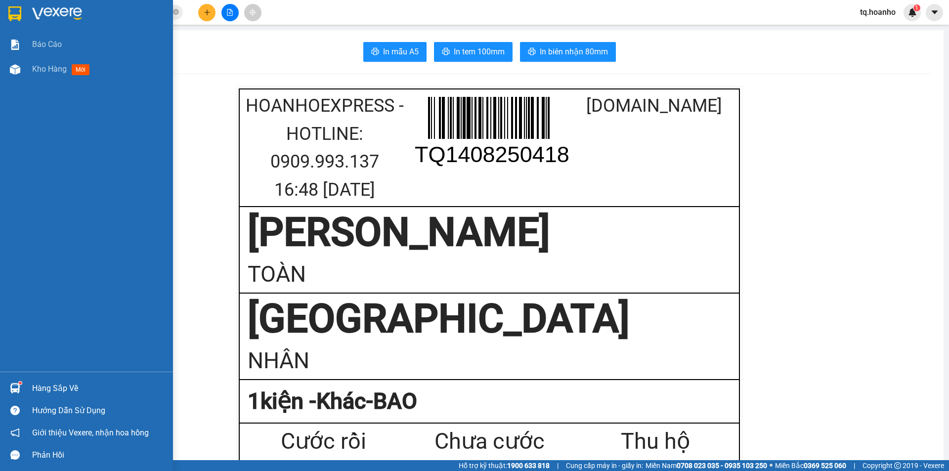
click at [31, 15] on div at bounding box center [86, 16] width 173 height 32
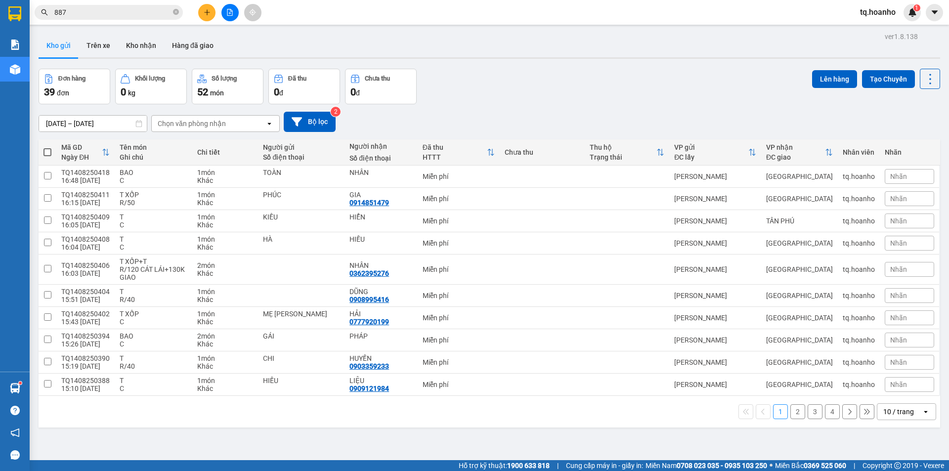
click at [904, 415] on div "10 / trang" at bounding box center [898, 412] width 31 height 10
click at [903, 390] on span "100 / trang" at bounding box center [895, 390] width 36 height 10
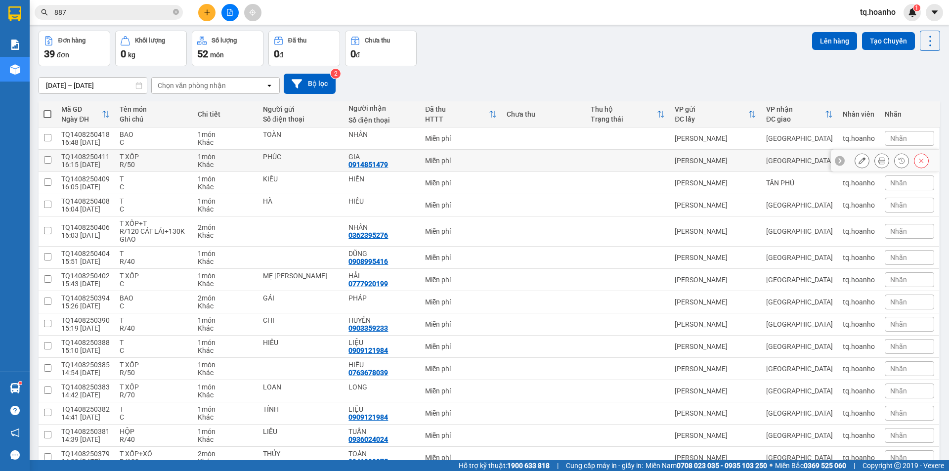
scroll to position [49, 0]
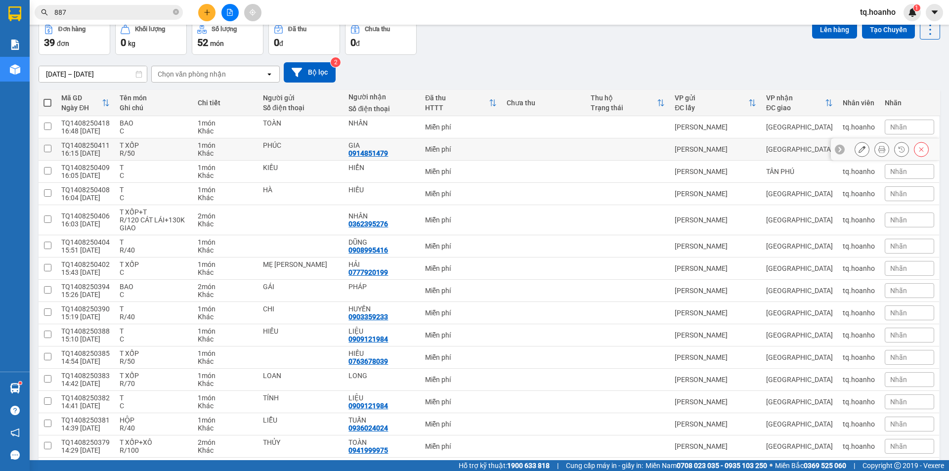
click at [168, 146] on div "T XỐP" at bounding box center [154, 145] width 68 height 8
checkbox input "true"
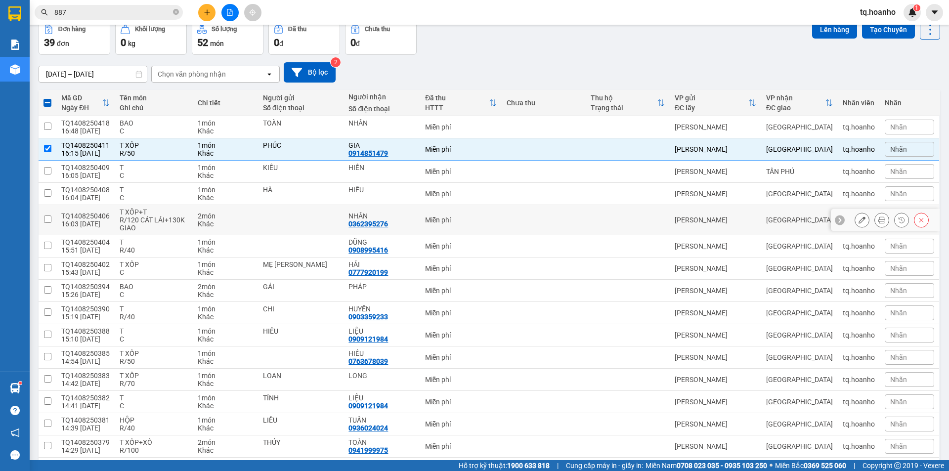
click at [177, 210] on td "T XỐP+T R/120 CÁT LÁI+130K GIAO" at bounding box center [154, 220] width 78 height 30
checkbox input "true"
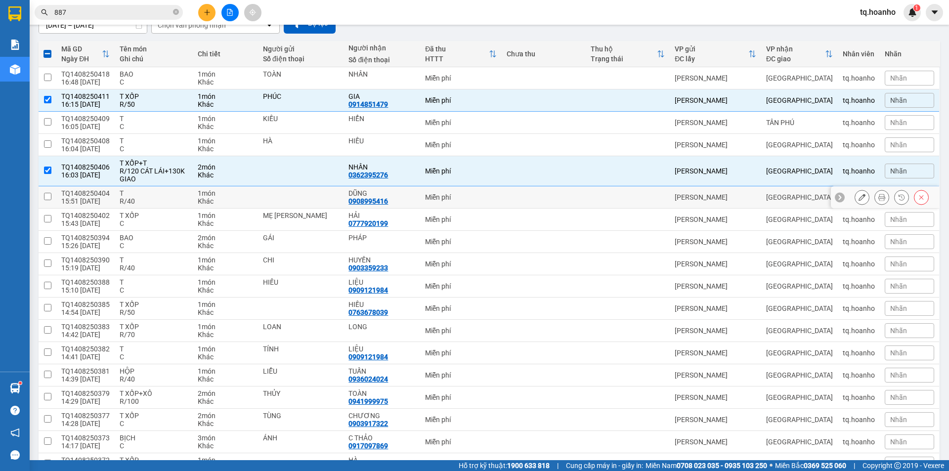
scroll to position [99, 0]
click at [165, 196] on div "T" at bounding box center [154, 193] width 68 height 8
checkbox input "true"
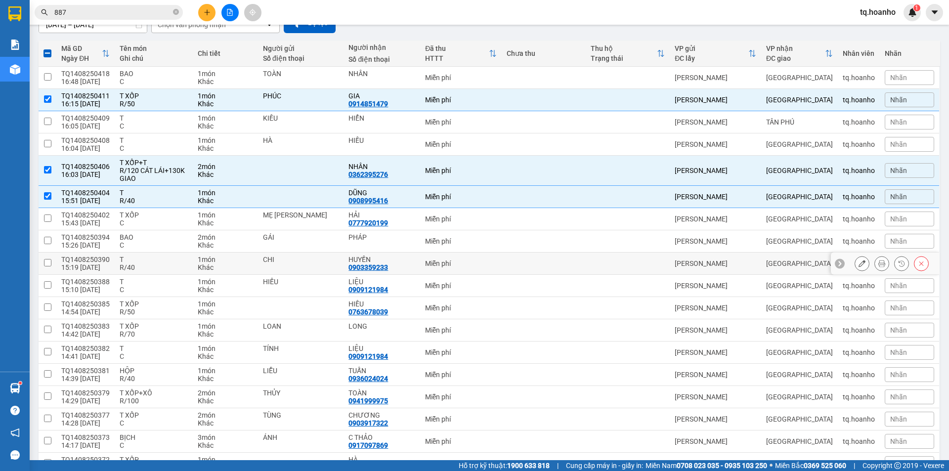
click at [146, 269] on div "R/40" at bounding box center [154, 267] width 68 height 8
checkbox input "true"
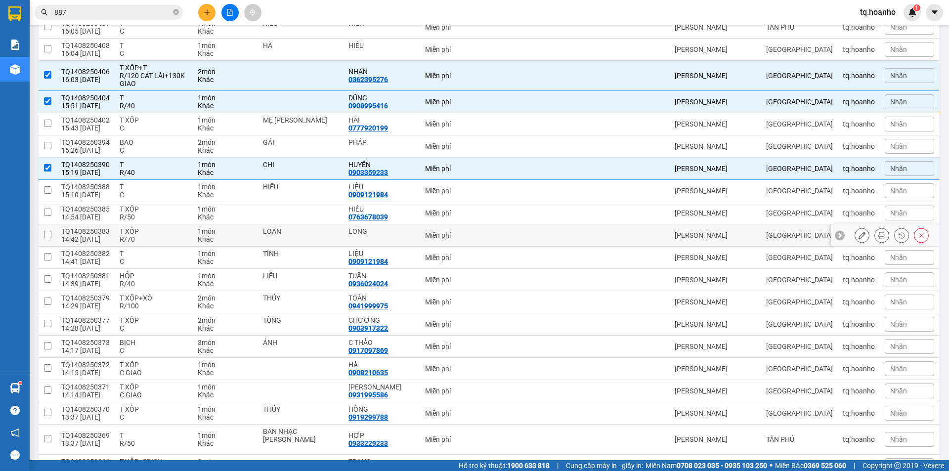
scroll to position [198, 0]
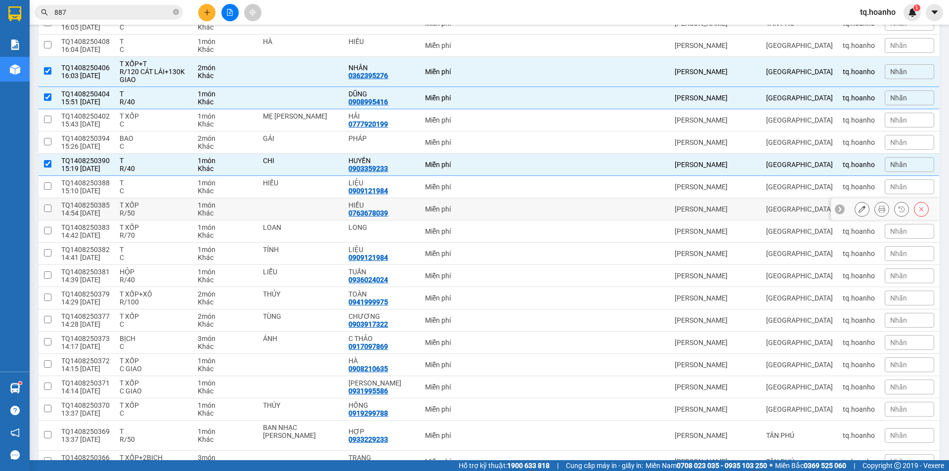
click at [159, 211] on div "R/50" at bounding box center [154, 213] width 68 height 8
checkbox input "true"
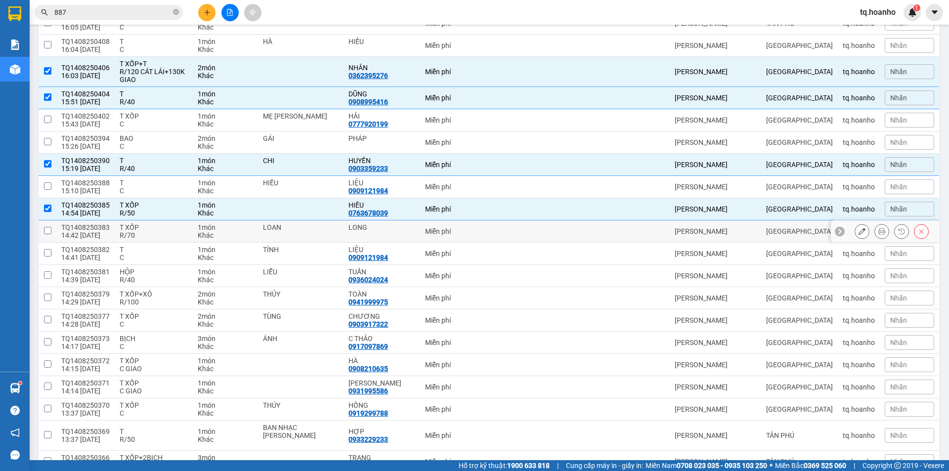
click at [161, 235] on div "R/70" at bounding box center [154, 235] width 68 height 8
checkbox input "true"
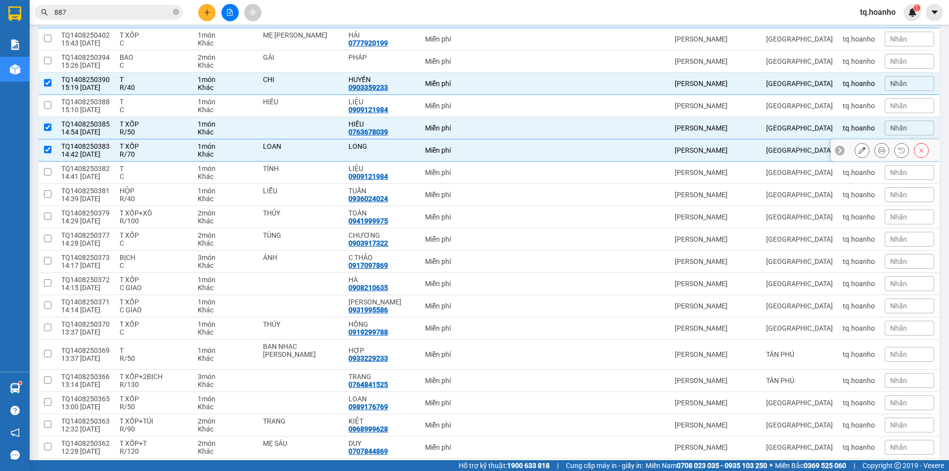
scroll to position [296, 0]
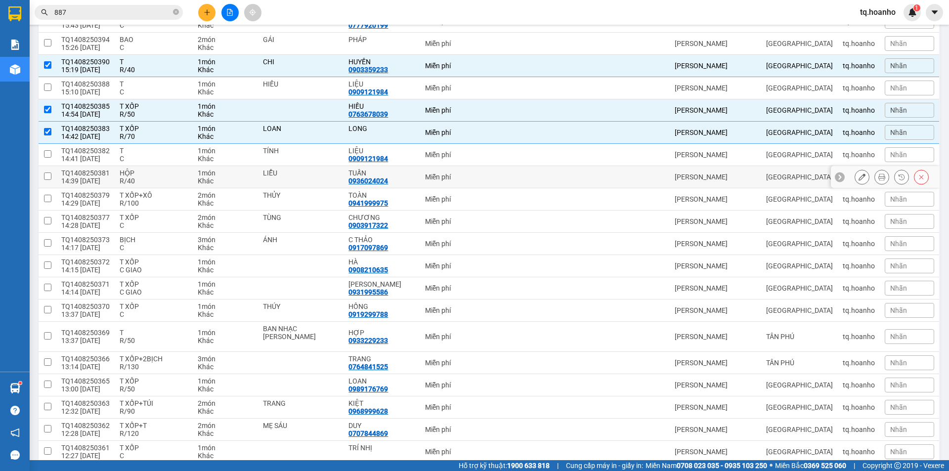
click at [164, 172] on div "HỘP" at bounding box center [154, 173] width 68 height 8
checkbox input "true"
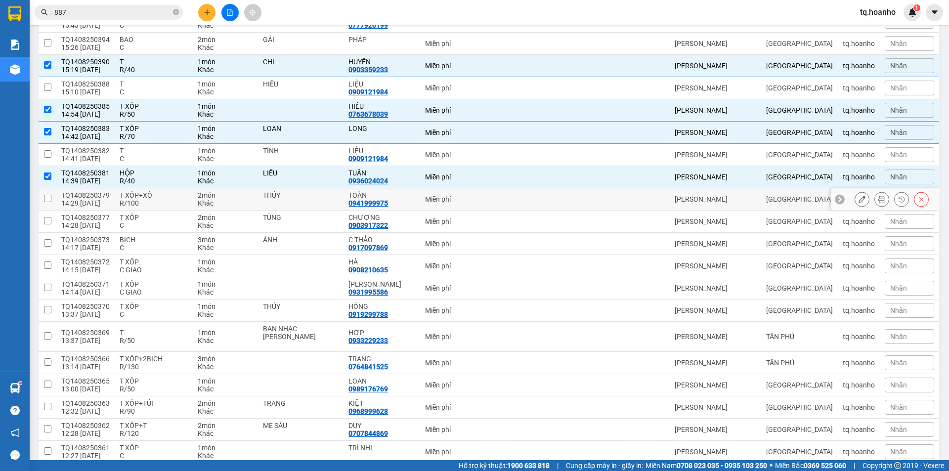
click at [168, 196] on div "T XỐP+XÔ" at bounding box center [154, 195] width 68 height 8
checkbox input "true"
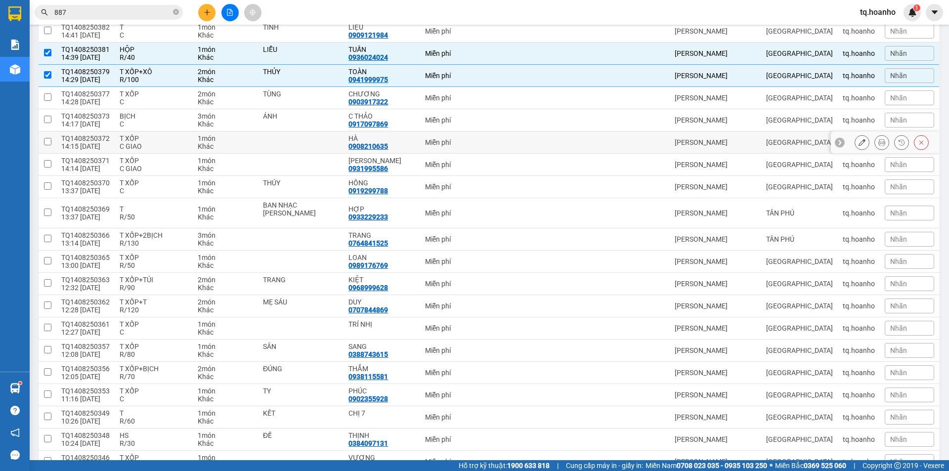
scroll to position [445, 0]
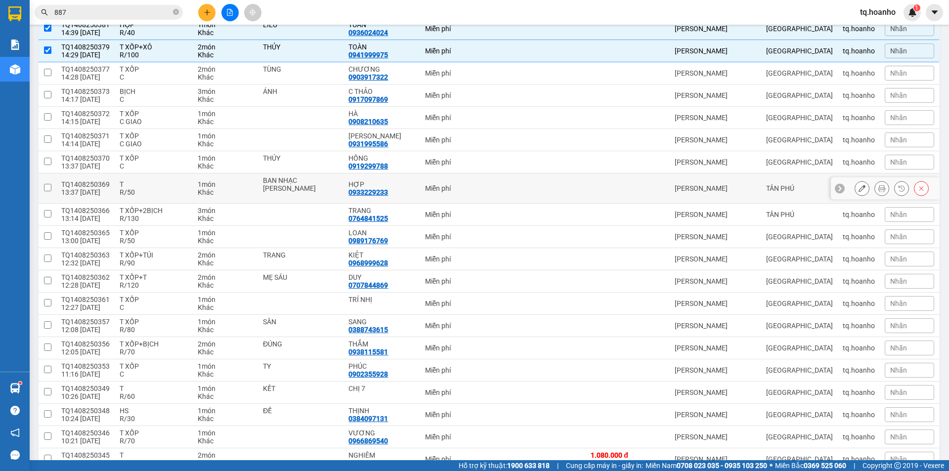
click at [158, 189] on div "R/50" at bounding box center [154, 192] width 68 height 8
checkbox input "true"
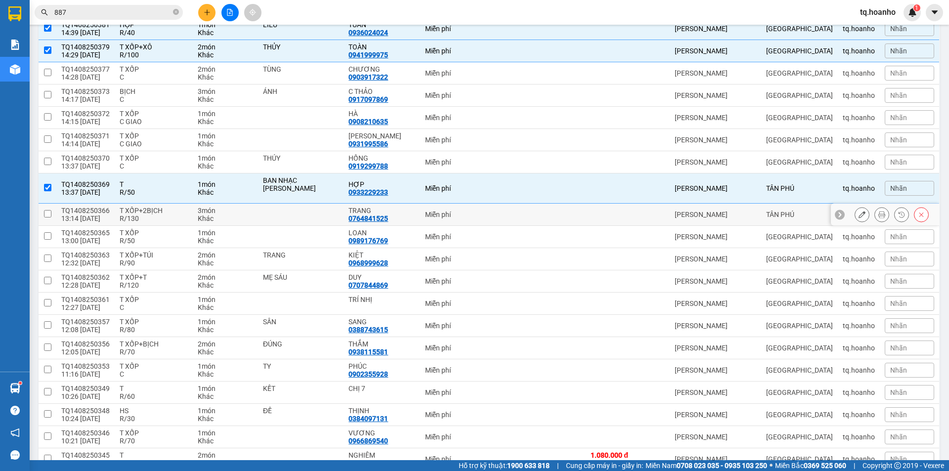
click at [167, 212] on div "T XỐP+2BỊCH" at bounding box center [154, 211] width 68 height 8
checkbox input "true"
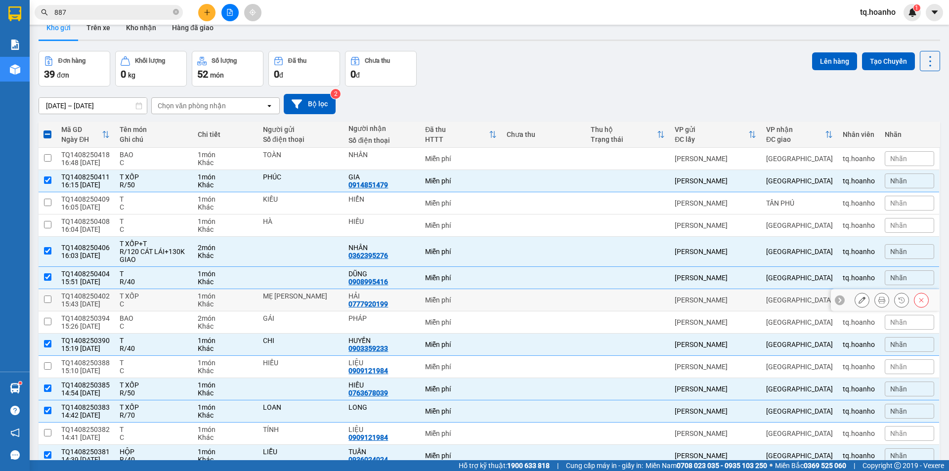
scroll to position [0, 0]
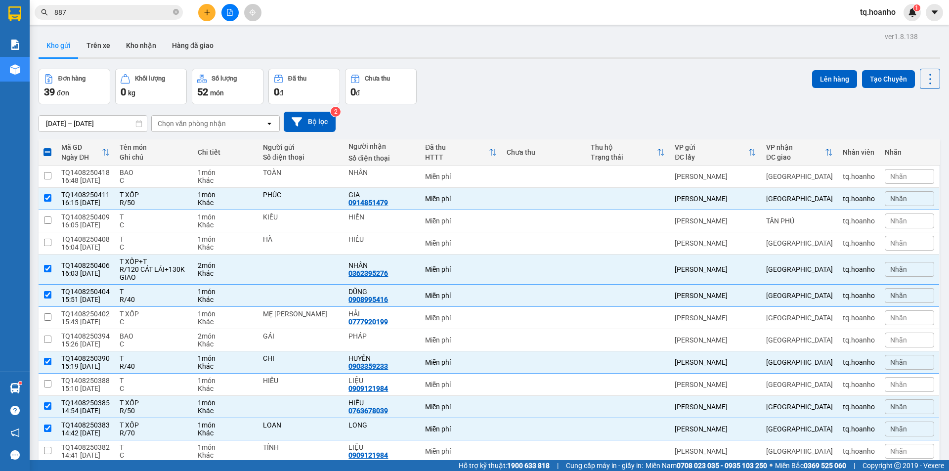
click at [44, 150] on span at bounding box center [47, 152] width 8 height 8
click at [47, 147] on input "checkbox" at bounding box center [47, 147] width 0 height 0
checkbox input "true"
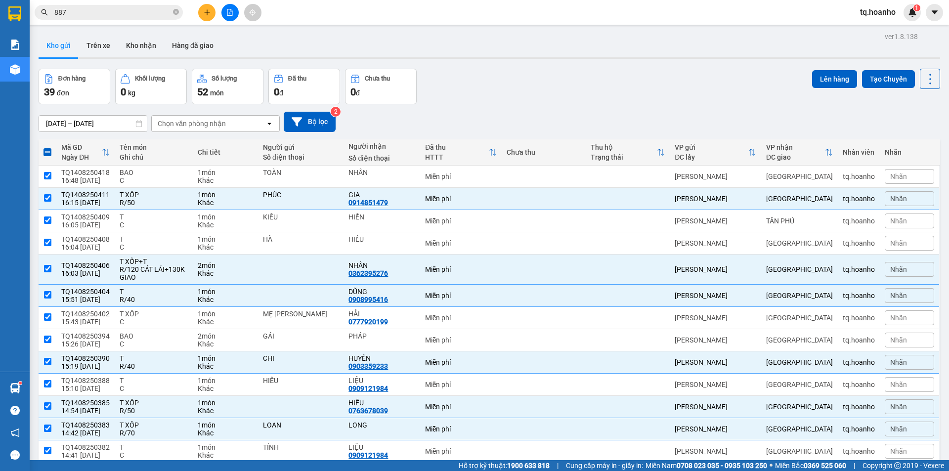
checkbox input "true"
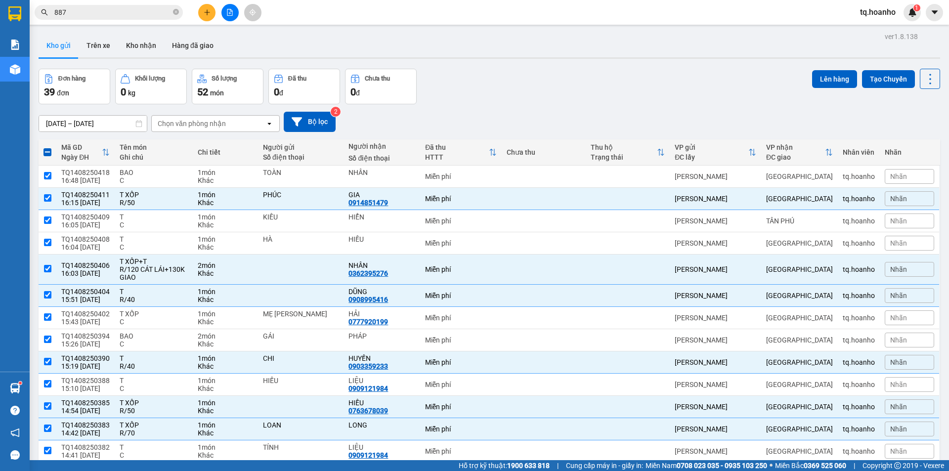
checkbox input "true"
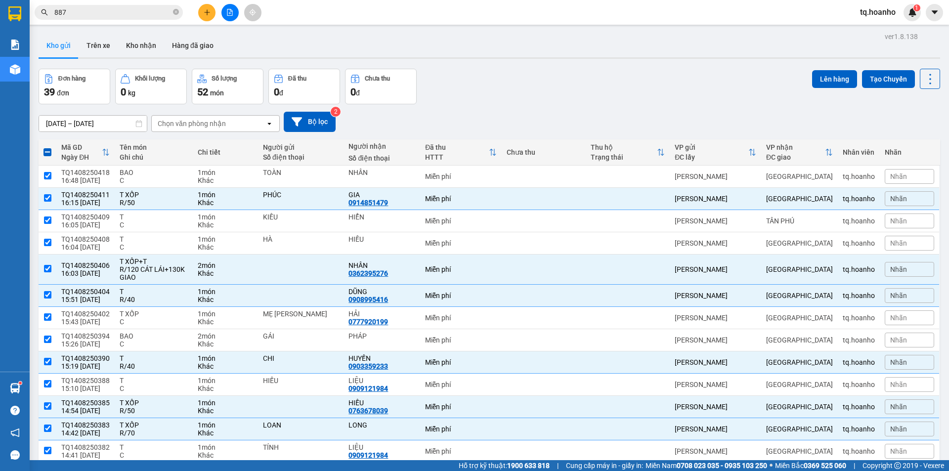
checkbox input "true"
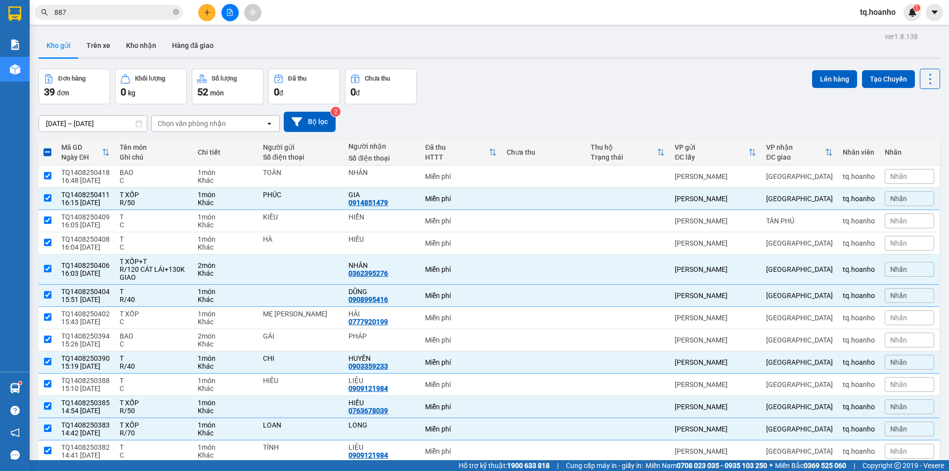
checkbox input "true"
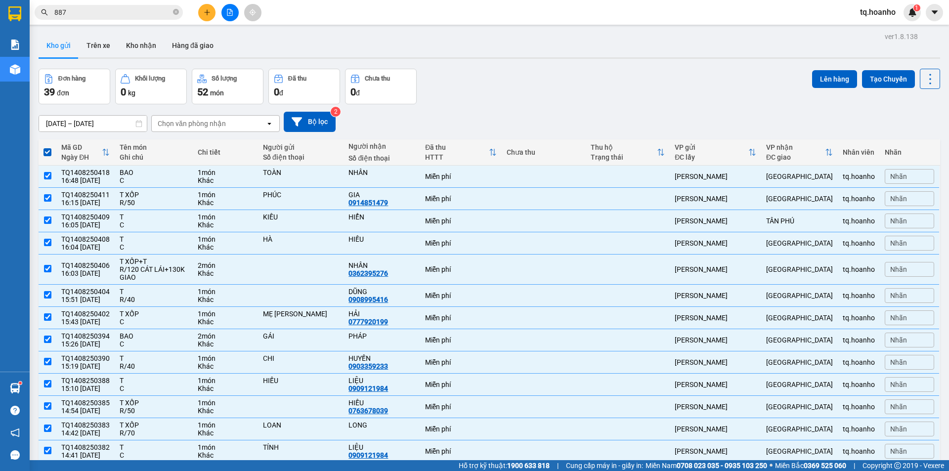
click at [44, 150] on span at bounding box center [47, 152] width 8 height 8
click at [47, 147] on input "checkbox" at bounding box center [47, 147] width 0 height 0
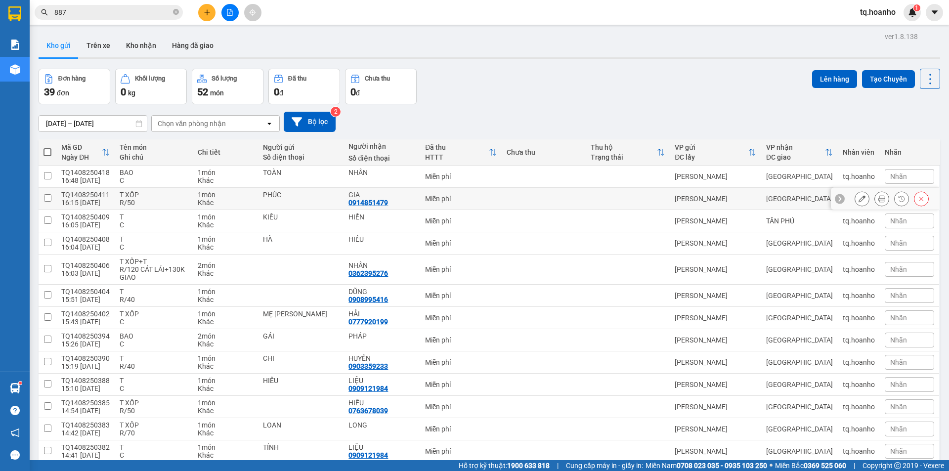
click at [166, 195] on div "T XỐP" at bounding box center [154, 195] width 68 height 8
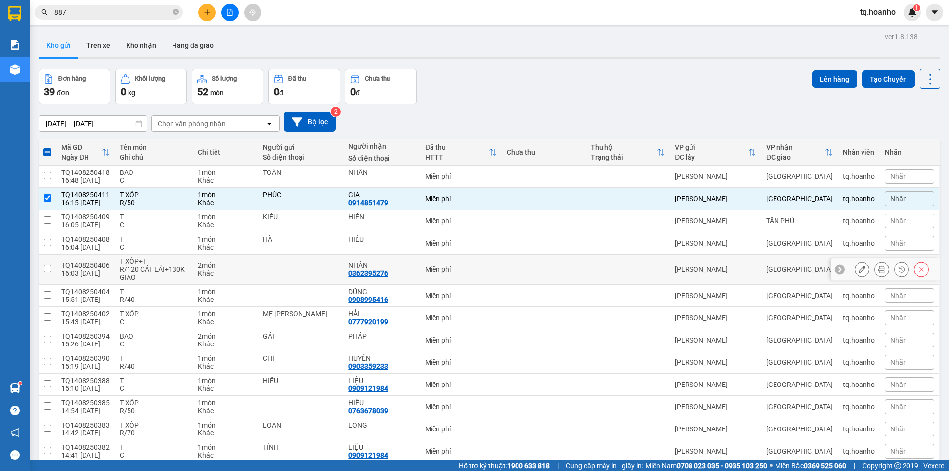
click at [168, 274] on div "R/120 CÁT LÁI+130K GIAO" at bounding box center [154, 273] width 68 height 16
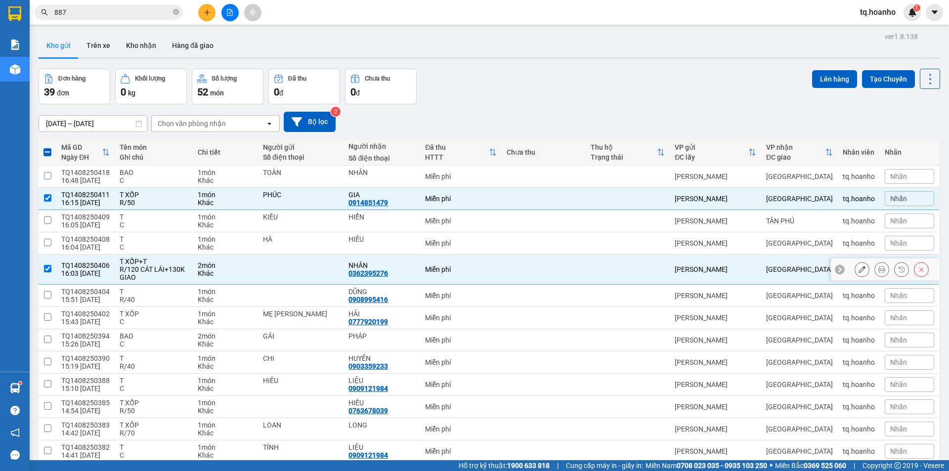
scroll to position [49, 0]
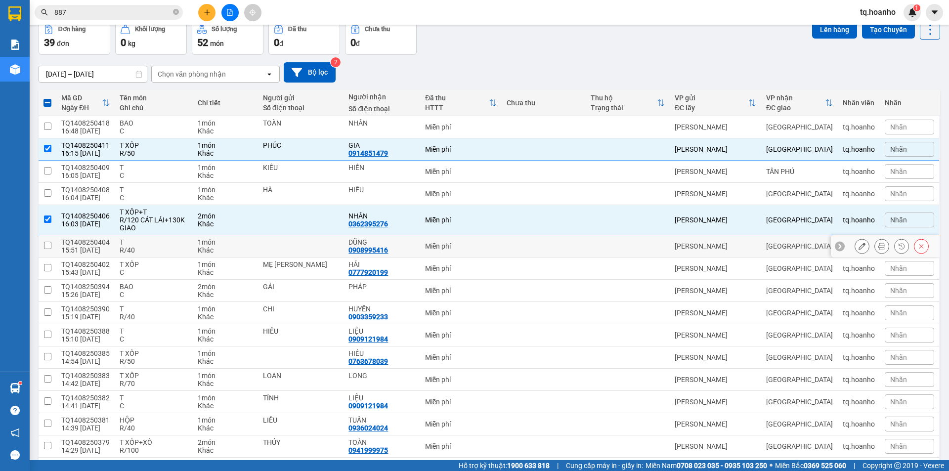
click at [143, 250] on div "R/40" at bounding box center [154, 250] width 68 height 8
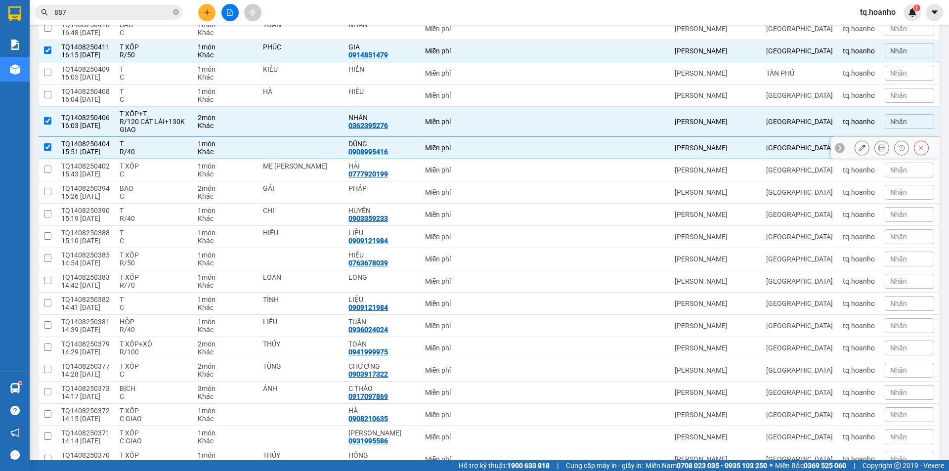
scroll to position [148, 0]
click at [165, 216] on div "R/40" at bounding box center [154, 218] width 68 height 8
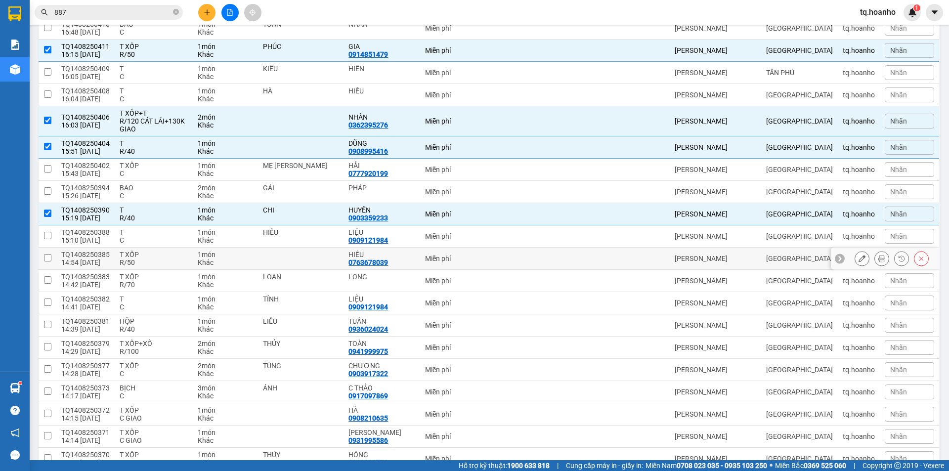
click at [168, 252] on div "T XỐP" at bounding box center [154, 255] width 68 height 8
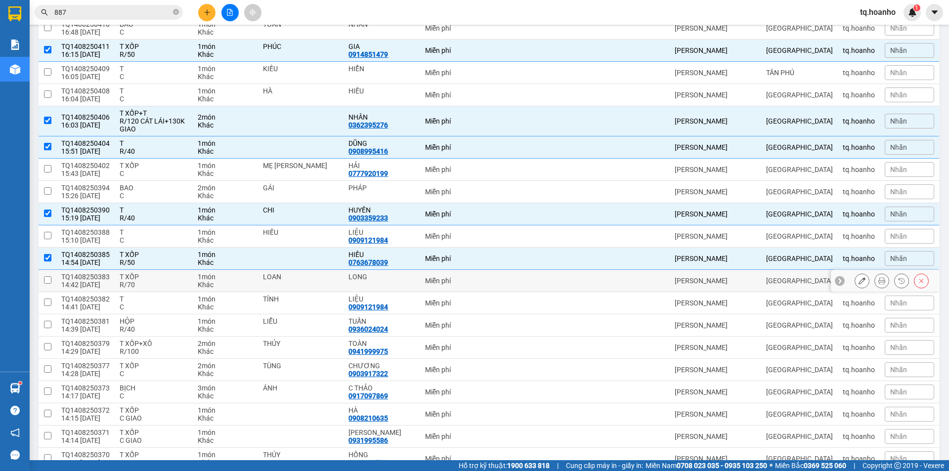
click at [169, 278] on div "T XỐP" at bounding box center [154, 277] width 68 height 8
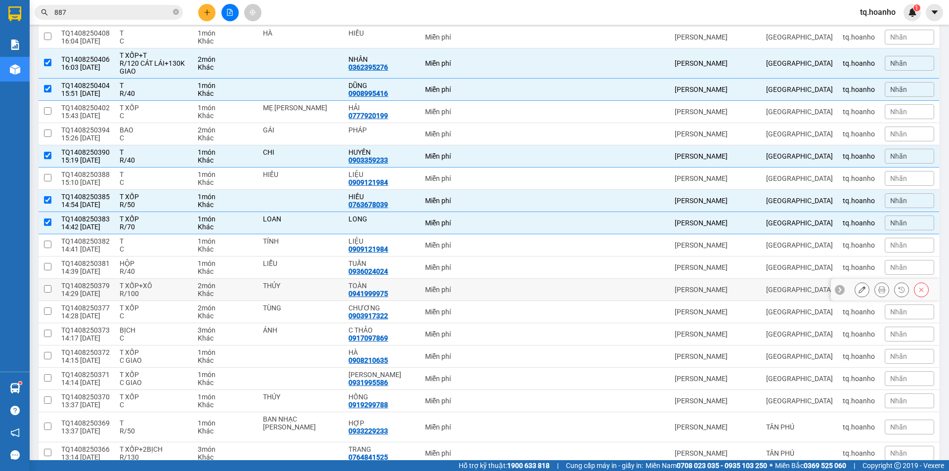
scroll to position [247, 0]
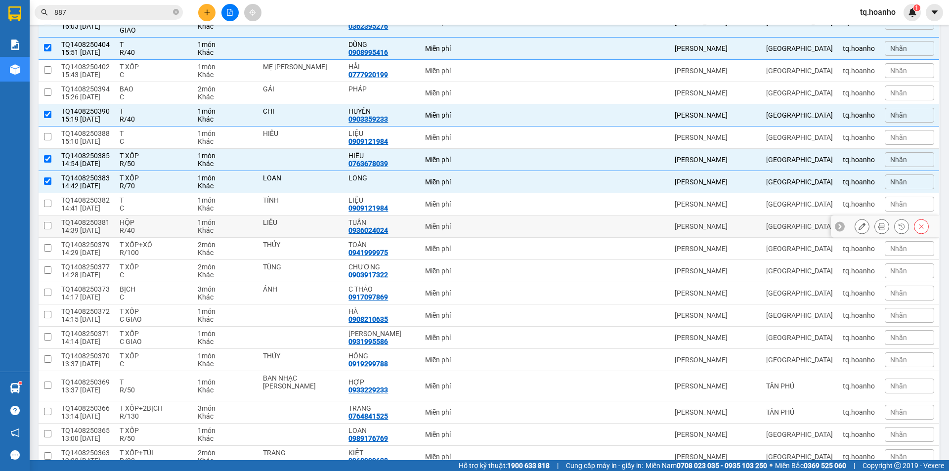
click at [160, 228] on div "R/40" at bounding box center [154, 230] width 68 height 8
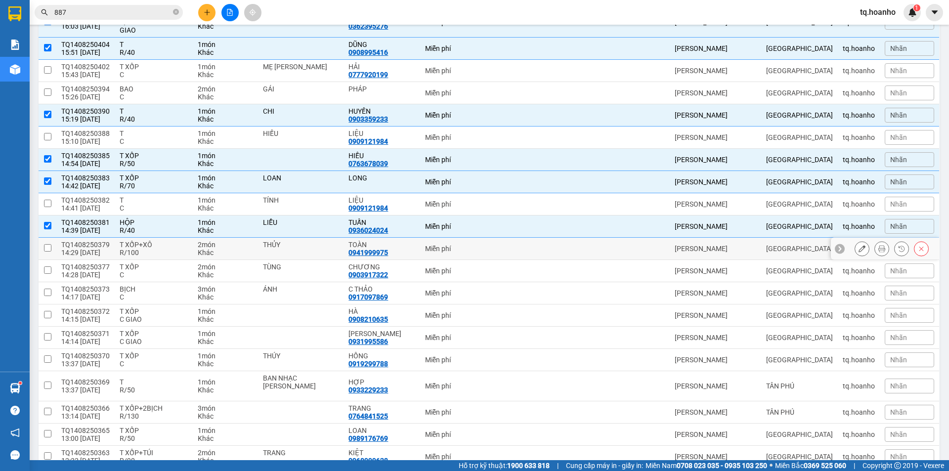
click at [163, 249] on div "R/100" at bounding box center [154, 253] width 68 height 8
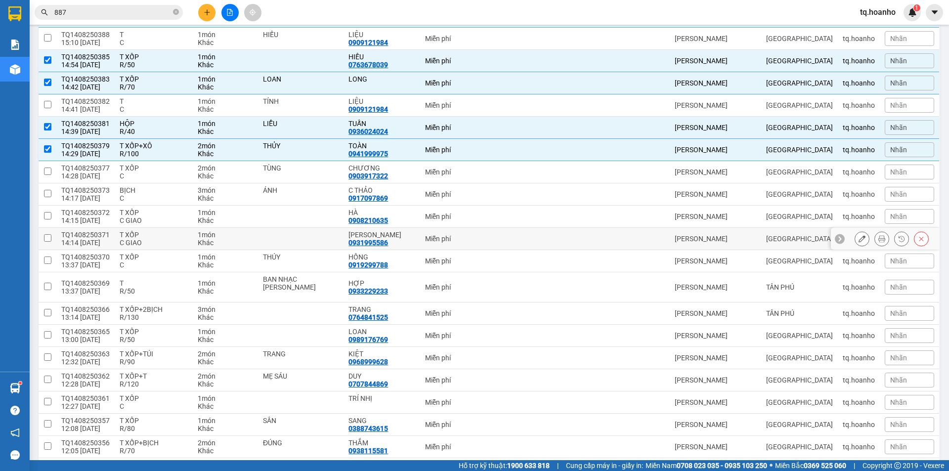
scroll to position [395, 0]
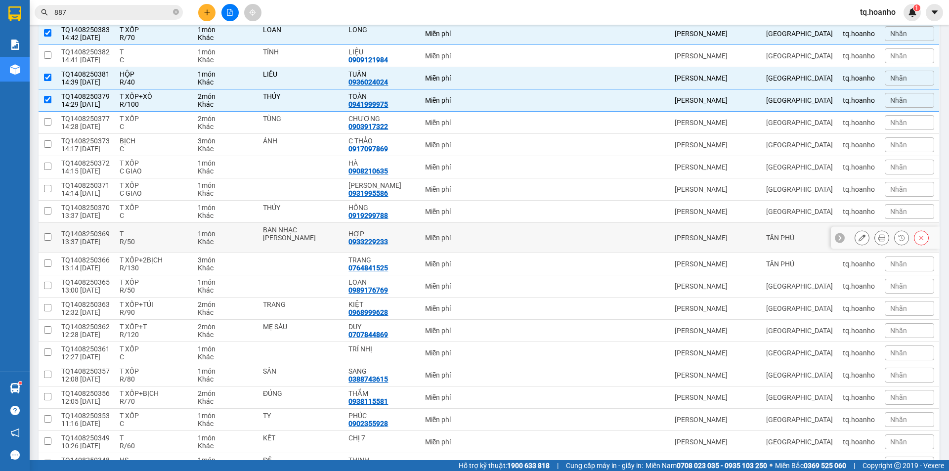
click at [140, 234] on div "T" at bounding box center [154, 234] width 68 height 8
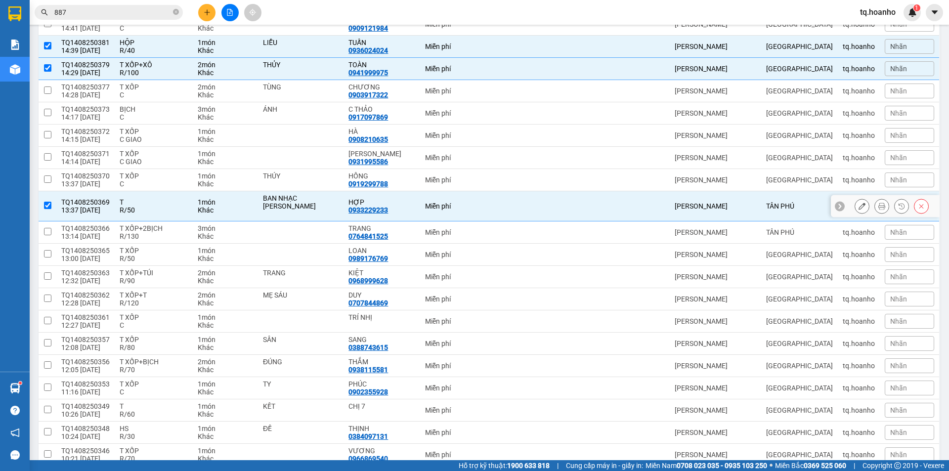
scroll to position [445, 0]
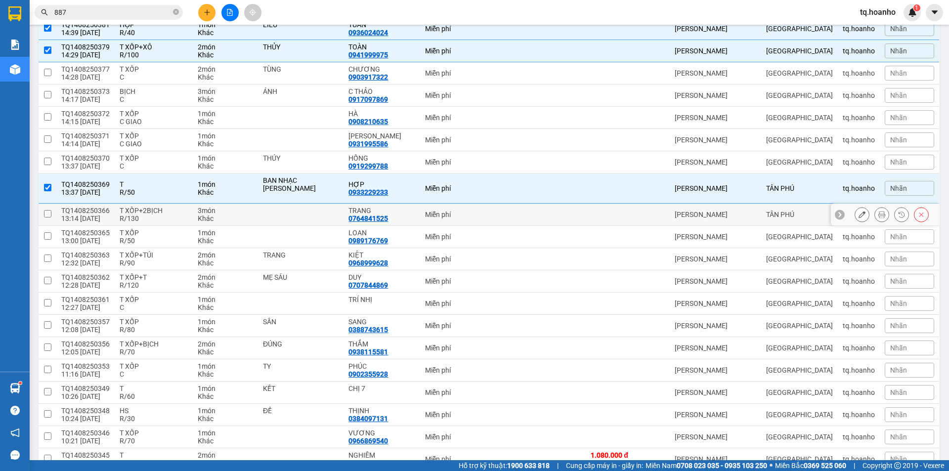
click at [167, 219] on div "R/130" at bounding box center [154, 218] width 68 height 8
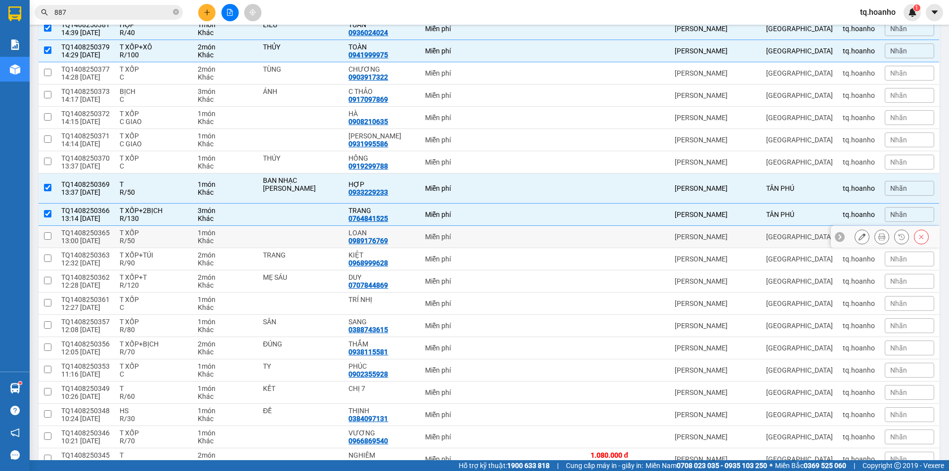
click at [169, 232] on div "T XỐP" at bounding box center [154, 233] width 68 height 8
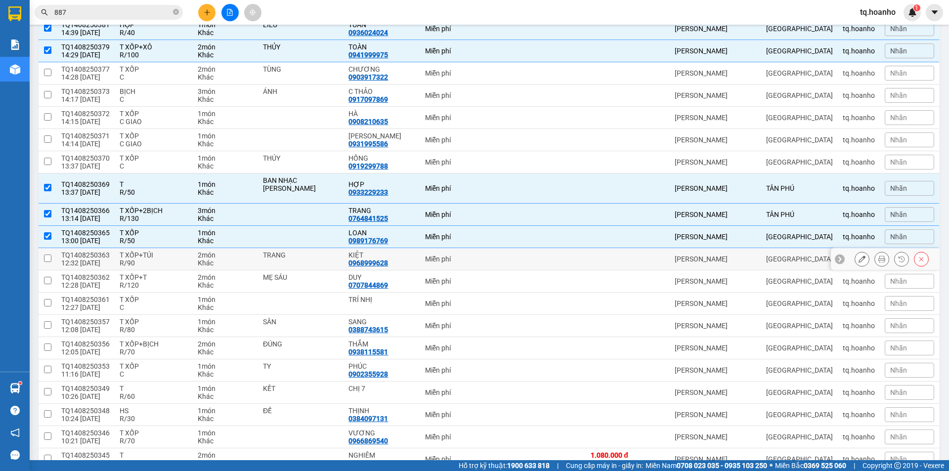
click at [165, 263] on div "R/90" at bounding box center [154, 263] width 68 height 8
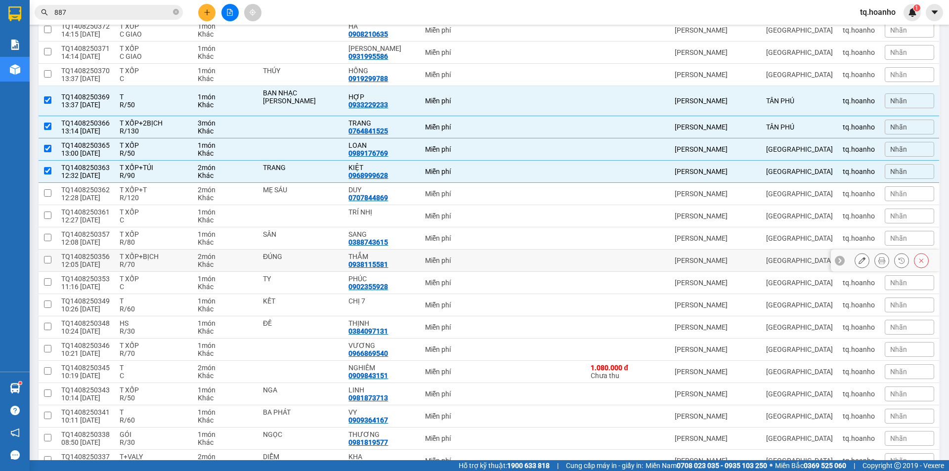
scroll to position [544, 0]
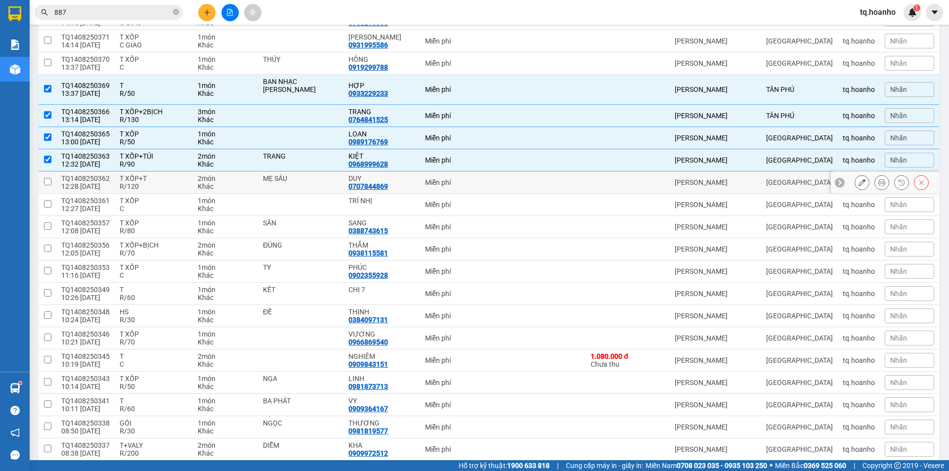
click at [169, 182] on div "R/120" at bounding box center [154, 186] width 68 height 8
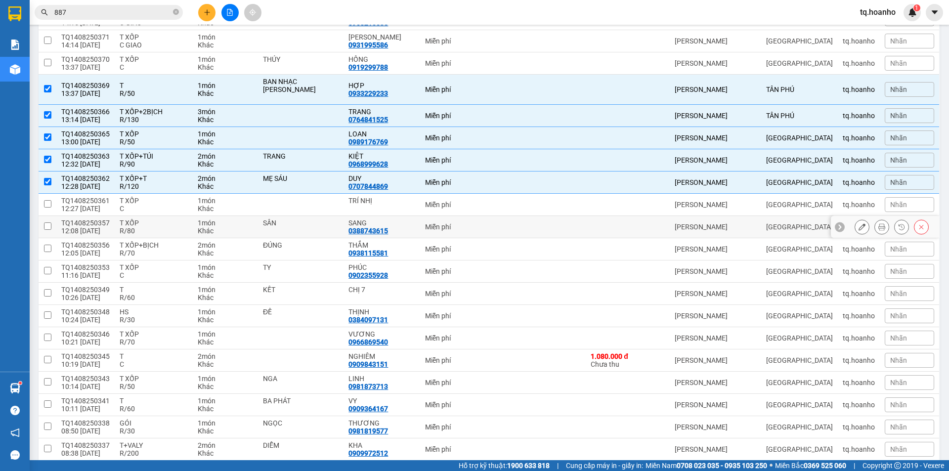
click at [160, 221] on div "T XỐP" at bounding box center [154, 223] width 68 height 8
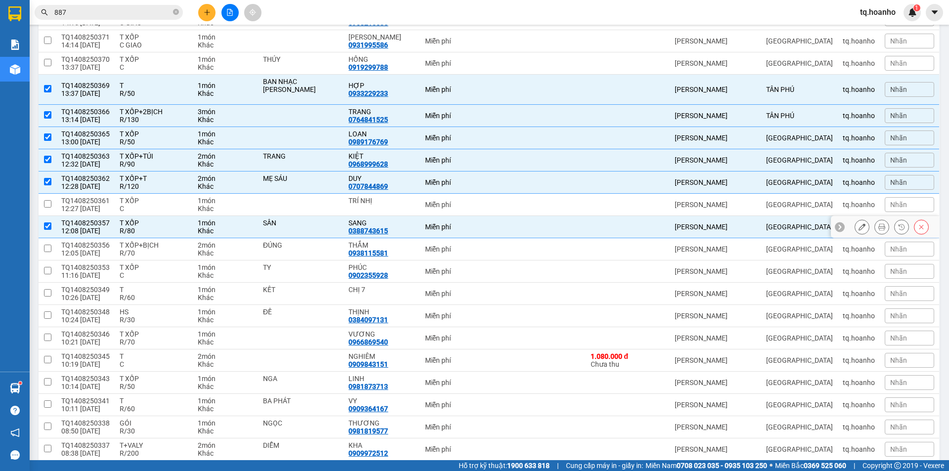
scroll to position [593, 0]
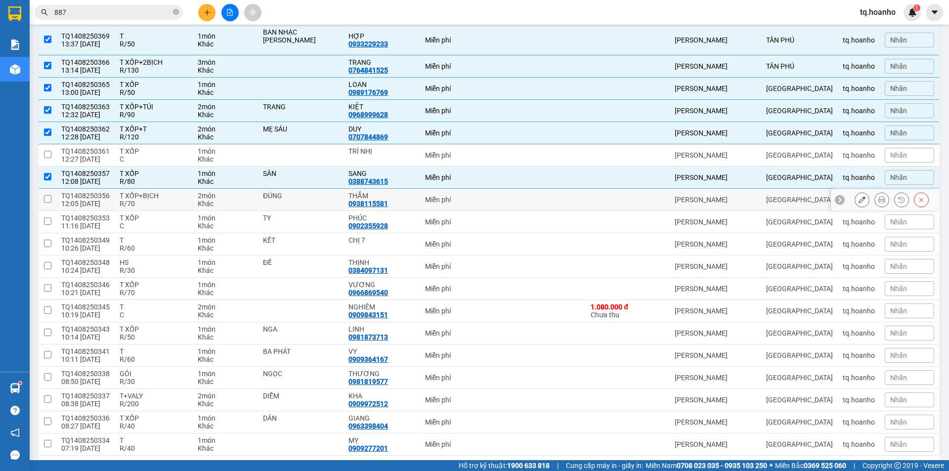
click at [167, 202] on div "R/70" at bounding box center [154, 204] width 68 height 8
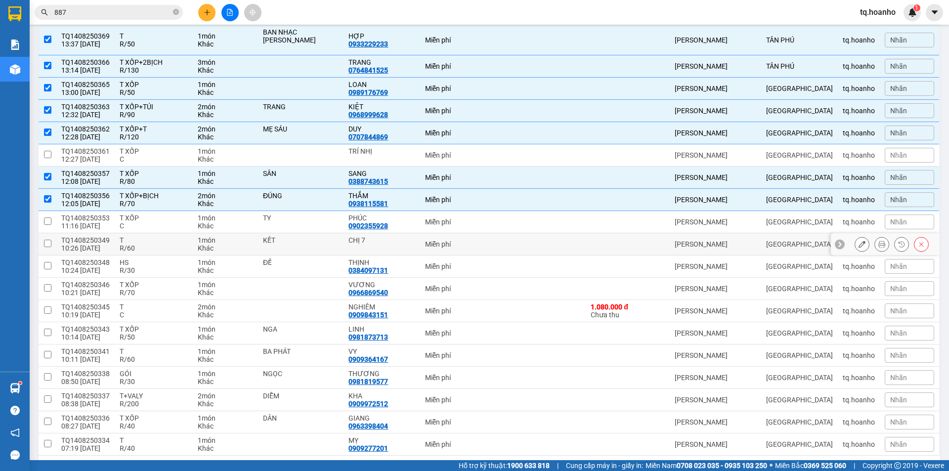
drag, startPoint x: 161, startPoint y: 249, endPoint x: 150, endPoint y: 244, distance: 12.2
click at [159, 247] on div "R/60" at bounding box center [154, 248] width 68 height 8
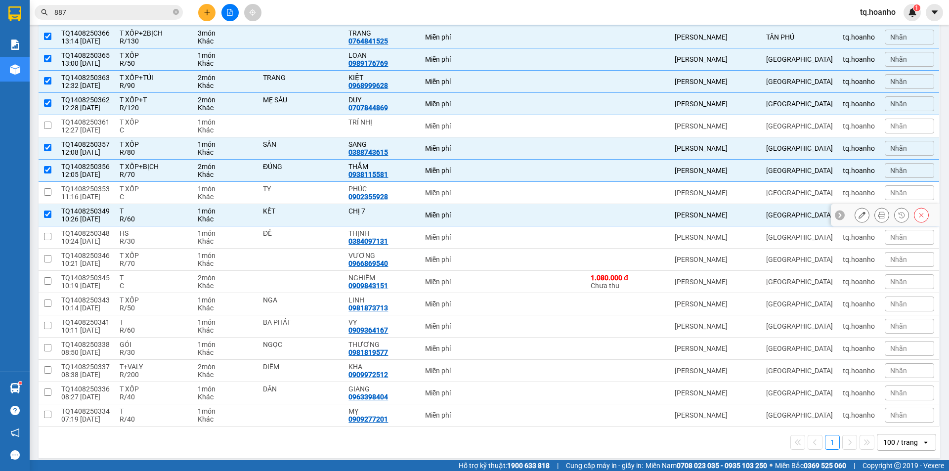
scroll to position [629, 0]
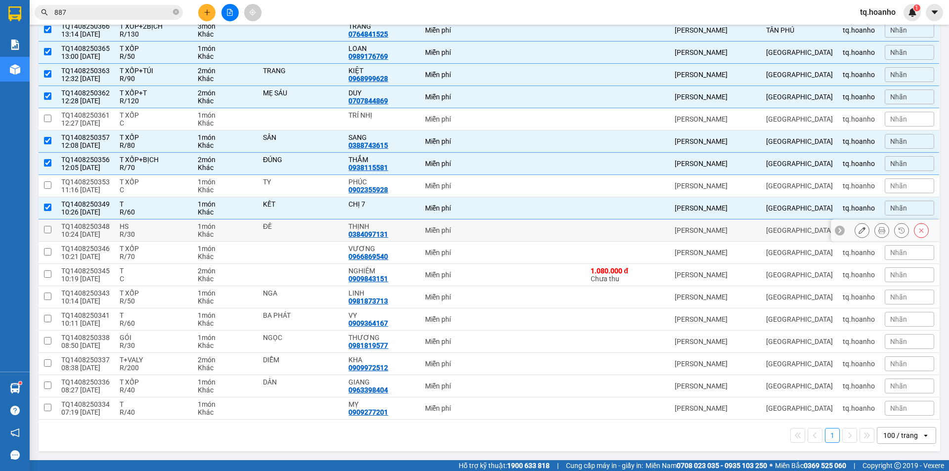
click at [149, 227] on div "HS" at bounding box center [154, 226] width 68 height 8
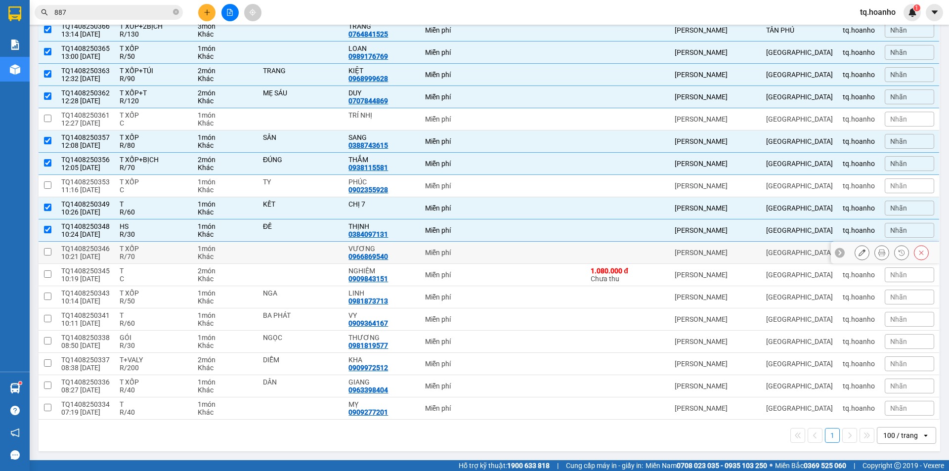
click at [151, 251] on div "T XỐP" at bounding box center [154, 249] width 68 height 8
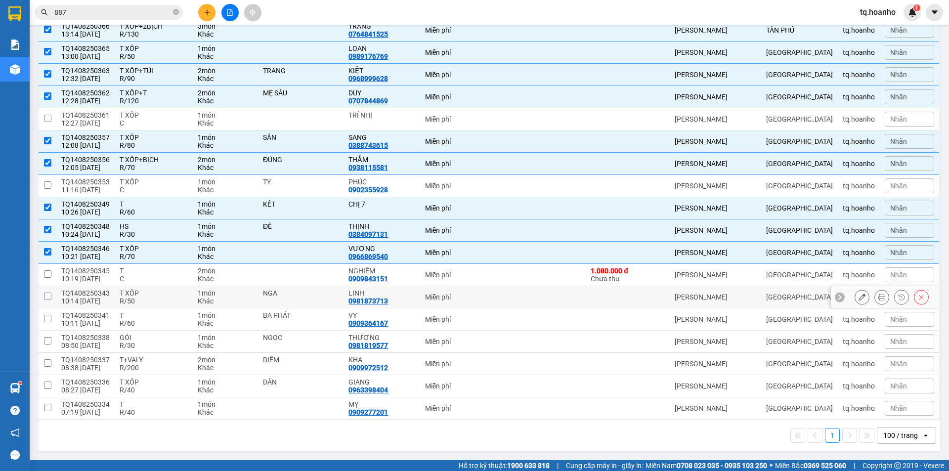
click at [156, 293] on div "T XỐP" at bounding box center [154, 293] width 68 height 8
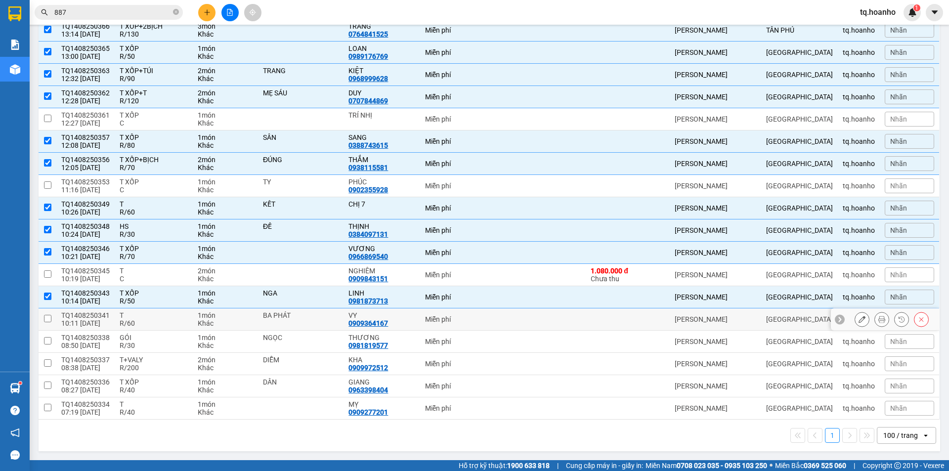
click at [160, 319] on div "R/60" at bounding box center [154, 323] width 68 height 8
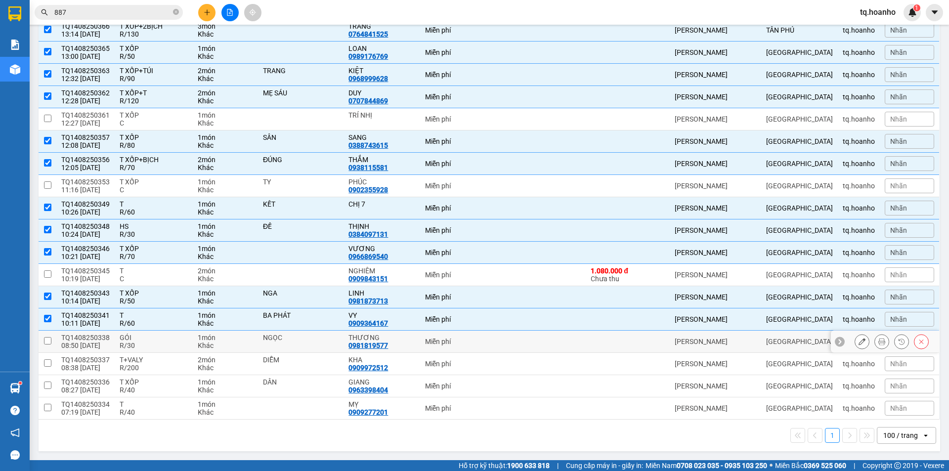
click at [154, 334] on div "GÓI" at bounding box center [154, 338] width 68 height 8
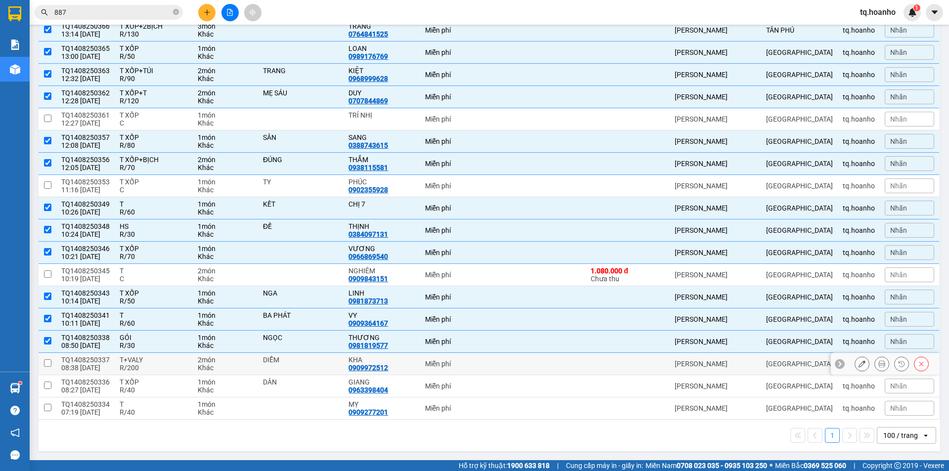
click at [153, 359] on div "T+VALY" at bounding box center [154, 360] width 68 height 8
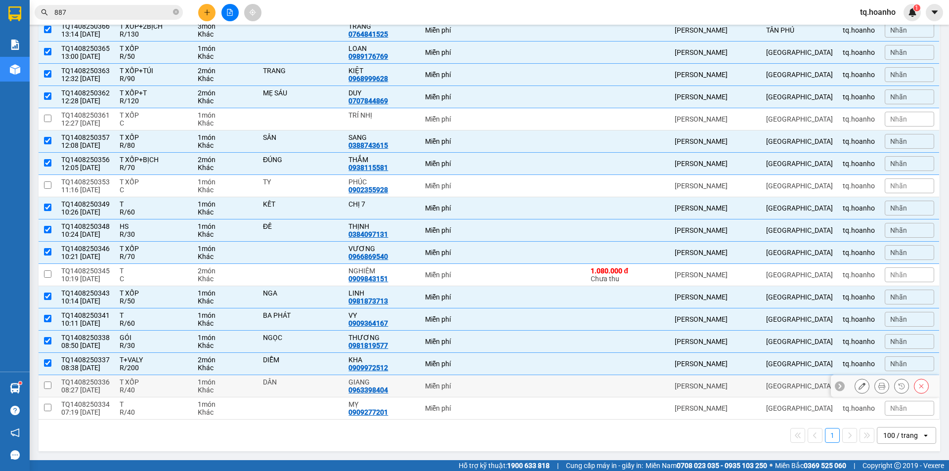
click at [159, 379] on div "T XỐP" at bounding box center [154, 382] width 68 height 8
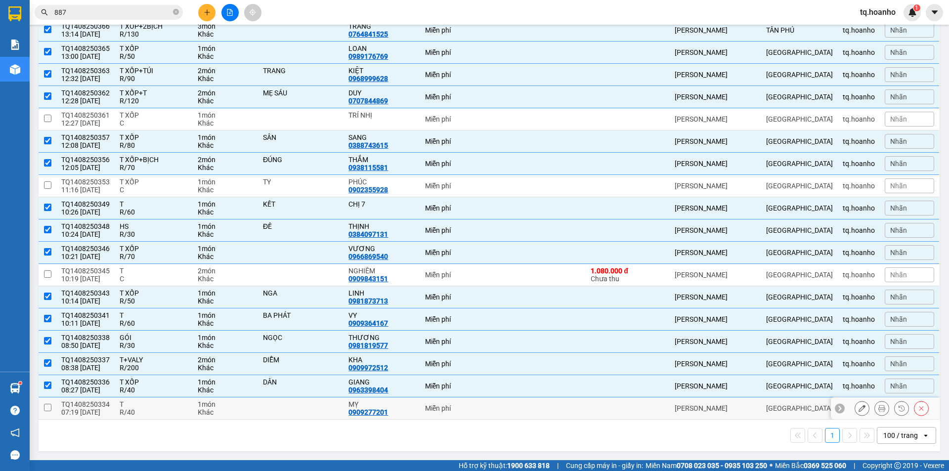
click at [163, 405] on div "T" at bounding box center [154, 404] width 68 height 8
